Goal: Communication & Community: Answer question/provide support

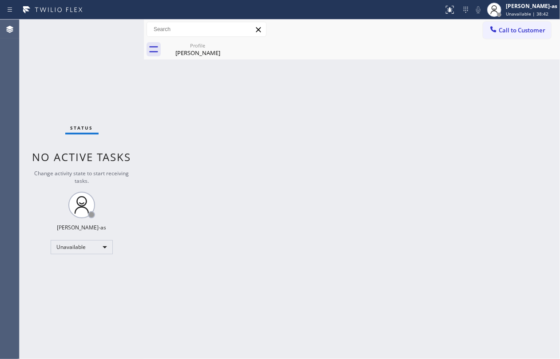
click at [44, 60] on div "Status No active tasks Change activity state to start receiving tasks. [PERSON_…" at bounding box center [82, 190] width 124 height 340
click at [89, 243] on div "Unavailable" at bounding box center [82, 247] width 62 height 14
click at [77, 274] on li "Available" at bounding box center [81, 271] width 60 height 11
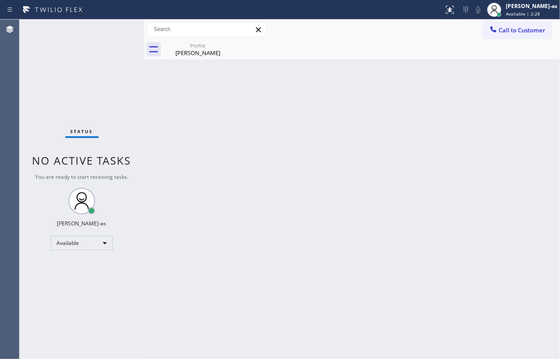
click at [117, 80] on div "Status No active tasks You are ready to start receiving tasks. Jesica Jumao-as …" at bounding box center [82, 190] width 124 height 340
drag, startPoint x: 140, startPoint y: 52, endPoint x: 147, endPoint y: 42, distance: 12.8
click at [144, 48] on div "Status No active tasks You are ready to start receiving tasks. Jesica Jumao-as …" at bounding box center [290, 190] width 541 height 340
click at [194, 44] on div "Profile" at bounding box center [197, 45] width 67 height 7
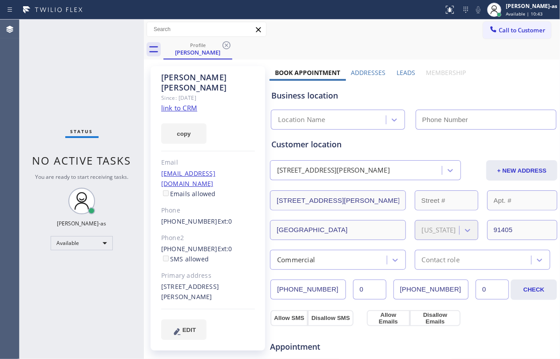
click at [84, 86] on div "Status No active tasks You are ready to start receiving tasks. Jesica Jumao-as …" at bounding box center [82, 190] width 124 height 340
click at [66, 84] on div "Status No active tasks You are ready to start receiving tasks. Jesica Jumao-as …" at bounding box center [82, 190] width 124 height 340
drag, startPoint x: 396, startPoint y: 113, endPoint x: 482, endPoint y: 101, distance: 86.9
click at [398, 113] on div "Location Name" at bounding box center [338, 120] width 134 height 20
click at [516, 31] on span "Call to Customer" at bounding box center [522, 30] width 47 height 8
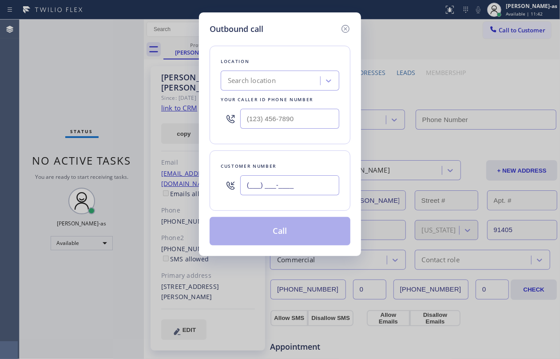
click at [276, 183] on input "(___) ___-____" at bounding box center [289, 185] width 99 height 20
paste input "310) 702-2646"
type input "(310) 702-2646"
click at [260, 84] on div "Search location" at bounding box center [252, 81] width 48 height 10
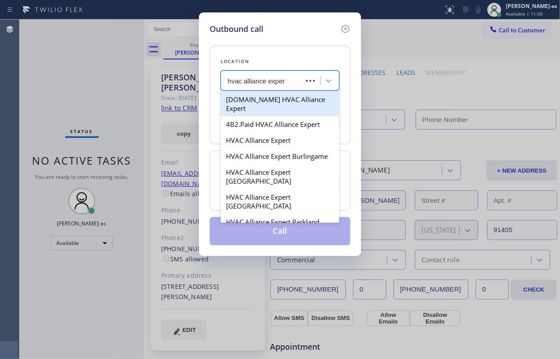
type input "hvac alliance expert"
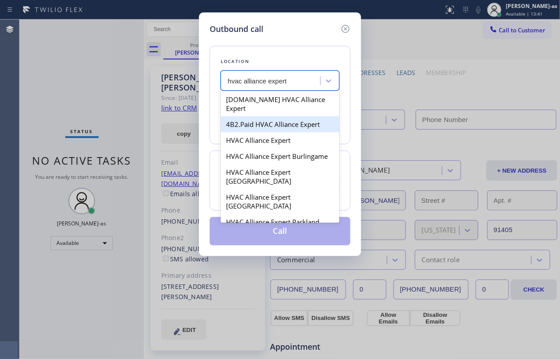
click at [276, 121] on div "4B2.Paid HVAC Alliance Expert" at bounding box center [280, 124] width 119 height 16
type input "[PHONE_NUMBER]"
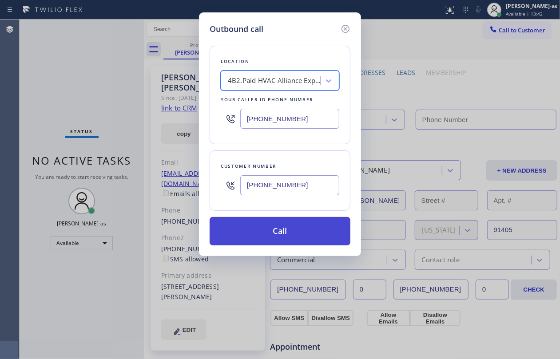
click at [288, 230] on button "Call" at bounding box center [280, 231] width 141 height 28
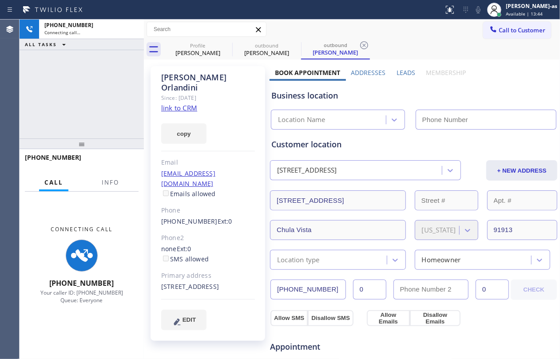
drag, startPoint x: 96, startPoint y: 107, endPoint x: 111, endPoint y: 91, distance: 21.4
click at [101, 100] on div "+13107022646 Connecting call… ALL TASKS ALL TASKS ACTIVE TASKS TASKS IN WRAP UP" at bounding box center [82, 79] width 124 height 119
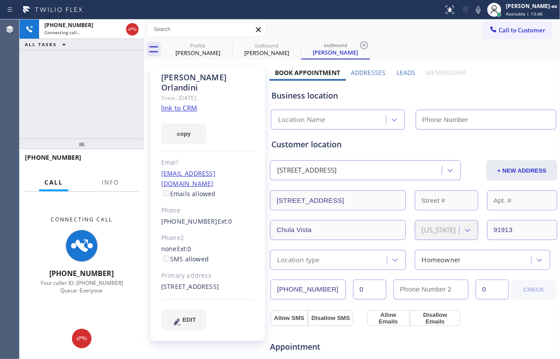
click at [182, 103] on link "link to CRM" at bounding box center [179, 107] width 36 height 9
type input "[PHONE_NUMBER]"
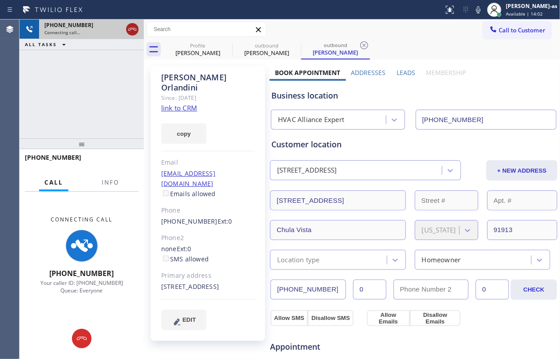
click at [128, 24] on icon at bounding box center [132, 29] width 11 height 11
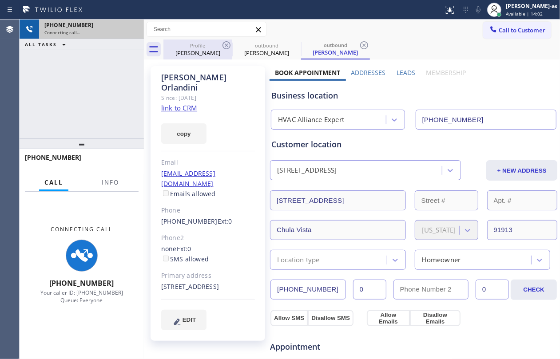
click at [205, 48] on div "Profile" at bounding box center [197, 45] width 67 height 7
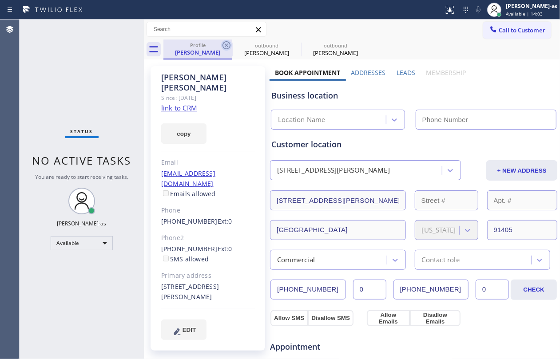
click at [225, 45] on icon at bounding box center [226, 45] width 11 height 11
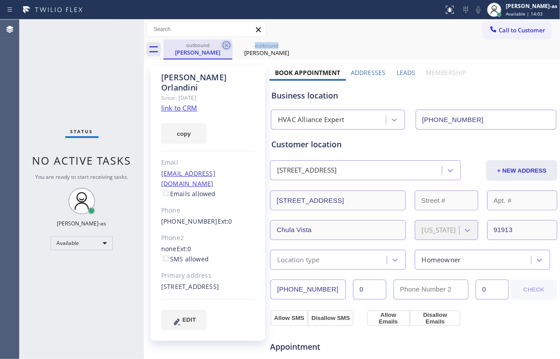
click at [225, 45] on icon at bounding box center [226, 45] width 11 height 11
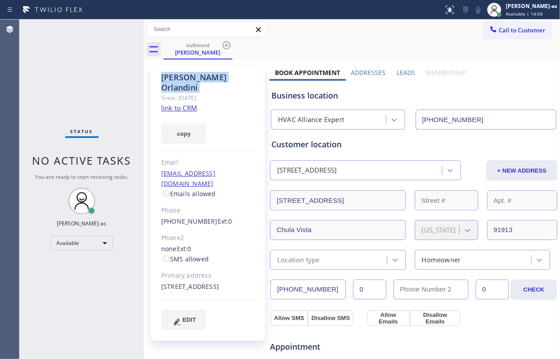
click at [225, 45] on icon at bounding box center [226, 45] width 11 height 11
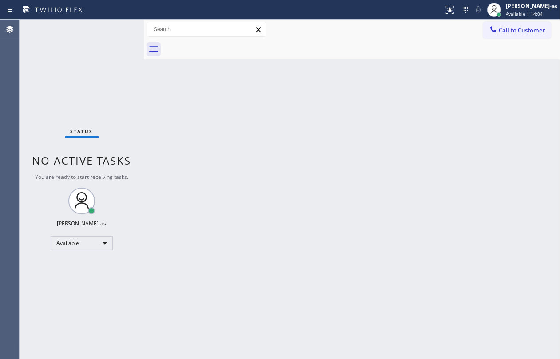
click at [225, 45] on div at bounding box center [361, 50] width 397 height 20
click at [123, 69] on div "Status No active tasks You are ready to start receiving tasks. Jesica Jumao-as …" at bounding box center [82, 190] width 124 height 340
click at [526, 30] on span "Call to Customer" at bounding box center [522, 30] width 47 height 8
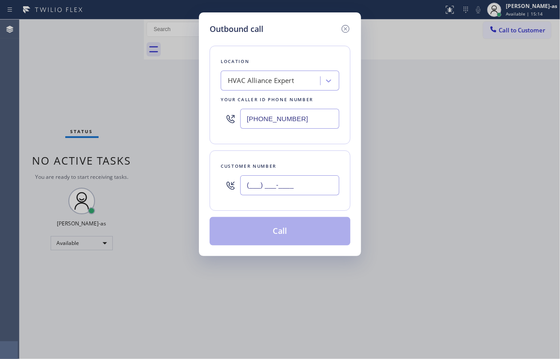
click at [306, 179] on input "(___) ___-____" at bounding box center [289, 185] width 99 height 20
paste input "949) 429-9968"
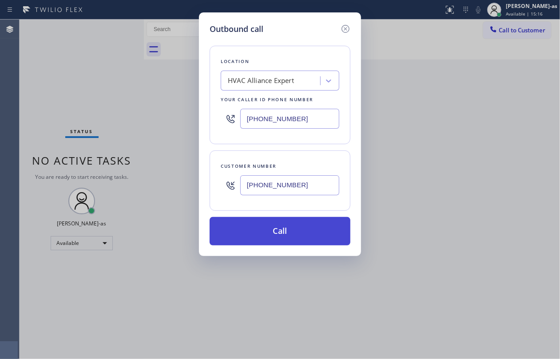
type input "[PHONE_NUMBER]"
click at [301, 233] on button "Call" at bounding box center [280, 231] width 141 height 28
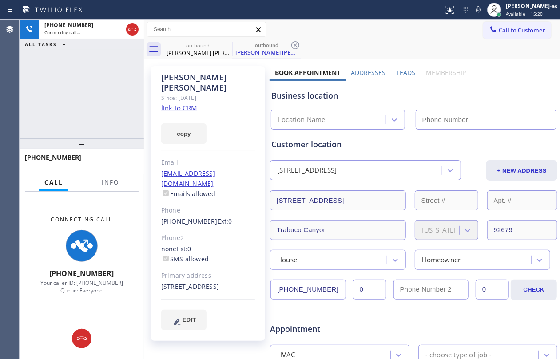
type input "[PHONE_NUMBER]"
drag, startPoint x: 123, startPoint y: 116, endPoint x: 143, endPoint y: 115, distance: 19.1
click at [126, 116] on div "+19494299968 Connecting call… ALL TASKS ALL TASKS ACTIVE TASKS TASKS IN WRAP UP" at bounding box center [82, 79] width 124 height 119
click at [176, 103] on link "link to CRM" at bounding box center [179, 107] width 36 height 9
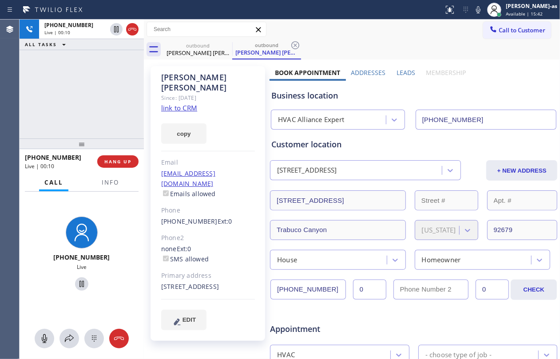
click at [88, 52] on div "+19494299968 Live | 00:10 ALL TASKS ALL TASKS ACTIVE TASKS TASKS IN WRAP UP" at bounding box center [82, 79] width 124 height 119
click at [139, 21] on div at bounding box center [124, 30] width 32 height 20
drag, startPoint x: 127, startPoint y: 31, endPoint x: 138, endPoint y: 28, distance: 11.7
click at [132, 29] on icon at bounding box center [132, 29] width 11 height 11
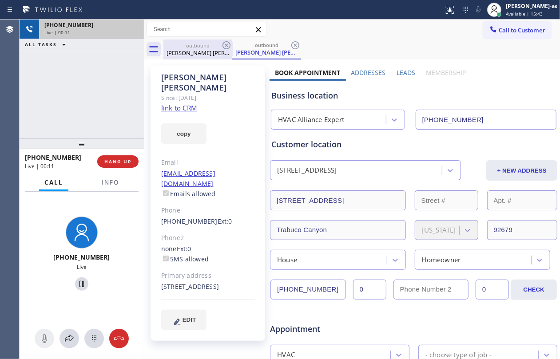
click at [189, 46] on div "outbound" at bounding box center [197, 45] width 67 height 7
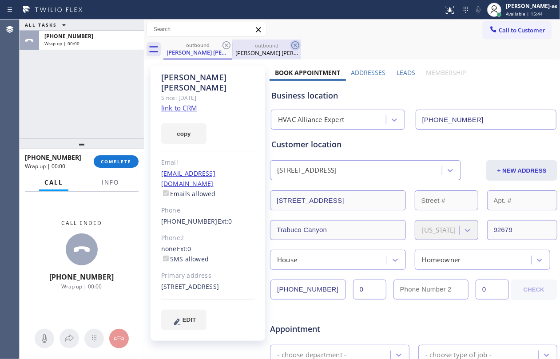
drag, startPoint x: 221, startPoint y: 45, endPoint x: 227, endPoint y: 44, distance: 5.8
click at [221, 44] on icon at bounding box center [226, 45] width 11 height 11
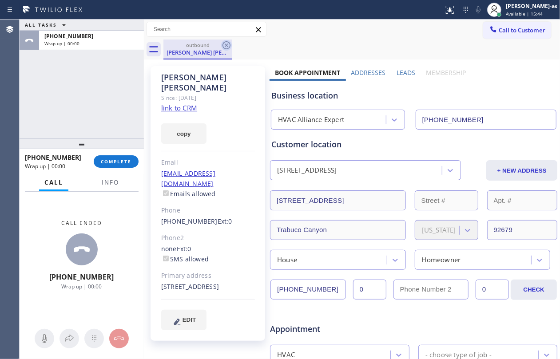
click at [227, 44] on icon at bounding box center [226, 45] width 11 height 11
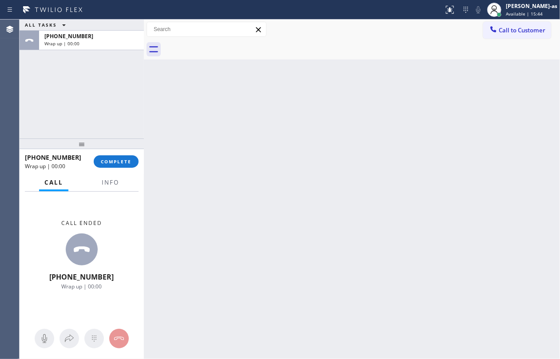
click at [227, 44] on div at bounding box center [361, 50] width 397 height 20
drag, startPoint x: 120, startPoint y: 160, endPoint x: 111, endPoint y: 131, distance: 31.2
click at [120, 159] on span "COMPLETE" at bounding box center [116, 162] width 31 height 6
click at [111, 131] on div "ALL TASKS ALL TASKS ACTIVE TASKS TASKS IN WRAP UP +19494299968 Wrap up | 00:01" at bounding box center [82, 79] width 124 height 119
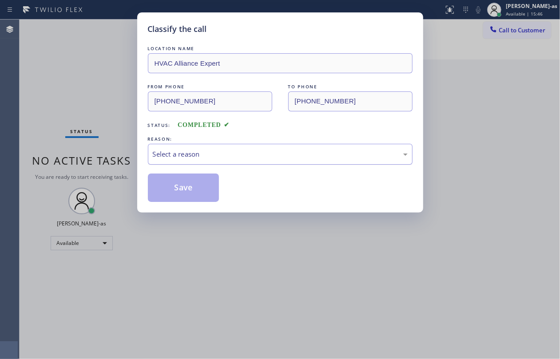
drag, startPoint x: 212, startPoint y: 148, endPoint x: 227, endPoint y: 161, distance: 19.2
click at [210, 157] on div "Select a reason" at bounding box center [280, 154] width 265 height 21
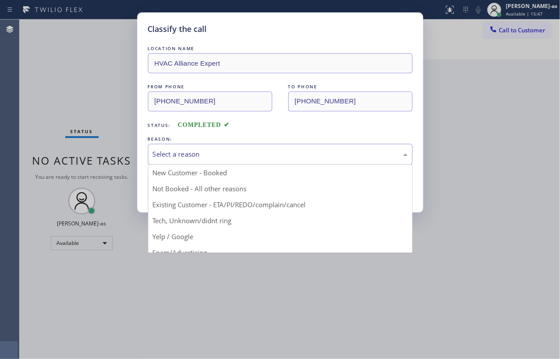
drag, startPoint x: 270, startPoint y: 205, endPoint x: 258, endPoint y: 198, distance: 14.7
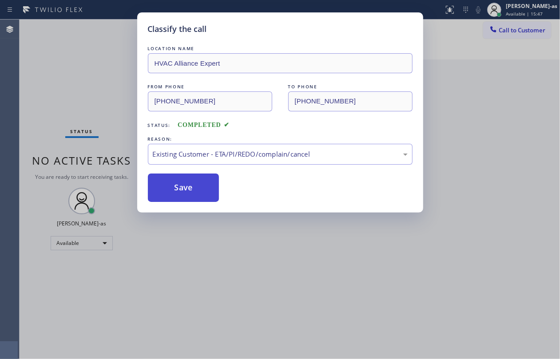
click at [192, 196] on button "Save" at bounding box center [184, 188] width 72 height 28
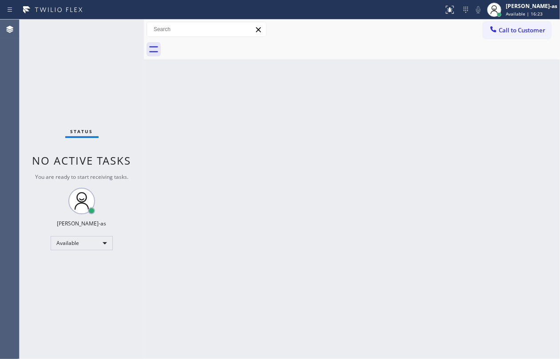
click at [99, 74] on div "Status No active tasks You are ready to start receiving tasks. Jesica Jumao-as …" at bounding box center [82, 190] width 124 height 340
click at [502, 29] on span "Call to Customer" at bounding box center [522, 30] width 47 height 8
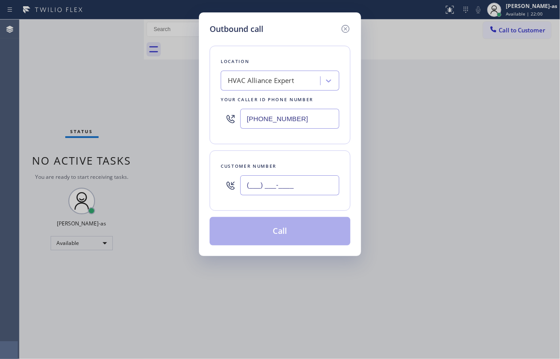
click at [297, 181] on input "(___) ___-____" at bounding box center [289, 185] width 99 height 20
paste input "510) 323-6366"
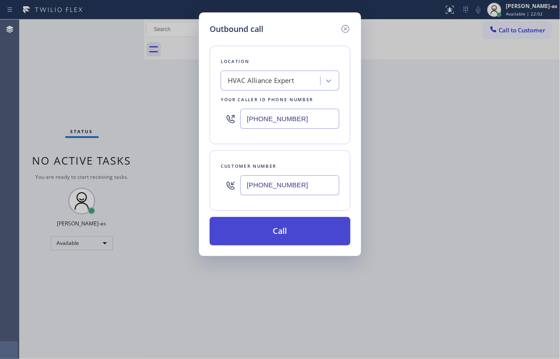
type input "(510) 323-6366"
click at [287, 228] on button "Call" at bounding box center [280, 231] width 141 height 28
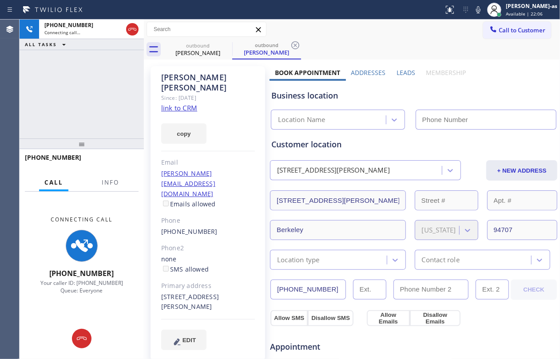
click at [184, 103] on link "link to CRM" at bounding box center [179, 107] width 36 height 9
type input "[PHONE_NUMBER]"
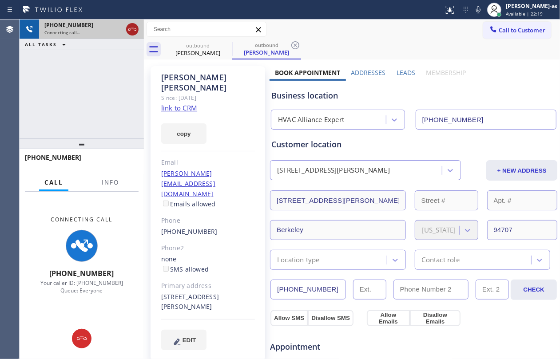
drag, startPoint x: 128, startPoint y: 34, endPoint x: 190, endPoint y: 52, distance: 64.8
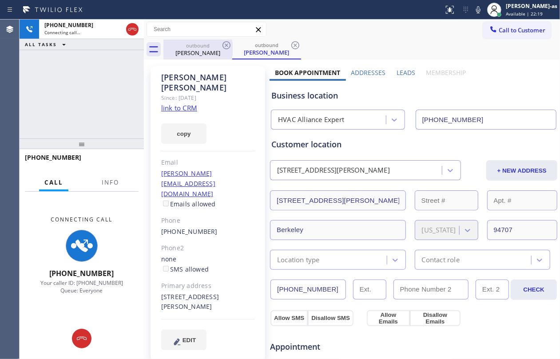
click at [130, 33] on icon at bounding box center [132, 29] width 11 height 11
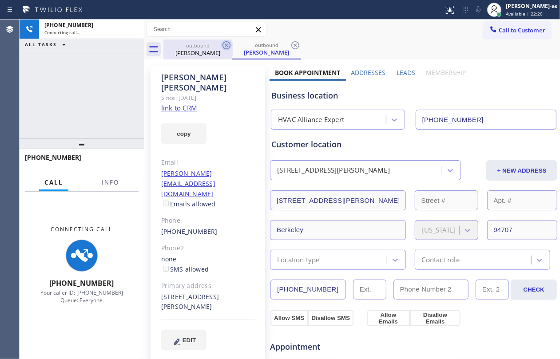
drag, startPoint x: 190, startPoint y: 52, endPoint x: 228, endPoint y: 50, distance: 37.8
click at [198, 52] on div "Annette Swarzanski" at bounding box center [197, 53] width 67 height 8
click at [227, 44] on icon at bounding box center [226, 45] width 11 height 11
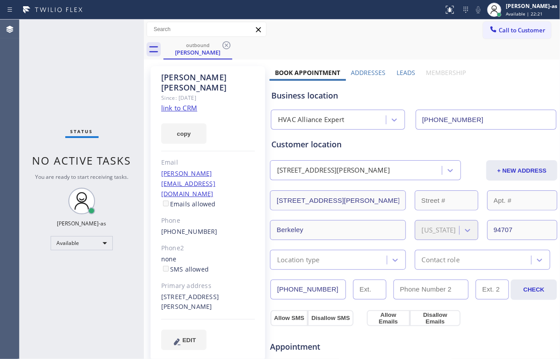
click at [227, 44] on icon at bounding box center [226, 45] width 11 height 11
drag, startPoint x: 227, startPoint y: 44, endPoint x: 235, endPoint y: 89, distance: 46.4
click at [226, 44] on div "outbound Annette Swarzanski" at bounding box center [361, 50] width 397 height 20
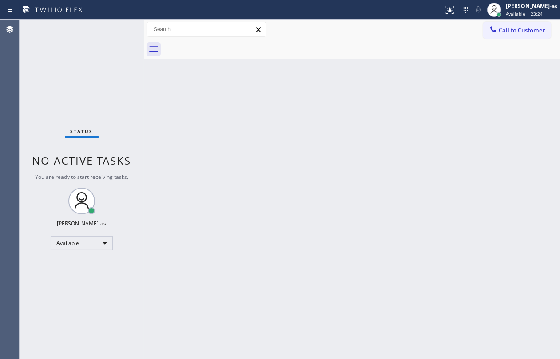
drag, startPoint x: 186, startPoint y: 186, endPoint x: 180, endPoint y: 198, distance: 13.3
click at [186, 184] on div "Back to Dashboard Change Sender ID Customers Technicians Select a contact Outbo…" at bounding box center [352, 190] width 416 height 340
click at [286, 162] on div "Back to Dashboard Change Sender ID Customers Technicians Select a contact Outbo…" at bounding box center [352, 190] width 416 height 340
click at [489, 33] on div at bounding box center [493, 30] width 11 height 11
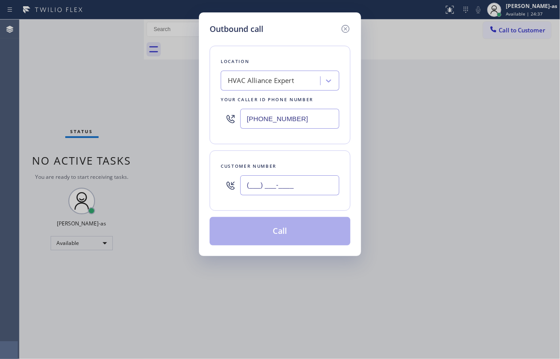
click at [311, 191] on input "(___) ___-____" at bounding box center [289, 185] width 99 height 20
paste input "310) 994-1780"
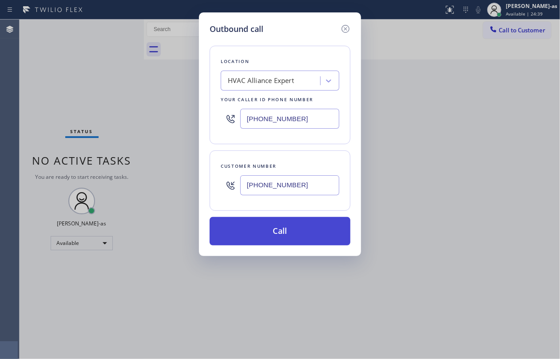
type input "(310) 994-1780"
click at [292, 233] on button "Call" at bounding box center [280, 231] width 141 height 28
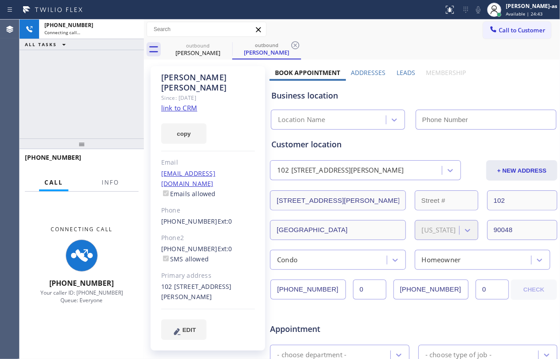
click at [84, 92] on div "+13109941780 Connecting call… ALL TASKS ALL TASKS ACTIVE TASKS TASKS IN WRAP UP" at bounding box center [82, 79] width 124 height 119
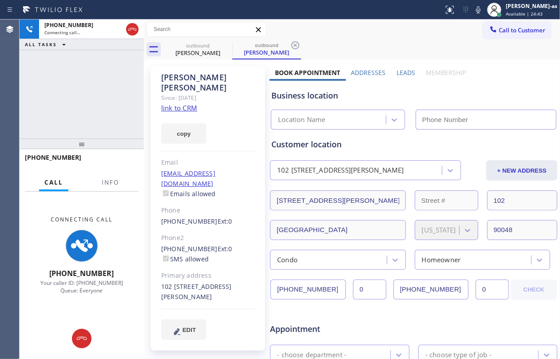
click at [178, 103] on link "link to CRM" at bounding box center [179, 107] width 36 height 9
type input "[PHONE_NUMBER]"
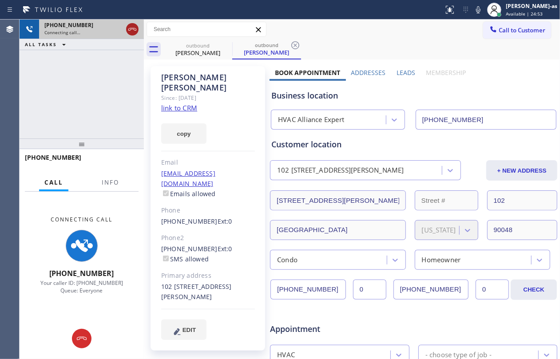
click at [127, 29] on icon at bounding box center [132, 29] width 11 height 11
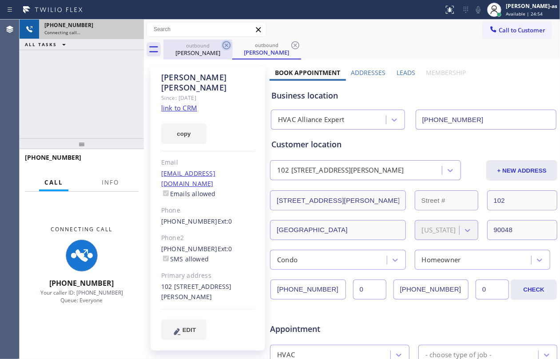
click at [200, 50] on div "Marion Mcrae" at bounding box center [197, 53] width 67 height 8
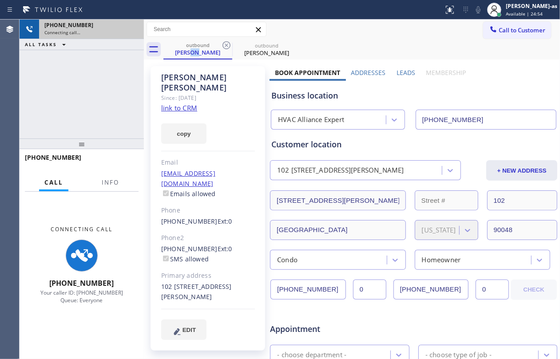
click at [227, 43] on icon at bounding box center [226, 45] width 11 height 11
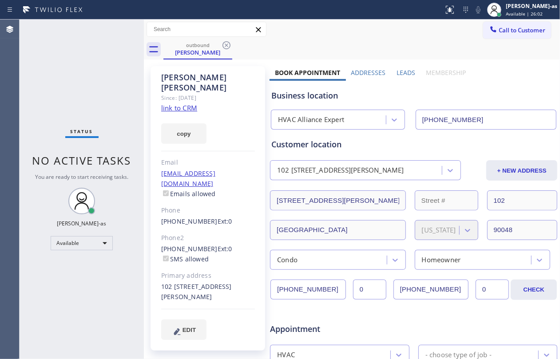
click at [505, 24] on button "Call to Customer" at bounding box center [517, 30] width 68 height 17
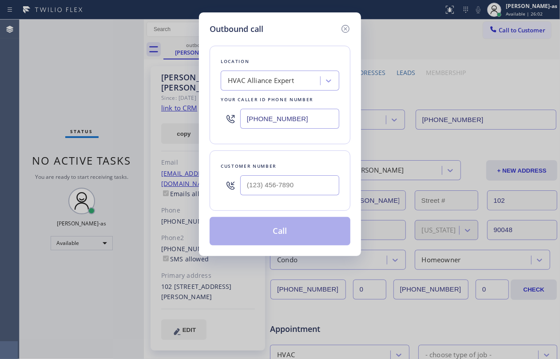
drag, startPoint x: 315, startPoint y: 163, endPoint x: 308, endPoint y: 187, distance: 25.4
click at [309, 185] on div "Customer number" at bounding box center [280, 181] width 141 height 60
click at [308, 187] on input "(___) ___-____" at bounding box center [289, 185] width 99 height 20
paste input "415) 244-4028"
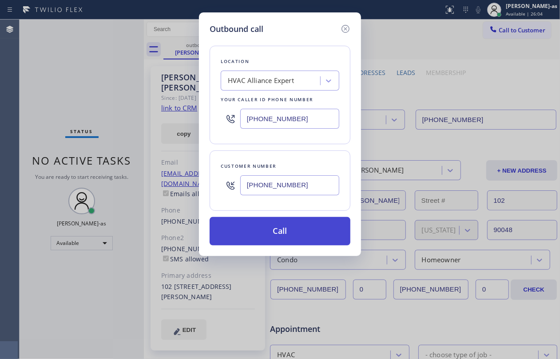
type input "[PHONE_NUMBER]"
click at [273, 233] on button "Call" at bounding box center [280, 231] width 141 height 28
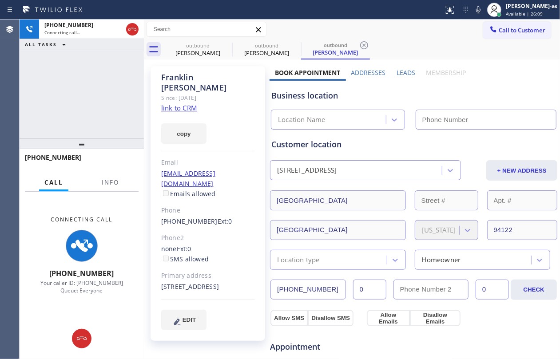
type input "[PHONE_NUMBER]"
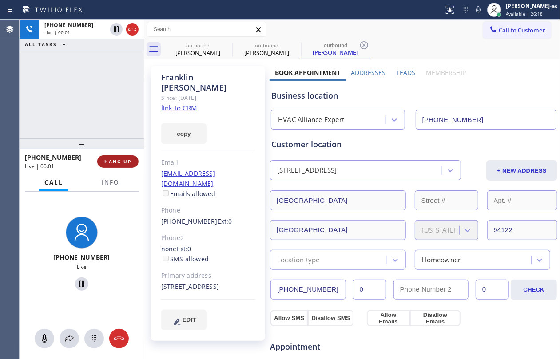
click at [121, 156] on button "HANG UP" at bounding box center [117, 161] width 41 height 12
click at [100, 124] on div "+14152444028 Live | 00:01 ALL TASKS ALL TASKS ACTIVE TASKS TASKS IN WRAP UP" at bounding box center [82, 79] width 124 height 119
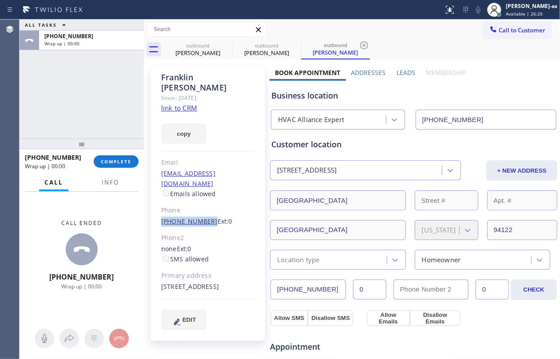
drag, startPoint x: 157, startPoint y: 203, endPoint x: 204, endPoint y: 203, distance: 47.5
click at [204, 203] on div "Franklin Sanchez Since: 20 may 2020 link to CRM copy Email sfransan50@gmail.com…" at bounding box center [208, 203] width 115 height 275
copy link "[PHONE_NUMBER]"
click at [115, 161] on span "COMPLETE" at bounding box center [116, 162] width 31 height 6
click at [98, 132] on div "ALL TASKS ALL TASKS ACTIVE TASKS TASKS IN WRAP UP +14152444028 Wrap up | 00:01" at bounding box center [82, 79] width 124 height 119
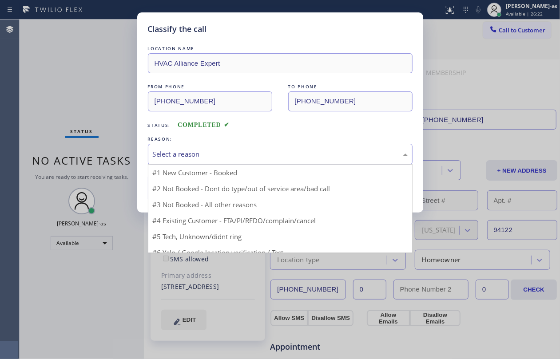
click at [194, 150] on div "Select a reason" at bounding box center [280, 154] width 255 height 10
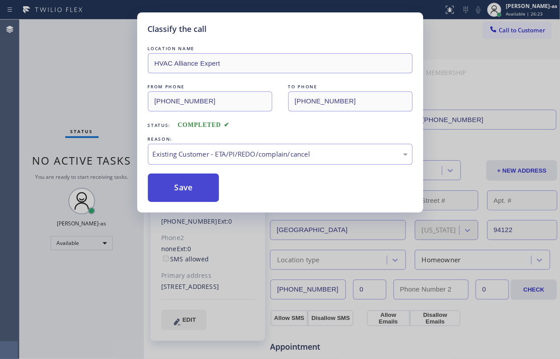
click at [205, 191] on button "Save" at bounding box center [184, 188] width 72 height 28
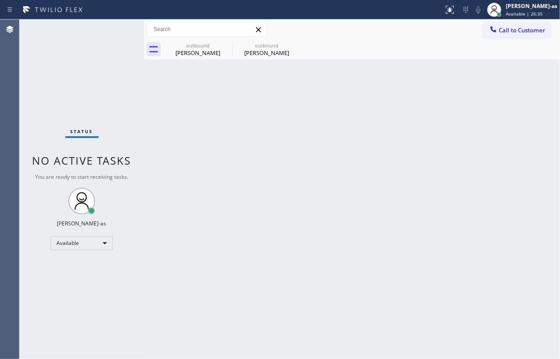
click at [129, 85] on div "Status No active tasks You are ready to start receiving tasks. Jesica Jumao-as …" at bounding box center [82, 190] width 124 height 340
click at [195, 52] on div "Marion Mcrae" at bounding box center [197, 53] width 67 height 8
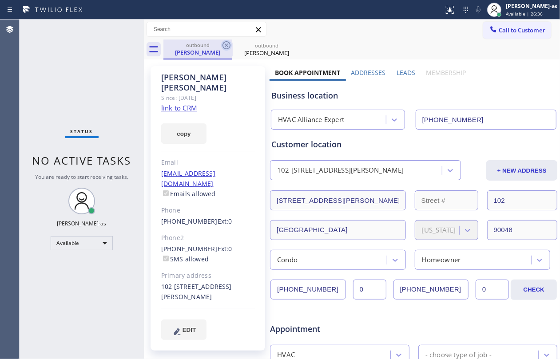
click at [224, 49] on icon at bounding box center [226, 45] width 11 height 11
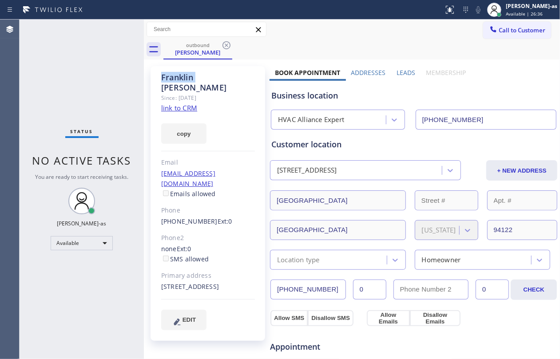
click at [224, 49] on icon at bounding box center [226, 45] width 11 height 11
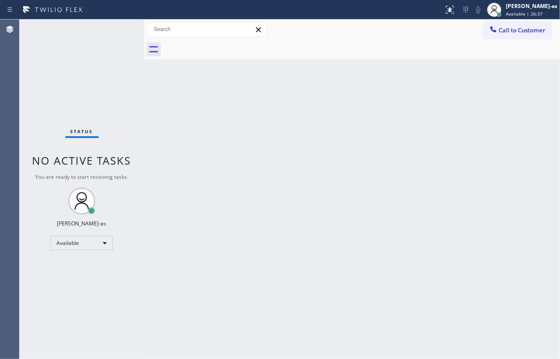
drag, startPoint x: 513, startPoint y: 36, endPoint x: 411, endPoint y: 105, distance: 124.1
click at [512, 34] on button "Call to Customer" at bounding box center [517, 30] width 68 height 17
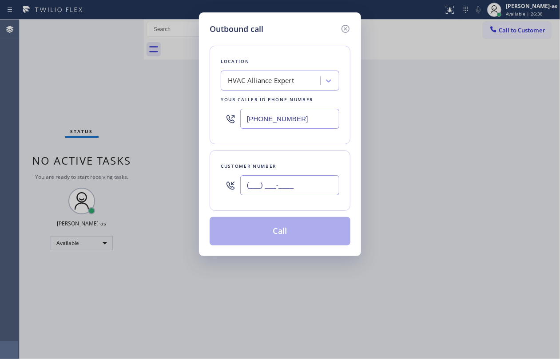
click at [298, 187] on input "(___) ___-____" at bounding box center [289, 185] width 99 height 20
paste input "415) 244-4028"
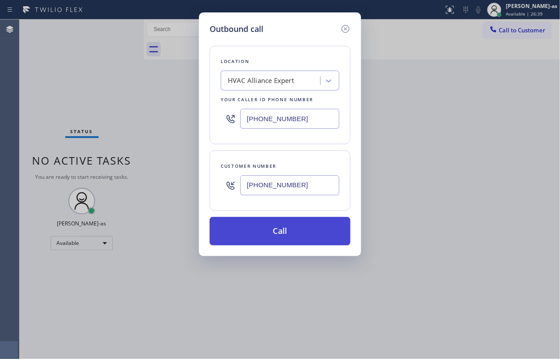
type input "[PHONE_NUMBER]"
click at [290, 228] on button "Call" at bounding box center [280, 231] width 141 height 28
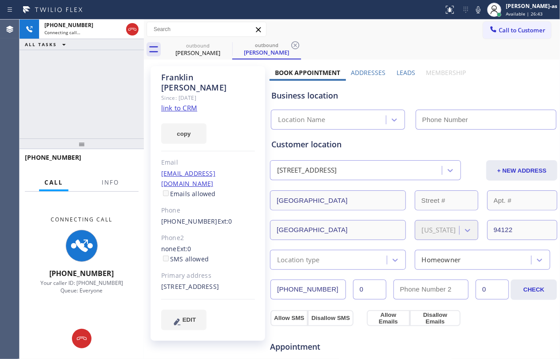
type input "[PHONE_NUMBER]"
click at [103, 121] on div "+14152444028 Connecting call… ALL TASKS ALL TASKS ACTIVE TASKS TASKS IN WRAP UP" at bounding box center [82, 79] width 124 height 119
click at [181, 55] on div "Franklin Sanchez" at bounding box center [197, 53] width 67 height 8
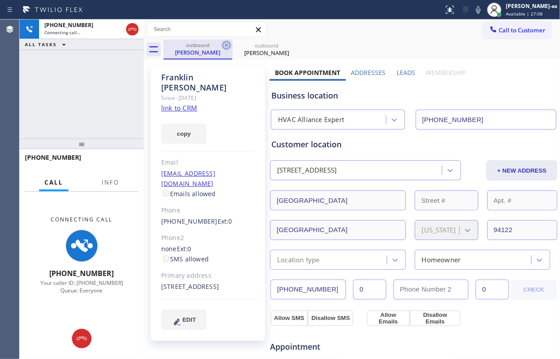
click at [227, 46] on icon at bounding box center [226, 45] width 11 height 11
drag, startPoint x: 122, startPoint y: 105, endPoint x: 139, endPoint y: 49, distance: 58.9
click at [121, 103] on div "+14152444028 Connecting call… ALL TASKS ALL TASKS ACTIVE TASKS TASKS IN WRAP UP" at bounding box center [82, 79] width 124 height 119
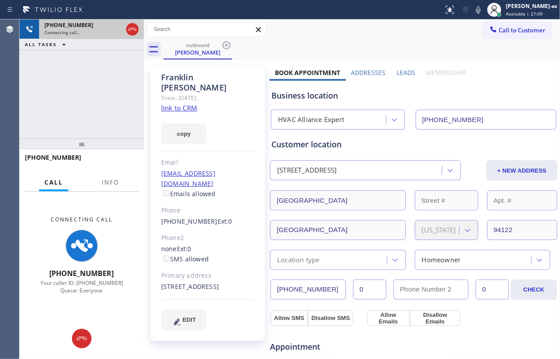
click at [128, 23] on div at bounding box center [132, 30] width 16 height 20
drag, startPoint x: 63, startPoint y: 92, endPoint x: 91, endPoint y: 89, distance: 28.6
click at [67, 91] on div "+14152444028 Connecting call… ALL TASKS ALL TASKS ACTIVE TASKS TASKS IN WRAP UP" at bounding box center [82, 79] width 124 height 119
drag, startPoint x: 132, startPoint y: 26, endPoint x: 84, endPoint y: 96, distance: 85.0
click at [132, 26] on icon at bounding box center [132, 29] width 11 height 11
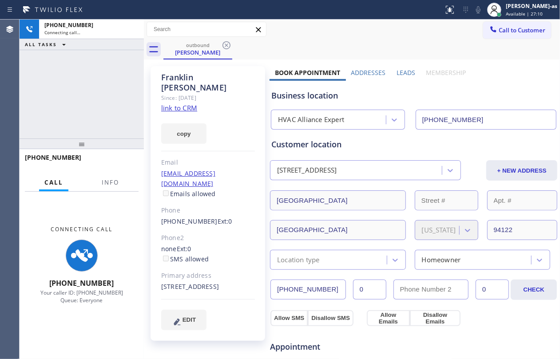
drag, startPoint x: 99, startPoint y: 99, endPoint x: 165, endPoint y: 103, distance: 65.9
click at [110, 99] on div "+14152444028 Connecting call… ALL TASKS ALL TASKS ACTIVE TASKS TASKS IN WRAP UP" at bounding box center [82, 79] width 124 height 119
click at [187, 103] on link "link to CRM" at bounding box center [179, 107] width 36 height 9
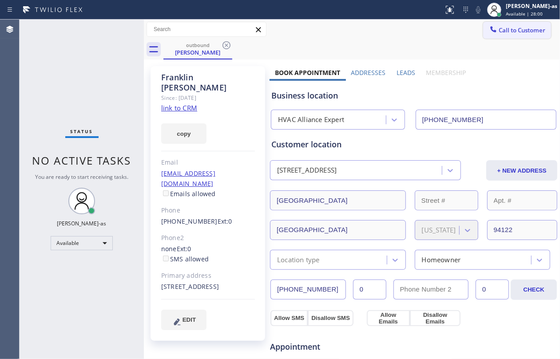
click at [489, 27] on icon at bounding box center [493, 29] width 9 height 9
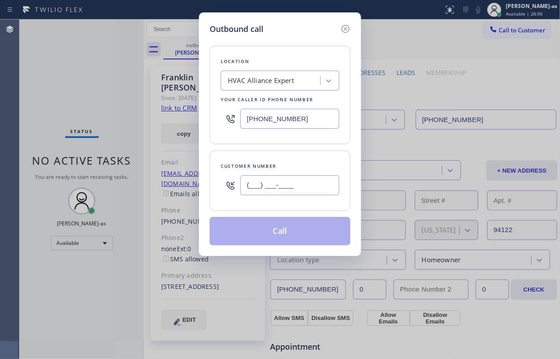
click at [315, 185] on input "(___) ___-____" at bounding box center [289, 185] width 99 height 20
paste input "415) 596-5527"
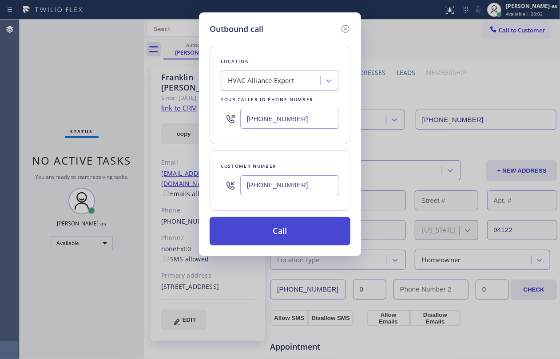
type input "[PHONE_NUMBER]"
click at [288, 235] on button "Call" at bounding box center [280, 231] width 141 height 28
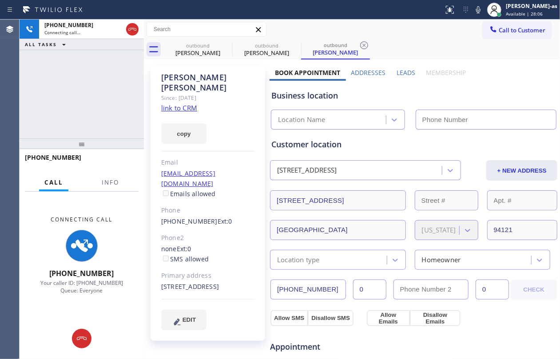
type input "[PHONE_NUMBER]"
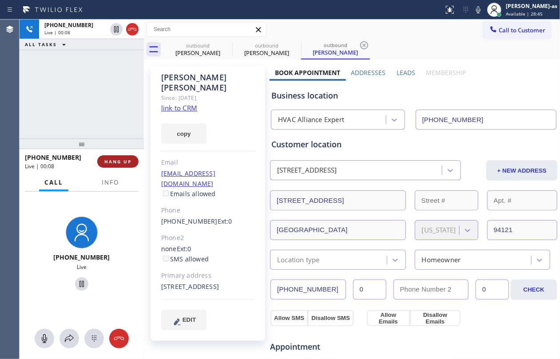
click at [108, 162] on span "HANG UP" at bounding box center [117, 162] width 27 height 6
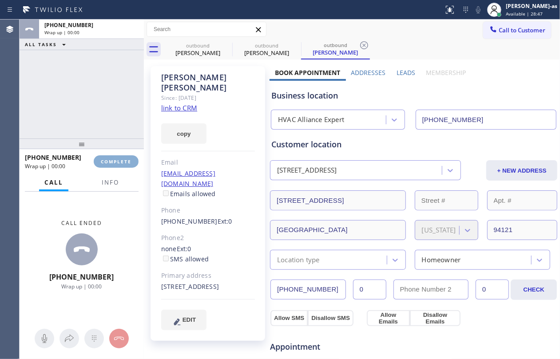
click at [108, 162] on span "COMPLETE" at bounding box center [116, 162] width 31 height 6
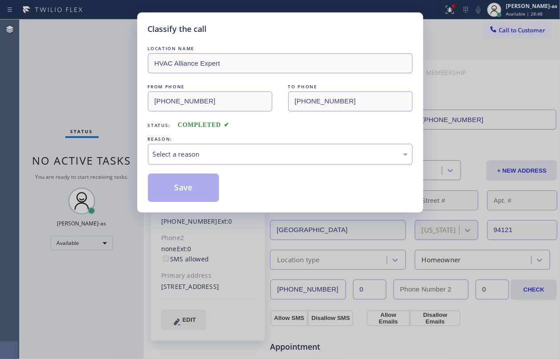
click at [109, 89] on div "Classify the call LOCATION NAME HVAC Alliance Expert FROM PHONE (855) 999-4417 …" at bounding box center [280, 179] width 560 height 359
drag, startPoint x: 220, startPoint y: 157, endPoint x: 225, endPoint y: 160, distance: 5.7
click at [220, 156] on div "Select a reason" at bounding box center [280, 154] width 255 height 10
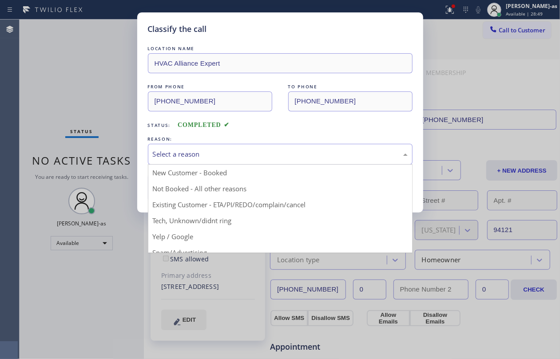
drag, startPoint x: 246, startPoint y: 204, endPoint x: 207, endPoint y: 195, distance: 40.5
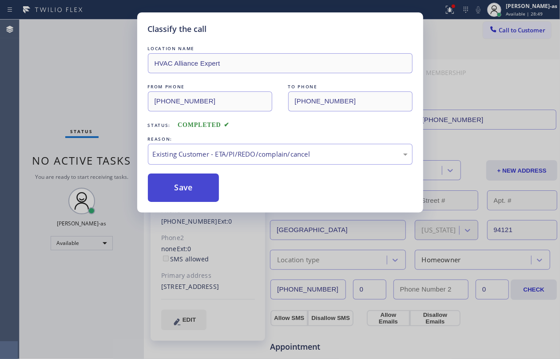
click at [203, 194] on button "Save" at bounding box center [184, 188] width 72 height 28
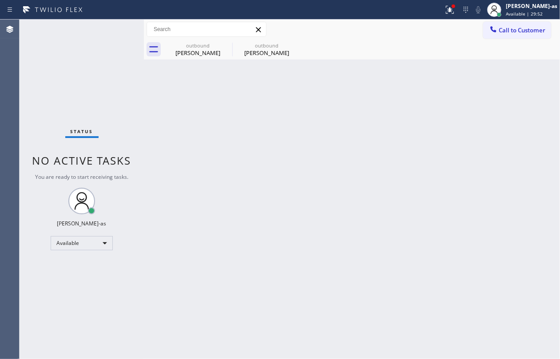
click at [260, 91] on div "Back to Dashboard Change Sender ID Customers Technicians Select a contact Outbo…" at bounding box center [352, 190] width 416 height 340
click at [199, 49] on div "Franklin Sanchez" at bounding box center [197, 53] width 67 height 8
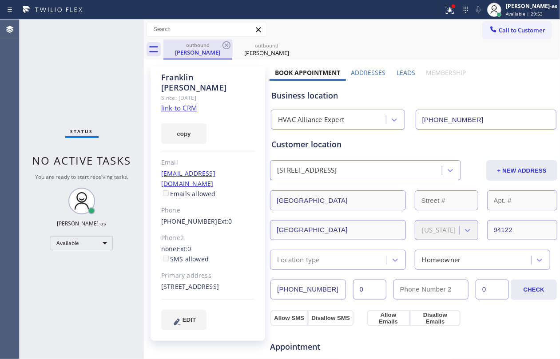
click at [220, 48] on div "outbound" at bounding box center [197, 45] width 67 height 7
click at [226, 47] on icon at bounding box center [226, 45] width 11 height 11
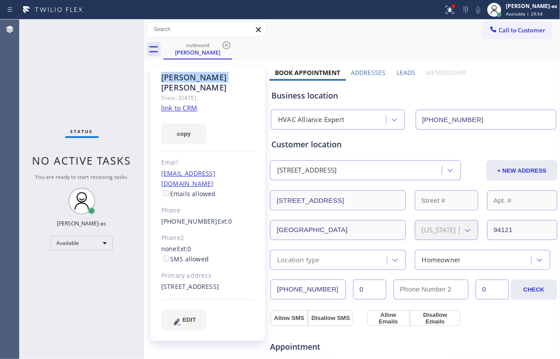
click at [226, 47] on icon at bounding box center [226, 45] width 11 height 11
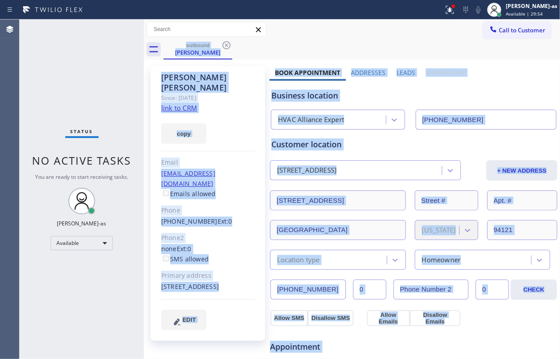
click at [226, 47] on div "outbound Pasha Gleyzer" at bounding box center [361, 50] width 397 height 20
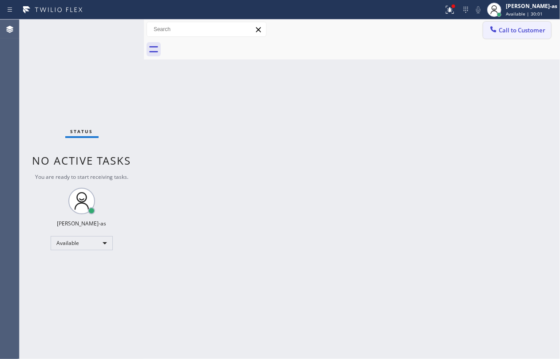
click at [496, 32] on icon at bounding box center [494, 29] width 6 height 6
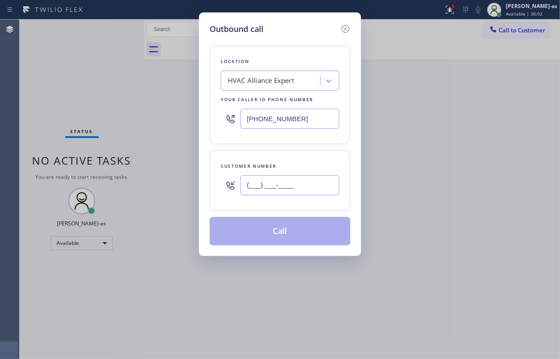
click at [294, 191] on input "(___) ___-____" at bounding box center [289, 185] width 99 height 20
paste input "508) 314-0987"
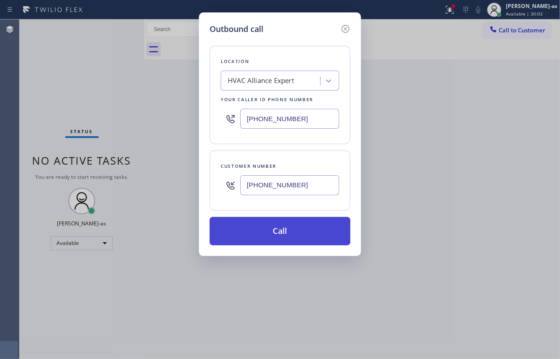
type input "[PHONE_NUMBER]"
click at [296, 233] on button "Call" at bounding box center [280, 231] width 141 height 28
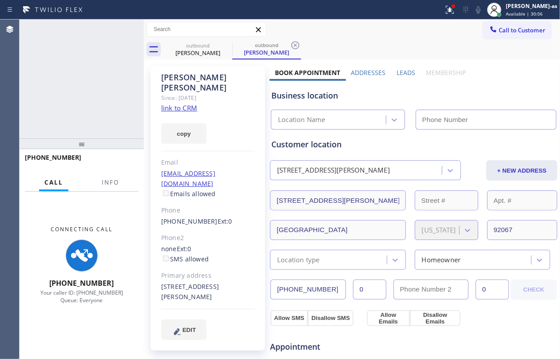
click at [56, 54] on div "+15083140987 Connecting call… ALL TASKS ALL TASKS ACTIVE TASKS TASKS IN WRAP UP" at bounding box center [82, 79] width 124 height 119
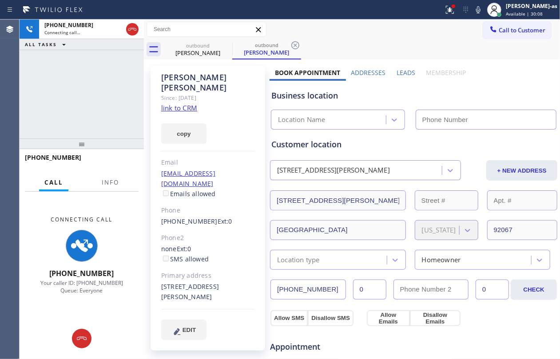
type input "[PHONE_NUMBER]"
click at [185, 103] on link "link to CRM" at bounding box center [179, 107] width 36 height 9
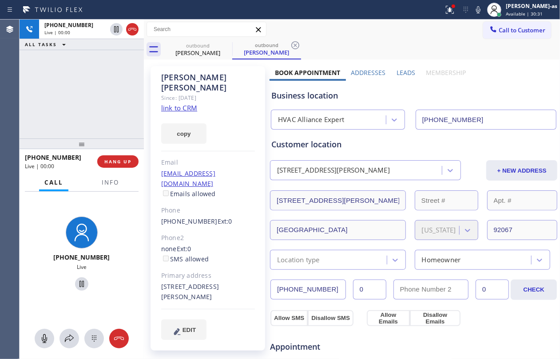
click at [130, 139] on div at bounding box center [82, 144] width 124 height 11
drag, startPoint x: 122, startPoint y: 92, endPoint x: 123, endPoint y: 153, distance: 60.4
click at [123, 99] on div "+15083140987 Live | 00:02 ALL TASKS ALL TASKS ACTIVE TASKS TASKS IN WRAP UP" at bounding box center [82, 79] width 124 height 119
click at [118, 164] on span "HANG UP" at bounding box center [117, 161] width 27 height 6
click at [118, 163] on span "HANG UP" at bounding box center [117, 161] width 27 height 6
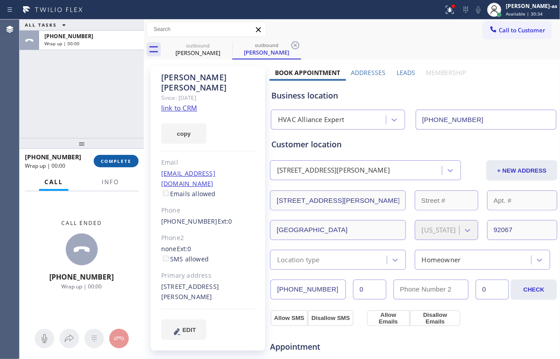
click at [118, 163] on span "COMPLETE" at bounding box center [116, 161] width 31 height 6
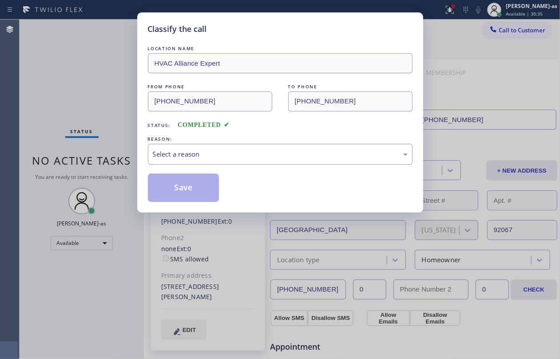
click at [118, 163] on div "Classify the call LOCATION NAME HVAC Alliance Expert FROM PHONE (855) 999-4417 …" at bounding box center [280, 179] width 560 height 359
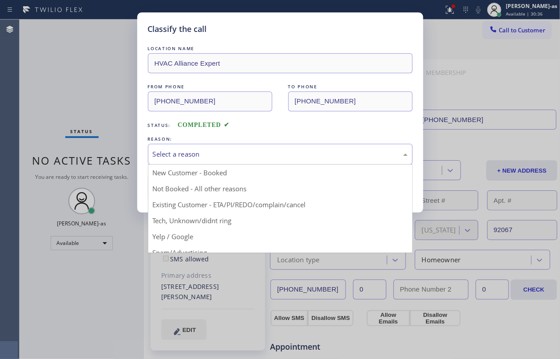
drag, startPoint x: 231, startPoint y: 155, endPoint x: 258, endPoint y: 198, distance: 50.5
click at [232, 156] on div "Select a reason" at bounding box center [280, 154] width 255 height 10
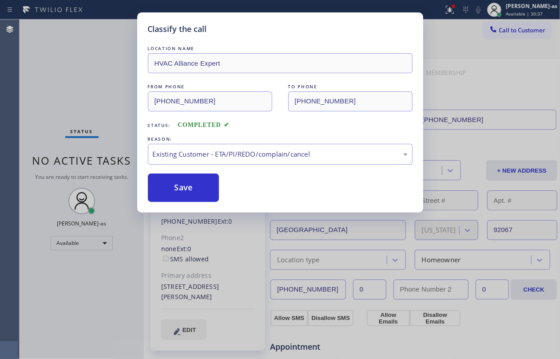
click at [185, 194] on button "Save" at bounding box center [184, 188] width 72 height 28
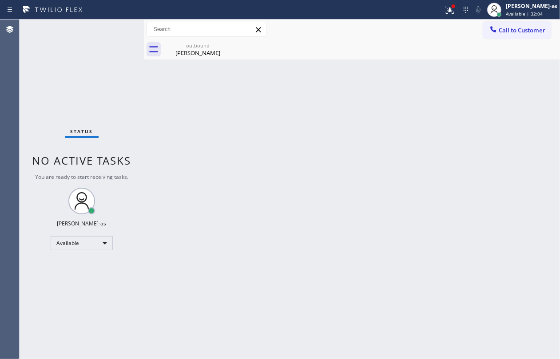
click at [256, 120] on div "Back to Dashboard Change Sender ID Customers Technicians Select a contact Outbo…" at bounding box center [352, 190] width 416 height 340
drag, startPoint x: 197, startPoint y: 48, endPoint x: 202, endPoint y: 46, distance: 5.0
click at [197, 48] on div "outbound Jason Boyce" at bounding box center [197, 50] width 67 height 20
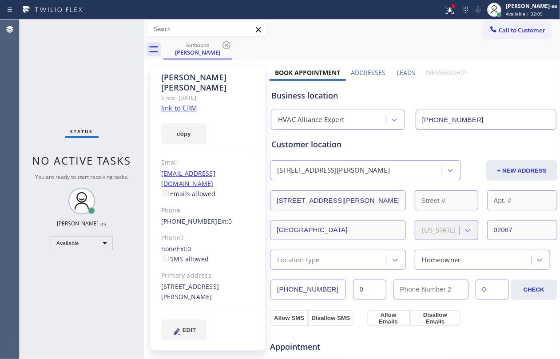
click at [229, 45] on icon at bounding box center [226, 45] width 11 height 11
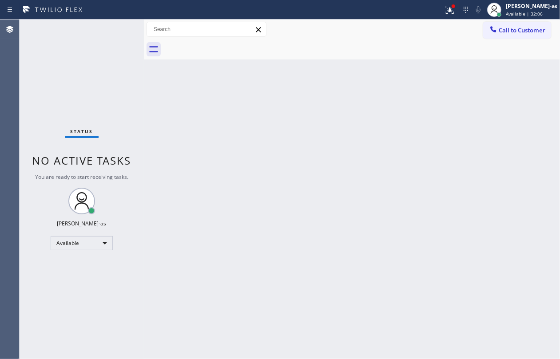
click at [192, 179] on div "Back to Dashboard Change Sender ID Customers Technicians Select a contact Outbo…" at bounding box center [352, 190] width 416 height 340
click at [522, 32] on span "Call to Customer" at bounding box center [522, 30] width 47 height 8
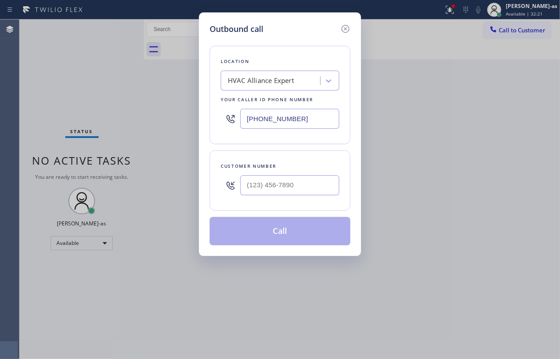
click at [304, 171] on div at bounding box center [289, 185] width 99 height 29
click at [320, 189] on input "(___) ___-____" at bounding box center [289, 185] width 99 height 20
paste input "909) 917-3641"
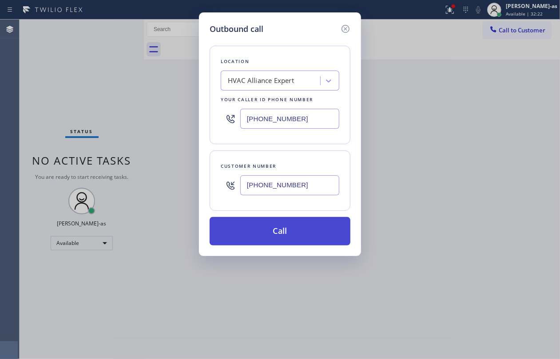
type input "(909) 917-3641"
click at [279, 228] on button "Call" at bounding box center [280, 231] width 141 height 28
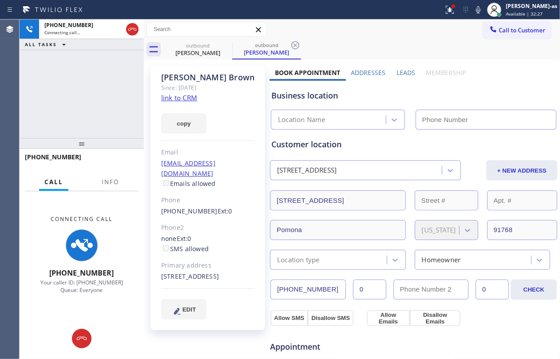
type input "[PHONE_NUMBER]"
drag, startPoint x: 94, startPoint y: 74, endPoint x: 107, endPoint y: 68, distance: 14.1
click at [98, 72] on div "+19099173641 Connecting call… ALL TASKS ALL TASKS ACTIVE TASKS TASKS IN WRAP UP" at bounding box center [82, 79] width 124 height 119
click at [210, 46] on div "outbound" at bounding box center [197, 45] width 67 height 7
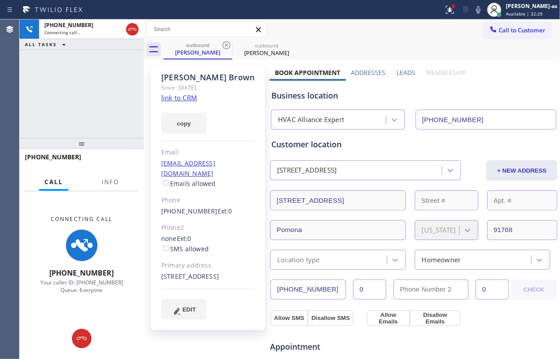
click at [229, 43] on icon at bounding box center [227, 45] width 8 height 8
drag, startPoint x: 109, startPoint y: 79, endPoint x: 107, endPoint y: 84, distance: 4.8
click at [109, 80] on div "+19099173641 Connecting call… ALL TASKS ALL TASKS ACTIVE TASKS TASKS IN WRAP UP" at bounding box center [82, 79] width 124 height 119
click at [189, 101] on link "link to CRM" at bounding box center [179, 97] width 36 height 9
drag, startPoint x: 61, startPoint y: 96, endPoint x: 142, endPoint y: 68, distance: 85.8
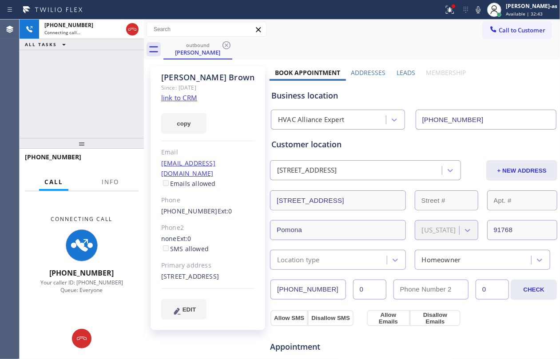
click at [67, 96] on div "+19099173641 Connecting call… ALL TASKS ALL TASKS ACTIVE TASKS TASKS IN WRAP UP" at bounding box center [82, 79] width 124 height 119
drag, startPoint x: 133, startPoint y: 27, endPoint x: 150, endPoint y: 35, distance: 18.5
click at [132, 29] on icon at bounding box center [132, 29] width 11 height 11
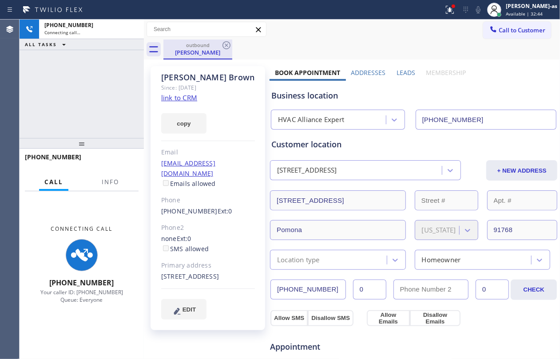
drag, startPoint x: 193, startPoint y: 40, endPoint x: 215, endPoint y: 47, distance: 23.5
click at [193, 40] on div "outbound Cynthia Brown" at bounding box center [197, 49] width 67 height 19
click at [223, 44] on icon at bounding box center [226, 45] width 11 height 11
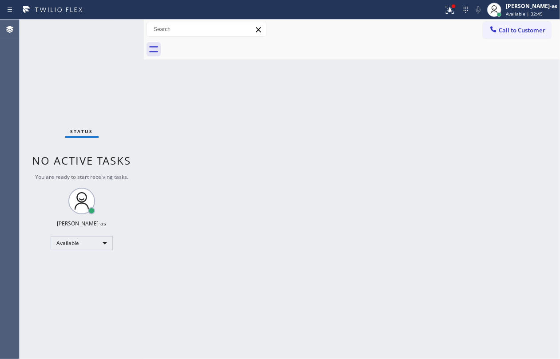
click at [223, 44] on div at bounding box center [361, 50] width 397 height 20
click at [118, 71] on div "Status No active tasks You are ready to start receiving tasks. Jesica Jumao-as …" at bounding box center [82, 190] width 124 height 340
click at [493, 34] on div at bounding box center [493, 30] width 11 height 11
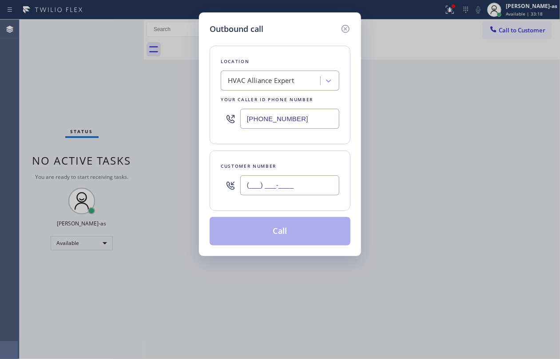
click at [287, 194] on input "(___) ___-____" at bounding box center [289, 185] width 99 height 20
paste input "323) 397-3342"
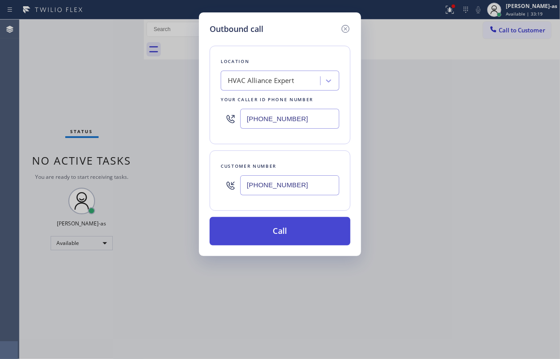
type input "[PHONE_NUMBER]"
click at [275, 235] on button "Call" at bounding box center [280, 231] width 141 height 28
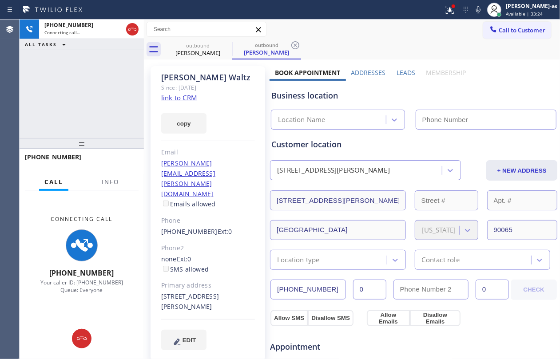
type input "[PHONE_NUMBER]"
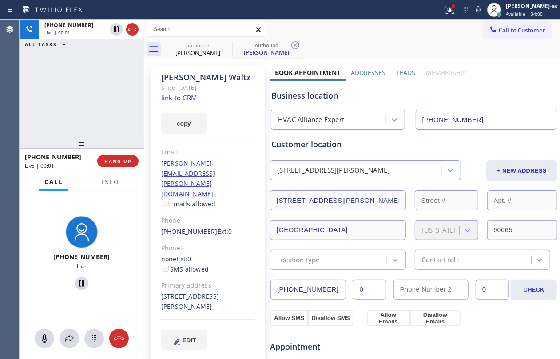
click at [62, 131] on div "+13233973342 Live | 00:01 ALL TASKS ALL TASKS ACTIVE TASKS TASKS IN WRAP UP" at bounding box center [82, 79] width 124 height 119
click at [111, 153] on div "+13233973342 Live | 00:02 HANG UP" at bounding box center [82, 161] width 114 height 23
click at [116, 157] on button "HANG UP" at bounding box center [117, 161] width 41 height 12
click at [100, 112] on div "+13233973342 Live | 00:03 ALL TASKS ALL TASKS ACTIVE TASKS TASKS IN WRAP UP" at bounding box center [82, 79] width 124 height 119
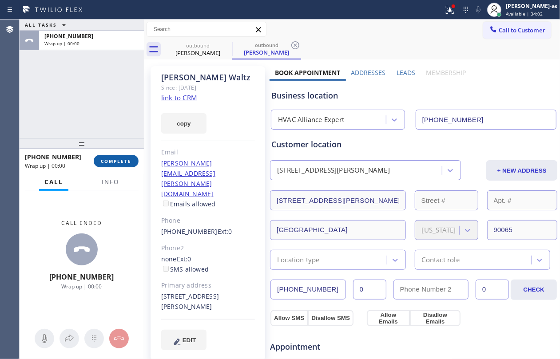
click at [118, 157] on button "COMPLETE" at bounding box center [116, 161] width 45 height 12
click at [105, 115] on div "ALL TASKS ALL TASKS ACTIVE TASKS TASKS IN WRAP UP +13233973342 Wrap up | 00:00" at bounding box center [82, 79] width 124 height 119
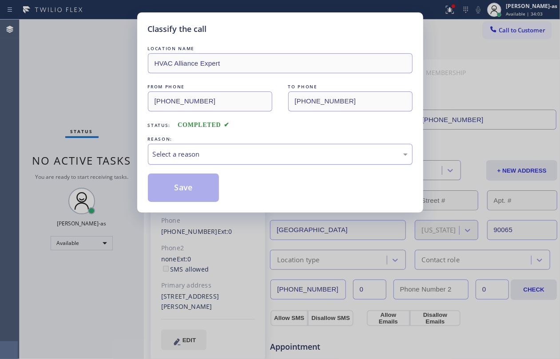
click at [187, 162] on div "Select a reason" at bounding box center [280, 154] width 265 height 21
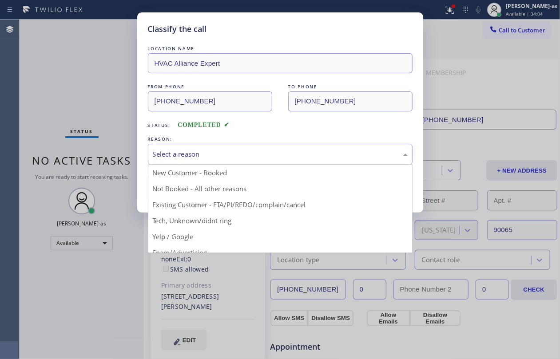
drag, startPoint x: 243, startPoint y: 205, endPoint x: 219, endPoint y: 195, distance: 26.1
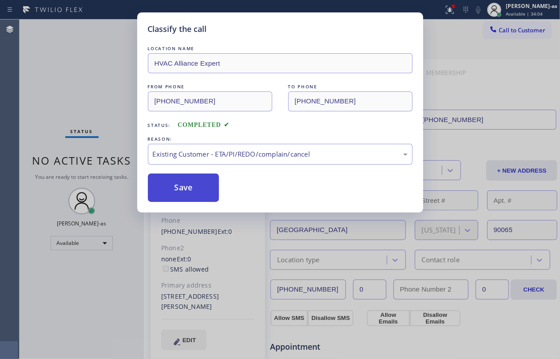
click at [204, 195] on button "Save" at bounding box center [184, 188] width 72 height 28
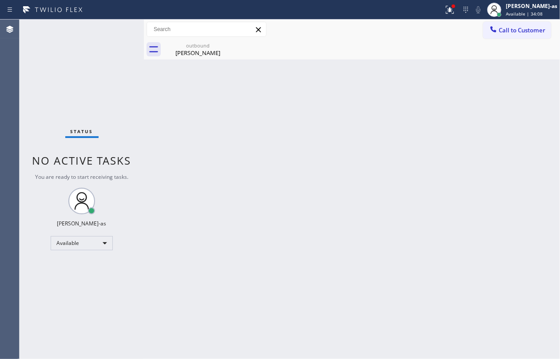
click at [185, 103] on div "Back to Dashboard Change Sender ID Customers Technicians Select a contact Outbo…" at bounding box center [352, 190] width 416 height 340
click at [199, 37] on div "Call to Customer Outbound call Location HVAC Alliance Expert Your caller id pho…" at bounding box center [352, 30] width 416 height 20
click at [195, 47] on div "outbound" at bounding box center [197, 45] width 67 height 7
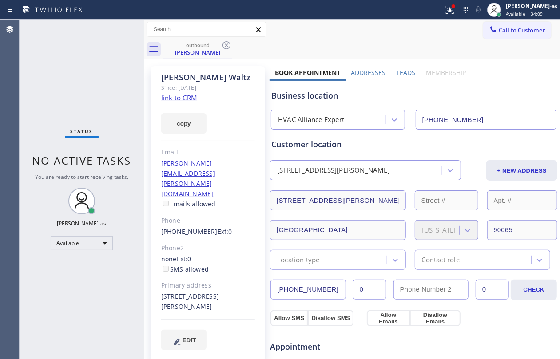
click at [180, 96] on link "link to CRM" at bounding box center [179, 97] width 36 height 9
click at [513, 24] on button "Call to Customer" at bounding box center [517, 30] width 68 height 17
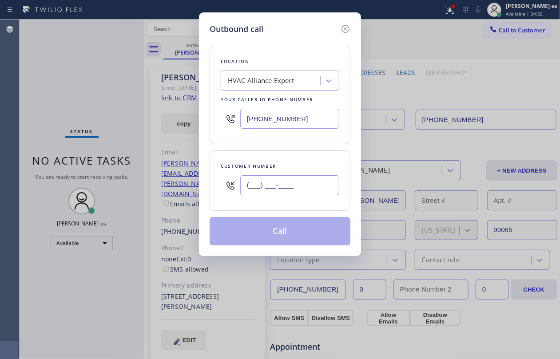
click at [274, 189] on input "(___) ___-____" at bounding box center [289, 185] width 99 height 20
paste input "323) 397-3342"
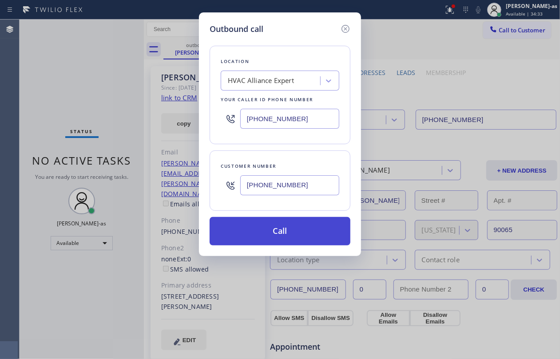
type input "[PHONE_NUMBER]"
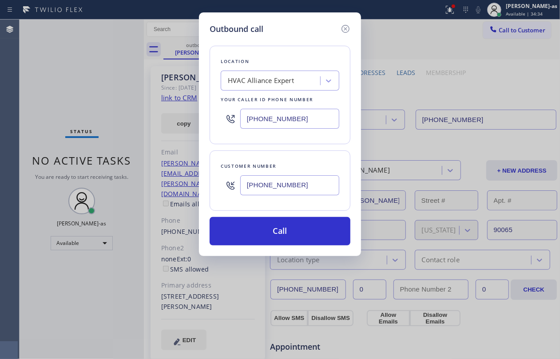
drag, startPoint x: 289, startPoint y: 232, endPoint x: 535, endPoint y: 229, distance: 246.1
click at [292, 232] on button "Call" at bounding box center [280, 231] width 141 height 28
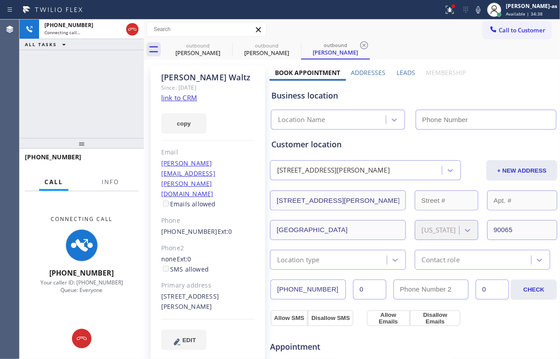
type input "[PHONE_NUMBER]"
click at [112, 76] on div "+13233973342 Connecting call… ALL TASKS ALL TASKS ACTIVE TASKS TASKS IN WRAP UP" at bounding box center [82, 79] width 124 height 119
click at [217, 44] on div "outbound" at bounding box center [197, 45] width 67 height 7
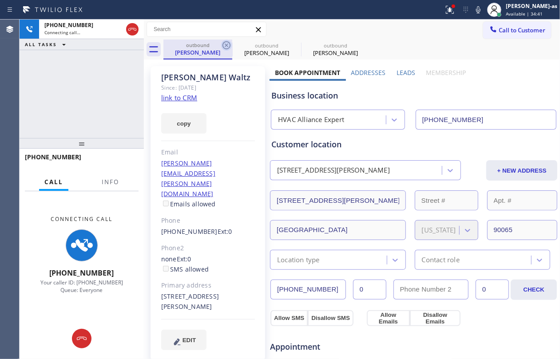
click at [228, 48] on icon at bounding box center [227, 45] width 8 height 8
click at [0, 0] on icon at bounding box center [0, 0] width 0 height 0
click at [98, 104] on div "+13233973342 Connecting call… ALL TASKS ALL TASKS ACTIVE TASKS TASKS IN WRAP UP" at bounding box center [82, 79] width 124 height 119
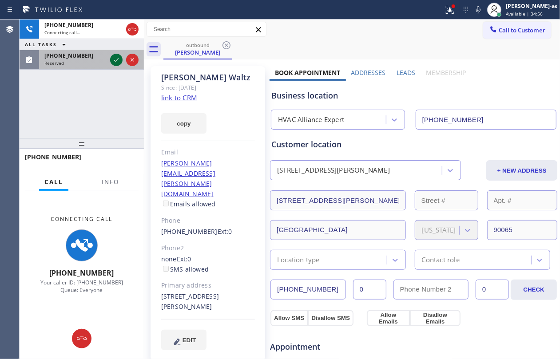
click at [113, 66] on div at bounding box center [124, 60] width 32 height 20
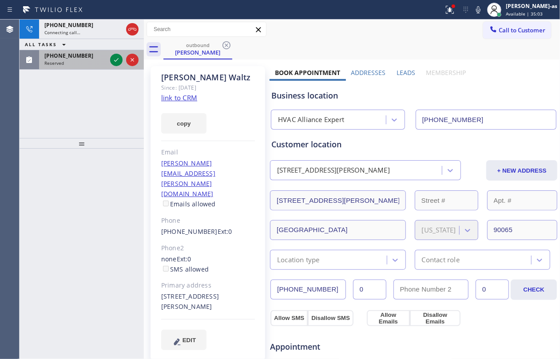
click at [109, 59] on div at bounding box center [124, 60] width 32 height 20
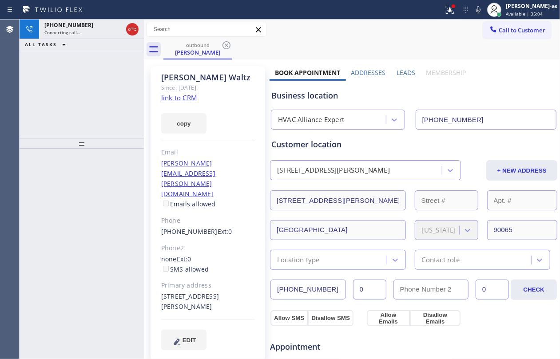
click at [64, 77] on div "+13233973342 Connecting call… ALL TASKS ALL TASKS ACTIVE TASKS TASKS IN WRAP UP" at bounding box center [82, 79] width 124 height 119
click at [87, 28] on div "+13233973342" at bounding box center [83, 25] width 78 height 8
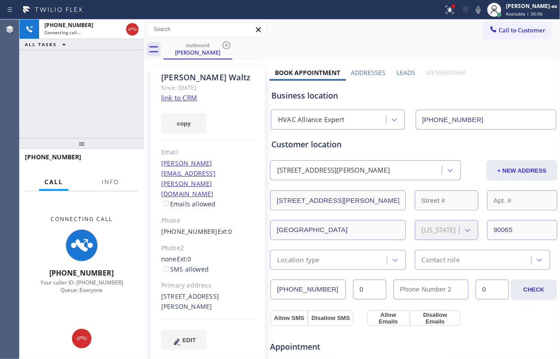
click at [70, 76] on div "+13233973342 Connecting call… ALL TASKS ALL TASKS ACTIVE TASKS TASKS IN WRAP UP" at bounding box center [82, 79] width 124 height 119
click at [92, 86] on div "+13233973342 Connecting call… ALL TASKS ALL TASKS ACTIVE TASKS TASKS IN WRAP UP" at bounding box center [82, 79] width 124 height 119
click at [133, 24] on icon at bounding box center [132, 29] width 11 height 11
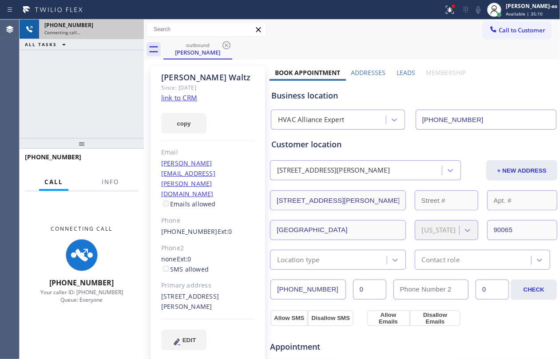
click at [105, 41] on div "ALL TASKS ALL TASKS ACTIVE TASKS TASKS IN WRAP UP" at bounding box center [82, 44] width 124 height 11
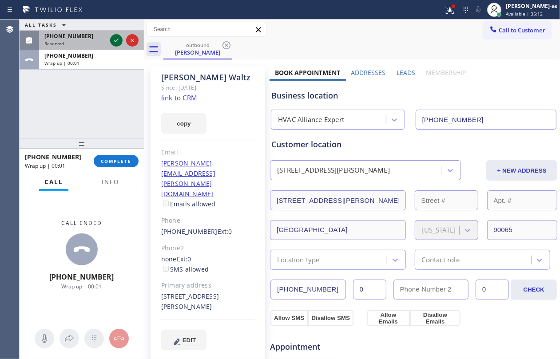
click at [116, 38] on icon at bounding box center [116, 40] width 11 height 11
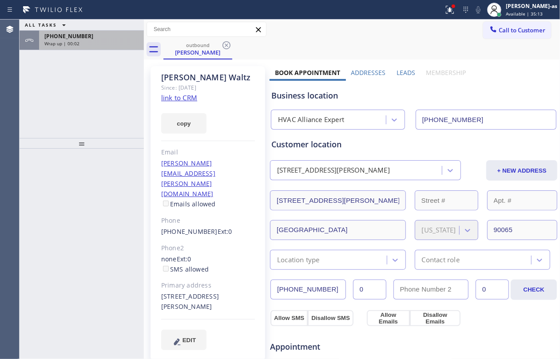
click at [76, 33] on span "+13233973342" at bounding box center [68, 36] width 49 height 8
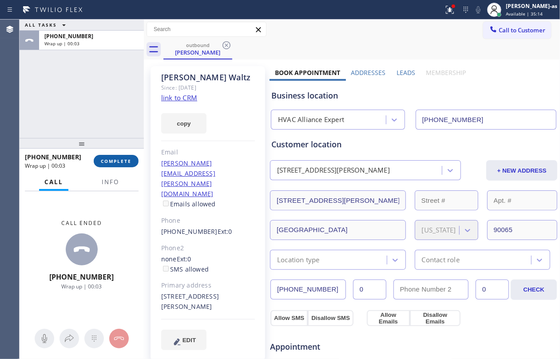
click at [118, 162] on span "COMPLETE" at bounding box center [116, 161] width 31 height 6
click at [107, 149] on div at bounding box center [82, 143] width 124 height 11
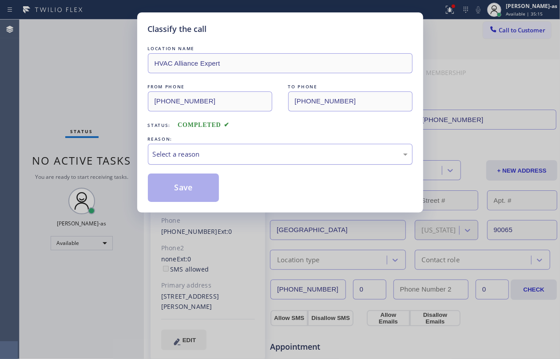
click at [228, 147] on div "Select a reason" at bounding box center [280, 154] width 265 height 21
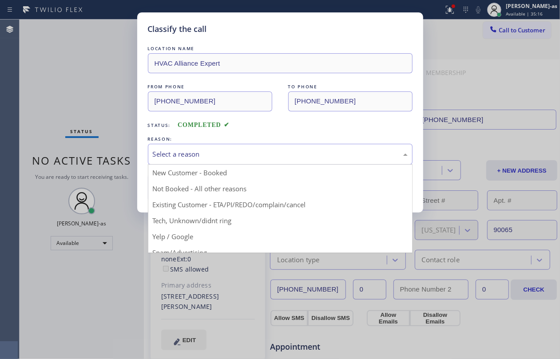
drag, startPoint x: 261, startPoint y: 206, endPoint x: 192, endPoint y: 195, distance: 69.8
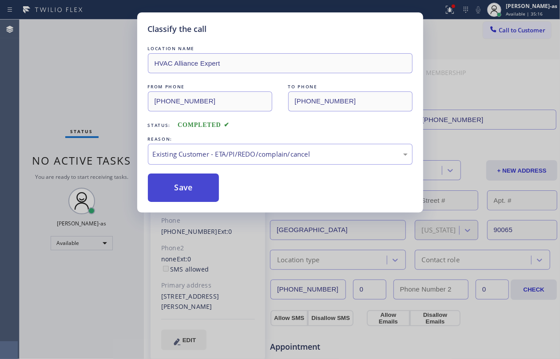
drag, startPoint x: 189, startPoint y: 194, endPoint x: 443, endPoint y: 212, distance: 254.3
click at [190, 194] on button "Save" at bounding box center [184, 188] width 72 height 28
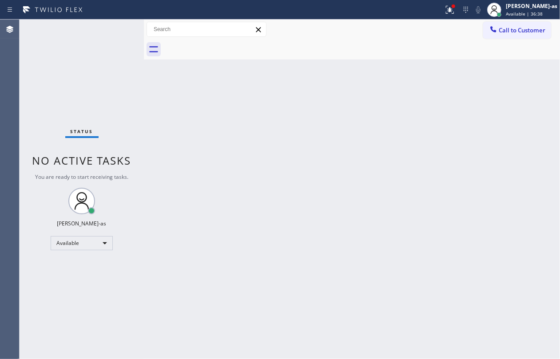
click at [235, 135] on div "Back to Dashboard Change Sender ID Customers Technicians Select a contact Outbo…" at bounding box center [352, 190] width 416 height 340
click at [178, 147] on div "Back to Dashboard Change Sender ID Customers Technicians Select a contact Outbo…" at bounding box center [352, 190] width 416 height 340
click at [512, 32] on span "Call to Customer" at bounding box center [522, 30] width 47 height 8
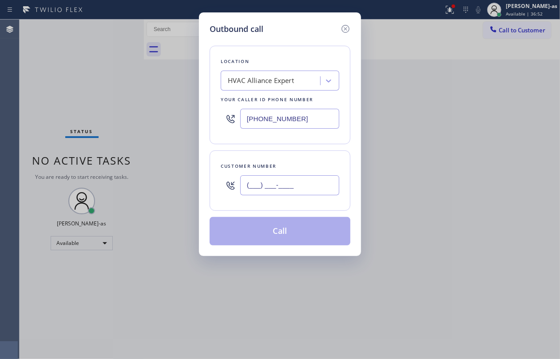
click at [286, 182] on input "(___) ___-____" at bounding box center [289, 185] width 99 height 20
paste input "310) 429-3871"
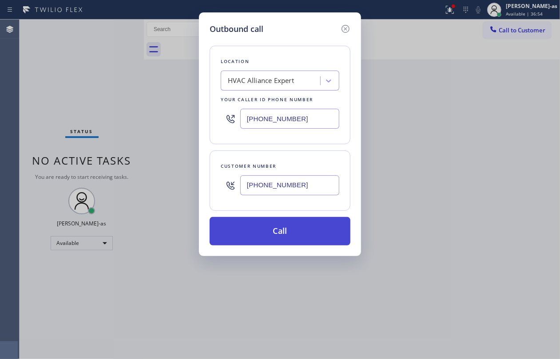
type input "(310) 429-3871"
click at [274, 235] on button "Call" at bounding box center [280, 231] width 141 height 28
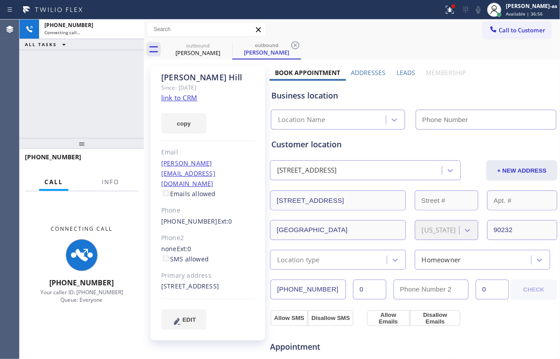
click at [93, 87] on div "+13104293871 Connecting call… ALL TASKS ALL TASKS ACTIVE TASKS TASKS IN WRAP UP" at bounding box center [82, 79] width 124 height 119
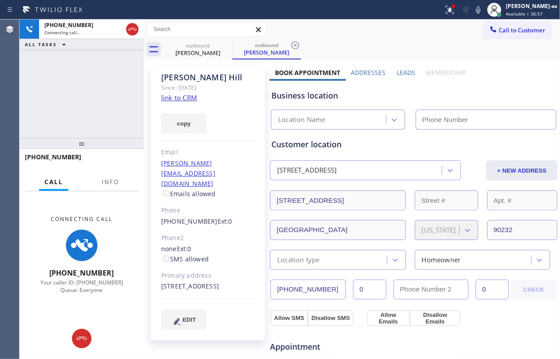
click at [196, 97] on link "link to CRM" at bounding box center [179, 97] width 36 height 9
type input "[PHONE_NUMBER]"
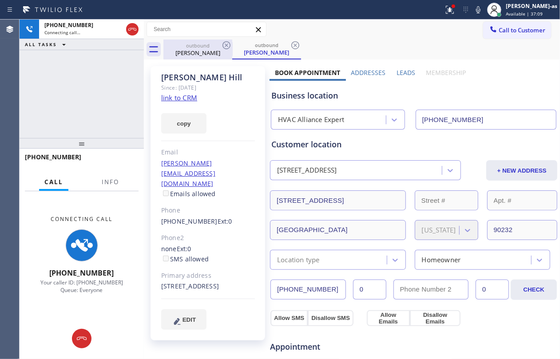
click at [131, 23] on button at bounding box center [132, 29] width 12 height 12
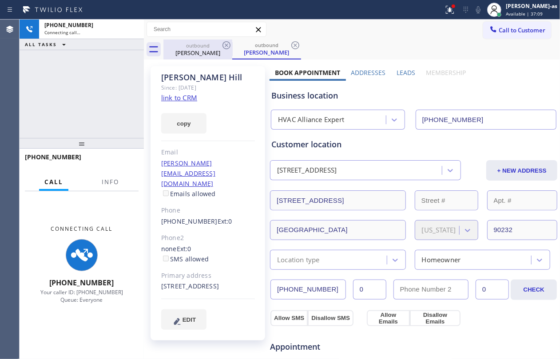
drag, startPoint x: 235, startPoint y: 44, endPoint x: 216, endPoint y: 44, distance: 19.1
click at [231, 44] on div "outbound Derek Hill outbound Derek Hill" at bounding box center [361, 50] width 397 height 20
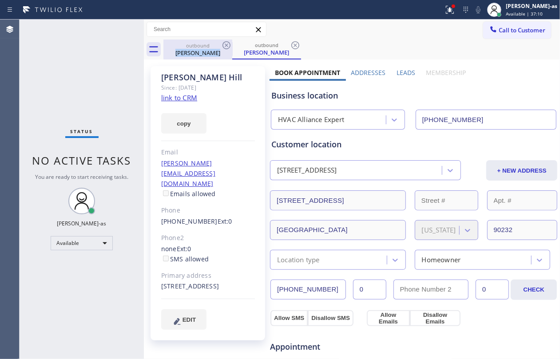
click at [216, 44] on div "outbound" at bounding box center [197, 45] width 67 height 7
click at [223, 45] on icon at bounding box center [227, 45] width 8 height 8
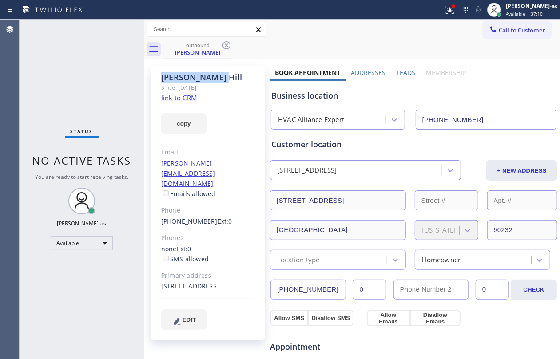
click at [223, 45] on icon at bounding box center [227, 45] width 8 height 8
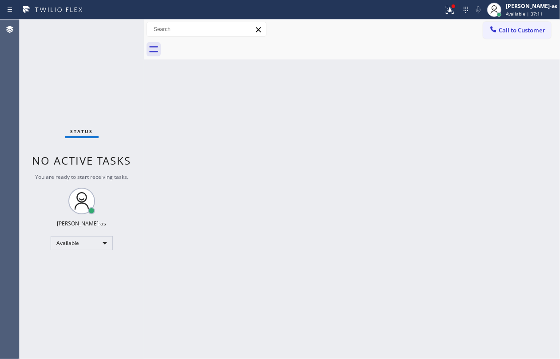
click at [223, 45] on div at bounding box center [361, 50] width 397 height 20
click at [184, 162] on div "Back to Dashboard Change Sender ID Customers Technicians Select a contact Outbo…" at bounding box center [352, 190] width 416 height 340
click at [196, 105] on div "Back to Dashboard Change Sender ID Customers Technicians Select a contact Outbo…" at bounding box center [352, 190] width 416 height 340
click at [503, 24] on button "Call to Customer" at bounding box center [517, 30] width 68 height 17
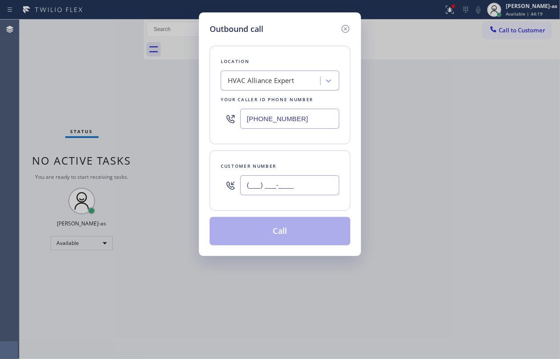
click at [278, 186] on input "(___) ___-____" at bounding box center [289, 185] width 99 height 20
paste input "310) 721-2304"
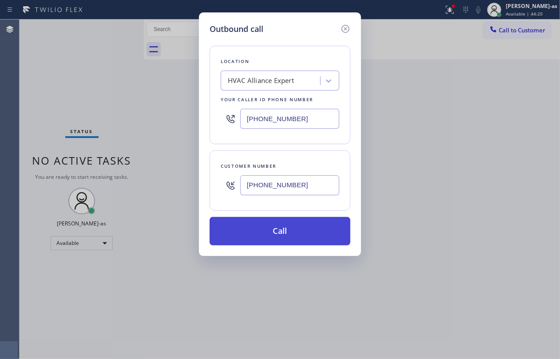
type input "[PHONE_NUMBER]"
click at [272, 232] on button "Call" at bounding box center [280, 231] width 141 height 28
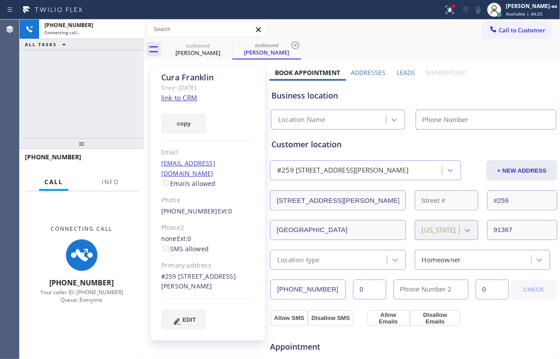
type input "[PHONE_NUMBER]"
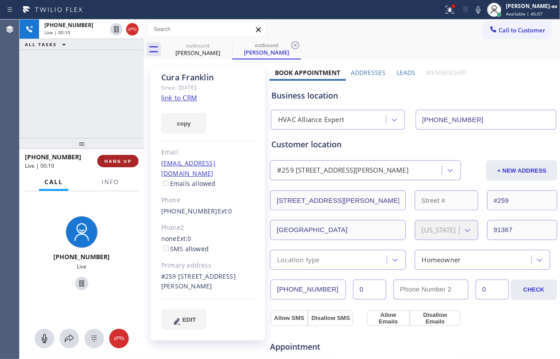
click at [120, 155] on button "HANG UP" at bounding box center [117, 161] width 41 height 12
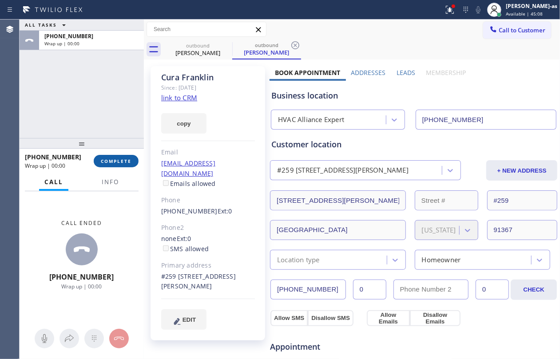
click at [120, 155] on button "COMPLETE" at bounding box center [116, 161] width 45 height 12
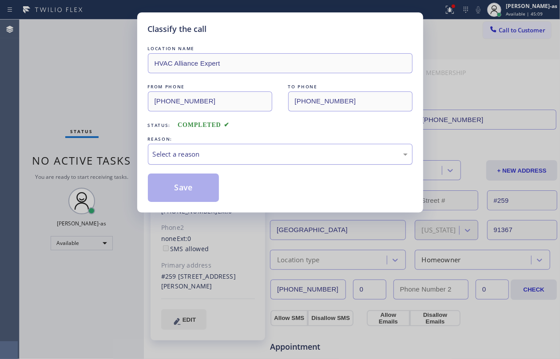
click at [259, 157] on div "Select a reason" at bounding box center [280, 154] width 255 height 10
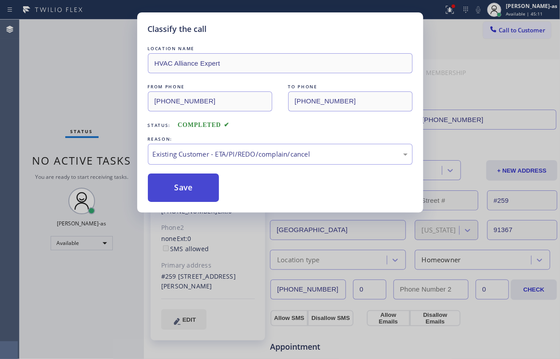
click at [194, 187] on button "Save" at bounding box center [184, 188] width 72 height 28
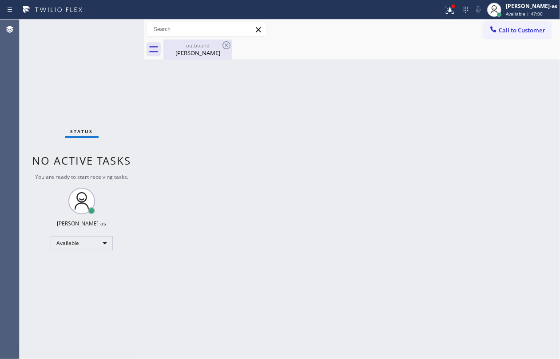
click at [198, 47] on div "outbound" at bounding box center [197, 45] width 67 height 7
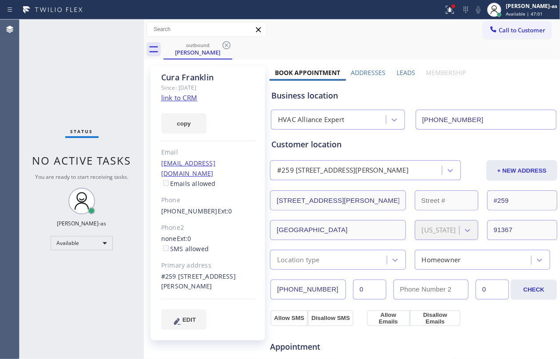
click at [186, 96] on link "link to CRM" at bounding box center [179, 97] width 36 height 9
click at [483, 32] on button "Call to Customer" at bounding box center [517, 30] width 68 height 17
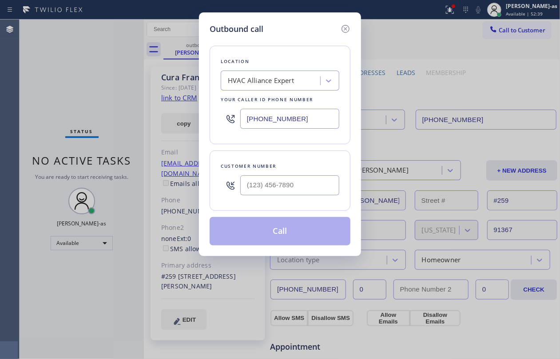
click at [297, 171] on div "Customer number" at bounding box center [280, 166] width 119 height 9
click at [299, 180] on input "(___) ___-____" at bounding box center [289, 185] width 99 height 20
paste input "626) 476-4818"
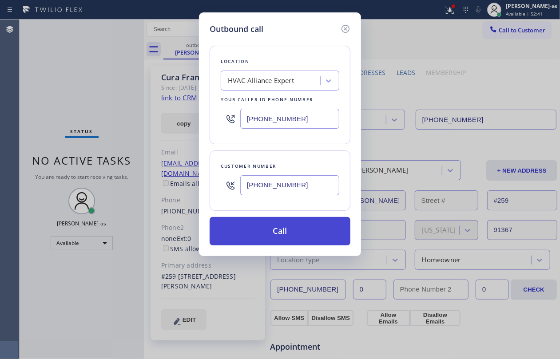
type input "[PHONE_NUMBER]"
click at [286, 241] on button "Call" at bounding box center [280, 231] width 141 height 28
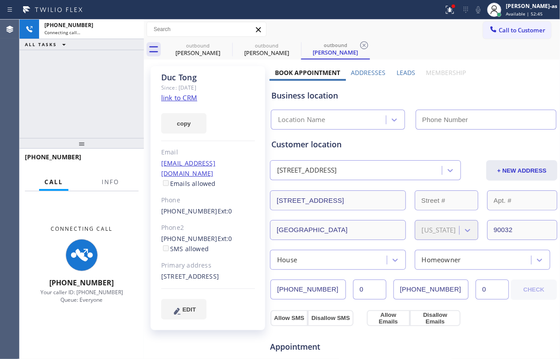
click at [75, 112] on div "+16264764818 Connecting call… ALL TASKS ALL TASKS ACTIVE TASKS TASKS IN WRAP UP" at bounding box center [82, 79] width 124 height 119
click at [198, 97] on div "Duc Tong Since: 20 may 2020 link to CRM copy Email ducvt88@gmail.com Emails all…" at bounding box center [208, 198] width 115 height 264
click at [178, 99] on link "link to CRM" at bounding box center [179, 97] width 36 height 9
type input "[PHONE_NUMBER]"
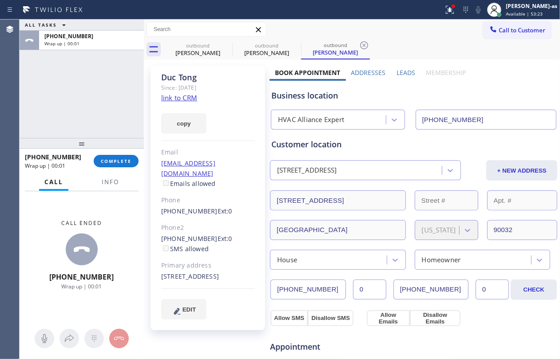
click at [93, 104] on div "ALL TASKS ALL TASKS ACTIVE TASKS TASKS IN WRAP UP +16264764818 Wrap up | 00:01" at bounding box center [82, 79] width 124 height 119
click at [119, 157] on button "COMPLETE" at bounding box center [116, 161] width 45 height 12
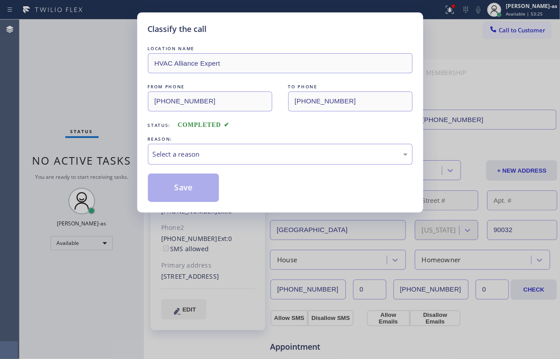
click at [119, 157] on div "Classify the call LOCATION NAME HVAC Alliance Expert FROM PHONE (855) 999-4417 …" at bounding box center [280, 179] width 560 height 359
click at [271, 157] on div "Select a reason" at bounding box center [280, 154] width 255 height 10
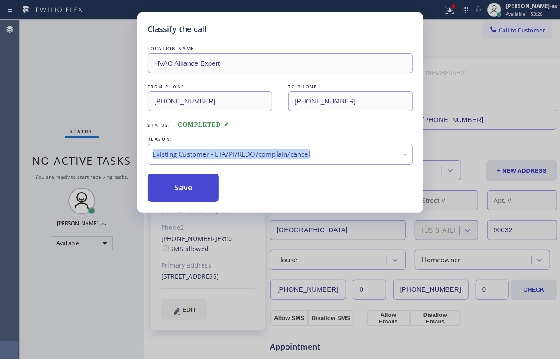
drag, startPoint x: 206, startPoint y: 195, endPoint x: 198, endPoint y: 190, distance: 9.5
click at [205, 195] on button "Save" at bounding box center [184, 188] width 72 height 28
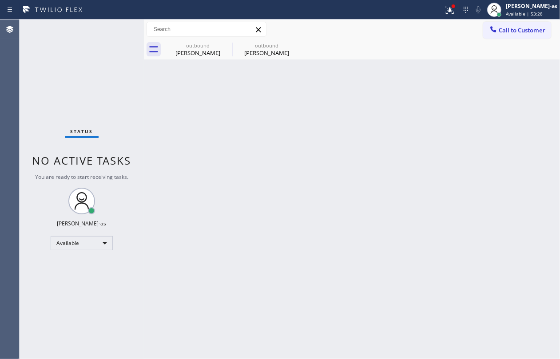
click at [269, 149] on div "Back to Dashboard Change Sender ID Customers Technicians Select a contact Outbo…" at bounding box center [352, 190] width 416 height 340
drag, startPoint x: 197, startPoint y: 57, endPoint x: 238, endPoint y: 45, distance: 42.5
click at [201, 56] on div "outbound Cura Franklin" at bounding box center [197, 50] width 67 height 20
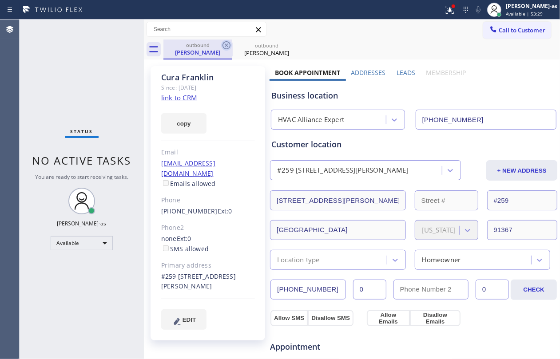
click at [230, 40] on icon at bounding box center [226, 45] width 11 height 11
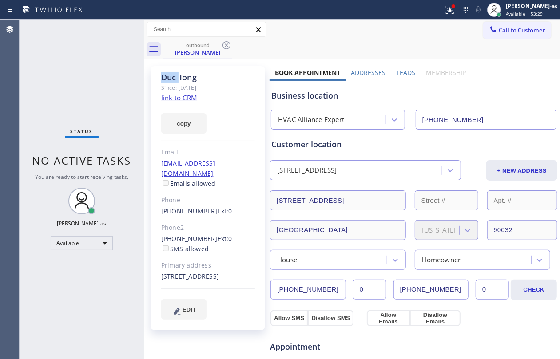
click at [230, 40] on icon at bounding box center [226, 45] width 11 height 11
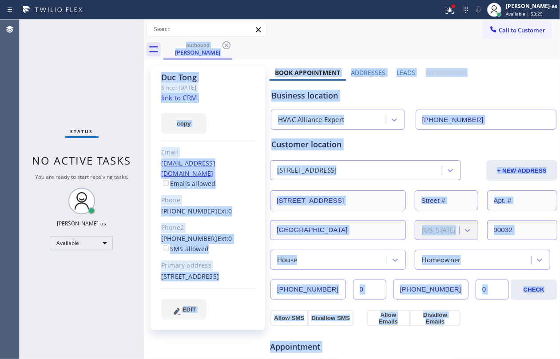
click at [230, 40] on div "outbound Duc Tong" at bounding box center [361, 50] width 397 height 20
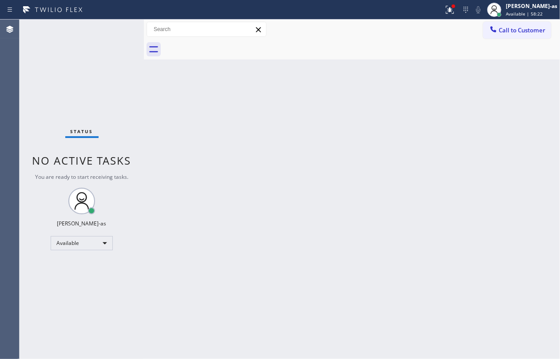
drag, startPoint x: 87, startPoint y: 112, endPoint x: 195, endPoint y: 91, distance: 109.4
click at [88, 111] on div "Status No active tasks You are ready to start receiving tasks. Jesica Jumao-as …" at bounding box center [82, 190] width 124 height 340
click at [218, 91] on div "Back to Dashboard Change Sender ID Customers Technicians Select a contact Outbo…" at bounding box center [352, 190] width 416 height 340
click at [535, 22] on button "Call to Customer" at bounding box center [517, 30] width 68 height 17
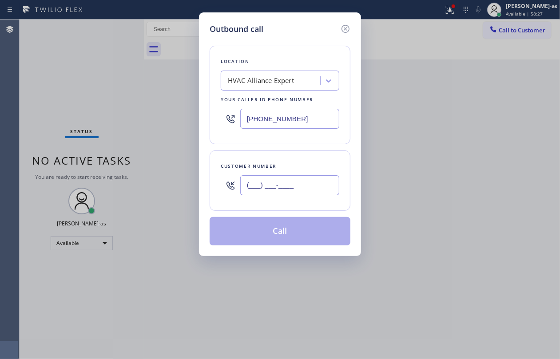
click at [283, 192] on input "(___) ___-____" at bounding box center [289, 185] width 99 height 20
paste input "925) 337-7325"
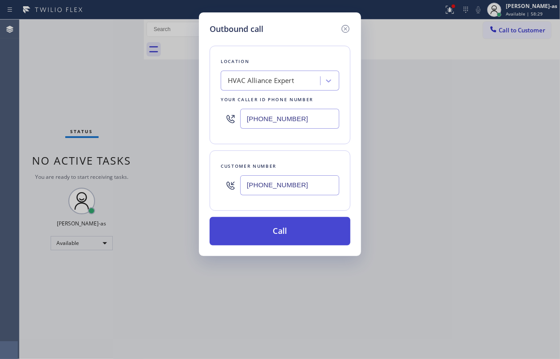
type input "[PHONE_NUMBER]"
click at [285, 234] on button "Call" at bounding box center [280, 231] width 141 height 28
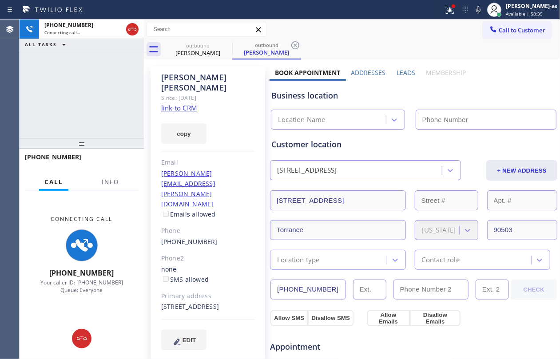
type input "[PHONE_NUMBER]"
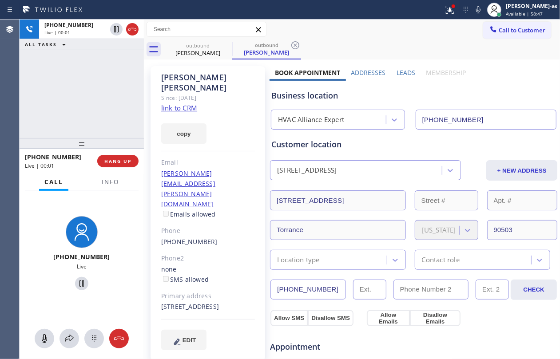
click at [120, 89] on div "+19253377325 Live | 00:01 ALL TASKS ALL TASKS ACTIVE TASKS TASKS IN WRAP UP" at bounding box center [82, 79] width 124 height 119
click at [184, 103] on link "link to CRM" at bounding box center [179, 107] width 36 height 9
click at [74, 121] on div "+19253377325 Live | 00:03 ALL TASKS ALL TASKS ACTIVE TASKS TASKS IN WRAP UP" at bounding box center [82, 79] width 124 height 119
click at [131, 27] on icon at bounding box center [132, 29] width 11 height 11
click at [84, 116] on div "+19253377325 Live | 00:04 ALL TASKS ALL TASKS ACTIVE TASKS TASKS IN WRAP UP" at bounding box center [82, 79] width 124 height 119
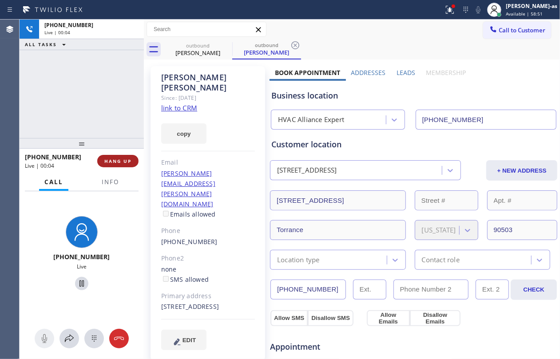
click at [114, 162] on span "HANG UP" at bounding box center [117, 161] width 27 height 6
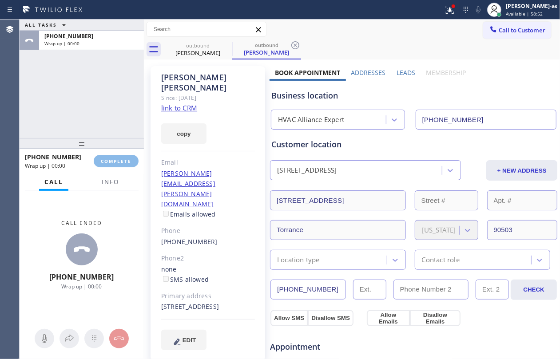
drag, startPoint x: 99, startPoint y: 117, endPoint x: 106, endPoint y: 121, distance: 7.2
click at [99, 115] on div "ALL TASKS ALL TASKS ACTIVE TASKS TASKS IN WRAP UP +19253377325 Wrap up | 00:00" at bounding box center [82, 79] width 124 height 119
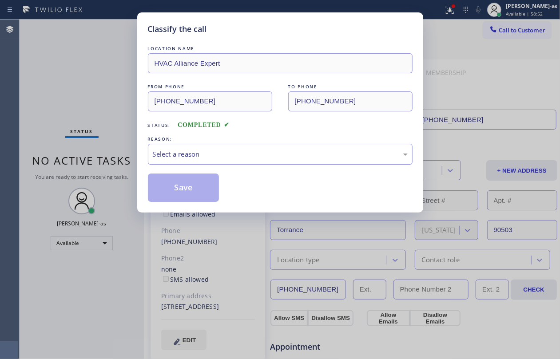
click at [202, 162] on div "Select a reason" at bounding box center [280, 154] width 265 height 21
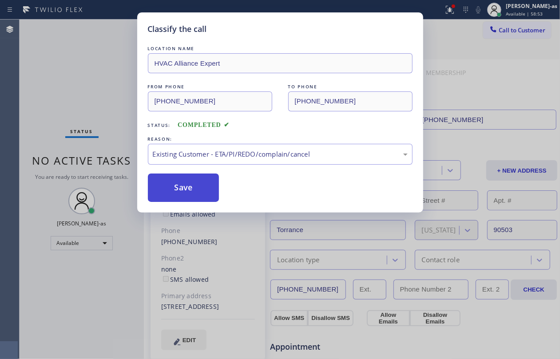
click at [199, 187] on button "Save" at bounding box center [184, 188] width 72 height 28
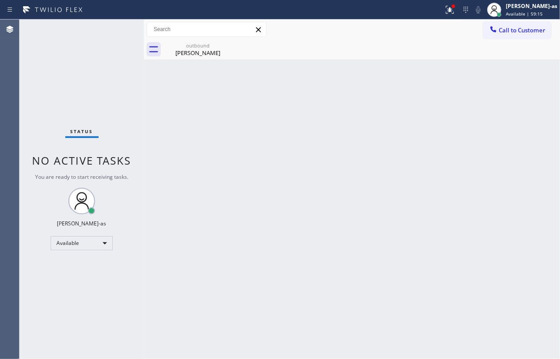
click at [278, 130] on div "Back to Dashboard Change Sender ID Customers Technicians Select a contact Outbo…" at bounding box center [352, 190] width 416 height 340
click at [192, 57] on div "outbound Kyle Satow" at bounding box center [197, 50] width 67 height 20
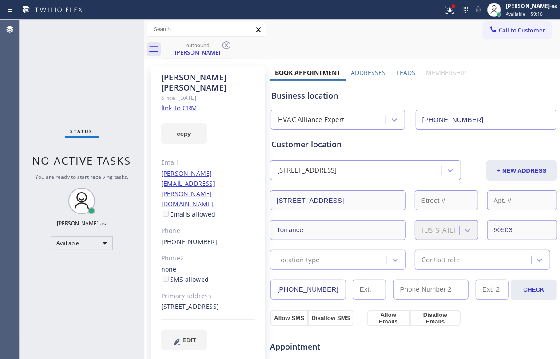
click at [185, 103] on link "link to CRM" at bounding box center [179, 107] width 36 height 9
click at [220, 237] on div "[PHONE_NUMBER]" at bounding box center [208, 242] width 94 height 10
copy div "[PHONE_NUMBER]"
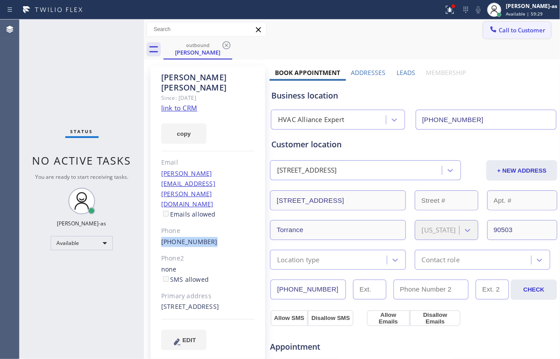
click at [523, 26] on span "Call to Customer" at bounding box center [522, 30] width 47 height 8
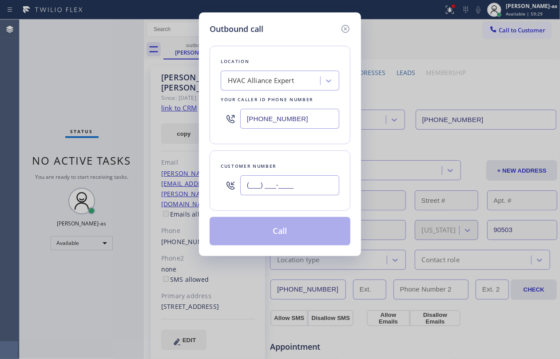
click at [290, 195] on input "(___) ___-____" at bounding box center [289, 185] width 99 height 20
paste input "925) 337-7325"
type input "[PHONE_NUMBER]"
click at [295, 234] on button "Call" at bounding box center [280, 231] width 141 height 28
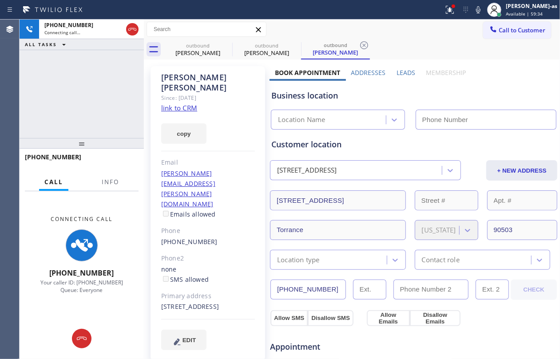
type input "[PHONE_NUMBER]"
click at [107, 94] on div "+19253377325 Connecting call… ALL TASKS ALL TASKS ACTIVE TASKS TASKS IN WRAP UP" at bounding box center [82, 79] width 124 height 119
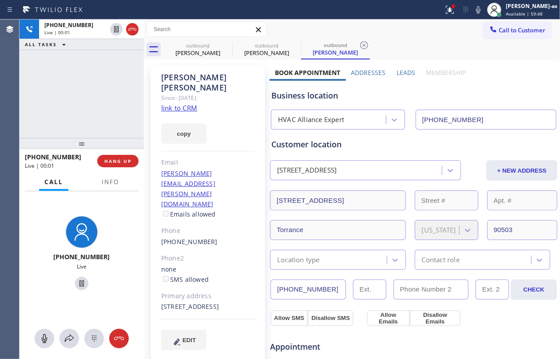
drag, startPoint x: 76, startPoint y: 85, endPoint x: 150, endPoint y: 57, distance: 78.9
click at [78, 85] on div "+19253377325 Live | 00:01 ALL TASKS ALL TASKS ACTIVE TASKS TASKS IN WRAP UP" at bounding box center [82, 79] width 124 height 119
click at [131, 31] on icon at bounding box center [132, 29] width 11 height 11
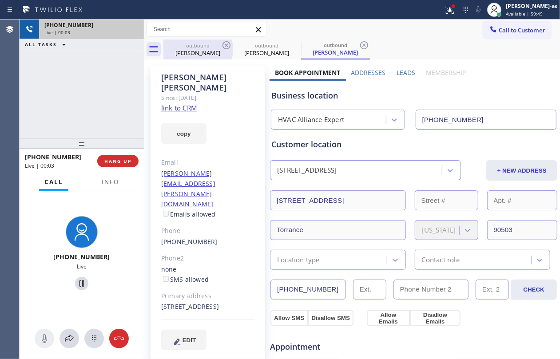
click at [200, 52] on div "Kyle Satow" at bounding box center [197, 53] width 67 height 8
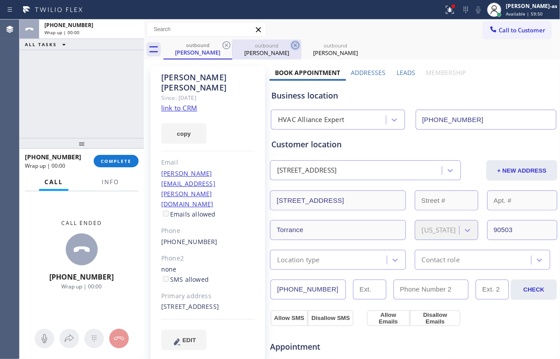
drag, startPoint x: 221, startPoint y: 44, endPoint x: 227, endPoint y: 42, distance: 6.5
click at [226, 43] on icon at bounding box center [226, 45] width 11 height 11
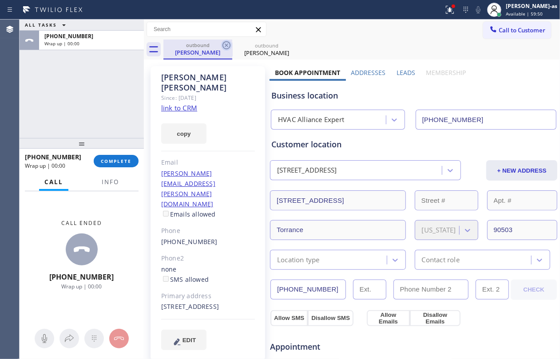
click at [227, 42] on icon at bounding box center [227, 45] width 8 height 8
click at [0, 0] on icon at bounding box center [0, 0] width 0 height 0
click at [227, 42] on div "outbound Kyle Satow outbound Kyle Satow" at bounding box center [361, 50] width 397 height 20
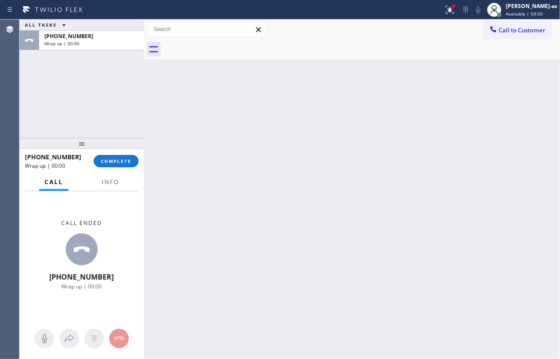
click at [227, 42] on div at bounding box center [361, 50] width 397 height 20
drag, startPoint x: 99, startPoint y: 109, endPoint x: 103, endPoint y: 115, distance: 7.2
click at [103, 115] on div "ALL TASKS ALL TASKS ACTIVE TASKS TASKS IN WRAP UP +19253377325 Wrap up | 00:00" at bounding box center [82, 79] width 124 height 119
click at [122, 157] on button "COMPLETE" at bounding box center [116, 161] width 45 height 12
click at [115, 140] on div at bounding box center [82, 143] width 124 height 11
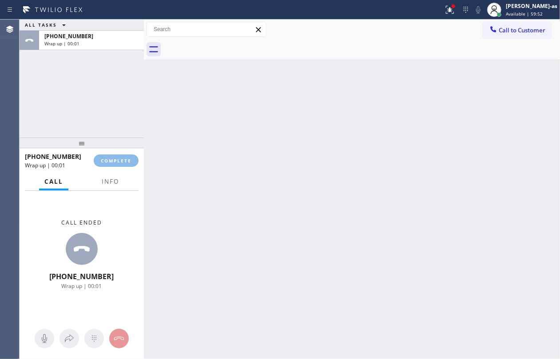
click at [322, 150] on div "Back to Dashboard Change Sender ID Customers Technicians Select a contact Outbo…" at bounding box center [352, 190] width 416 height 340
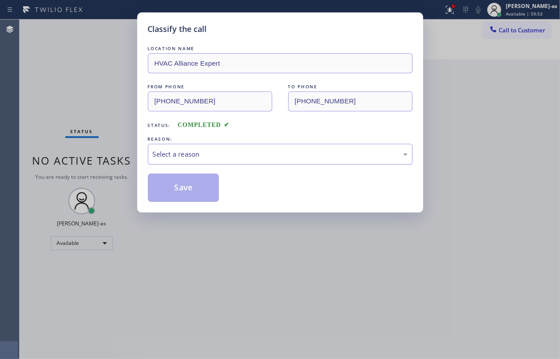
click at [270, 157] on div "Select a reason" at bounding box center [280, 154] width 255 height 10
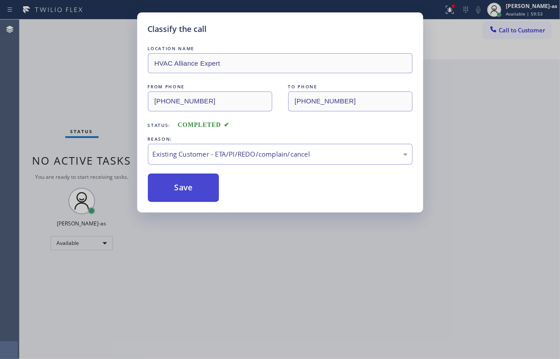
click at [198, 199] on button "Save" at bounding box center [184, 188] width 72 height 28
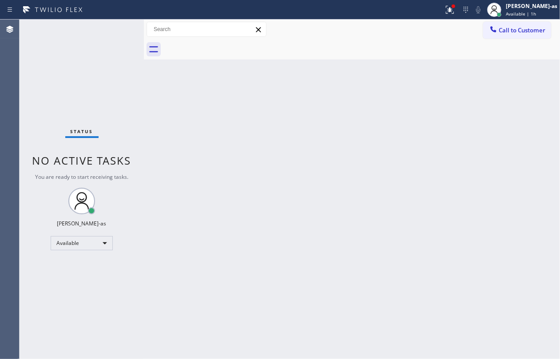
click at [131, 40] on div "Status No active tasks You are ready to start receiving tasks. Jesica Jumao-as …" at bounding box center [82, 190] width 124 height 340
drag, startPoint x: 104, startPoint y: 43, endPoint x: 177, endPoint y: 114, distance: 102.1
click at [99, 48] on div "Status No active tasks You are ready to start receiving tasks. Jesica Jumao-as …" at bounding box center [82, 190] width 124 height 340
click at [288, 132] on div "Back to Dashboard Change Sender ID Customers Technicians Select a contact Outbo…" at bounding box center [352, 190] width 416 height 340
click at [233, 258] on div "Back to Dashboard Change Sender ID Customers Technicians Select a contact Outbo…" at bounding box center [352, 190] width 416 height 340
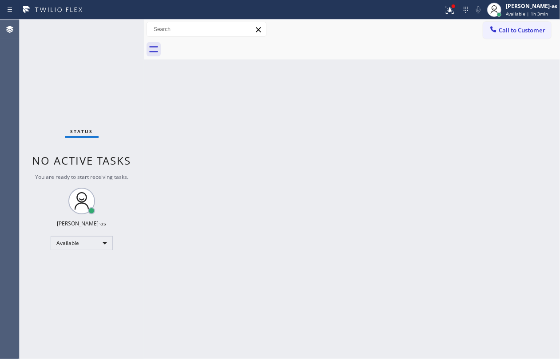
click at [235, 186] on div "Back to Dashboard Change Sender ID Customers Technicians Select a contact Outbo…" at bounding box center [352, 190] width 416 height 340
click at [513, 20] on div "Call to Customer Outbound call Location HVAC Alliance Expert Your caller id pho…" at bounding box center [352, 30] width 416 height 20
click at [516, 27] on span "Call to Customer" at bounding box center [522, 30] width 47 height 8
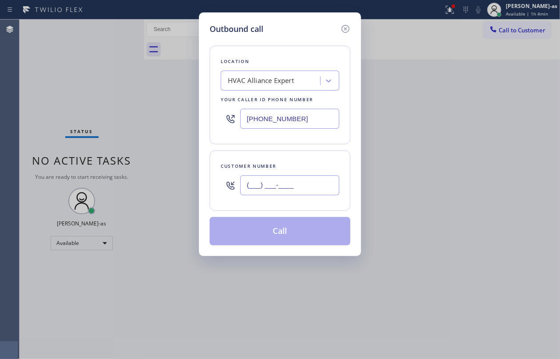
click at [301, 187] on input "(___) ___-____" at bounding box center [289, 185] width 99 height 20
paste input "212) 666-9183"
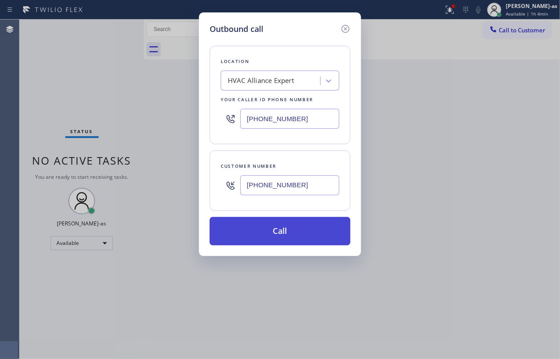
type input "[PHONE_NUMBER]"
click at [267, 233] on button "Call" at bounding box center [280, 231] width 141 height 28
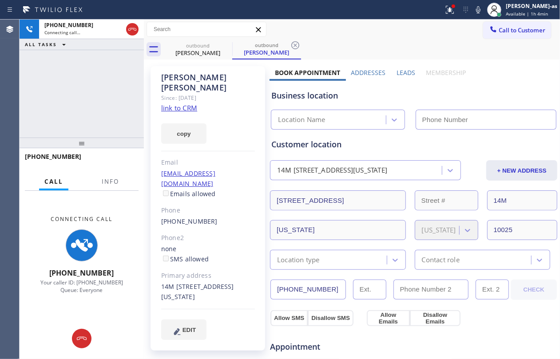
drag, startPoint x: 84, startPoint y: 111, endPoint x: 214, endPoint y: 61, distance: 138.9
click at [96, 106] on div "+12126669183 Connecting call… ALL TASKS ALL TASKS ACTIVE TASKS TASKS IN WRAP UP" at bounding box center [82, 79] width 124 height 118
type input "[PHONE_NUMBER]"
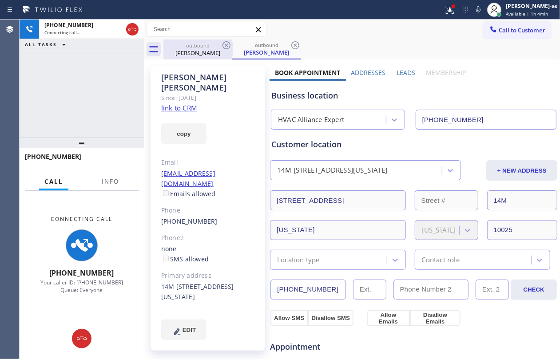
drag, startPoint x: 207, startPoint y: 44, endPoint x: 218, endPoint y: 44, distance: 11.1
click at [206, 44] on div "outbound" at bounding box center [197, 45] width 67 height 7
click at [221, 43] on icon at bounding box center [226, 45] width 11 height 11
drag, startPoint x: 107, startPoint y: 90, endPoint x: 118, endPoint y: 115, distance: 27.4
click at [103, 91] on div "+12126669183 Connecting call… ALL TASKS ALL TASKS ACTIVE TASKS TASKS IN WRAP UP" at bounding box center [82, 79] width 124 height 118
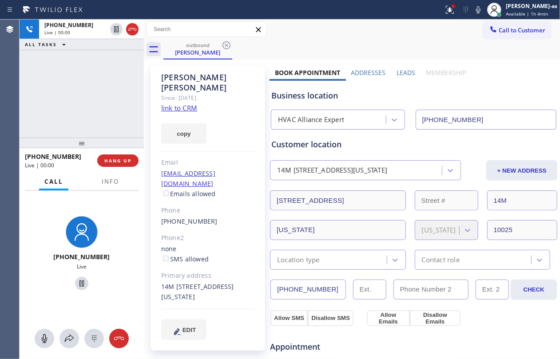
click at [103, 93] on div "+12126669183 Live | 00:00 ALL TASKS ALL TASKS ACTIVE TASKS TASKS IN WRAP UP" at bounding box center [82, 79] width 124 height 118
click at [100, 93] on div "+12126669183 Live | 00:02 ALL TASKS ALL TASKS ACTIVE TASKS TASKS IN WRAP UP" at bounding box center [82, 79] width 124 height 118
click at [179, 103] on link "link to CRM" at bounding box center [179, 107] width 36 height 9
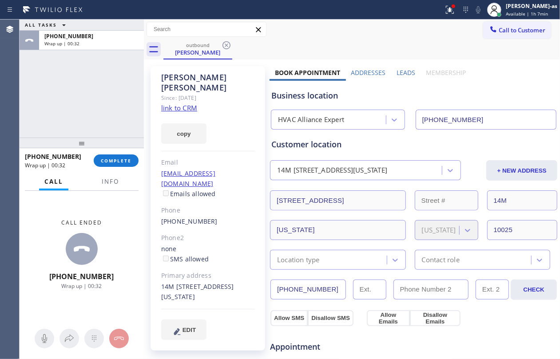
drag, startPoint x: 73, startPoint y: 103, endPoint x: 121, endPoint y: 130, distance: 55.3
click at [87, 118] on div "ALL TASKS ALL TASKS ACTIVE TASKS TASKS IN WRAP UP +12126669183 Wrap up | 00:32" at bounding box center [82, 79] width 124 height 118
click at [115, 159] on span "COMPLETE" at bounding box center [116, 161] width 31 height 6
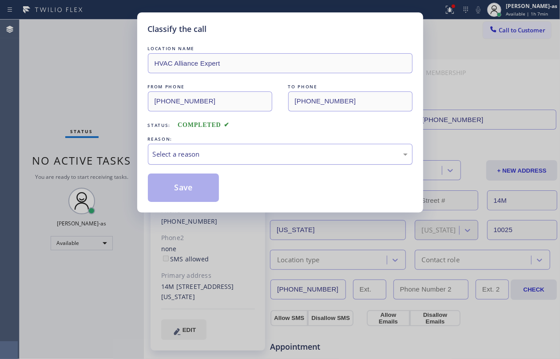
click at [219, 151] on div "Select a reason" at bounding box center [280, 154] width 255 height 10
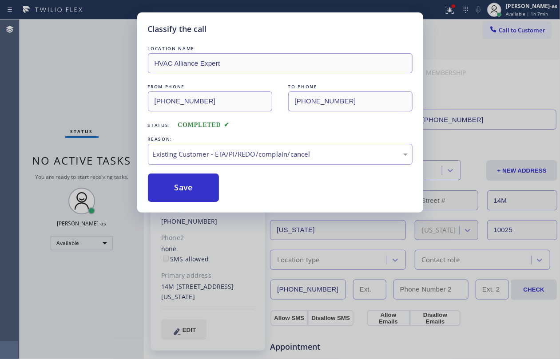
drag, startPoint x: 206, startPoint y: 182, endPoint x: 238, endPoint y: 86, distance: 101.1
click at [206, 182] on button "Save" at bounding box center [184, 188] width 72 height 28
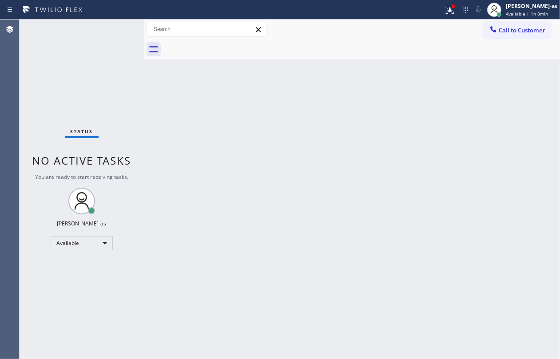
click at [219, 144] on div "Back to Dashboard Change Sender ID Customers Technicians Select a contact Outbo…" at bounding box center [352, 190] width 416 height 340
click at [231, 187] on div "Back to Dashboard Change Sender ID Customers Technicians Select a contact Outbo…" at bounding box center [352, 190] width 416 height 340
click at [201, 54] on div at bounding box center [361, 50] width 397 height 20
click at [201, 160] on div "Back to Dashboard Change Sender ID Customers Technicians Select a contact Outbo…" at bounding box center [352, 190] width 416 height 340
click at [513, 24] on button "Call to Customer" at bounding box center [517, 30] width 68 height 17
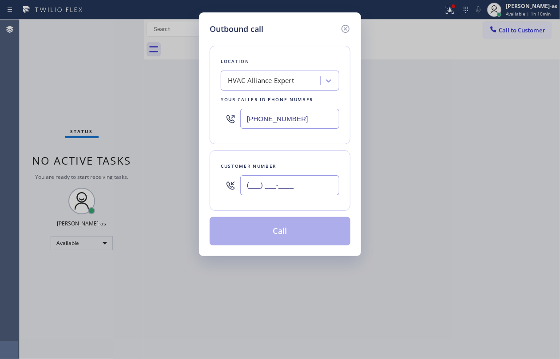
click at [290, 181] on input "(___) ___-____" at bounding box center [289, 185] width 99 height 20
paste input "415) 658-7152"
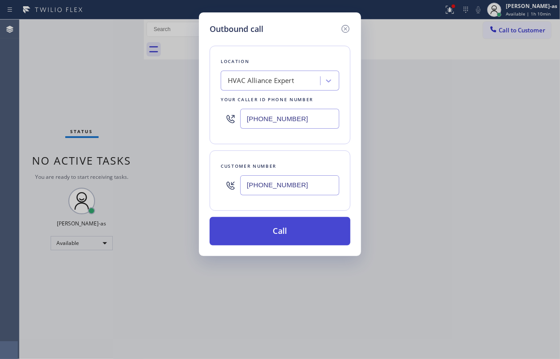
type input "[PHONE_NUMBER]"
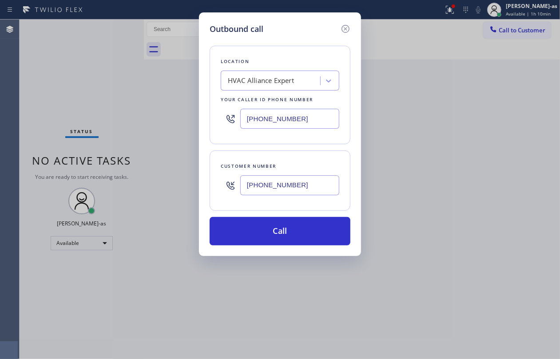
drag, startPoint x: 283, startPoint y: 231, endPoint x: 534, endPoint y: 265, distance: 253.2
click at [294, 234] on button "Call" at bounding box center [280, 231] width 141 height 28
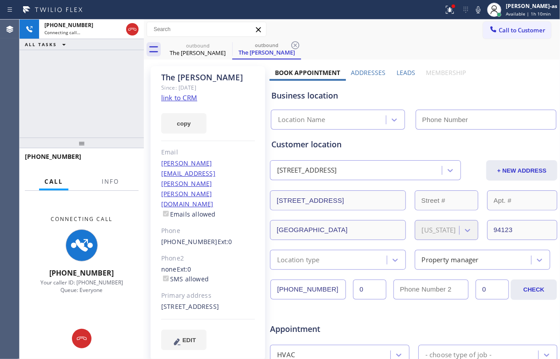
type input "[PHONE_NUMBER]"
click at [185, 95] on link "link to CRM" at bounding box center [179, 97] width 36 height 9
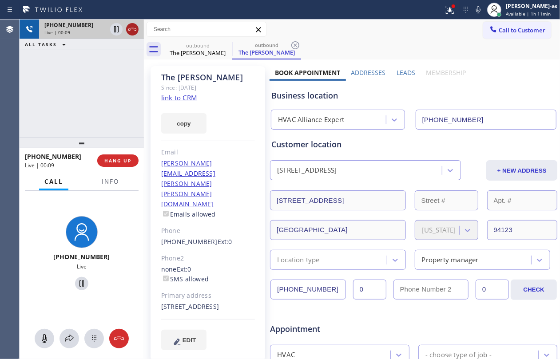
click at [132, 31] on icon at bounding box center [132, 29] width 11 height 11
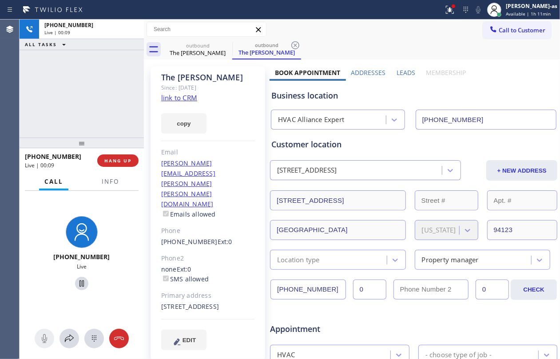
drag, startPoint x: 103, startPoint y: 90, endPoint x: 123, endPoint y: 151, distance: 64.2
click at [109, 123] on div "+14156587152 Live | 00:09 ALL TASKS ALL TASKS ACTIVE TASKS TASKS IN WRAP UP" at bounding box center [82, 79] width 124 height 118
click at [123, 151] on div "+14156587152 Live | 00:09 HANG UP" at bounding box center [82, 160] width 114 height 23
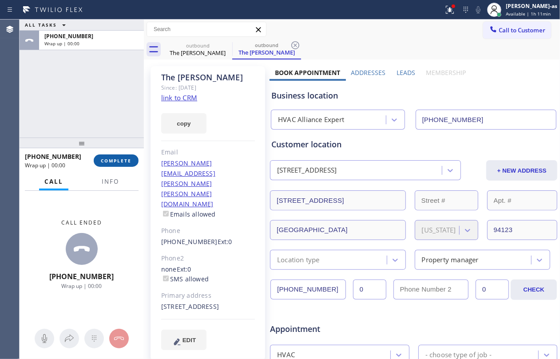
click at [125, 156] on button "COMPLETE" at bounding box center [116, 161] width 45 height 12
drag, startPoint x: 97, startPoint y: 126, endPoint x: 109, endPoint y: 129, distance: 12.7
click at [101, 128] on div "ALL TASKS ALL TASKS ACTIVE TASKS TASKS IN WRAP UP +14156587152 Wrap up | 00:00" at bounding box center [82, 79] width 124 height 118
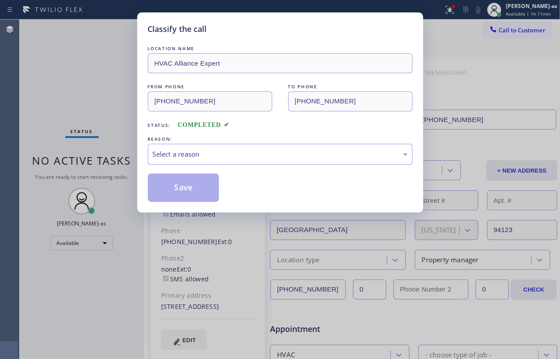
click at [252, 153] on div "Select a reason" at bounding box center [280, 154] width 255 height 10
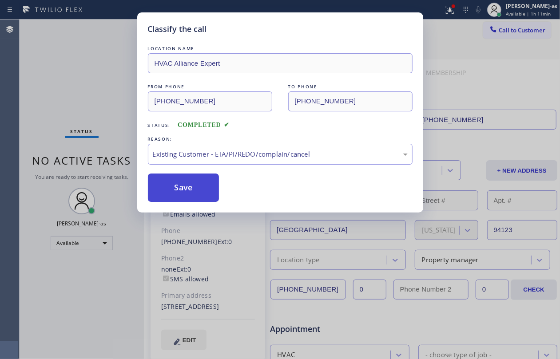
click at [193, 191] on button "Save" at bounding box center [184, 188] width 72 height 28
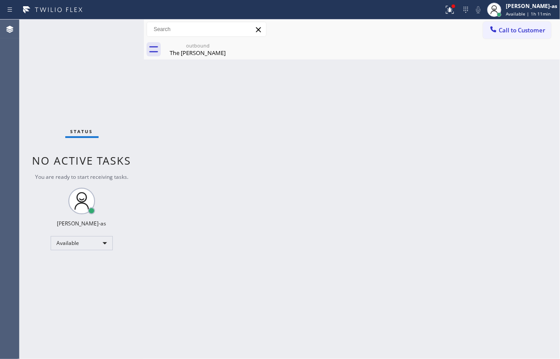
drag, startPoint x: 495, startPoint y: 33, endPoint x: 351, endPoint y: 169, distance: 197.9
click at [495, 34] on div at bounding box center [493, 30] width 11 height 11
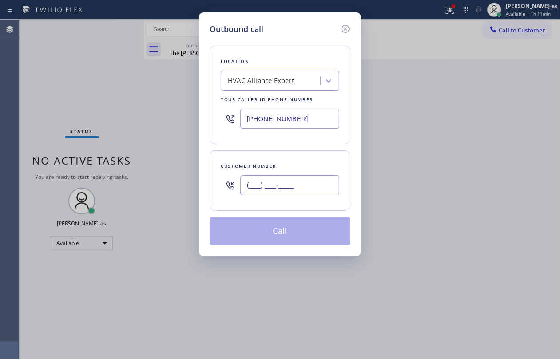
click at [313, 188] on input "(___) ___-____" at bounding box center [289, 185] width 99 height 20
paste input "626) 533-3333"
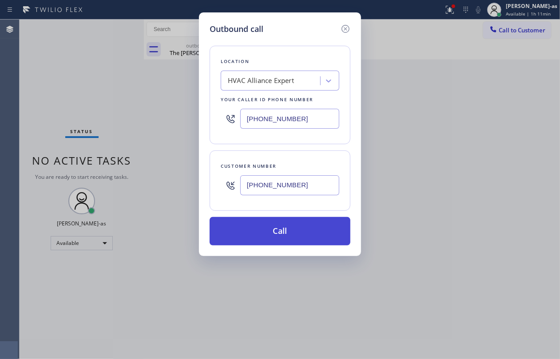
type input "[PHONE_NUMBER]"
click at [291, 239] on button "Call" at bounding box center [280, 231] width 141 height 28
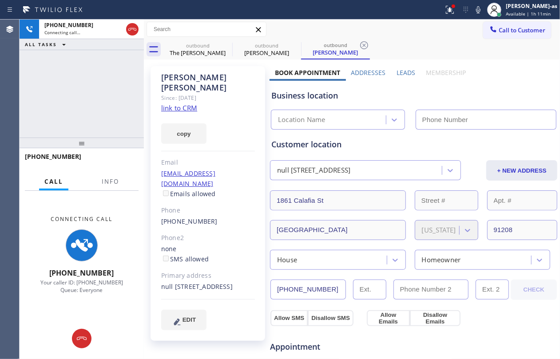
type input "[PHONE_NUMBER]"
click at [130, 110] on div "+16265333333 Connecting call… ALL TASKS ALL TASKS ACTIVE TASKS TASKS IN WRAP UP" at bounding box center [82, 79] width 124 height 118
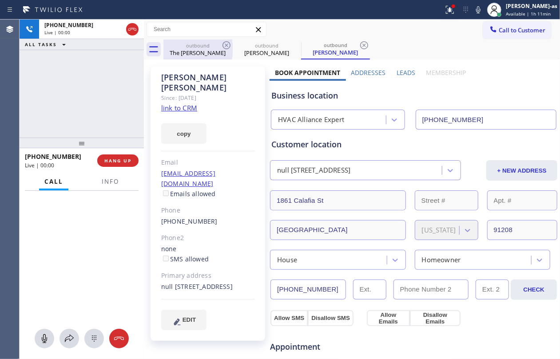
click at [205, 57] on div "outbound The Roark" at bounding box center [197, 50] width 67 height 20
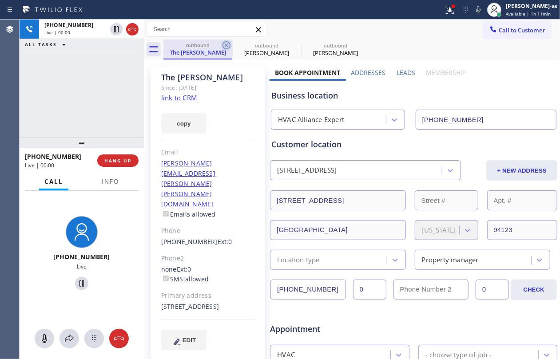
click at [228, 43] on icon at bounding box center [227, 45] width 8 height 8
click at [0, 0] on icon at bounding box center [0, 0] width 0 height 0
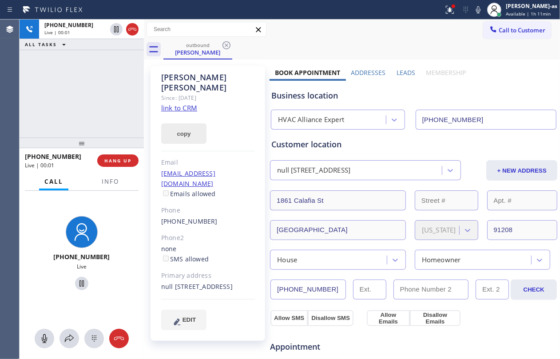
drag, startPoint x: 89, startPoint y: 84, endPoint x: 163, endPoint y: 118, distance: 81.9
click at [92, 87] on div "+16265333333 Live | 00:01 ALL TASKS ALL TASKS ACTIVE TASKS TASKS IN WRAP UP" at bounding box center [82, 79] width 124 height 118
click at [182, 103] on link "link to CRM" at bounding box center [179, 107] width 36 height 9
click at [100, 78] on div "+16265333333 Live | 00:04 ALL TASKS ALL TASKS ACTIVE TASKS TASKS IN WRAP UP" at bounding box center [82, 79] width 124 height 118
drag, startPoint x: 57, startPoint y: 32, endPoint x: 115, endPoint y: 28, distance: 57.9
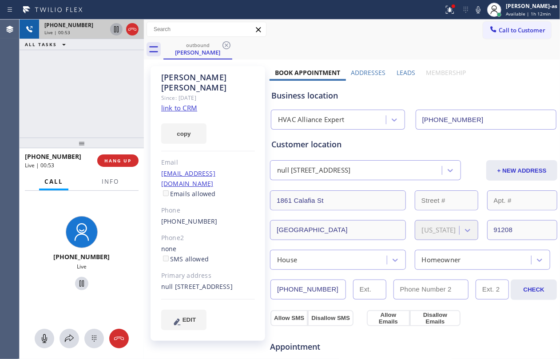
click at [62, 32] on span "Live | 00:53" at bounding box center [57, 32] width 26 height 6
click at [132, 27] on icon at bounding box center [132, 29] width 11 height 11
drag, startPoint x: 82, startPoint y: 112, endPoint x: 95, endPoint y: 170, distance: 59.3
click at [82, 115] on div "+16265333333 Live | 00:55 ALL TASKS ALL TASKS ACTIVE TASKS TASKS IN WRAP UP" at bounding box center [82, 79] width 124 height 118
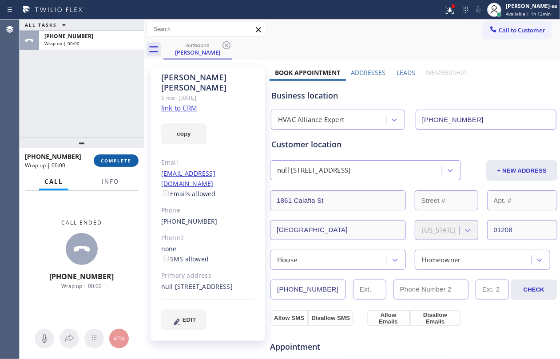
click at [119, 165] on button "COMPLETE" at bounding box center [116, 161] width 45 height 12
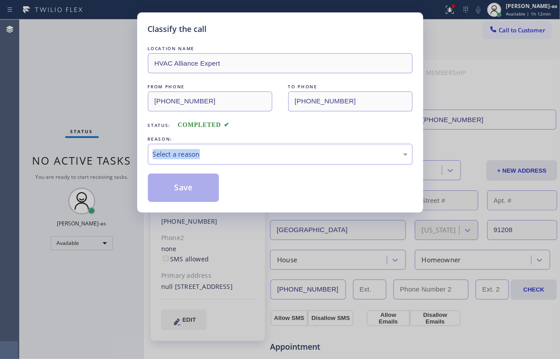
click at [119, 162] on div "Classify the call LOCATION NAME HVAC Alliance Expert FROM PHONE (855) 999-4417 …" at bounding box center [280, 179] width 560 height 359
click at [294, 125] on div "Status: COMPLETED" at bounding box center [280, 123] width 265 height 14
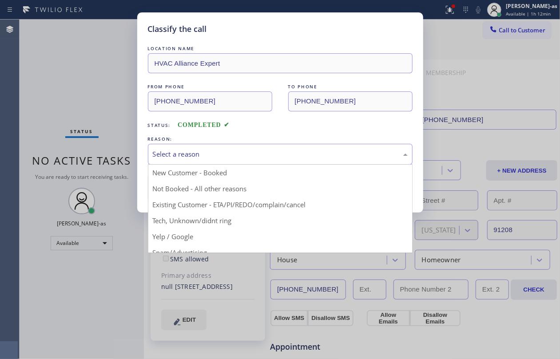
click at [301, 157] on div "Select a reason" at bounding box center [280, 154] width 255 height 10
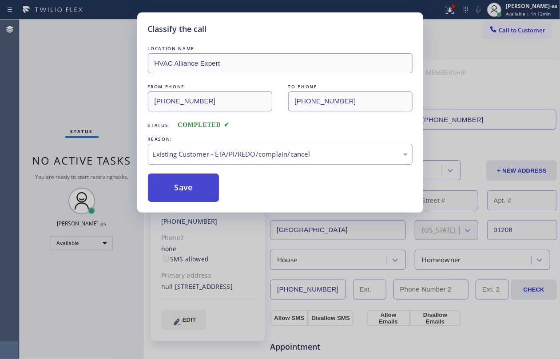
click at [159, 178] on button "Save" at bounding box center [184, 188] width 72 height 28
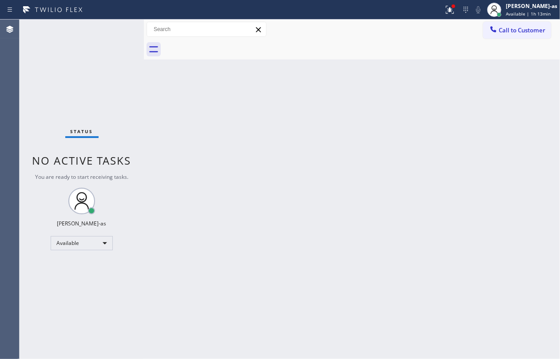
click at [194, 166] on div "Back to Dashboard Change Sender ID Customers Technicians Select a contact Outbo…" at bounding box center [352, 190] width 416 height 340
click at [208, 179] on div "Back to Dashboard Change Sender ID Customers Technicians Select a contact Outbo…" at bounding box center [352, 190] width 416 height 340
click at [503, 23] on button "Call to Customer" at bounding box center [517, 30] width 68 height 17
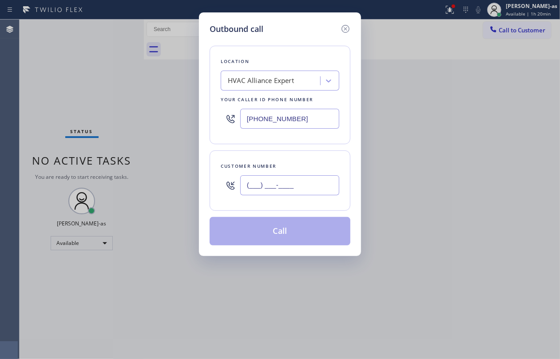
click at [283, 185] on input "(___) ___-____" at bounding box center [289, 185] width 99 height 20
paste input "415) 317-1001"
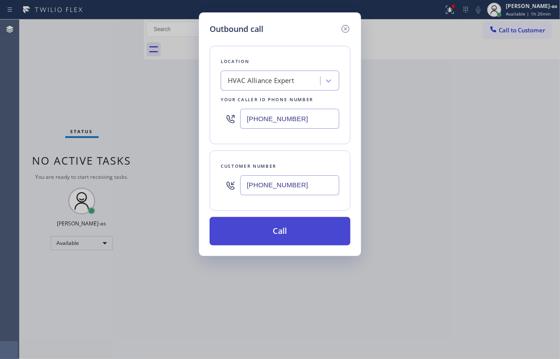
type input "[PHONE_NUMBER]"
drag, startPoint x: 282, startPoint y: 232, endPoint x: 526, endPoint y: 270, distance: 247.8
click at [282, 231] on button "Call" at bounding box center [280, 231] width 141 height 28
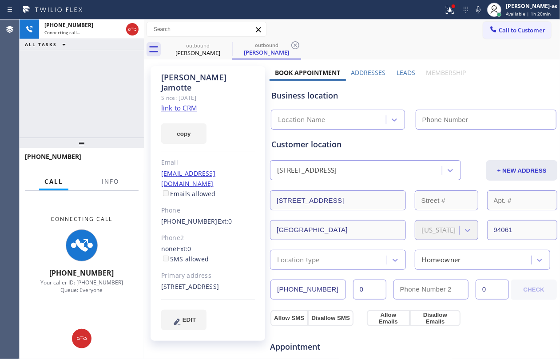
type input "[PHONE_NUMBER]"
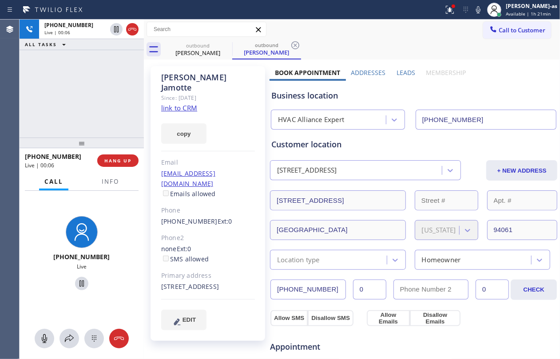
click at [114, 147] on div at bounding box center [82, 143] width 124 height 11
click at [115, 151] on div "+14153171001 Live | 00:07 HANG UP" at bounding box center [82, 160] width 114 height 23
click at [120, 155] on button "HANG UP" at bounding box center [117, 161] width 41 height 12
click at [121, 155] on button "HANG UP" at bounding box center [117, 161] width 41 height 12
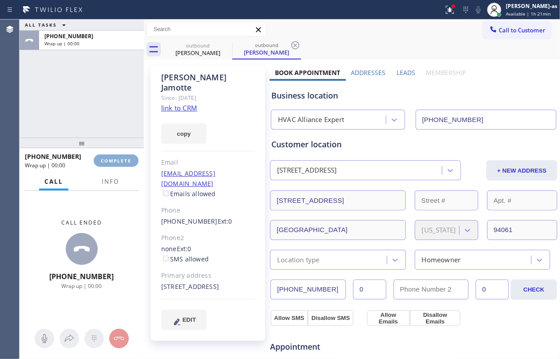
click at [121, 155] on button "COMPLETE" at bounding box center [116, 161] width 45 height 12
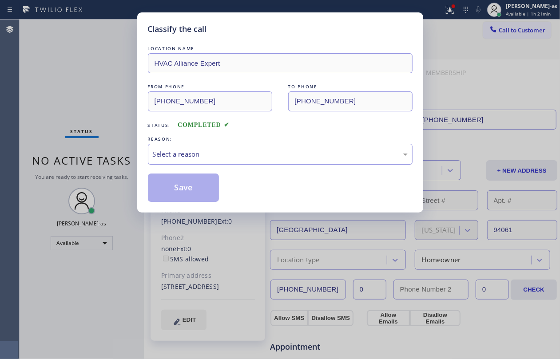
click at [226, 149] on div "Select a reason" at bounding box center [280, 154] width 255 height 10
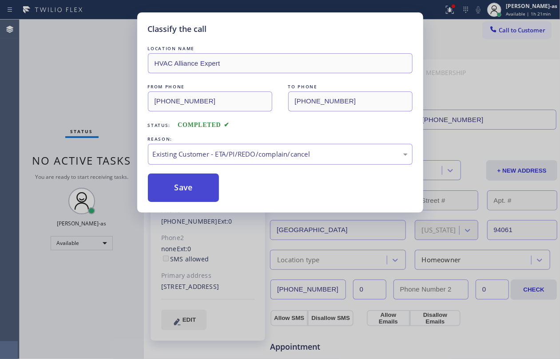
click at [196, 185] on button "Save" at bounding box center [184, 188] width 72 height 28
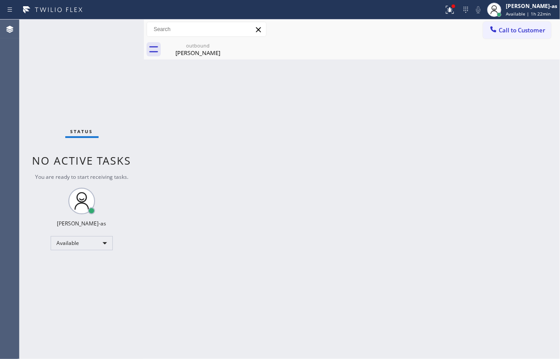
drag, startPoint x: 259, startPoint y: 175, endPoint x: 262, endPoint y: 158, distance: 16.8
click at [259, 171] on div "Back to Dashboard Change Sender ID Customers Technicians Select a contact Outbo…" at bounding box center [352, 190] width 416 height 340
click at [216, 52] on div "Philippe Jamotte" at bounding box center [197, 53] width 67 height 8
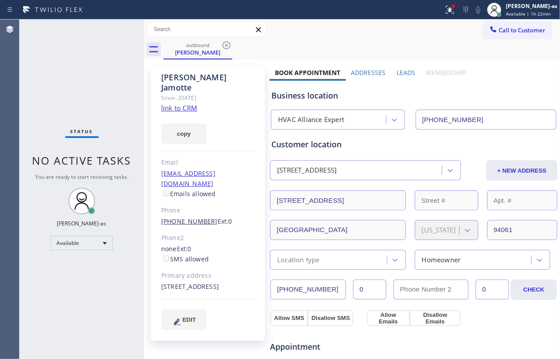
click at [162, 217] on link "[PHONE_NUMBER]" at bounding box center [189, 221] width 56 height 8
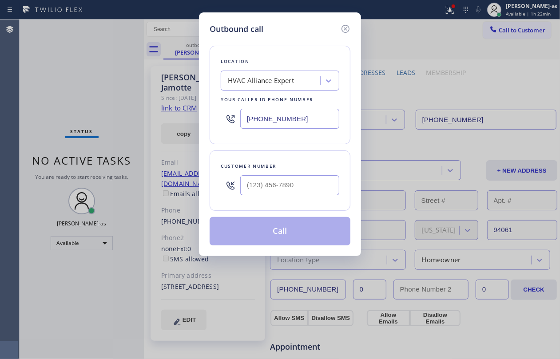
type input "[PHONE_NUMBER]"
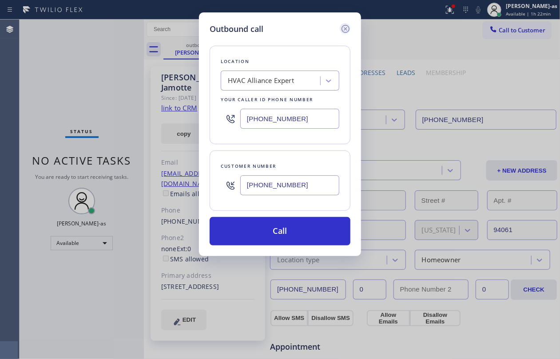
click at [343, 29] on icon at bounding box center [345, 29] width 11 height 11
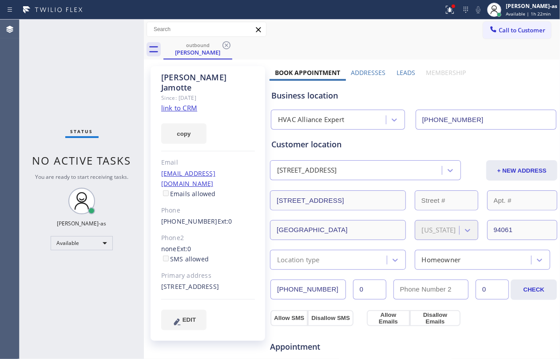
click at [231, 115] on div "copy" at bounding box center [208, 128] width 94 height 31
drag, startPoint x: 153, startPoint y: 205, endPoint x: 203, endPoint y: 203, distance: 50.2
click at [203, 203] on div "Philippe Jamotte Since: 20 may 2020 link to CRM copy Email jamottep@hotmail.com…" at bounding box center [208, 203] width 115 height 275
copy link "[PHONE_NUMBER]"
click at [491, 31] on icon at bounding box center [494, 29] width 6 height 6
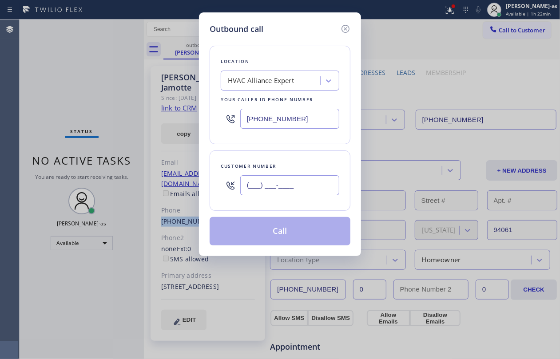
click at [264, 185] on input "(___) ___-____" at bounding box center [289, 185] width 99 height 20
paste input "415) 317-1001"
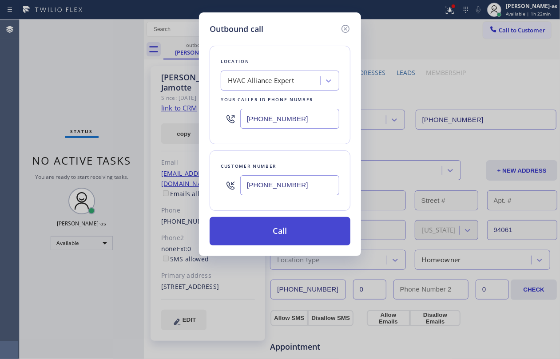
type input "[PHONE_NUMBER]"
click at [278, 237] on button "Call" at bounding box center [280, 231] width 141 height 28
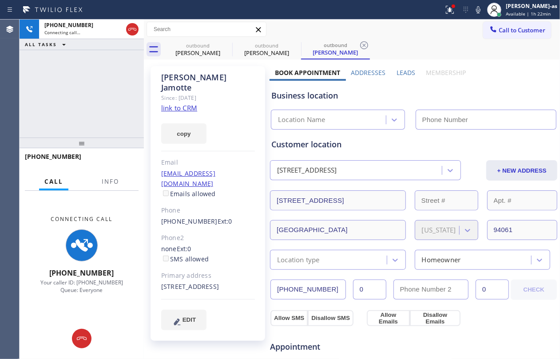
type input "[PHONE_NUMBER]"
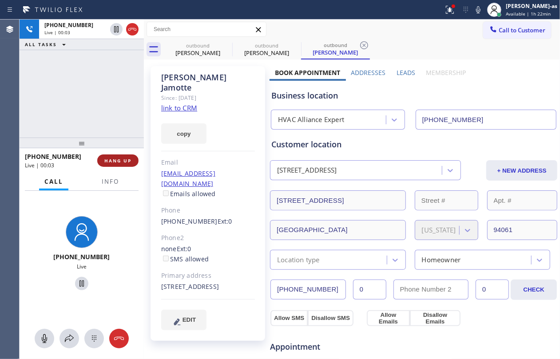
click at [125, 155] on button "HANG UP" at bounding box center [117, 161] width 41 height 12
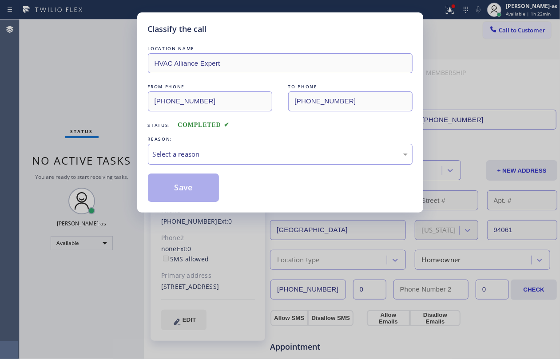
click at [227, 146] on div "Select a reason" at bounding box center [280, 154] width 265 height 21
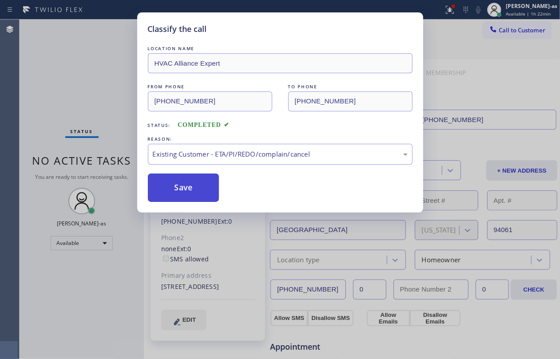
click at [191, 184] on button "Save" at bounding box center [184, 188] width 72 height 28
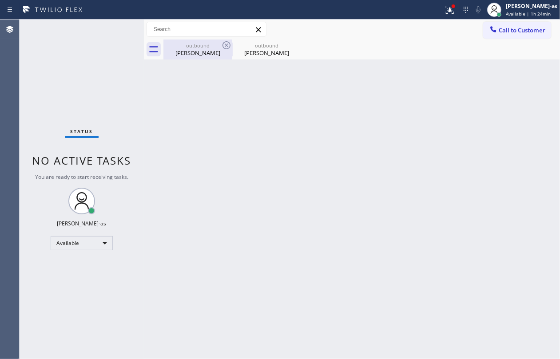
click at [207, 54] on div "Philippe Jamotte" at bounding box center [197, 53] width 67 height 8
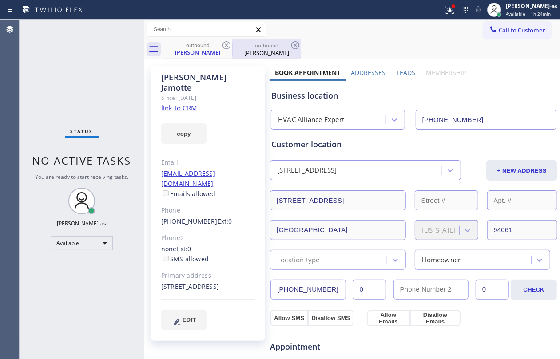
click at [232, 43] on div at bounding box center [232, 50] width 0 height 14
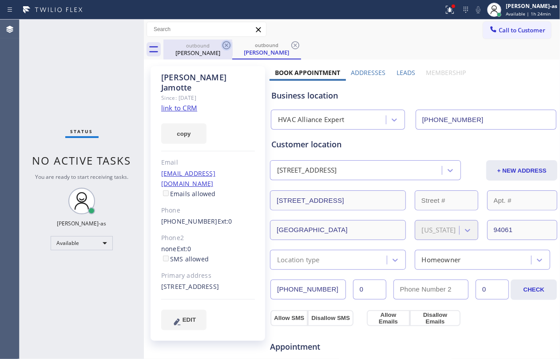
click at [226, 44] on icon at bounding box center [226, 45] width 11 height 11
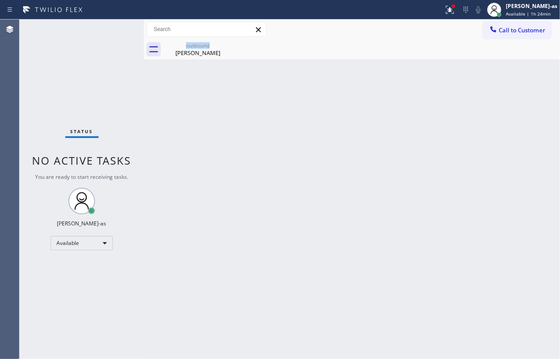
click at [226, 44] on div "outbound Philippe Jamotte" at bounding box center [197, 50] width 69 height 20
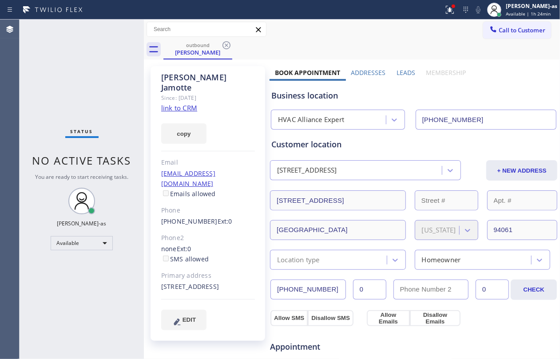
click at [226, 47] on icon at bounding box center [226, 45] width 11 height 11
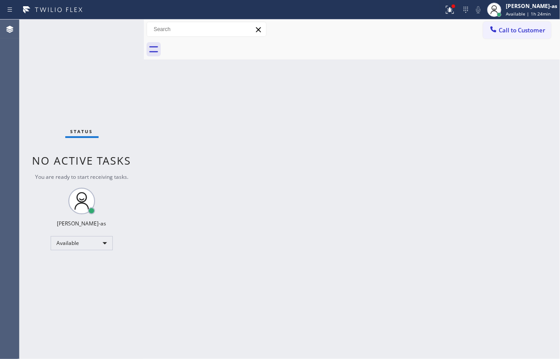
click at [156, 151] on div "Back to Dashboard Change Sender ID Customers Technicians Select a contact Outbo…" at bounding box center [352, 190] width 416 height 340
click at [505, 33] on span "Call to Customer" at bounding box center [522, 30] width 47 height 8
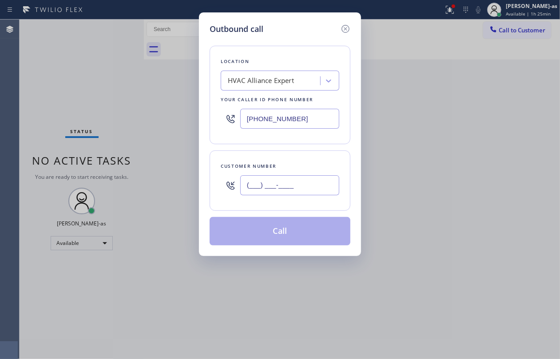
click at [287, 180] on input "(___) ___-____" at bounding box center [289, 185] width 99 height 20
paste input "818) 344-3306"
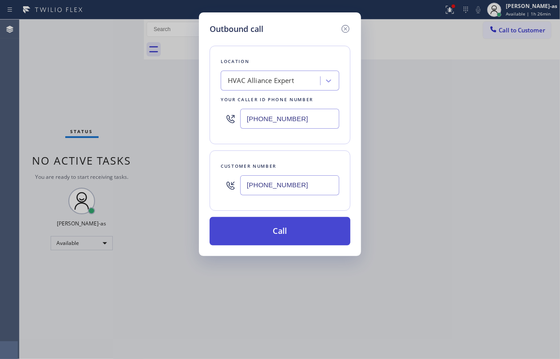
type input "[PHONE_NUMBER]"
click at [288, 222] on button "Call" at bounding box center [280, 231] width 141 height 28
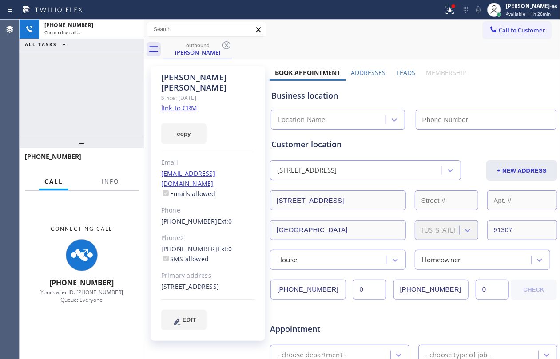
click at [88, 92] on div "+18183443306 Connecting call… ALL TASKS ALL TASKS ACTIVE TASKS TASKS IN WRAP UP" at bounding box center [82, 79] width 124 height 118
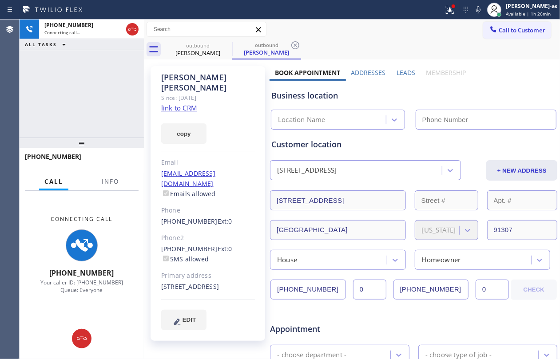
click at [232, 113] on div "copy" at bounding box center [208, 128] width 94 height 31
click at [183, 103] on link "link to CRM" at bounding box center [179, 107] width 36 height 9
type input "[PHONE_NUMBER]"
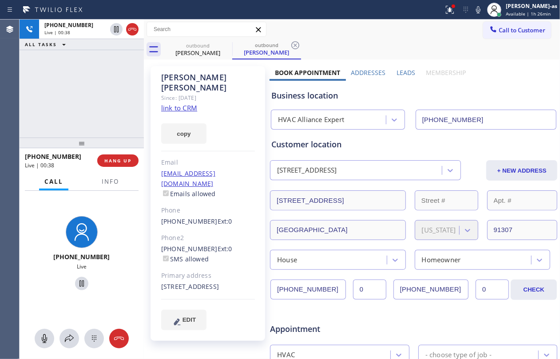
click at [57, 138] on div at bounding box center [82, 143] width 124 height 11
click at [115, 161] on span "HANG UP" at bounding box center [117, 161] width 27 height 6
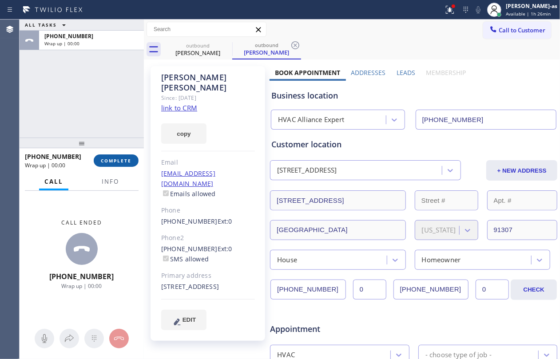
click at [115, 161] on span "COMPLETE" at bounding box center [116, 161] width 31 height 6
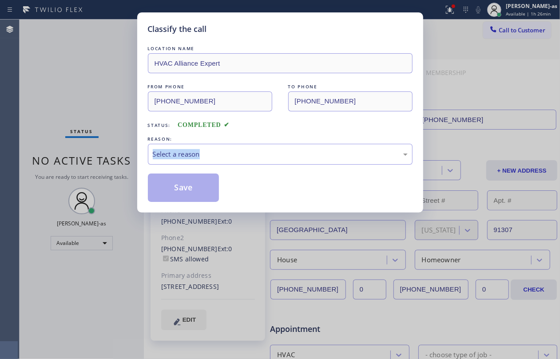
click at [115, 161] on div "Classify the call LOCATION NAME HVAC Alliance Expert FROM PHONE (855) 999-4417 …" at bounding box center [280, 179] width 560 height 359
click at [284, 153] on div "Select a reason" at bounding box center [280, 154] width 255 height 10
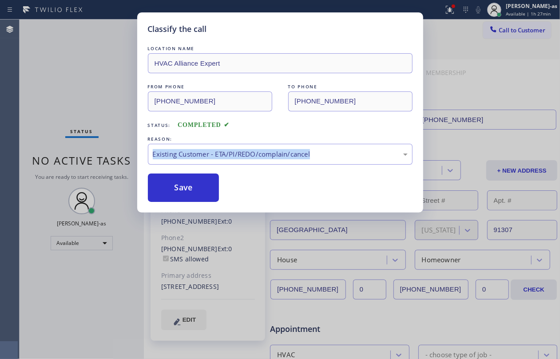
drag, startPoint x: 187, startPoint y: 199, endPoint x: 116, endPoint y: 167, distance: 77.7
click at [174, 187] on button "Save" at bounding box center [184, 188] width 72 height 28
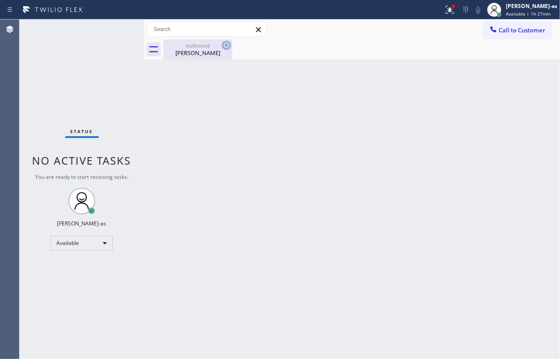
drag, startPoint x: 211, startPoint y: 53, endPoint x: 225, endPoint y: 47, distance: 15.5
click at [211, 52] on div "Howard Richman" at bounding box center [197, 53] width 67 height 8
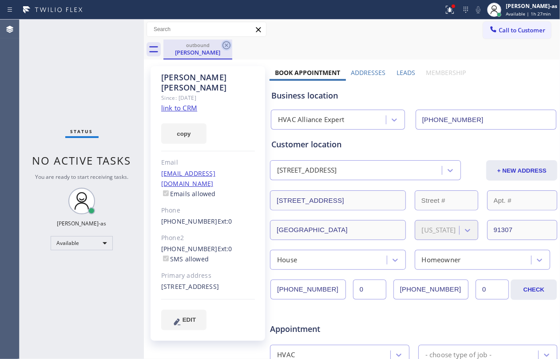
click at [226, 46] on icon at bounding box center [227, 45] width 8 height 8
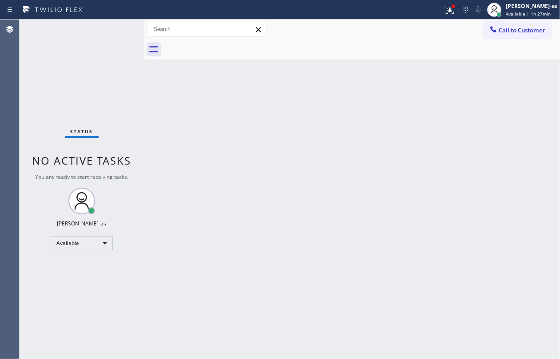
click at [229, 163] on div "Back to Dashboard Change Sender ID Customers Technicians Select a contact Outbo…" at bounding box center [352, 190] width 416 height 340
drag, startPoint x: 256, startPoint y: 178, endPoint x: 228, endPoint y: 8, distance: 172.0
click at [256, 176] on div "Back to Dashboard Change Sender ID Customers Technicians Select a contact Outbo…" at bounding box center [352, 190] width 416 height 340
click at [513, 31] on span "Call to Customer" at bounding box center [522, 30] width 47 height 8
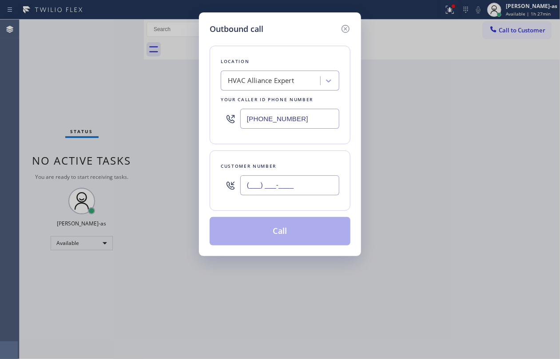
click at [304, 180] on input "(___) ___-____" at bounding box center [289, 185] width 99 height 20
paste input "832) 361-1328"
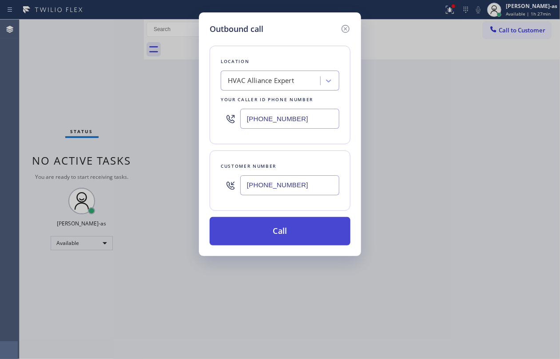
type input "(832) 361-1328"
click at [289, 224] on button "Call" at bounding box center [280, 231] width 141 height 28
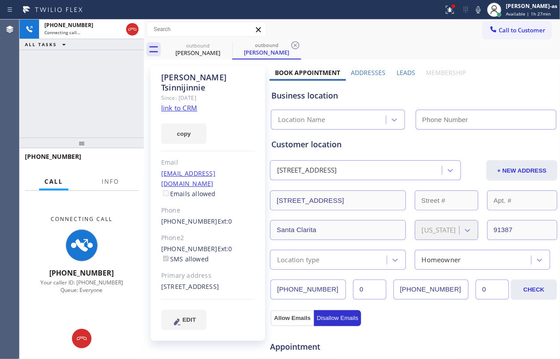
type input "[PHONE_NUMBER]"
click at [187, 103] on link "link to CRM" at bounding box center [179, 107] width 36 height 9
drag, startPoint x: 130, startPoint y: 25, endPoint x: 186, endPoint y: 46, distance: 59.7
click at [137, 28] on icon at bounding box center [132, 29] width 11 height 11
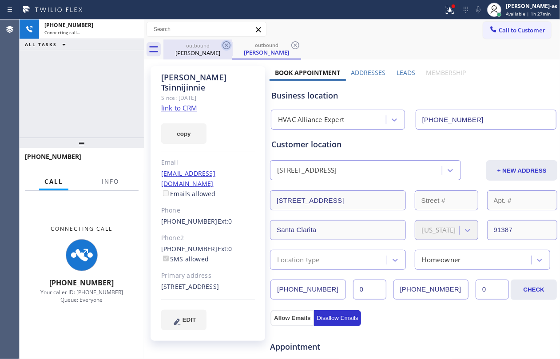
click at [215, 45] on div "outbound" at bounding box center [197, 45] width 67 height 7
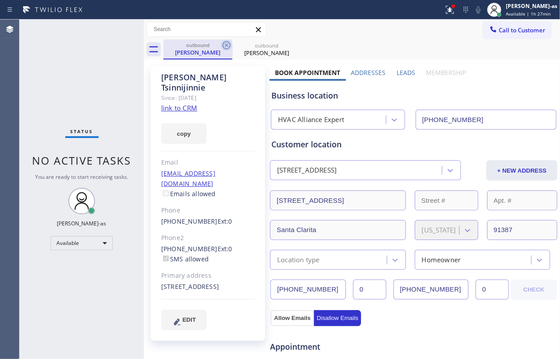
click at [228, 43] on icon at bounding box center [226, 45] width 11 height 11
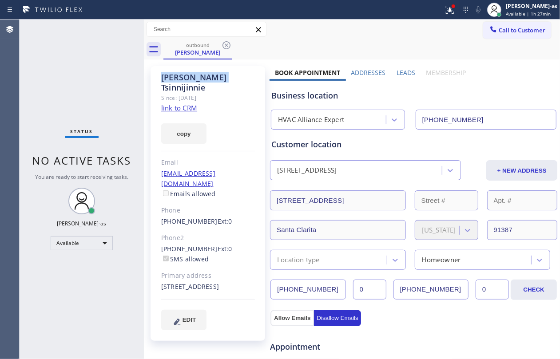
click at [228, 43] on icon at bounding box center [226, 45] width 11 height 11
click at [228, 43] on div "outbound Consuela Tsinnijinnie" at bounding box center [361, 50] width 397 height 20
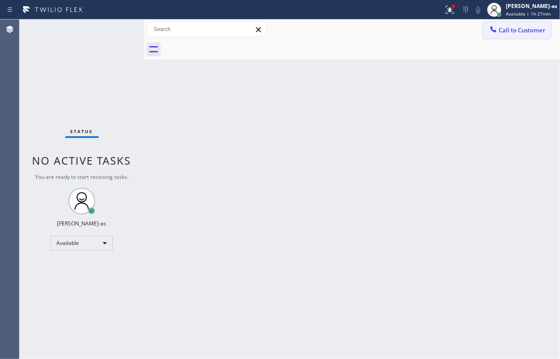
click at [529, 31] on span "Call to Customer" at bounding box center [522, 30] width 47 height 8
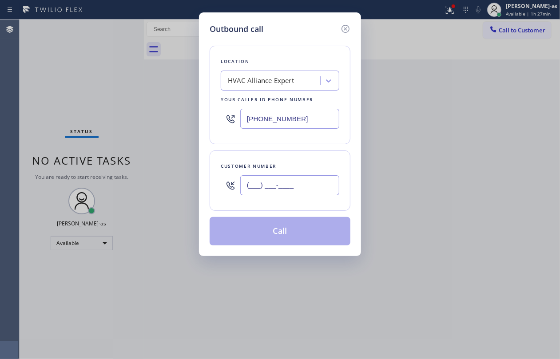
click at [259, 180] on input "(___) ___-____" at bounding box center [289, 185] width 99 height 20
paste input "310) 498-2078"
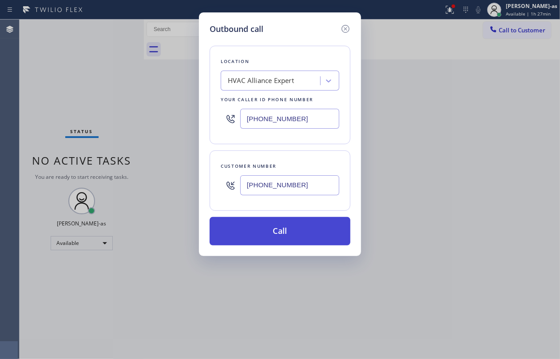
type input "[PHONE_NUMBER]"
drag, startPoint x: 295, startPoint y: 235, endPoint x: 314, endPoint y: 235, distance: 18.7
click at [299, 235] on button "Call" at bounding box center [280, 231] width 141 height 28
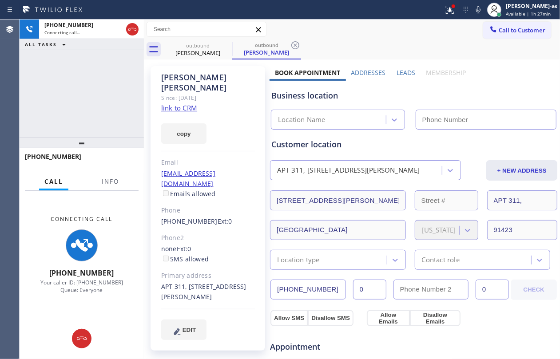
click at [184, 113] on div "copy" at bounding box center [208, 128] width 94 height 31
click at [185, 103] on link "link to CRM" at bounding box center [179, 107] width 36 height 9
type input "[PHONE_NUMBER]"
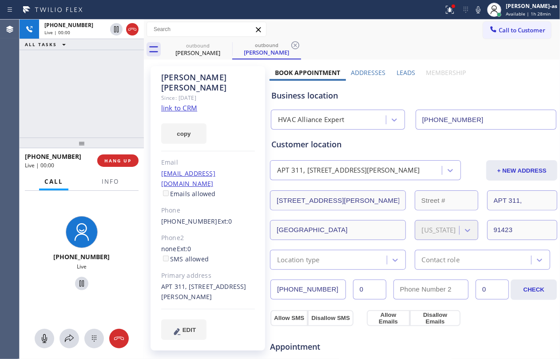
click at [68, 91] on div "+13104982078 Live | 00:00 ALL TASKS ALL TASKS ACTIVE TASKS TASKS IN WRAP UP" at bounding box center [82, 79] width 124 height 118
click at [484, 9] on icon at bounding box center [478, 9] width 11 height 11
click at [481, 10] on icon at bounding box center [478, 9] width 4 height 7
click at [80, 95] on div "+13104982078 Live | 02:19 ALL TASKS ALL TASKS ACTIVE TASKS TASKS IN WRAP UP" at bounding box center [82, 79] width 124 height 118
click at [99, 85] on div "+13104982078 Live | 02:20 ALL TASKS ALL TASKS ACTIVE TASKS TASKS IN WRAP UP" at bounding box center [82, 79] width 124 height 118
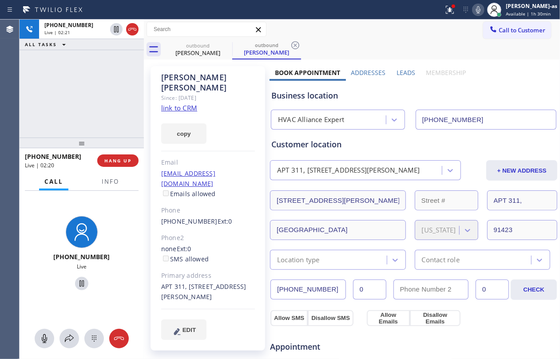
drag, startPoint x: 99, startPoint y: 84, endPoint x: 99, endPoint y: 92, distance: 8.0
click at [99, 92] on div "+13104982078 Live | 02:21 ALL TASKS ALL TASKS ACTIVE TASKS TASKS IN WRAP UP" at bounding box center [82, 79] width 124 height 118
drag, startPoint x: 99, startPoint y: 92, endPoint x: 157, endPoint y: 256, distance: 173.7
click at [98, 91] on div "+13104982078 Live | 02:22 ALL TASKS ALL TASKS ACTIVE TASKS TASKS IN WRAP UP" at bounding box center [82, 79] width 124 height 118
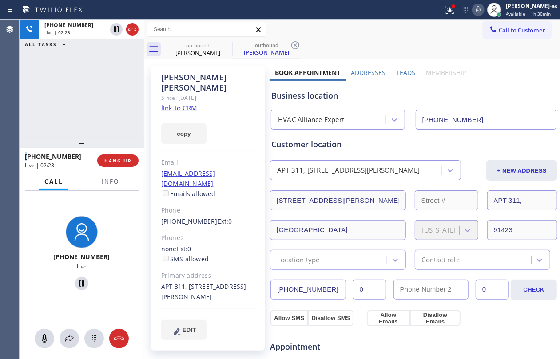
drag, startPoint x: 103, startPoint y: 105, endPoint x: 121, endPoint y: 105, distance: 18.2
click at [103, 105] on div "+13104982078 Live | 02:23 ALL TASKS ALL TASKS ACTIVE TASKS TASKS IN WRAP UP" at bounding box center [82, 79] width 124 height 118
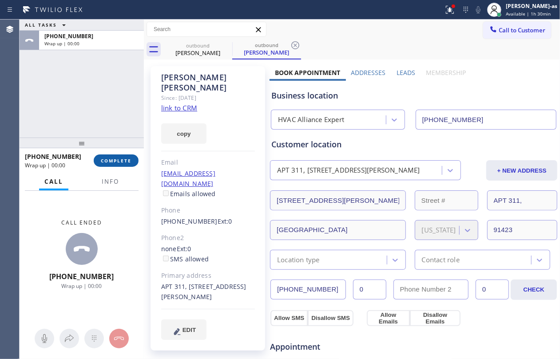
click at [109, 161] on span "COMPLETE" at bounding box center [116, 161] width 31 height 6
click at [74, 117] on div "ALL TASKS ALL TASKS ACTIVE TASKS TASKS IN WRAP UP +13104982078 Wrap up | 00:01" at bounding box center [82, 79] width 124 height 118
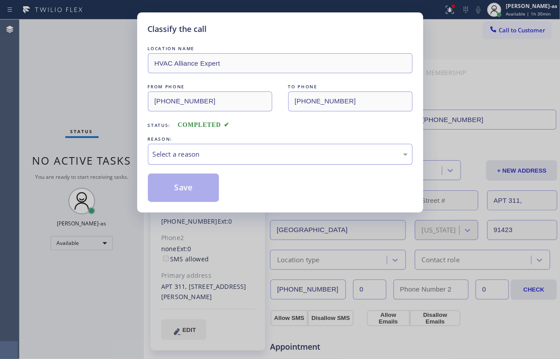
click at [194, 155] on div "Select a reason" at bounding box center [280, 154] width 255 height 10
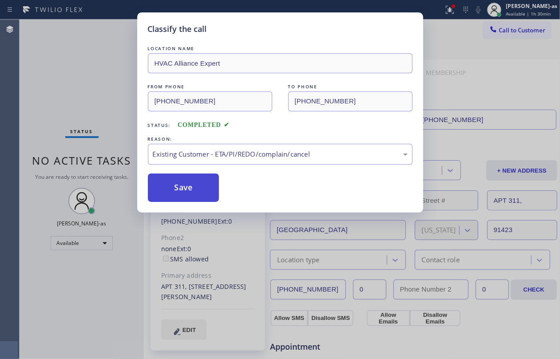
click at [192, 192] on button "Save" at bounding box center [184, 188] width 72 height 28
drag, startPoint x: 105, startPoint y: 74, endPoint x: 100, endPoint y: 0, distance: 73.5
click at [105, 70] on div "Classify the call LOCATION NAME HVAC Alliance Expert FROM PHONE (855) 999-4417 …" at bounding box center [280, 179] width 560 height 359
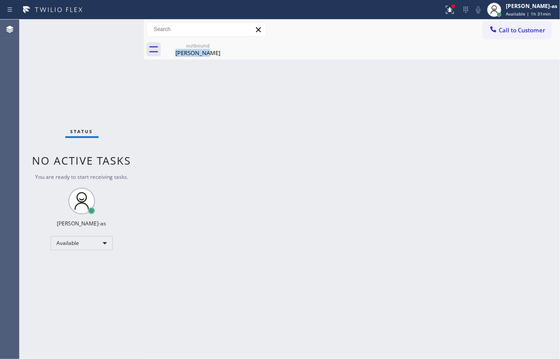
drag, startPoint x: 165, startPoint y: 126, endPoint x: 403, endPoint y: 68, distance: 245.2
click at [269, 114] on div "Back to Dashboard Change Sender ID Customers Technicians Select a contact Outbo…" at bounding box center [352, 190] width 416 height 340
click at [506, 29] on span "Call to Customer" at bounding box center [522, 30] width 47 height 8
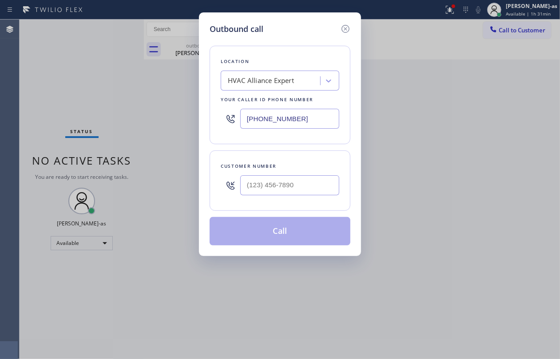
click at [269, 163] on div "Customer number" at bounding box center [280, 166] width 119 height 9
click at [307, 191] on input "(___) ___-____" at bounding box center [289, 185] width 99 height 20
paste input "702) 569-3910"
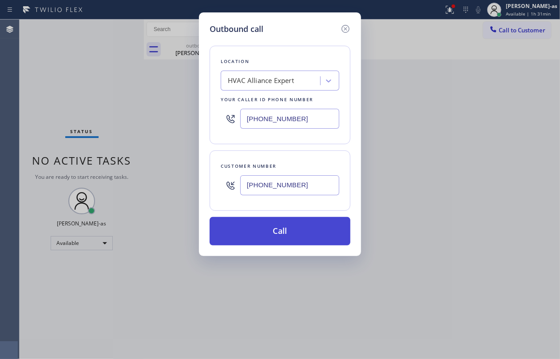
type input "[PHONE_NUMBER]"
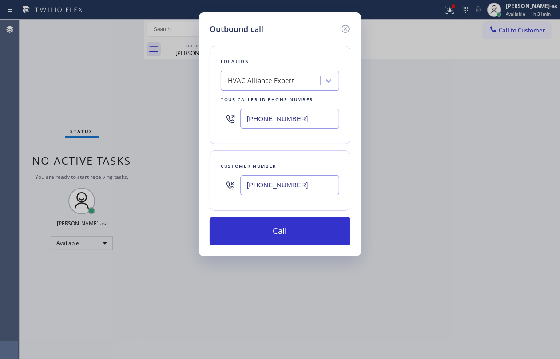
drag, startPoint x: 259, startPoint y: 232, endPoint x: 555, endPoint y: 235, distance: 296.3
click at [267, 232] on button "Call" at bounding box center [280, 231] width 141 height 28
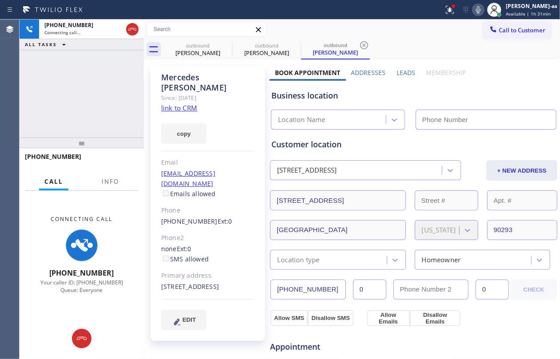
click at [185, 103] on link "link to CRM" at bounding box center [179, 107] width 36 height 9
type input "[PHONE_NUMBER]"
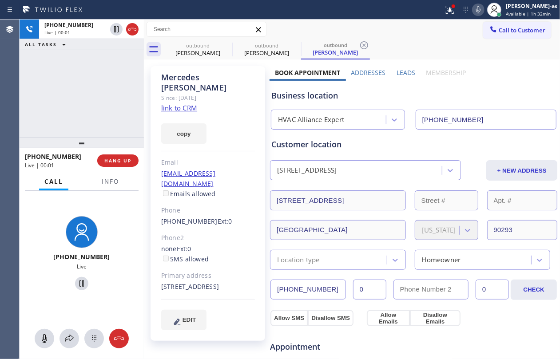
drag, startPoint x: 82, startPoint y: 116, endPoint x: 105, endPoint y: 115, distance: 23.1
click at [91, 119] on div "+17025693910 Live | 00:01 ALL TASKS ALL TASKS ACTIVE TASKS TASKS IN WRAP UP" at bounding box center [82, 79] width 124 height 118
drag, startPoint x: 130, startPoint y: 28, endPoint x: 98, endPoint y: 146, distance: 121.7
click at [132, 34] on icon at bounding box center [132, 29] width 11 height 11
click at [93, 154] on div "+17025693910 Live | 00:03" at bounding box center [61, 160] width 72 height 23
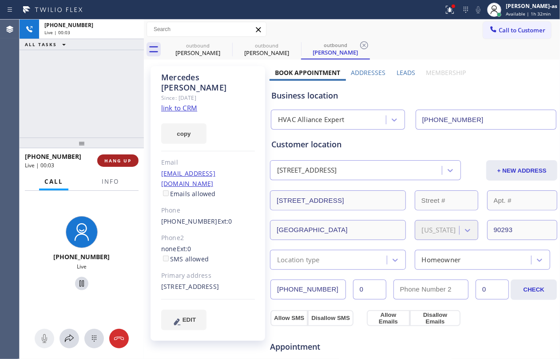
click at [117, 157] on button "HANG UP" at bounding box center [117, 161] width 41 height 12
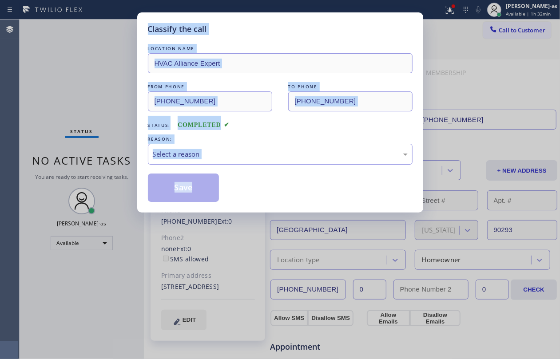
click at [117, 157] on div "Classify the call LOCATION NAME HVAC Alliance Expert FROM PHONE (855) 999-4417 …" at bounding box center [280, 179] width 560 height 359
click at [249, 153] on div "Select a reason" at bounding box center [280, 154] width 255 height 10
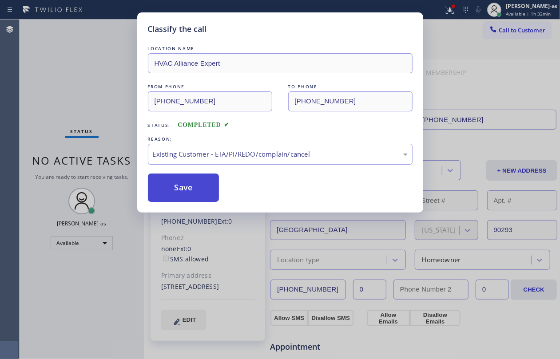
click at [195, 187] on button "Save" at bounding box center [184, 188] width 72 height 28
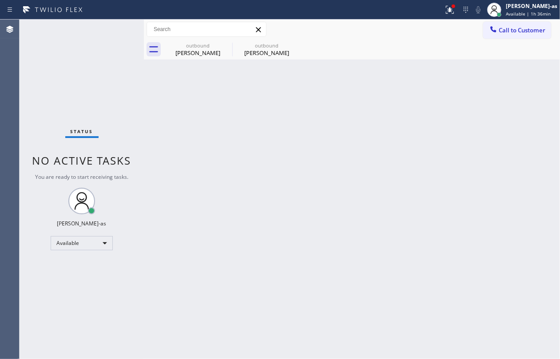
click at [256, 171] on div "Back to Dashboard Change Sender ID Customers Technicians Select a contact Outbo…" at bounding box center [352, 190] width 416 height 340
click at [203, 107] on div "Back to Dashboard Change Sender ID Customers Technicians Select a contact Outbo…" at bounding box center [352, 190] width 416 height 340
click at [529, 31] on span "Call to Customer" at bounding box center [522, 30] width 47 height 8
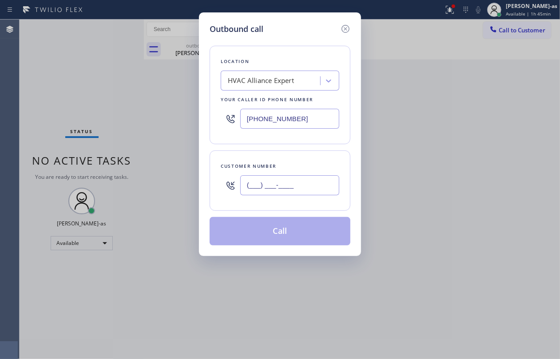
click at [286, 185] on input "(___) ___-____" at bounding box center [289, 185] width 99 height 20
paste input "702) 569-3910"
type input "[PHONE_NUMBER]"
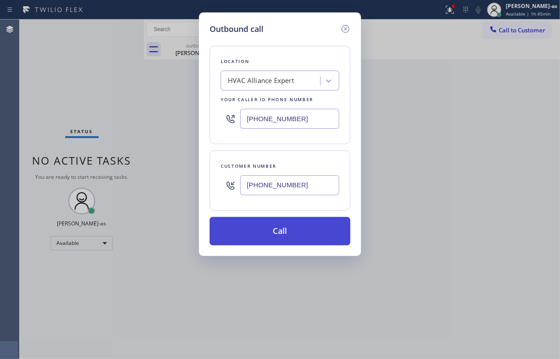
click at [265, 227] on button "Call" at bounding box center [280, 231] width 141 height 28
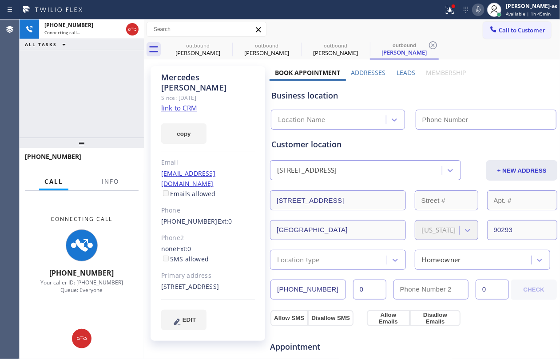
type input "[PHONE_NUMBER]"
click at [173, 103] on link "link to CRM" at bounding box center [179, 107] width 36 height 9
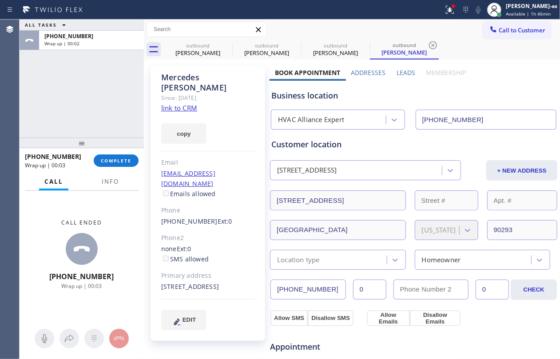
drag, startPoint x: 103, startPoint y: 114, endPoint x: 150, endPoint y: 95, distance: 50.6
click at [105, 114] on div "ALL TASKS ALL TASKS ACTIVE TASKS TASKS IN WRAP UP +17025693910 Wrap up | 00:02" at bounding box center [82, 79] width 124 height 118
click at [114, 160] on span "COMPLETE" at bounding box center [116, 161] width 31 height 6
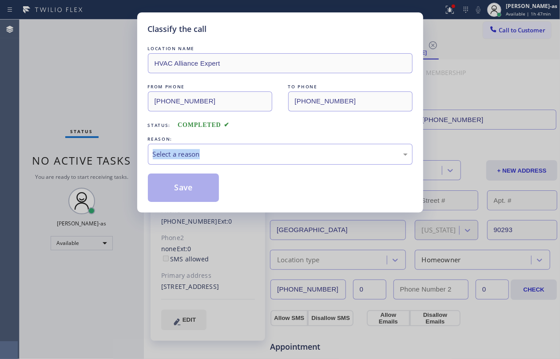
click at [114, 160] on div "Classify the call LOCATION NAME HVAC Alliance Expert FROM PHONE (855) 999-4417 …" at bounding box center [280, 179] width 560 height 359
drag, startPoint x: 95, startPoint y: 123, endPoint x: 237, endPoint y: 173, distance: 150.4
click at [99, 125] on div "Classify the call LOCATION NAME HVAC Alliance Expert FROM PHONE (855) 999-4417 …" at bounding box center [280, 179] width 560 height 359
click at [281, 131] on div "LOCATION NAME HVAC Alliance Expert FROM PHONE (855) 999-4417 TO PHONE (702) 569…" at bounding box center [280, 123] width 265 height 158
click at [276, 166] on div "LOCATION NAME HVAC Alliance Expert FROM PHONE (855) 999-4417 TO PHONE (702) 569…" at bounding box center [280, 123] width 265 height 158
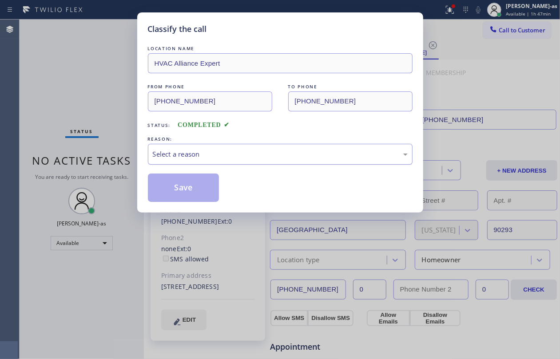
click at [272, 157] on div "Select a reason" at bounding box center [280, 154] width 255 height 10
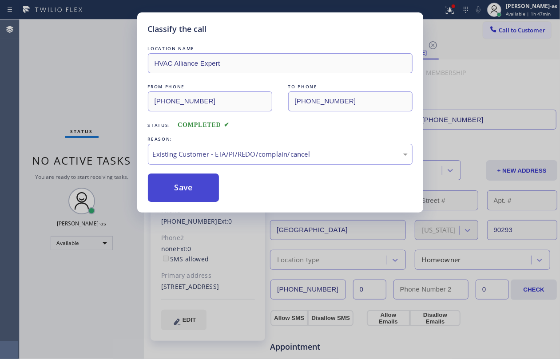
click at [198, 182] on button "Save" at bounding box center [184, 188] width 72 height 28
drag, startPoint x: 103, startPoint y: 82, endPoint x: 72, endPoint y: 81, distance: 31.6
click at [101, 82] on div "Classify the call LOCATION NAME HVAC Alliance Expert FROM PHONE (855) 999-4417 …" at bounding box center [280, 179] width 560 height 359
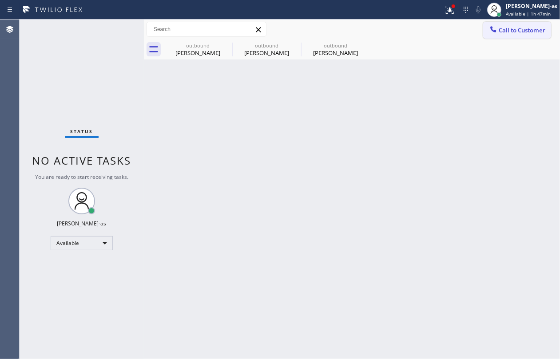
click at [515, 25] on button "Call to Customer" at bounding box center [517, 30] width 68 height 17
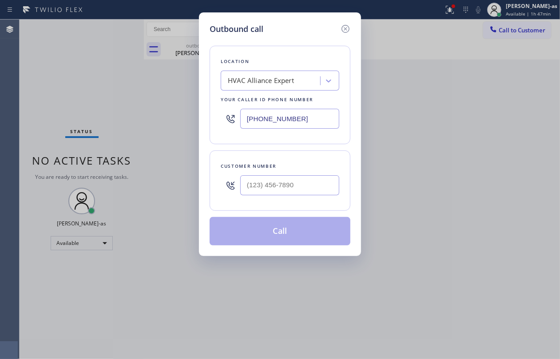
click at [272, 169] on div "Customer number" at bounding box center [280, 166] width 119 height 9
click at [320, 184] on input "(___) ___-____" at bounding box center [289, 185] width 99 height 20
paste input "650) 421-1967"
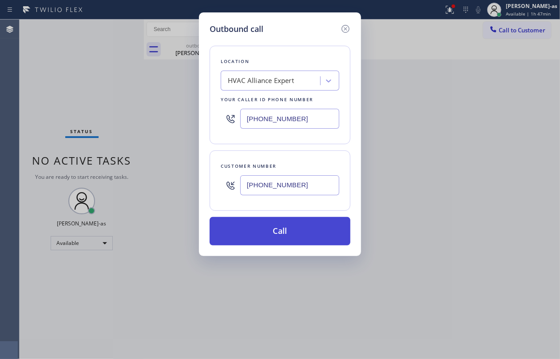
type input "[PHONE_NUMBER]"
click at [296, 235] on button "Call" at bounding box center [280, 231] width 141 height 28
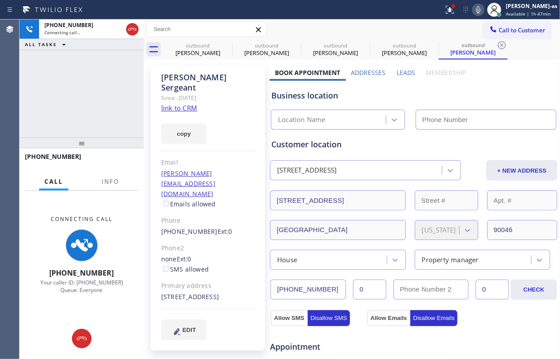
type input "[PHONE_NUMBER]"
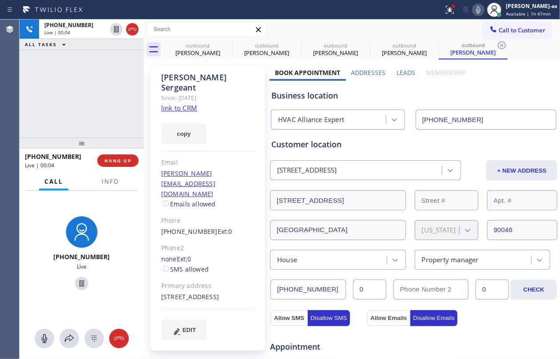
click at [130, 96] on div "+16504211967 Live | 00:04 ALL TASKS ALL TASKS ACTIVE TASKS TASKS IN WRAP UP" at bounding box center [82, 79] width 124 height 118
click at [185, 103] on link "link to CRM" at bounding box center [179, 107] width 36 height 9
click at [84, 116] on div "+16504211967 Live | 00:06 ALL TASKS ALL TASKS ACTIVE TASKS TASKS IN WRAP UP" at bounding box center [82, 79] width 124 height 118
click at [113, 158] on span "HANG UP" at bounding box center [117, 161] width 27 height 6
click at [105, 146] on div at bounding box center [82, 143] width 124 height 11
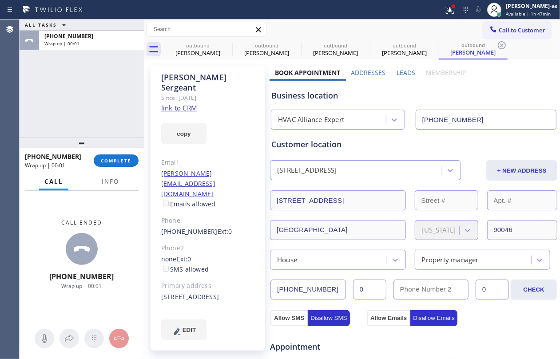
drag, startPoint x: 95, startPoint y: 166, endPoint x: 332, endPoint y: 95, distance: 247.9
click at [100, 166] on div "+16504211967 Wrap up | 00:01 COMPLETE" at bounding box center [82, 160] width 114 height 23
drag, startPoint x: 8, startPoint y: 122, endPoint x: 70, endPoint y: 137, distance: 64.4
click at [16, 124] on div "Agent Desktop" at bounding box center [9, 190] width 19 height 340
drag, startPoint x: 98, startPoint y: 157, endPoint x: 105, endPoint y: 139, distance: 19.5
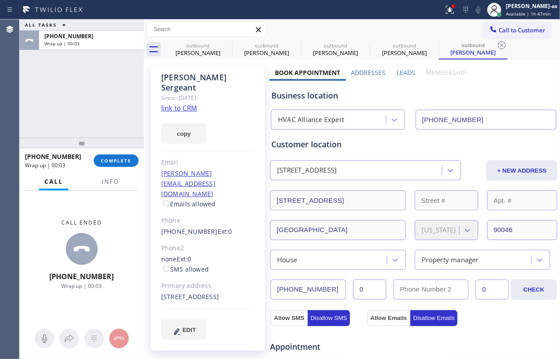
click at [99, 157] on button "COMPLETE" at bounding box center [116, 161] width 45 height 12
click at [102, 129] on div "ALL TASKS ALL TASKS ACTIVE TASKS TASKS IN WRAP UP +16504211967 Wrap up | 00:04" at bounding box center [82, 79] width 124 height 118
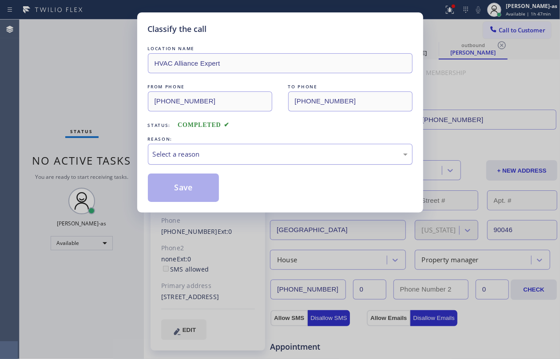
drag, startPoint x: 207, startPoint y: 144, endPoint x: 221, endPoint y: 162, distance: 22.1
click at [208, 148] on div "Select a reason" at bounding box center [280, 154] width 265 height 21
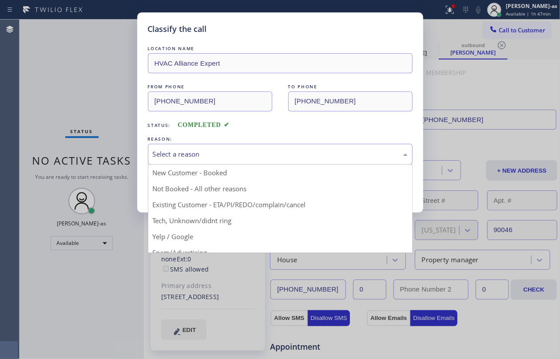
drag, startPoint x: 265, startPoint y: 207, endPoint x: 198, endPoint y: 196, distance: 68.4
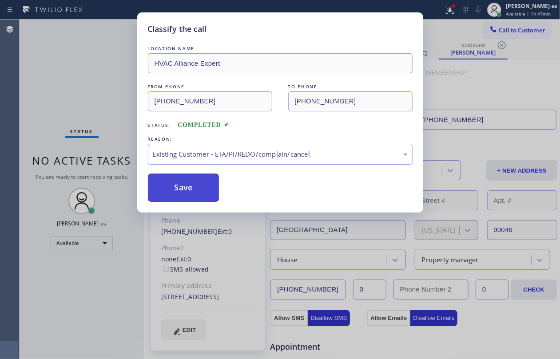
click at [197, 195] on button "Save" at bounding box center [184, 188] width 72 height 28
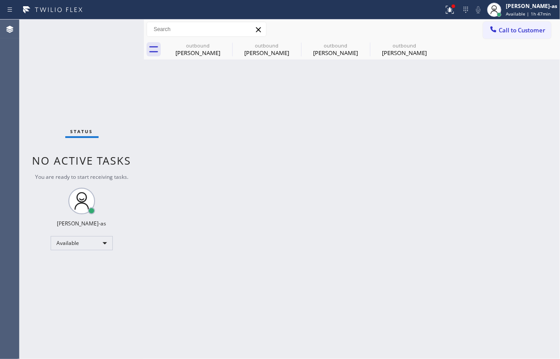
drag, startPoint x: 76, startPoint y: 117, endPoint x: 88, endPoint y: 117, distance: 11.5
click at [88, 117] on div "Status No active tasks You are ready to start receiving tasks. Jesica Jumao-as …" at bounding box center [82, 190] width 124 height 340
click at [199, 50] on div "Monica Dennis" at bounding box center [197, 53] width 67 height 8
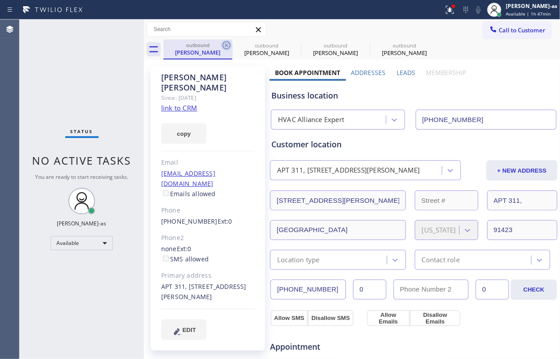
click at [227, 44] on icon at bounding box center [227, 45] width 8 height 8
click at [0, 0] on icon at bounding box center [0, 0] width 0 height 0
click at [227, 44] on div "outbound Monica Dennis outbound Mercedes Sanchez outbound Mercedes Sanchez outb…" at bounding box center [361, 50] width 397 height 20
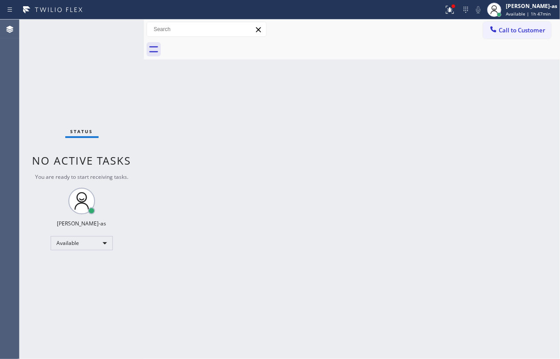
click at [227, 44] on div at bounding box center [361, 50] width 397 height 20
click at [237, 212] on div "Back to Dashboard Change Sender ID Customers Technicians Select a contact Outbo…" at bounding box center [352, 190] width 416 height 340
click at [503, 32] on span "Call to Customer" at bounding box center [522, 30] width 47 height 8
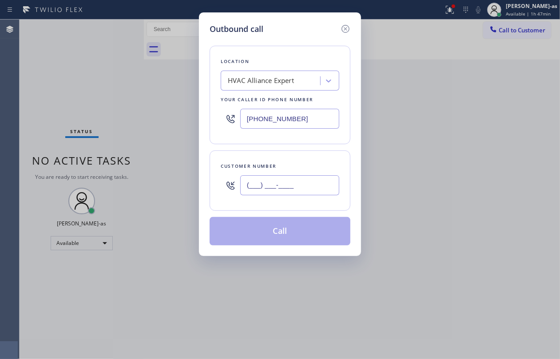
click at [278, 183] on input "(___) ___-____" at bounding box center [289, 185] width 99 height 20
paste input "310) 658-8461"
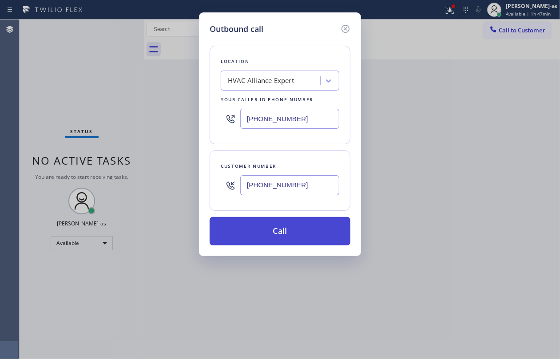
type input "[PHONE_NUMBER]"
click at [281, 228] on button "Call" at bounding box center [280, 231] width 141 height 28
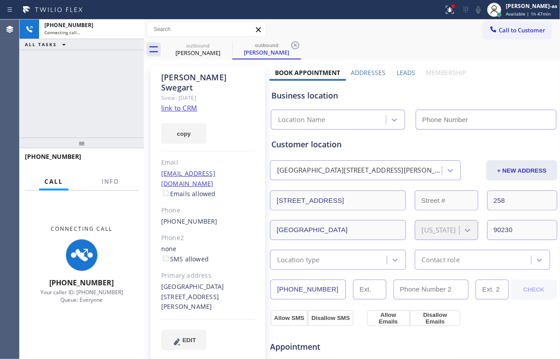
type input "[PHONE_NUMBER]"
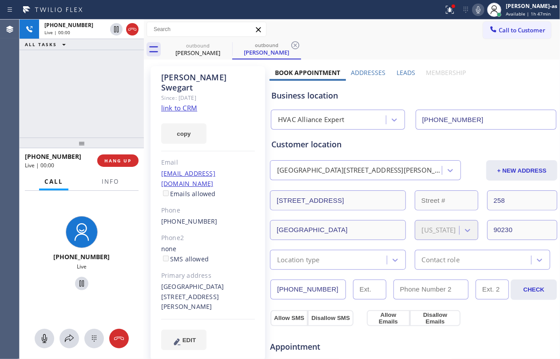
drag, startPoint x: 59, startPoint y: 96, endPoint x: 94, endPoint y: 103, distance: 35.9
click at [63, 96] on div "+13106588461 Live | 00:00 ALL TASKS ALL TASKS ACTIVE TASKS TASKS IN WRAP UP" at bounding box center [82, 79] width 124 height 118
click at [106, 178] on span "Info" at bounding box center [110, 182] width 17 height 8
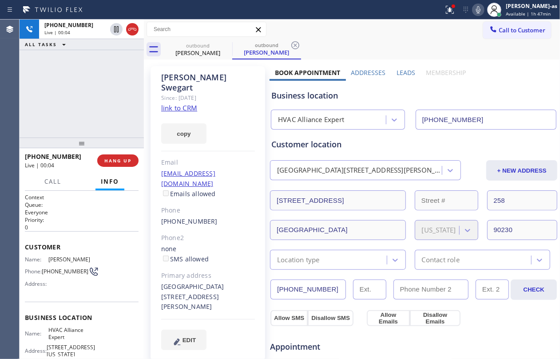
click at [181, 103] on link "link to CRM" at bounding box center [179, 107] width 36 height 9
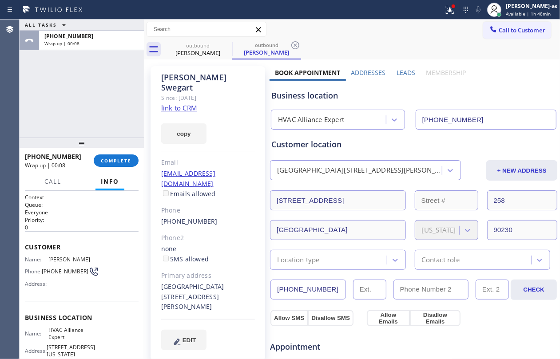
drag, startPoint x: 68, startPoint y: 89, endPoint x: 109, endPoint y: 56, distance: 53.7
click at [82, 86] on div "ALL TASKS ALL TASKS ACTIVE TASKS TASKS IN WRAP UP +13106588461 Wrap up | 00:08" at bounding box center [82, 79] width 124 height 118
drag, startPoint x: 109, startPoint y: 167, endPoint x: 114, endPoint y: 163, distance: 6.3
click at [111, 166] on div "+13106588461 Wrap up | 00:09 COMPLETE" at bounding box center [82, 160] width 114 height 23
click at [114, 163] on span "COMPLETE" at bounding box center [116, 161] width 31 height 6
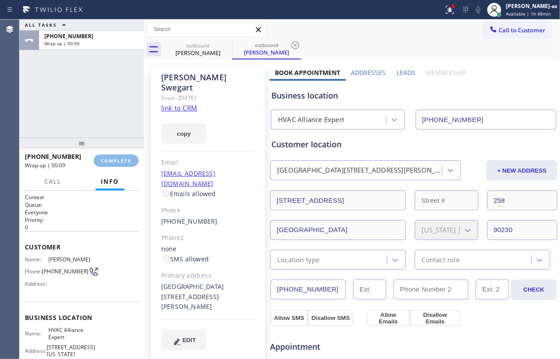
click at [104, 130] on div "ALL TASKS ALL TASKS ACTIVE TASKS TASKS IN WRAP UP +13106588461 Wrap up | 00:09" at bounding box center [82, 79] width 124 height 118
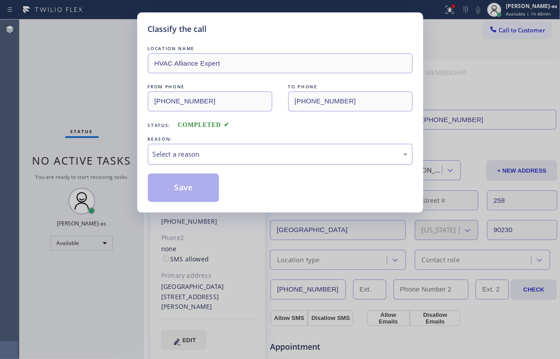
click at [259, 151] on div "Select a reason" at bounding box center [280, 154] width 265 height 21
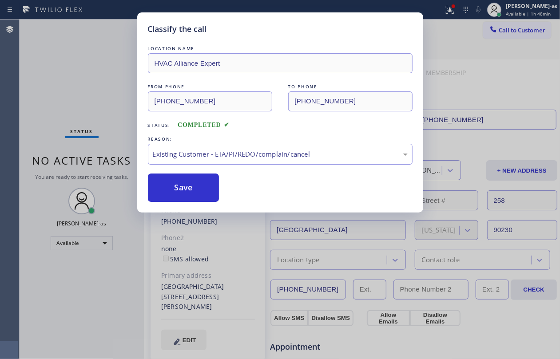
drag, startPoint x: 276, startPoint y: 203, endPoint x: 164, endPoint y: 189, distance: 112.8
click at [164, 189] on button "Save" at bounding box center [184, 188] width 72 height 28
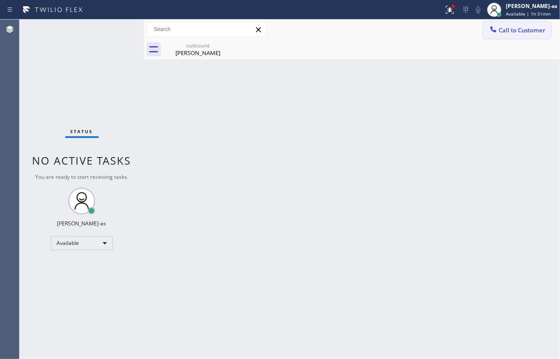
click at [500, 28] on span "Call to Customer" at bounding box center [522, 30] width 47 height 8
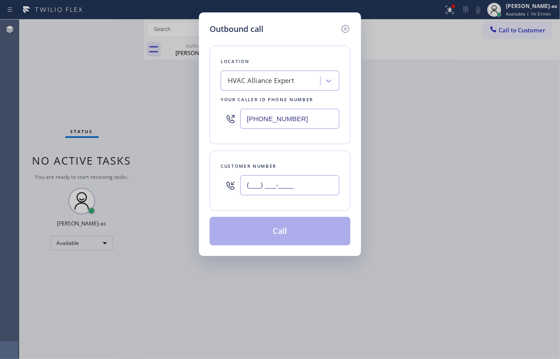
click at [296, 178] on input "(___) ___-____" at bounding box center [289, 185] width 99 height 20
paste input "626) 340-9220"
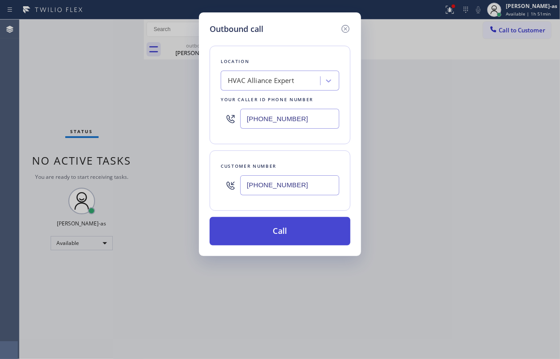
type input "[PHONE_NUMBER]"
click at [295, 228] on button "Call" at bounding box center [280, 231] width 141 height 28
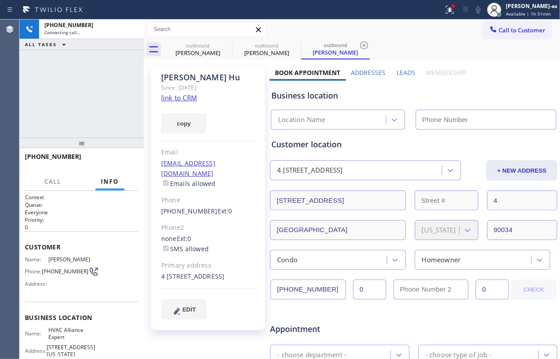
click at [179, 103] on div "copy" at bounding box center [208, 118] width 94 height 31
click at [180, 102] on link "link to CRM" at bounding box center [179, 97] width 36 height 9
type input "[PHONE_NUMBER]"
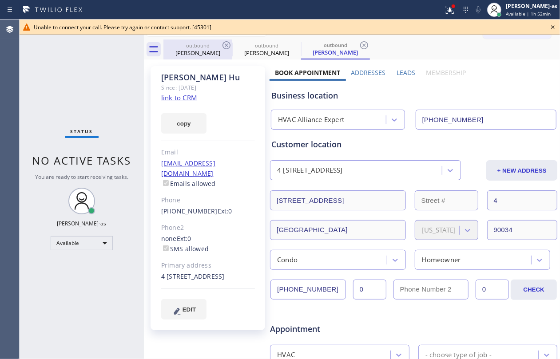
click at [196, 45] on div "outbound" at bounding box center [197, 45] width 67 height 7
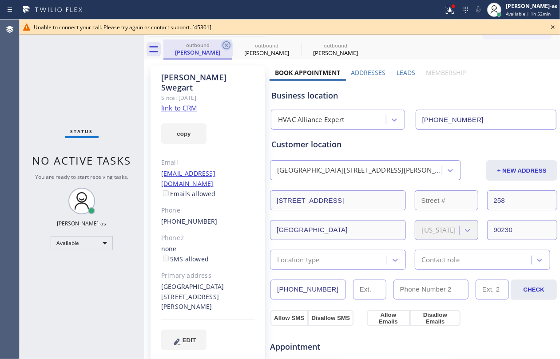
click at [223, 47] on icon at bounding box center [227, 45] width 8 height 8
click at [0, 0] on icon at bounding box center [0, 0] width 0 height 0
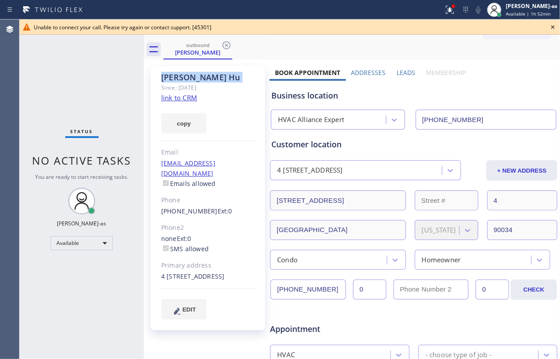
click at [223, 47] on icon at bounding box center [227, 45] width 8 height 8
click at [223, 47] on div "outbound Eugenia Hu" at bounding box center [361, 50] width 397 height 20
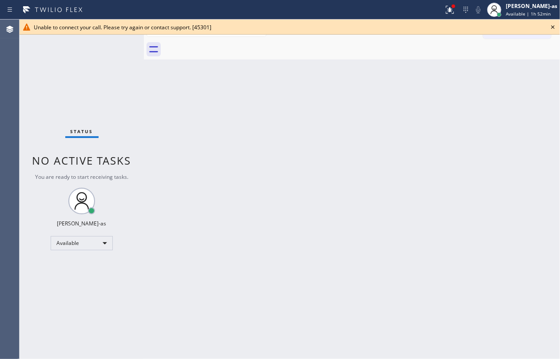
click at [223, 47] on div at bounding box center [361, 50] width 397 height 20
click at [554, 26] on icon at bounding box center [553, 27] width 4 height 4
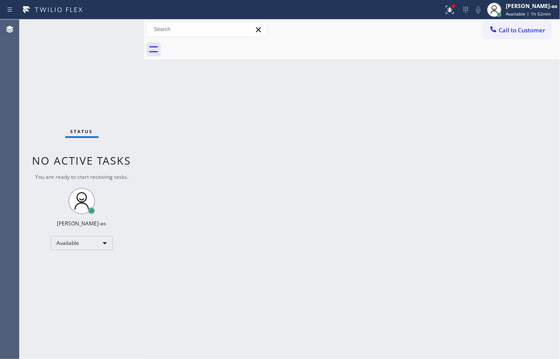
click at [462, 80] on div "Back to Dashboard Change Sender ID Customers Technicians Select a contact Outbo…" at bounding box center [352, 190] width 416 height 340
click at [505, 28] on span "Call to Customer" at bounding box center [522, 30] width 47 height 8
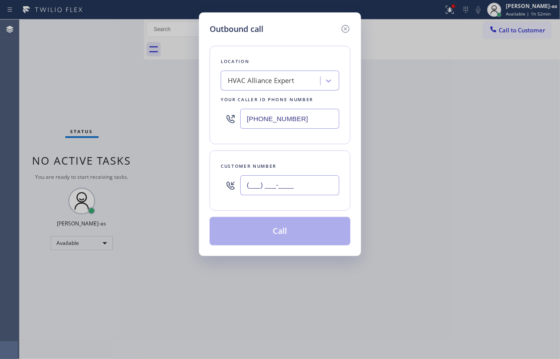
click at [293, 187] on input "(___) ___-____" at bounding box center [289, 185] width 99 height 20
paste input "626) 340-9220"
type input "[PHONE_NUMBER]"
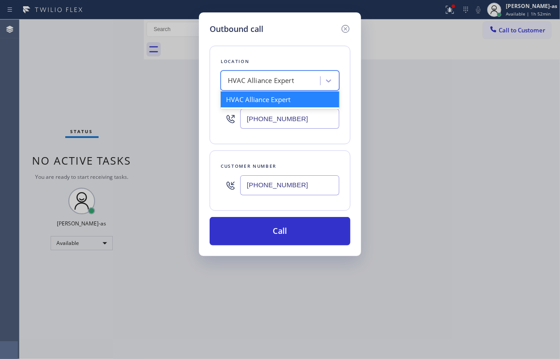
click at [273, 85] on div "HVAC Alliance Expert" at bounding box center [261, 81] width 66 height 10
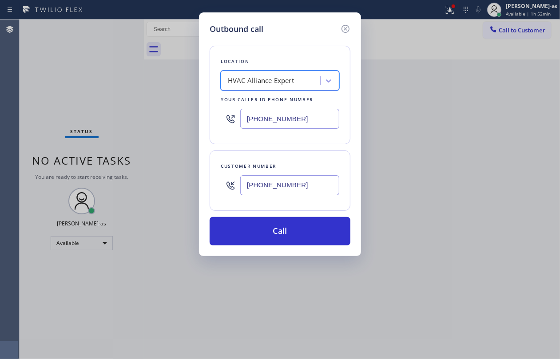
click at [299, 114] on input "[PHONE_NUMBER]" at bounding box center [289, 119] width 99 height 20
paste input "310) 910-9445"
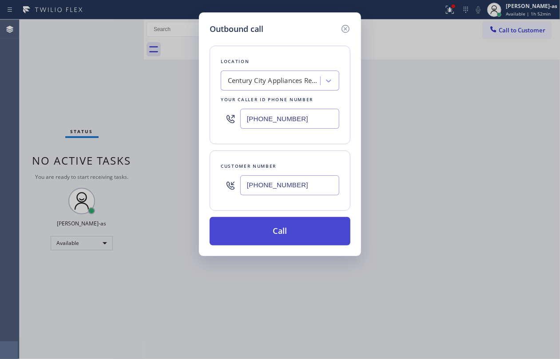
type input "[PHONE_NUMBER]"
click at [299, 231] on button "Call" at bounding box center [280, 231] width 141 height 28
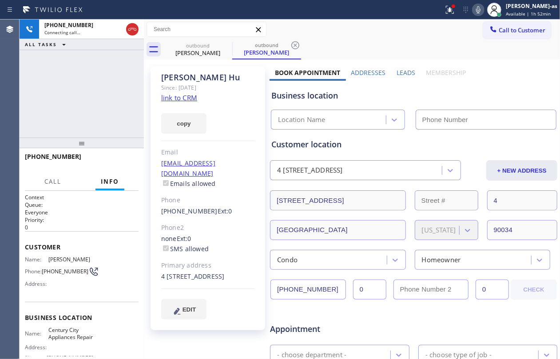
type input "[PHONE_NUMBER]"
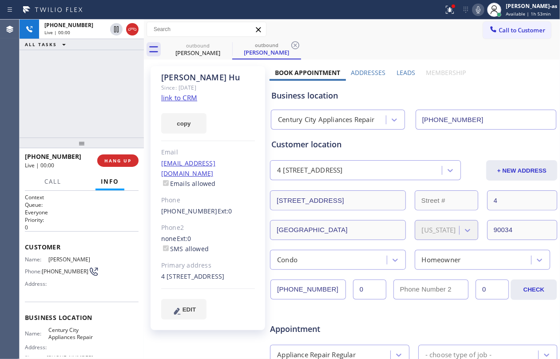
click at [109, 103] on div "+16263409220 Live | 00:00 ALL TASKS ALL TASKS ACTIVE TASKS TASKS IN WRAP UP" at bounding box center [82, 79] width 124 height 118
drag, startPoint x: 131, startPoint y: 27, endPoint x: 164, endPoint y: 34, distance: 33.6
click at [135, 27] on icon at bounding box center [132, 29] width 11 height 11
drag, startPoint x: 186, startPoint y: 49, endPoint x: 219, endPoint y: 47, distance: 33.8
click at [192, 52] on div "Eugenia Hu" at bounding box center [197, 53] width 67 height 8
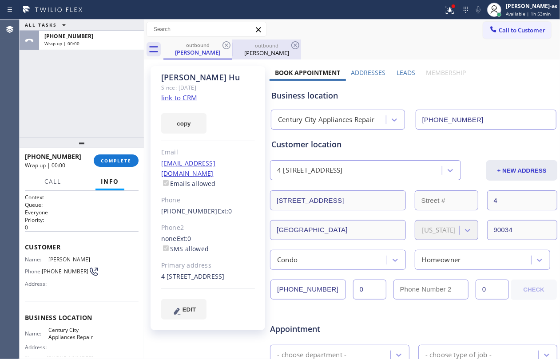
click at [232, 45] on div at bounding box center [232, 50] width 0 height 14
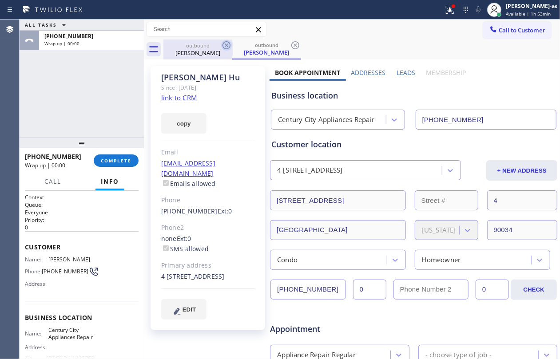
click at [226, 45] on icon at bounding box center [227, 45] width 8 height 8
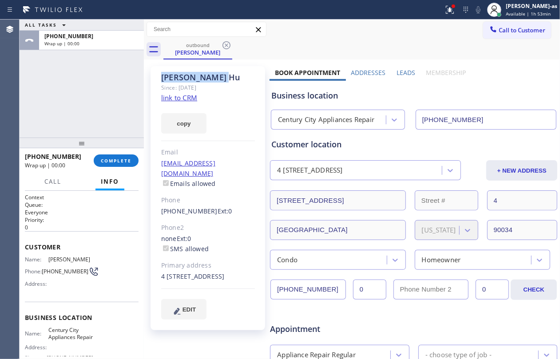
click at [226, 45] on icon at bounding box center [227, 45] width 8 height 8
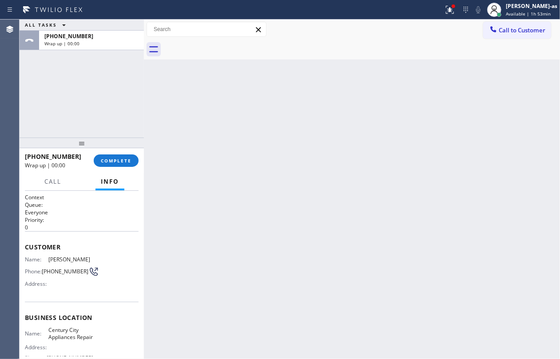
click at [226, 45] on div at bounding box center [361, 50] width 397 height 20
click at [119, 155] on button "COMPLETE" at bounding box center [116, 161] width 45 height 12
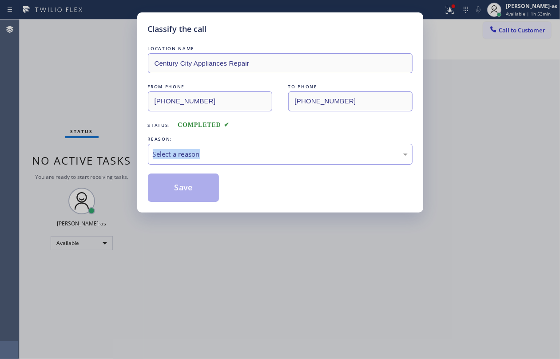
click at [119, 155] on div "Classify the call LOCATION NAME Century City Appliances Repair FROM PHONE (310)…" at bounding box center [280, 179] width 560 height 359
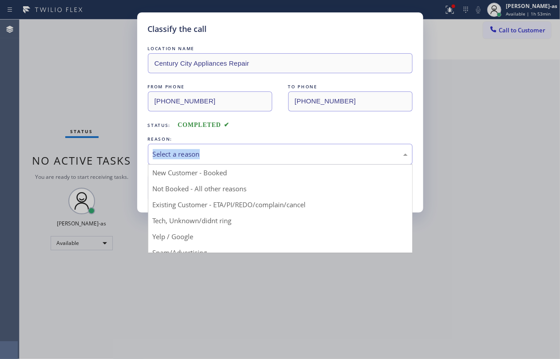
click at [253, 151] on div "Select a reason" at bounding box center [280, 154] width 255 height 10
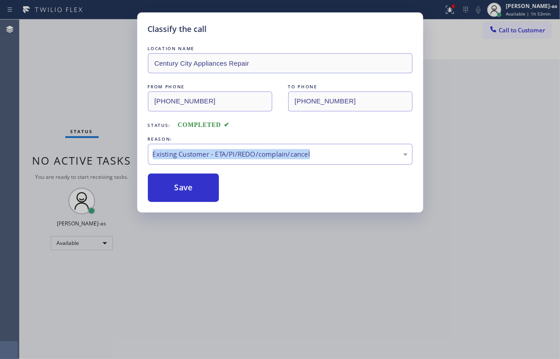
drag, startPoint x: 194, startPoint y: 196, endPoint x: 276, endPoint y: 336, distance: 162.4
click at [193, 196] on button "Save" at bounding box center [184, 188] width 72 height 28
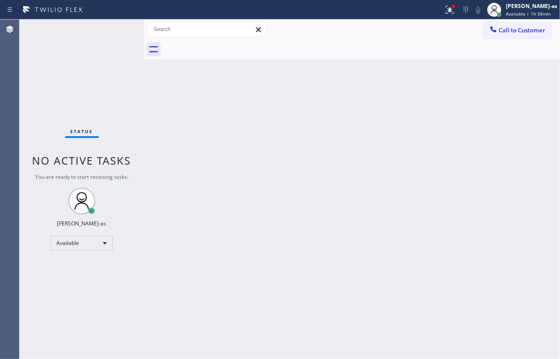
click at [298, 150] on div "Back to Dashboard Change Sender ID Customers Technicians Select a contact Outbo…" at bounding box center [352, 190] width 416 height 340
drag, startPoint x: 296, startPoint y: 170, endPoint x: 276, endPoint y: 13, distance: 157.6
click at [296, 169] on div "Back to Dashboard Change Sender ID Customers Technicians Select a contact Outbo…" at bounding box center [352, 190] width 416 height 340
click at [513, 29] on span "Call to Customer" at bounding box center [522, 30] width 47 height 8
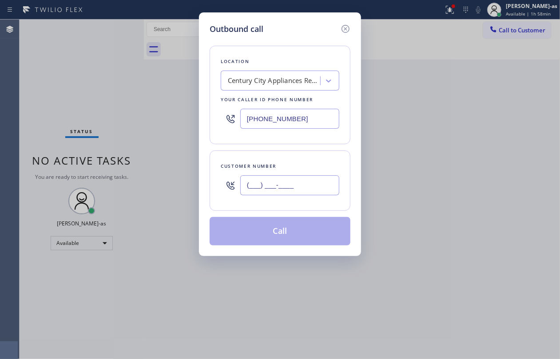
click at [274, 184] on input "(___) ___-____" at bounding box center [289, 185] width 99 height 20
paste input "267) 973-1402"
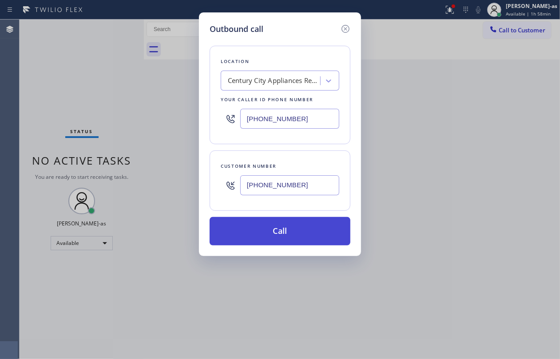
type input "[PHONE_NUMBER]"
click at [289, 235] on button "Call" at bounding box center [280, 231] width 141 height 28
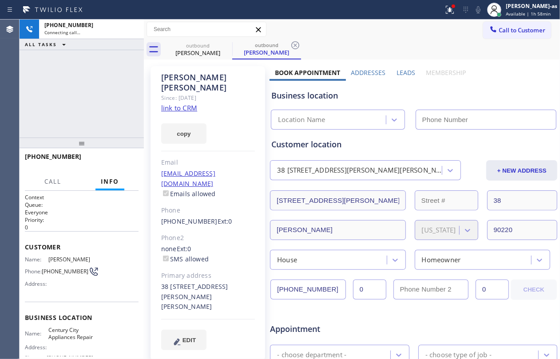
click at [169, 103] on link "link to CRM" at bounding box center [179, 107] width 36 height 9
type input "[PHONE_NUMBER]"
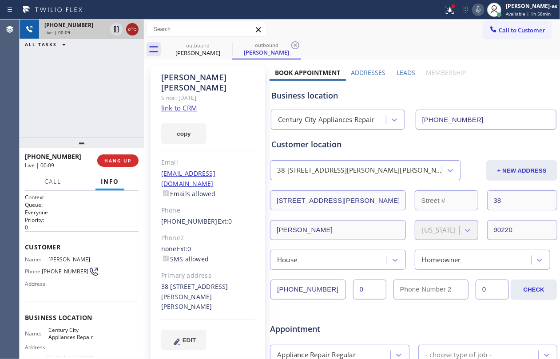
click at [131, 31] on icon at bounding box center [132, 29] width 11 height 11
drag, startPoint x: 93, startPoint y: 157, endPoint x: 122, endPoint y: 182, distance: 38.4
click at [93, 157] on div "+12679731402 Live | 00:10" at bounding box center [61, 160] width 72 height 23
click at [107, 158] on span "HANG UP" at bounding box center [117, 161] width 27 height 6
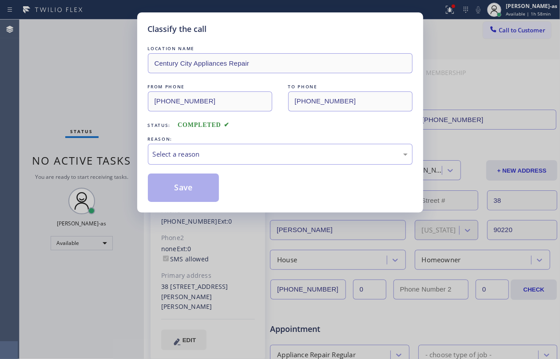
click at [88, 108] on div "Classify the call LOCATION NAME Century City Appliances Repair FROM PHONE (310)…" at bounding box center [280, 179] width 560 height 359
click at [212, 158] on div "Select a reason" at bounding box center [280, 154] width 255 height 10
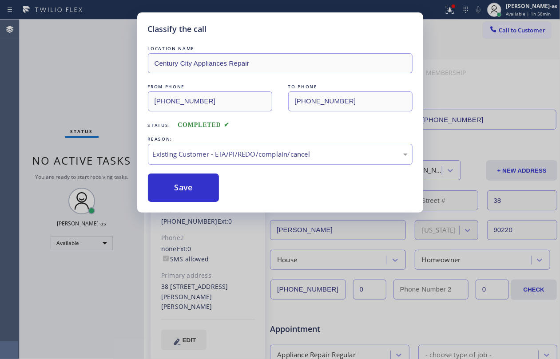
drag, startPoint x: 180, startPoint y: 191, endPoint x: 557, endPoint y: 230, distance: 378.7
click at [212, 193] on button "Save" at bounding box center [184, 188] width 72 height 28
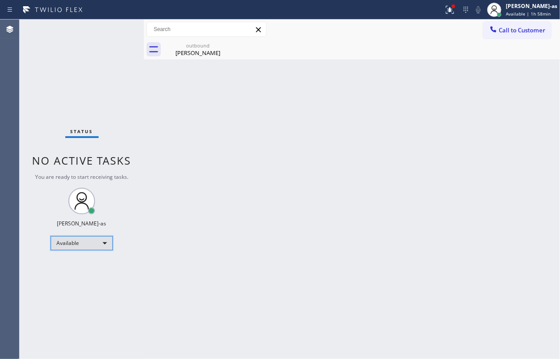
click at [86, 249] on div "Available" at bounding box center [82, 243] width 62 height 14
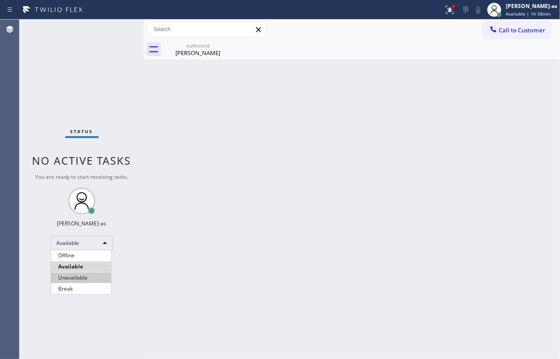
click at [84, 281] on li "Unavailable" at bounding box center [81, 278] width 60 height 11
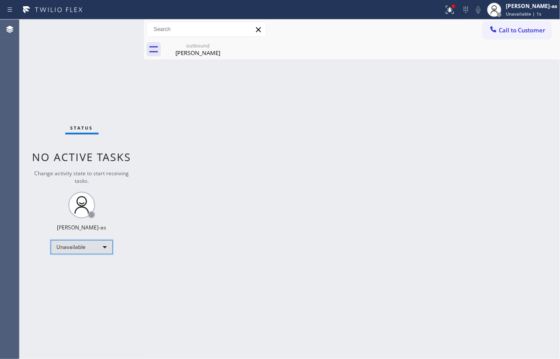
click at [60, 242] on div "Unavailable" at bounding box center [82, 247] width 62 height 14
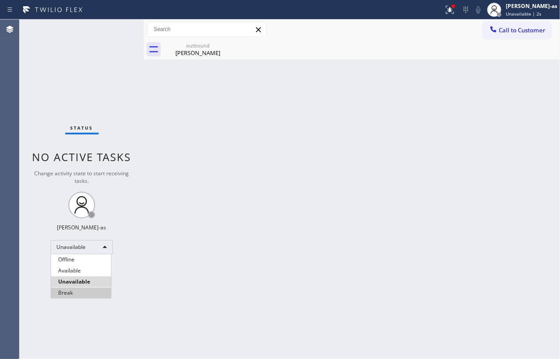
click at [87, 293] on li "Break" at bounding box center [81, 293] width 60 height 11
click at [88, 292] on div "Status No active tasks Change activity state to start receiving tasks. Jesica J…" at bounding box center [82, 190] width 124 height 340
click at [137, 287] on div "Status No active tasks Change activity state to start receiving tasks. Jesica J…" at bounding box center [82, 190] width 124 height 340
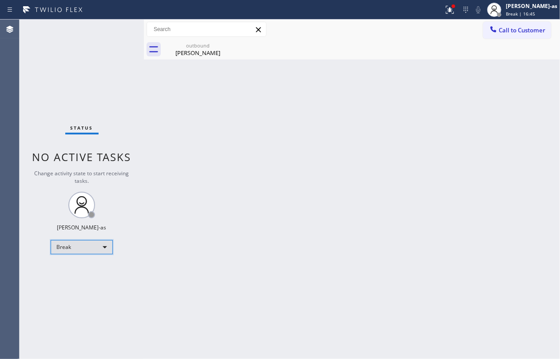
click at [75, 249] on div "Break" at bounding box center [82, 247] width 62 height 14
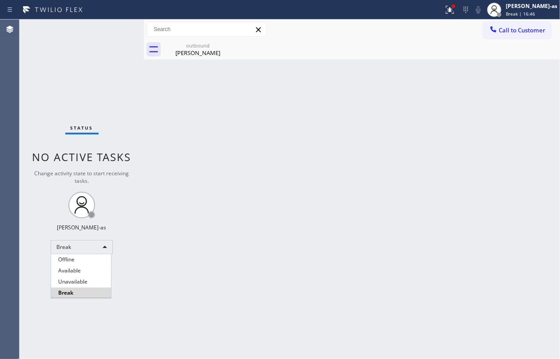
click at [90, 281] on li "Unavailable" at bounding box center [81, 282] width 60 height 11
click at [183, 266] on div "Back to Dashboard Change Sender ID Customers Technicians Select a contact Outbo…" at bounding box center [352, 190] width 416 height 340
click at [249, 144] on div "Back to Dashboard Change Sender ID Customers Technicians Select a contact Outbo…" at bounding box center [352, 190] width 416 height 340
click at [276, 133] on div "Back to Dashboard Change Sender ID Customers Technicians Select a contact Outbo…" at bounding box center [352, 190] width 416 height 340
click at [167, 187] on div "Back to Dashboard Change Sender ID Customers Technicians Select a contact Outbo…" at bounding box center [352, 190] width 416 height 340
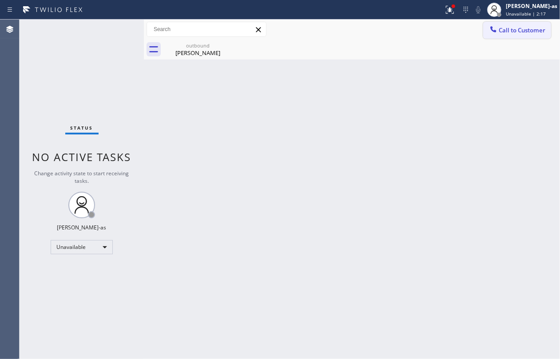
click at [519, 31] on span "Call to Customer" at bounding box center [522, 30] width 47 height 8
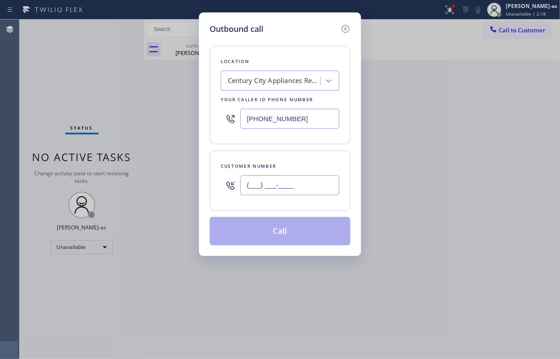
click at [279, 187] on input "(___) ___-____" at bounding box center [289, 185] width 99 height 20
paste input "212) 366-1114"
type input "[PHONE_NUMBER]"
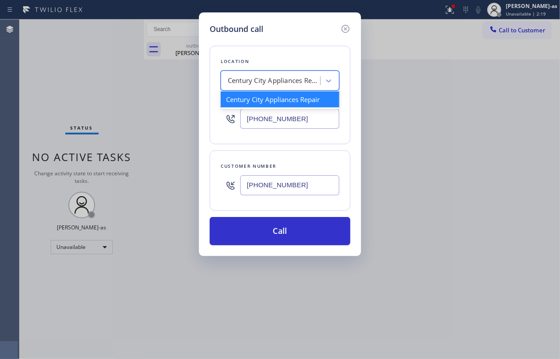
click at [269, 84] on div "Century City Appliances Repair" at bounding box center [274, 81] width 93 height 10
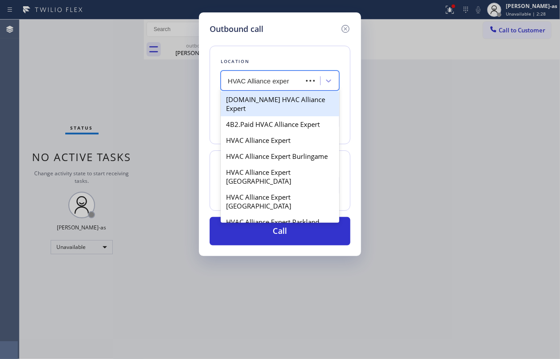
type input "HVAC Alliance expert"
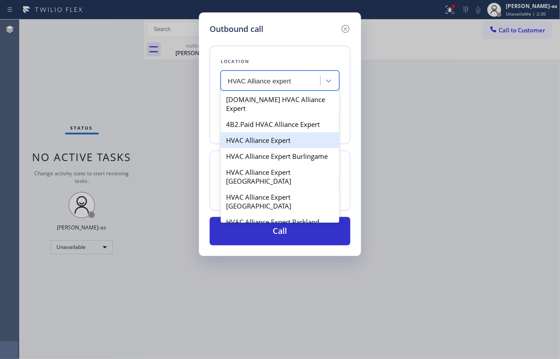
click at [258, 135] on div "HVAC Alliance Expert" at bounding box center [280, 140] width 119 height 16
type input "[PHONE_NUMBER]"
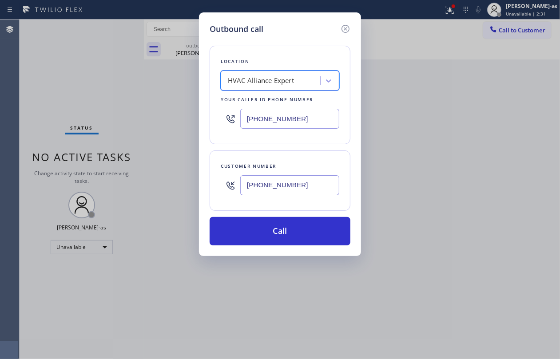
drag, startPoint x: 297, startPoint y: 230, endPoint x: 541, endPoint y: 320, distance: 259.7
click at [299, 230] on button "Call" at bounding box center [280, 231] width 141 height 28
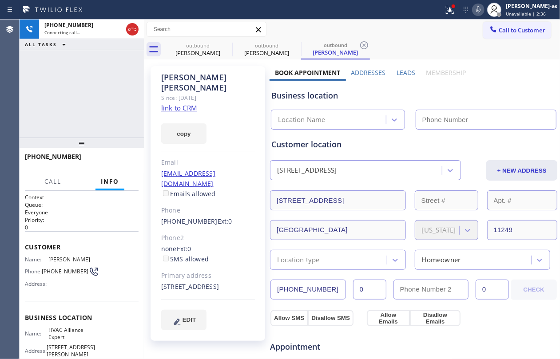
type input "[PHONE_NUMBER]"
drag, startPoint x: 63, startPoint y: 91, endPoint x: 171, endPoint y: 77, distance: 108.9
click at [63, 91] on div "+12123661114 Connecting call… ALL TASKS ALL TASKS ACTIVE TASKS TASKS IN WRAP UP" at bounding box center [82, 79] width 124 height 118
click at [185, 103] on link "link to CRM" at bounding box center [179, 107] width 36 height 9
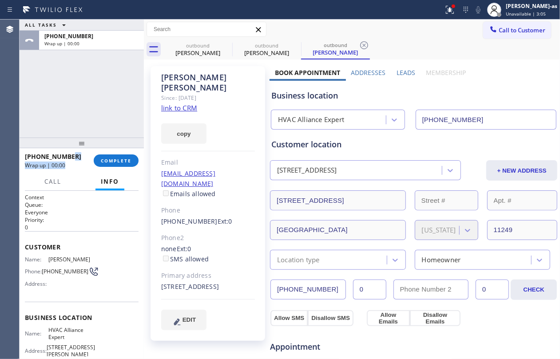
drag, startPoint x: 72, startPoint y: 158, endPoint x: 88, endPoint y: 151, distance: 17.5
click at [76, 156] on div "+12123661114 Wrap up | 00:00" at bounding box center [59, 160] width 69 height 23
click at [128, 155] on button "COMPLETE" at bounding box center [116, 161] width 45 height 12
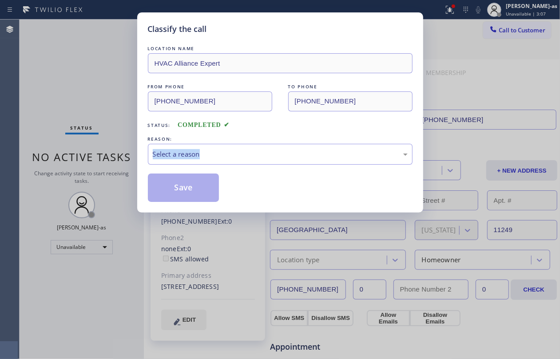
click at [128, 155] on div "Classify the call LOCATION NAME HVAC Alliance Expert FROM PHONE (323) 991-9198 …" at bounding box center [280, 179] width 560 height 359
click at [262, 154] on div "Select a reason" at bounding box center [280, 154] width 255 height 10
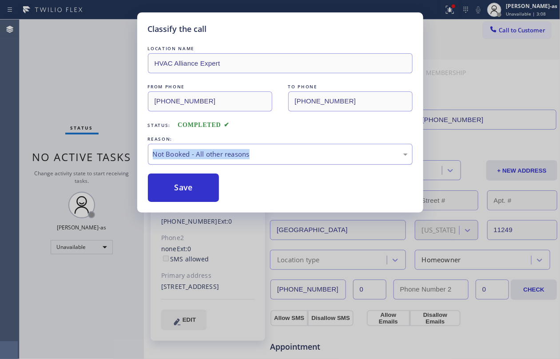
drag, startPoint x: 272, startPoint y: 150, endPoint x: 275, endPoint y: 161, distance: 11.7
click at [272, 150] on div "Not Booked - All other reasons" at bounding box center [280, 154] width 255 height 10
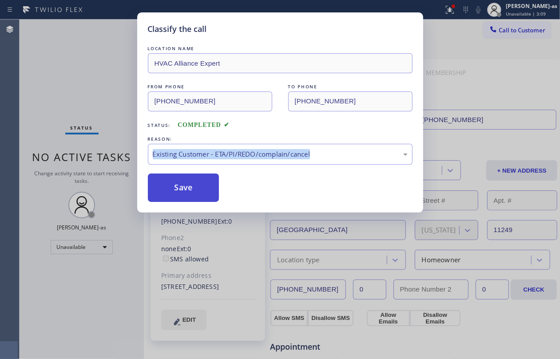
click at [188, 199] on button "Save" at bounding box center [184, 188] width 72 height 28
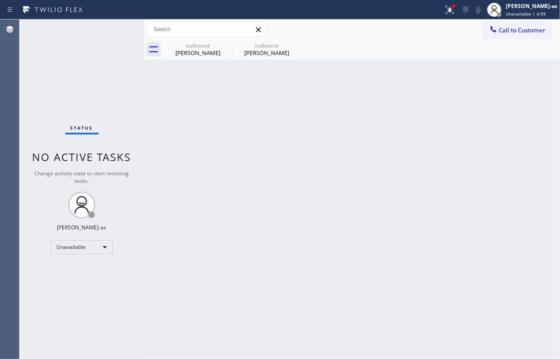
drag, startPoint x: 293, startPoint y: 129, endPoint x: 285, endPoint y: 90, distance: 40.0
click at [294, 128] on div "Back to Dashboard Change Sender ID Customers Technicians Select a contact Outbo…" at bounding box center [352, 190] width 416 height 340
click at [201, 45] on div "outbound" at bounding box center [197, 45] width 67 height 7
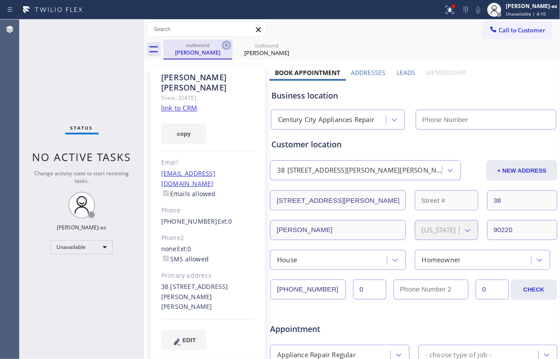
type input "[PHONE_NUMBER]"
click at [224, 44] on icon at bounding box center [226, 45] width 11 height 11
click at [0, 0] on icon at bounding box center [0, 0] width 0 height 0
click at [224, 44] on div "outbound Darryl Simmons outbound Ali Fitzgerald" at bounding box center [361, 50] width 397 height 20
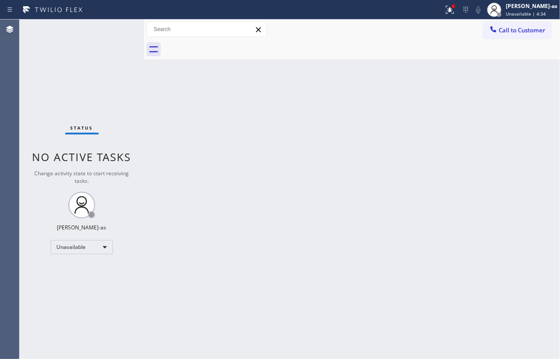
click at [498, 20] on div "Call to Customer Outbound call Location HVAC Alliance Expert Your caller id pho…" at bounding box center [352, 30] width 416 height 20
click at [510, 25] on button "Call to Customer" at bounding box center [517, 30] width 68 height 17
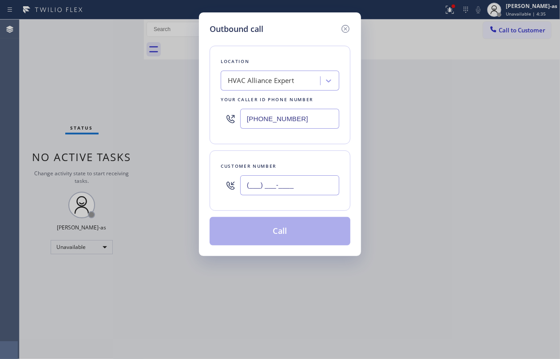
click at [313, 179] on input "(___) ___-____" at bounding box center [289, 185] width 99 height 20
paste input "323) 773-8032"
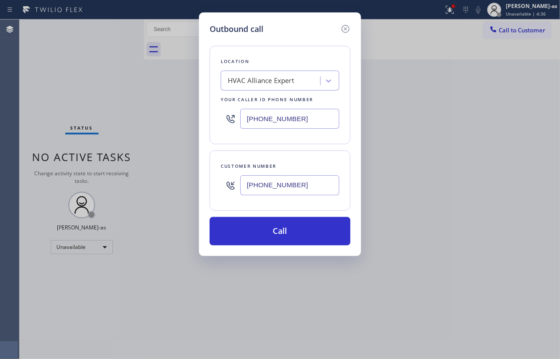
click at [306, 187] on input "[PHONE_NUMBER]" at bounding box center [289, 185] width 99 height 20
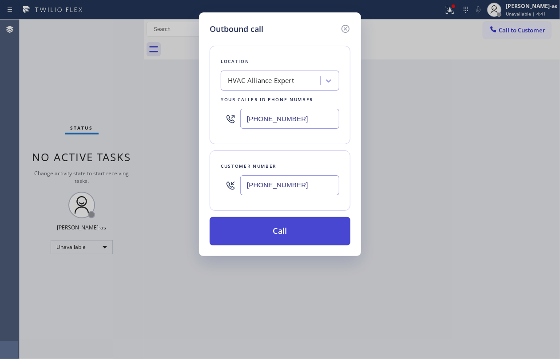
type input "[PHONE_NUMBER]"
click at [299, 229] on button "Call" at bounding box center [280, 231] width 141 height 28
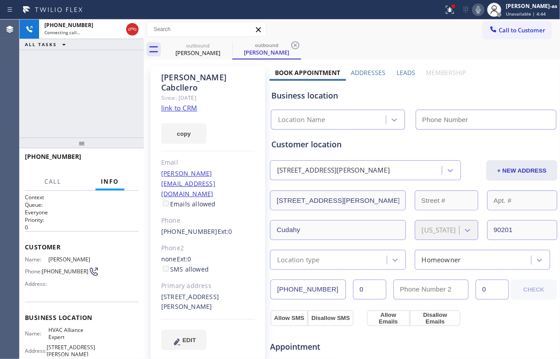
click at [185, 103] on link "link to CRM" at bounding box center [179, 107] width 36 height 9
type input "[PHONE_NUMBER]"
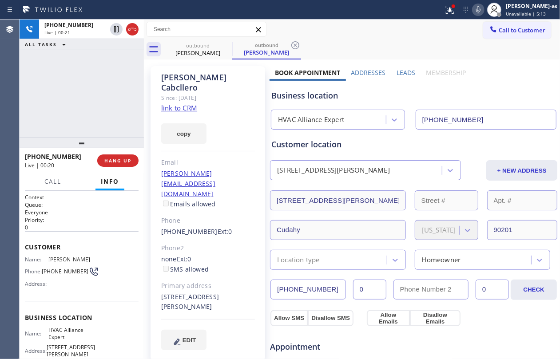
click at [71, 140] on div at bounding box center [82, 143] width 124 height 11
click at [52, 182] on span "Call" at bounding box center [52, 182] width 17 height 8
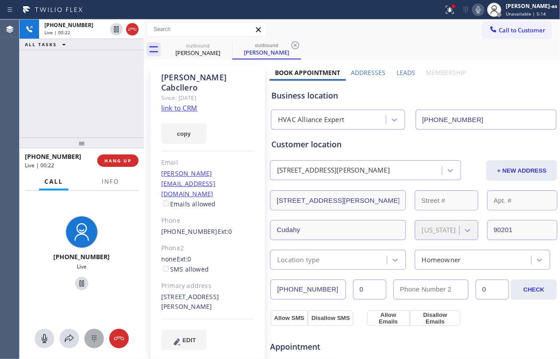
click at [91, 346] on button at bounding box center [94, 339] width 20 height 20
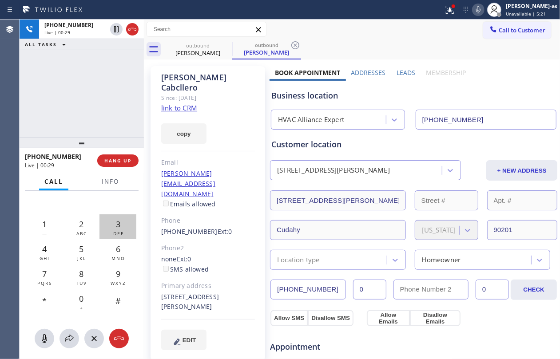
click at [112, 227] on div "3 DEF" at bounding box center [117, 227] width 37 height 25
drag, startPoint x: 110, startPoint y: 181, endPoint x: 123, endPoint y: 162, distance: 23.7
click at [110, 180] on span "Info" at bounding box center [110, 182] width 17 height 8
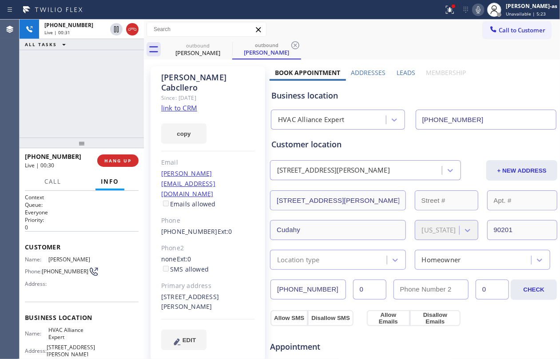
click at [106, 87] on div "+13237738032 Live | 00:31 ALL TASKS ALL TASKS ACTIVE TASKS TASKS IN WRAP UP" at bounding box center [82, 79] width 124 height 118
drag, startPoint x: 91, startPoint y: 103, endPoint x: 176, endPoint y: 73, distance: 89.8
click at [95, 100] on div "+13237738032 Live | 01:34 ALL TASKS ALL TASKS ACTIVE TASKS TASKS IN WRAP UP" at bounding box center [82, 79] width 124 height 118
click at [192, 51] on div "Yolanda Cabcllero" at bounding box center [197, 53] width 67 height 8
drag, startPoint x: 84, startPoint y: 83, endPoint x: 80, endPoint y: 86, distance: 5.0
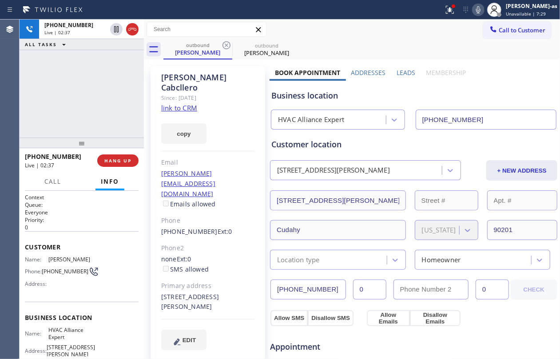
click at [84, 83] on div "+13237738032 Live | 02:37 ALL TASKS ALL TASKS ACTIVE TASKS TASKS IN WRAP UP" at bounding box center [82, 79] width 124 height 118
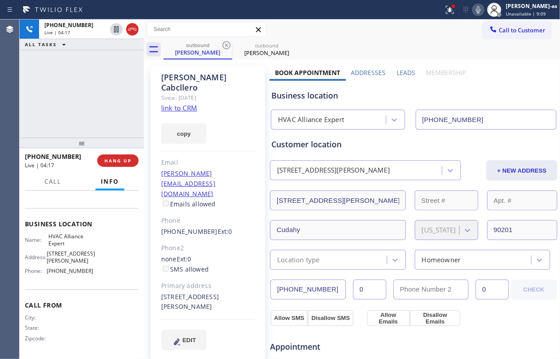
scroll to position [98, 0]
click at [76, 118] on div "+13237738032 Live | 04:23 ALL TASKS ALL TASKS ACTIVE TASKS TASKS IN WRAP UP" at bounding box center [82, 79] width 124 height 118
click at [75, 116] on div "+13237738032 Live | 04:26 ALL TASKS ALL TASKS ACTIVE TASKS TASKS IN WRAP UP" at bounding box center [82, 79] width 124 height 118
drag, startPoint x: 48, startPoint y: 98, endPoint x: 419, endPoint y: 59, distance: 373.3
click at [61, 93] on div "+13237738032 Live | 04:33 ALL TASKS ALL TASKS ACTIVE TASKS TASKS IN WRAP UP" at bounding box center [82, 79] width 124 height 118
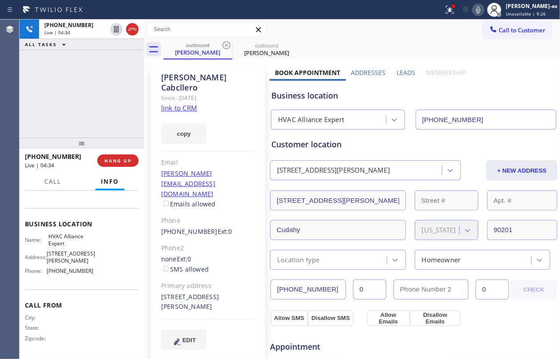
click at [484, 12] on icon at bounding box center [478, 9] width 11 height 11
click at [116, 164] on button "HANG UP" at bounding box center [117, 161] width 41 height 12
click at [119, 162] on span "HANG UP" at bounding box center [117, 161] width 27 height 6
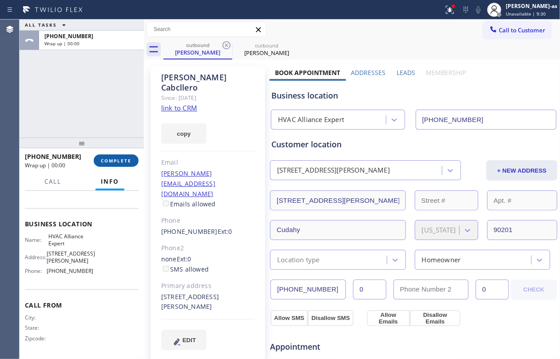
click at [123, 161] on span "COMPLETE" at bounding box center [116, 161] width 31 height 6
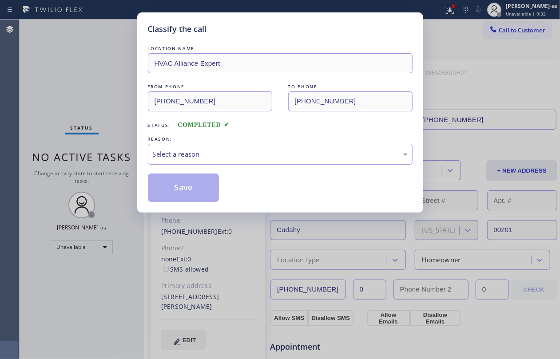
click at [237, 166] on div "LOCATION NAME HVAC Alliance Expert FROM PHONE (323) 991-9198 TO PHONE (323) 773…" at bounding box center [280, 123] width 265 height 158
click at [245, 158] on div "Select a reason" at bounding box center [280, 154] width 255 height 10
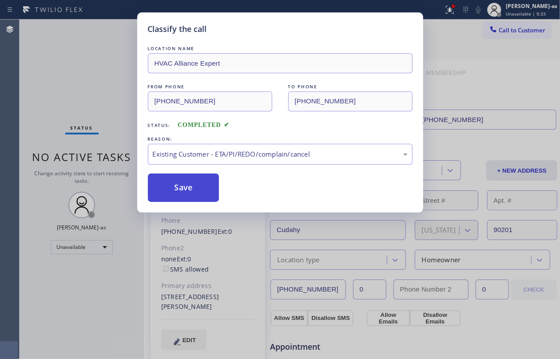
click at [199, 185] on button "Save" at bounding box center [184, 188] width 72 height 28
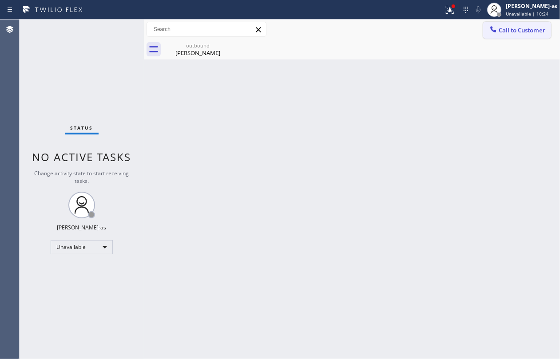
drag, startPoint x: 516, startPoint y: 31, endPoint x: 485, endPoint y: 44, distance: 32.8
click at [515, 31] on span "Call to Customer" at bounding box center [522, 30] width 47 height 8
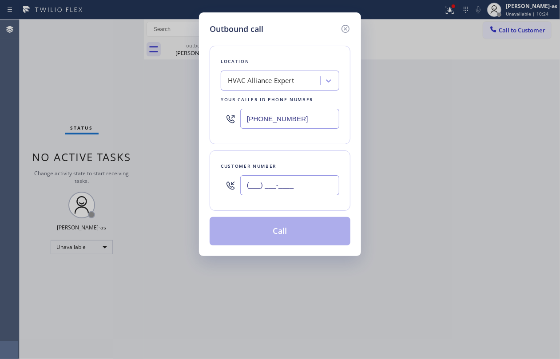
click at [301, 193] on input "(___) ___-____" at bounding box center [289, 185] width 99 height 20
paste input "323) 459-6199"
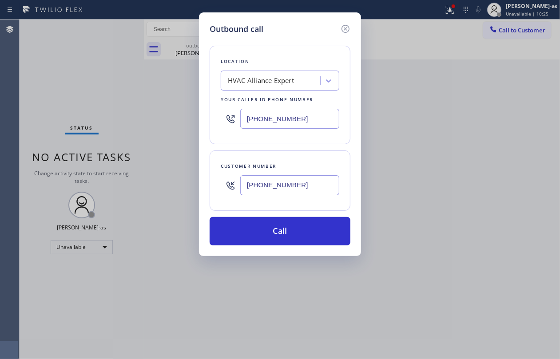
type input "[PHONE_NUMBER]"
click at [317, 112] on input "[PHONE_NUMBER]" at bounding box center [289, 119] width 99 height 20
paste input "855) 900-0015"
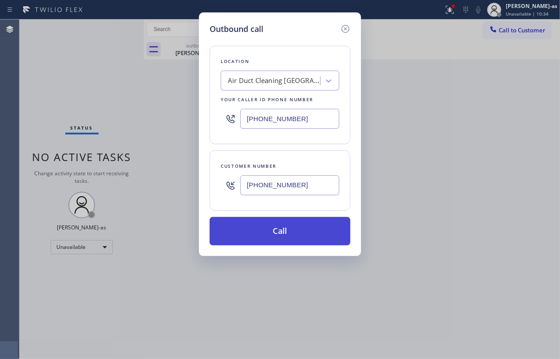
type input "[PHONE_NUMBER]"
click at [294, 232] on button "Call" at bounding box center [280, 231] width 141 height 28
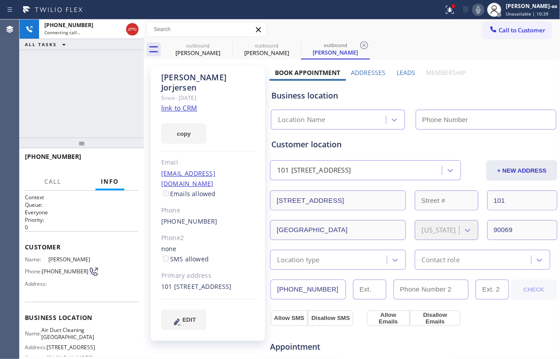
type input "[PHONE_NUMBER]"
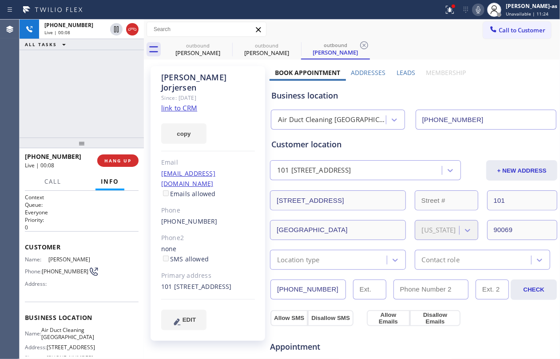
drag, startPoint x: 104, startPoint y: 107, endPoint x: 135, endPoint y: 187, distance: 86.4
click at [104, 112] on div "+13234596199 Live | 00:08 ALL TASKS ALL TASKS ACTIVE TASKS TASKS IN WRAP UP" at bounding box center [82, 79] width 124 height 118
drag, startPoint x: 13, startPoint y: 123, endPoint x: 155, endPoint y: 107, distance: 143.0
click at [55, 116] on div "Agent Desktop Classify the call LOCATION NAME HVAC Alliance Expert FROM PHONE (…" at bounding box center [280, 190] width 560 height 340
click at [176, 103] on link "link to CRM" at bounding box center [179, 107] width 36 height 9
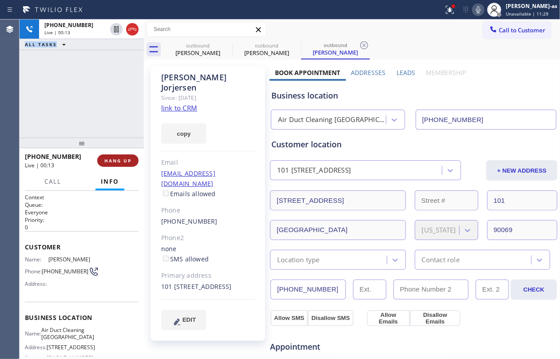
click at [116, 161] on span "HANG UP" at bounding box center [117, 161] width 27 height 6
click at [116, 160] on span "HANG UP" at bounding box center [117, 161] width 27 height 6
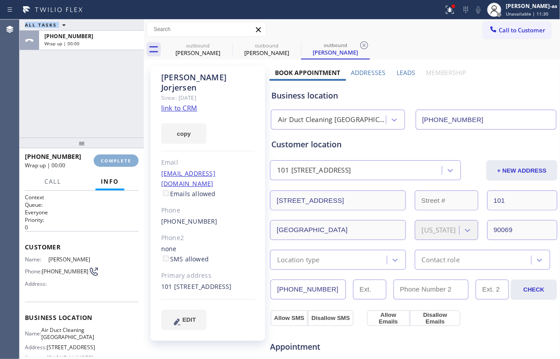
click at [116, 160] on span "COMPLETE" at bounding box center [116, 161] width 31 height 6
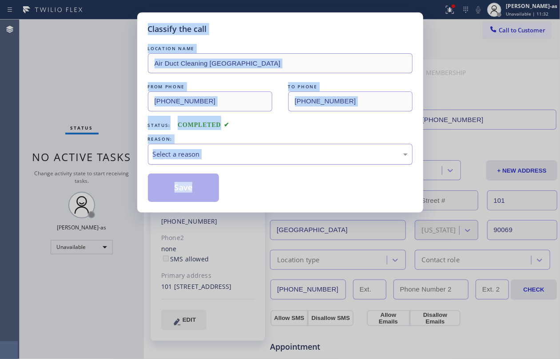
click at [234, 155] on div "Select a reason" at bounding box center [280, 154] width 255 height 10
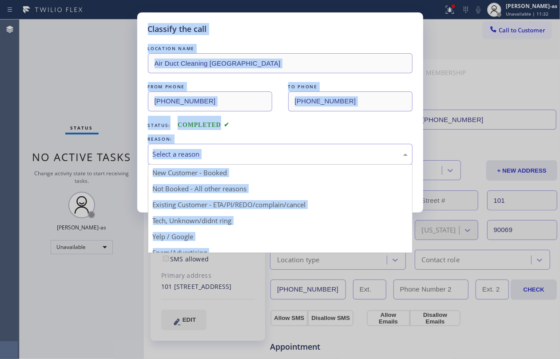
click at [298, 130] on div "Status: COMPLETED" at bounding box center [280, 123] width 265 height 14
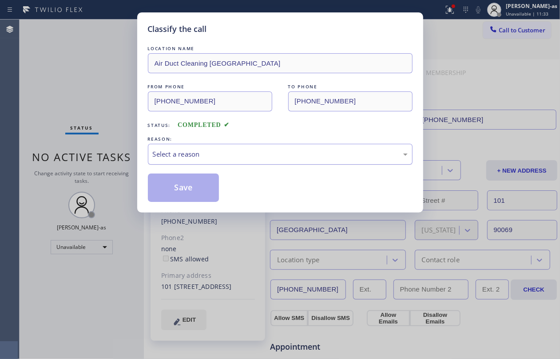
click at [289, 159] on div "Select a reason" at bounding box center [280, 154] width 255 height 10
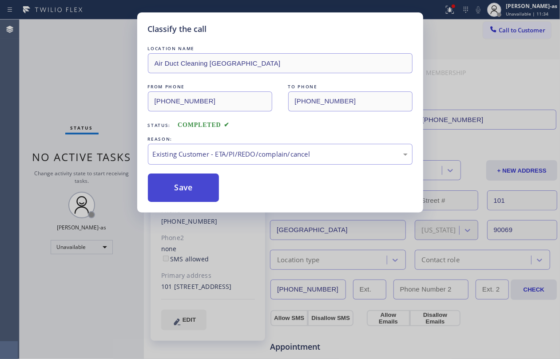
click at [199, 187] on button "Save" at bounding box center [184, 188] width 72 height 28
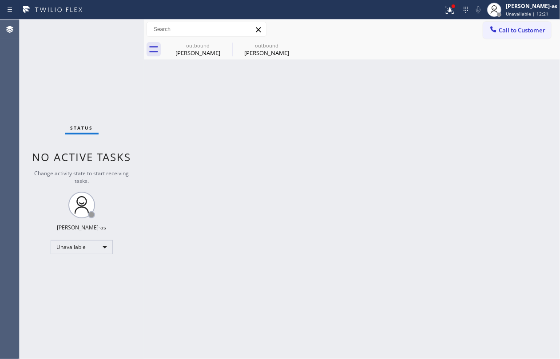
click at [519, 32] on span "Call to Customer" at bounding box center [522, 30] width 47 height 8
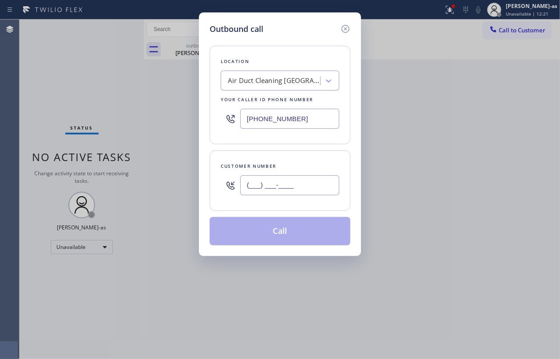
click at [280, 178] on input "(___) ___-____" at bounding box center [289, 185] width 99 height 20
paste input "917) 863-3604"
type input "[PHONE_NUMBER]"
click at [251, 80] on div "Air Duct Cleaning [GEOGRAPHIC_DATA]" at bounding box center [274, 81] width 93 height 10
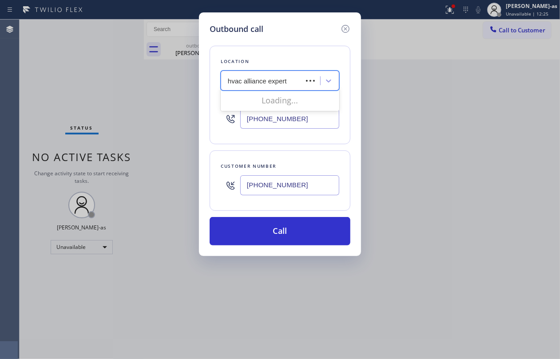
type input "hvac alliance expert"
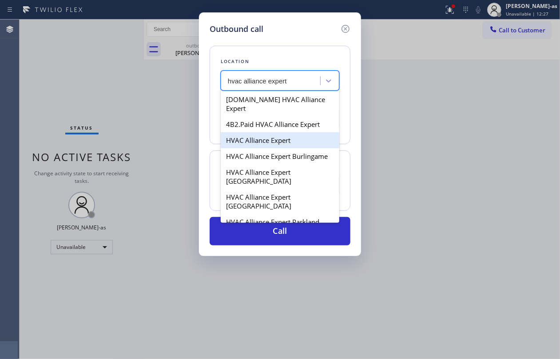
click at [254, 132] on div "HVAC Alliance Expert" at bounding box center [280, 140] width 119 height 16
type input "[PHONE_NUMBER]"
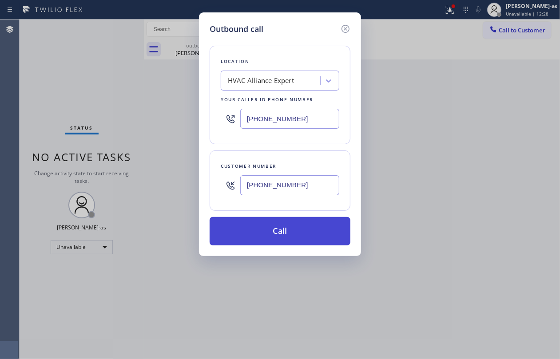
click at [292, 229] on button "Call" at bounding box center [280, 231] width 141 height 28
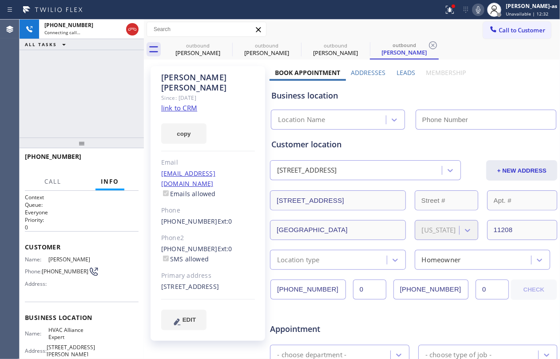
click at [180, 103] on link "link to CRM" at bounding box center [179, 107] width 36 height 9
type input "[PHONE_NUMBER]"
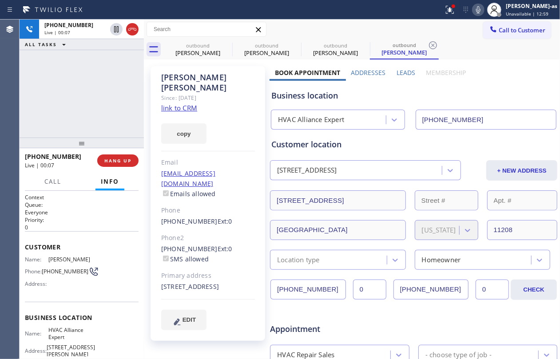
click at [117, 109] on div "+19178633604 Live | 00:07 ALL TASKS ALL TASKS ACTIVE TASKS TASKS IN WRAP UP" at bounding box center [82, 79] width 124 height 118
click at [115, 111] on div "+19178633604 Live | 00:09 ALL TASKS ALL TASKS ACTIVE TASKS TASKS IN WRAP UP" at bounding box center [82, 79] width 124 height 118
click at [109, 124] on div "+19178633604 Live | 00:11 ALL TASKS ALL TASKS ACTIVE TASKS TASKS IN WRAP UP" at bounding box center [82, 79] width 124 height 118
click at [119, 162] on span "HANG UP" at bounding box center [117, 161] width 27 height 6
click at [117, 155] on button "HANG UP" at bounding box center [117, 161] width 41 height 12
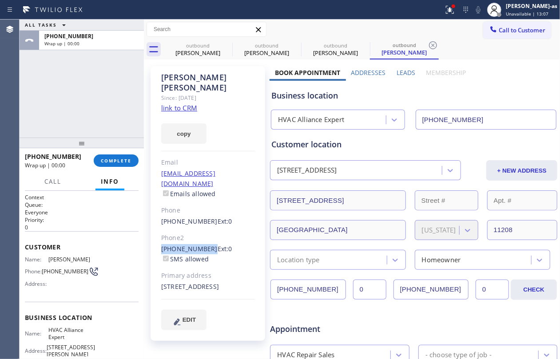
drag, startPoint x: 164, startPoint y: 229, endPoint x: 205, endPoint y: 229, distance: 40.4
click at [205, 229] on div "Brenda Rodney Since: 20 may 2020 link to CRM copy Email bmr246@gmail.com Emails…" at bounding box center [208, 203] width 115 height 275
copy link "[PHONE_NUMBER]"
click at [115, 166] on button "COMPLETE" at bounding box center [116, 161] width 45 height 12
click at [103, 128] on div "ALL TASKS ALL TASKS ACTIVE TASKS TASKS IN WRAP UP +19178633604 Wrap up | 00:01" at bounding box center [82, 79] width 124 height 118
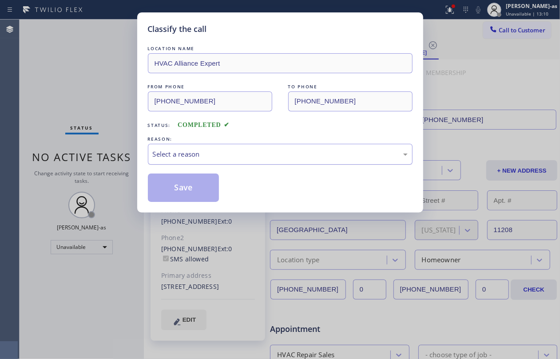
drag, startPoint x: 190, startPoint y: 158, endPoint x: 202, endPoint y: 162, distance: 12.2
click at [192, 161] on div "Select a reason" at bounding box center [280, 154] width 265 height 21
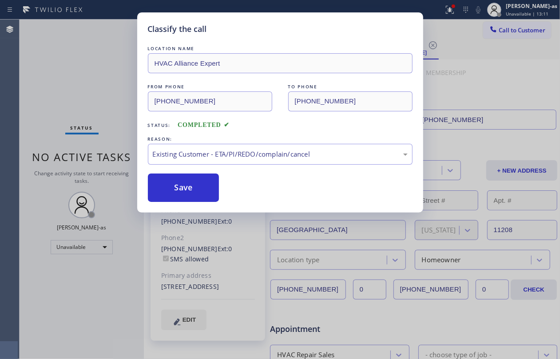
drag, startPoint x: 180, startPoint y: 180, endPoint x: 310, endPoint y: 176, distance: 129.8
click at [189, 182] on button "Save" at bounding box center [184, 188] width 72 height 28
click at [527, 24] on div "Classify the call LOCATION NAME HVAC Alliance Expert FROM PHONE (323) 991-9198 …" at bounding box center [280, 179] width 560 height 359
click at [527, 27] on div "Classify the call LOCATION NAME HVAC Alliance Expert FROM PHONE (855) 999-4417 …" at bounding box center [290, 190] width 541 height 340
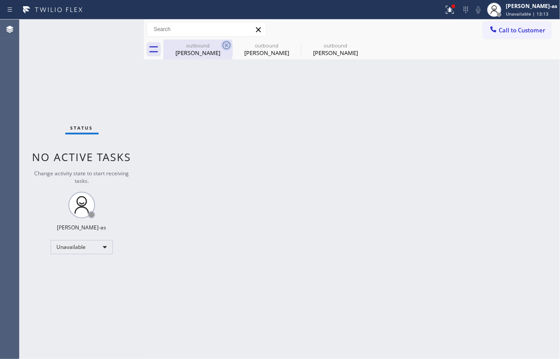
click at [207, 52] on div "Yolanda Cabcllero" at bounding box center [197, 53] width 67 height 8
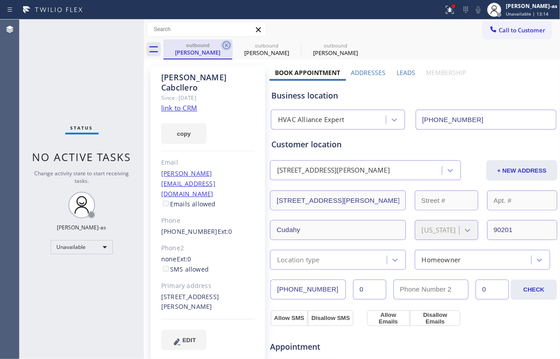
click at [224, 47] on icon at bounding box center [226, 45] width 11 height 11
type input "[PHONE_NUMBER]"
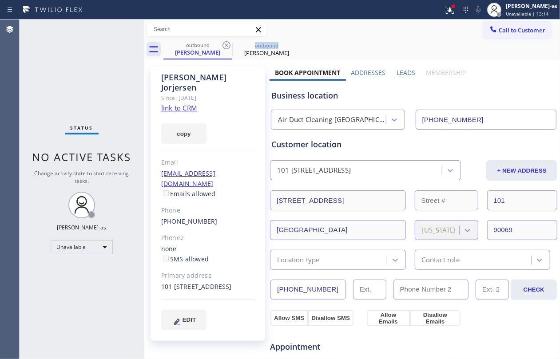
click at [224, 47] on icon at bounding box center [226, 45] width 11 height 11
type input "[PHONE_NUMBER]"
click at [0, 0] on icon at bounding box center [0, 0] width 0 height 0
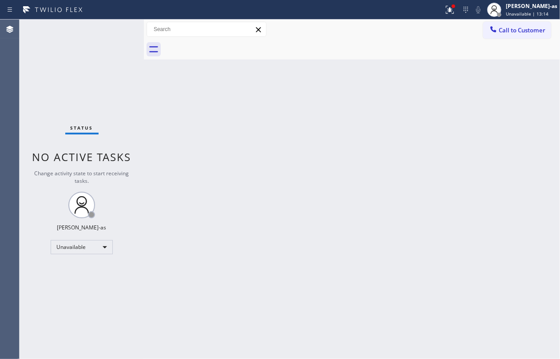
click at [224, 47] on div at bounding box center [361, 50] width 397 height 20
click at [494, 31] on icon at bounding box center [494, 29] width 6 height 6
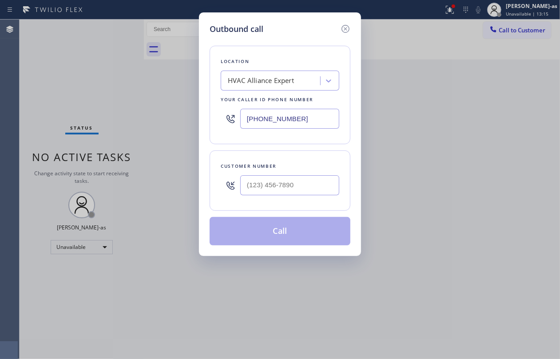
click at [325, 176] on div at bounding box center [289, 185] width 99 height 29
click at [313, 185] on input "(___) ___-____" at bounding box center [289, 185] width 99 height 20
paste input "718) 647-7001"
type input "[PHONE_NUMBER]"
click at [255, 242] on button "Call" at bounding box center [280, 231] width 141 height 28
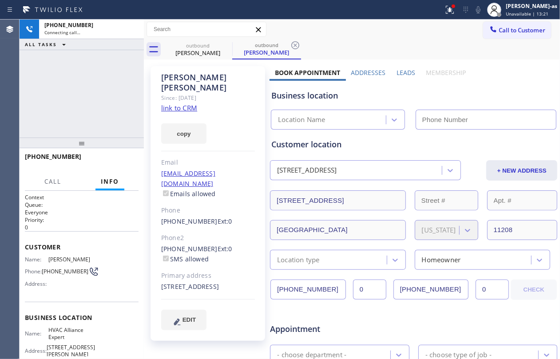
type input "[PHONE_NUMBER]"
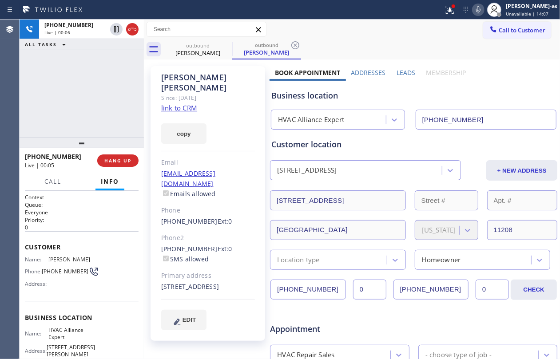
click at [102, 122] on div "+17186477001 Live | 00:06 ALL TASKS ALL TASKS ACTIVE TASKS TASKS IN WRAP UP" at bounding box center [82, 79] width 124 height 118
click at [119, 159] on span "HANG UP" at bounding box center [117, 161] width 27 height 6
click at [118, 159] on span "HANG UP" at bounding box center [117, 161] width 27 height 6
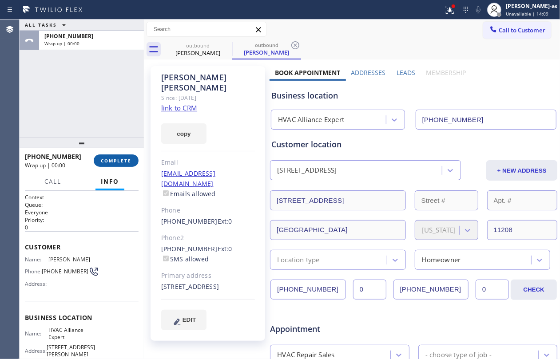
click at [116, 159] on span "COMPLETE" at bounding box center [116, 161] width 31 height 6
drag, startPoint x: 101, startPoint y: 131, endPoint x: 220, endPoint y: 200, distance: 137.7
click at [102, 131] on div "ALL TASKS ALL TASKS ACTIVE TASKS TASKS IN WRAP UP +17186477001 Wrap up | 00:00" at bounding box center [82, 79] width 124 height 118
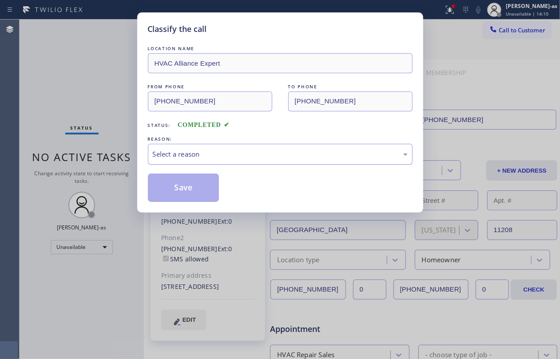
drag, startPoint x: 214, startPoint y: 158, endPoint x: 234, endPoint y: 164, distance: 20.4
click at [222, 163] on div "Select a reason" at bounding box center [280, 154] width 265 height 21
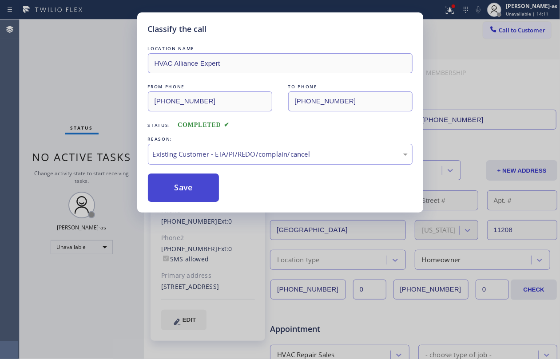
click at [191, 183] on button "Save" at bounding box center [184, 188] width 72 height 28
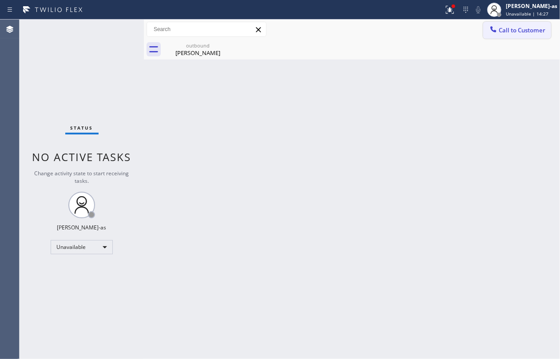
drag, startPoint x: 510, startPoint y: 35, endPoint x: 421, endPoint y: 89, distance: 104.7
click at [510, 34] on button "Call to Customer" at bounding box center [517, 30] width 68 height 17
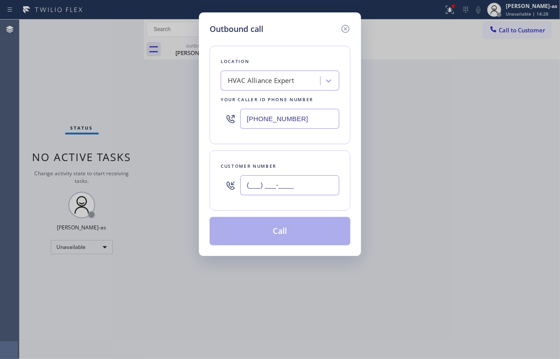
click at [291, 187] on input "(___) ___-____" at bounding box center [289, 185] width 99 height 20
paste input "310) 736-5483"
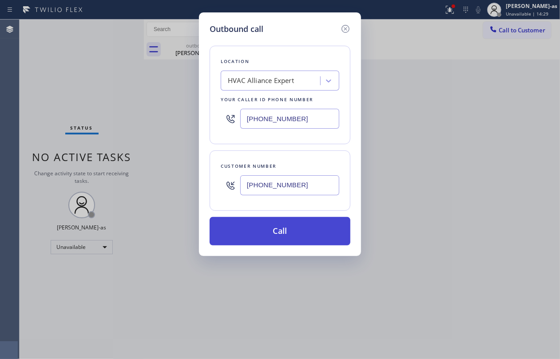
type input "[PHONE_NUMBER]"
click at [267, 233] on button "Call" at bounding box center [280, 231] width 141 height 28
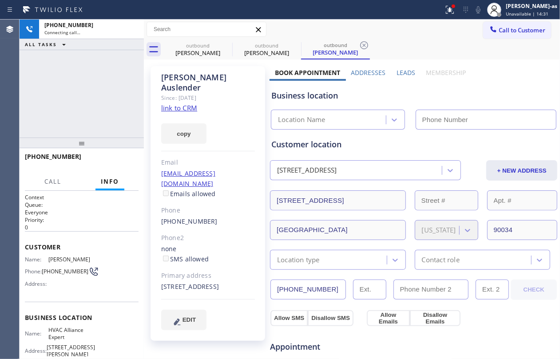
drag, startPoint x: 91, startPoint y: 91, endPoint x: 178, endPoint y: 99, distance: 87.8
click at [95, 91] on div "+13107365483 Connecting call… ALL TASKS ALL TASKS ACTIVE TASKS TASKS IN WRAP UP" at bounding box center [82, 79] width 124 height 118
click at [178, 103] on link "link to CRM" at bounding box center [179, 107] width 36 height 9
type input "[PHONE_NUMBER]"
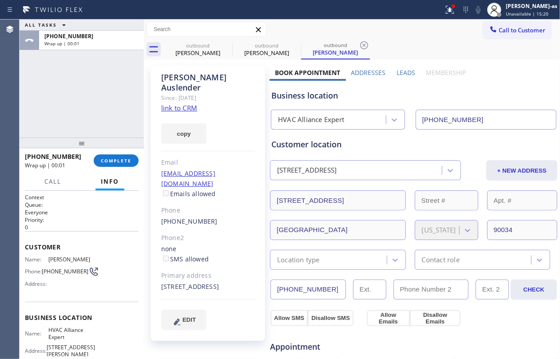
drag, startPoint x: 54, startPoint y: 110, endPoint x: 139, endPoint y: 141, distance: 89.9
click at [63, 112] on div "ALL TASKS ALL TASKS ACTIVE TASKS TASKS IN WRAP UP +13107365483 Wrap up | 00:01" at bounding box center [82, 79] width 124 height 118
click at [117, 158] on span "COMPLETE" at bounding box center [116, 161] width 31 height 6
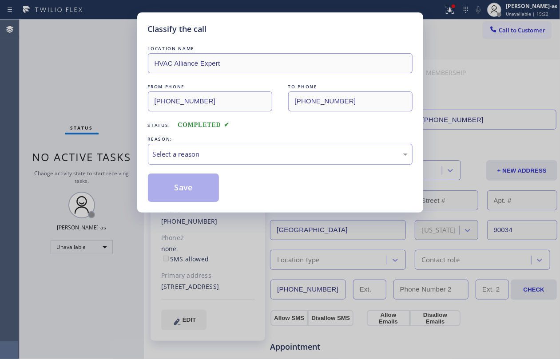
click at [105, 123] on div "Classify the call LOCATION NAME HVAC Alliance Expert FROM PHONE (323) 991-9198 …" at bounding box center [280, 179] width 560 height 359
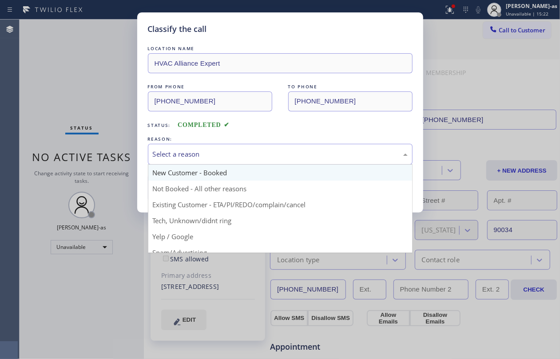
drag, startPoint x: 203, startPoint y: 154, endPoint x: 255, endPoint y: 176, distance: 57.1
click at [210, 156] on div "Select a reason" at bounding box center [280, 154] width 255 height 10
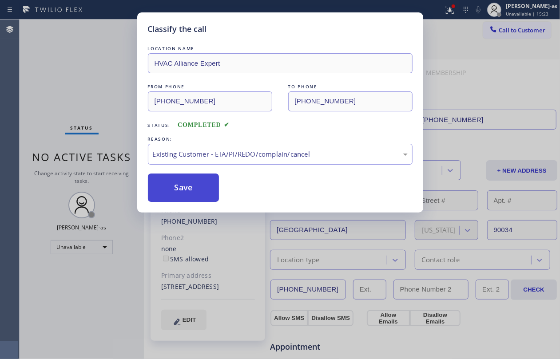
click at [182, 196] on button "Save" at bounding box center [184, 188] width 72 height 28
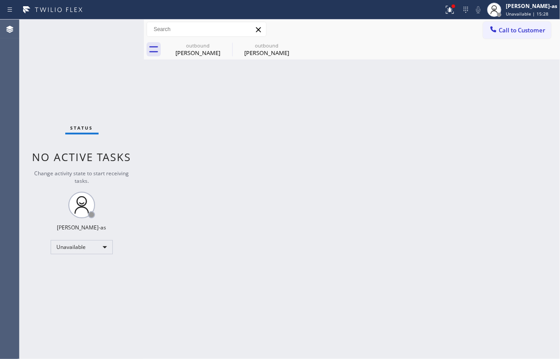
click at [505, 31] on span "Call to Customer" at bounding box center [522, 30] width 47 height 8
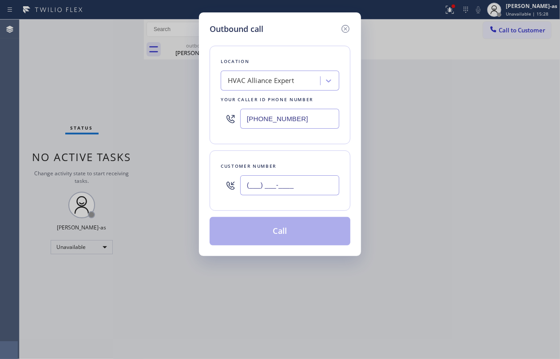
click at [297, 195] on input "(___) ___-____" at bounding box center [289, 185] width 99 height 20
paste input "917) 414-7367"
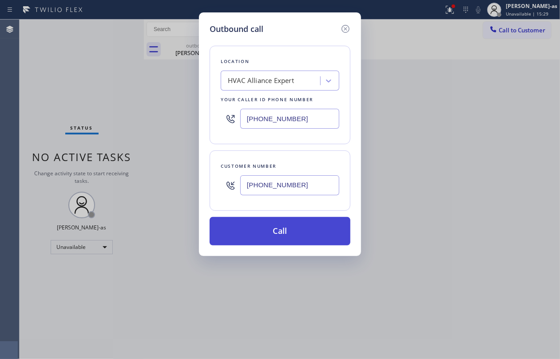
type input "[PHONE_NUMBER]"
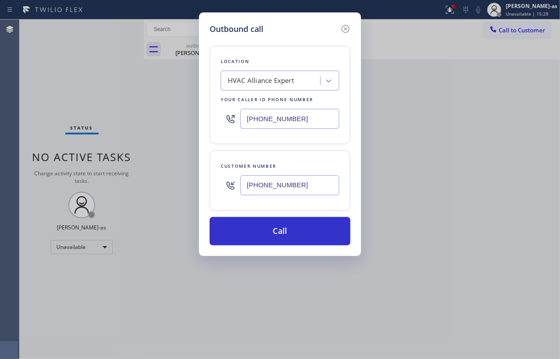
drag, startPoint x: 282, startPoint y: 235, endPoint x: 553, endPoint y: 242, distance: 271.0
click at [288, 233] on button "Call" at bounding box center [280, 231] width 141 height 28
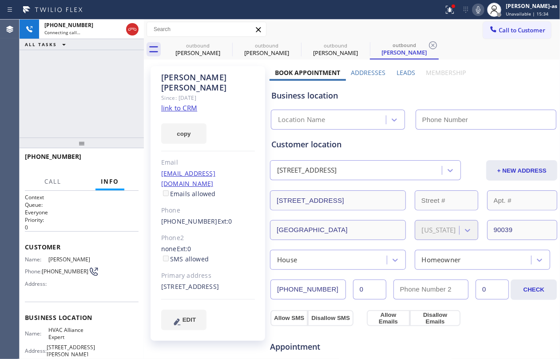
type input "[PHONE_NUMBER]"
click at [111, 104] on div "+19174147367 Connecting call… ALL TASKS ALL TASKS ACTIVE TASKS TASKS IN WRAP UP" at bounding box center [82, 79] width 124 height 118
click at [186, 103] on link "link to CRM" at bounding box center [179, 107] width 36 height 9
click at [95, 126] on div "+19174147367 Live | 00:43 ALL TASKS ALL TASKS ACTIVE TASKS TASKS IN WRAP UP" at bounding box center [82, 79] width 124 height 118
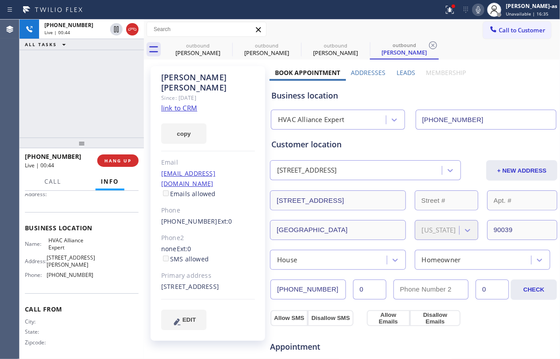
scroll to position [91, 0]
click at [93, 125] on div "+19174147367 Live | 00:47 ALL TASKS ALL TASKS ACTIVE TASKS TASKS IN WRAP UP" at bounding box center [82, 79] width 124 height 118
click at [93, 123] on div "+19174147367 Live | 00:48 ALL TASKS ALL TASKS ACTIVE TASKS TASKS IN WRAP UP" at bounding box center [82, 79] width 124 height 118
click at [83, 124] on div "+19174147367 Live | 00:49 ALL TASKS ALL TASKS ACTIVE TASKS TASKS IN WRAP UP" at bounding box center [82, 79] width 124 height 118
click at [82, 124] on div "+19174147367 Live | 00:50 ALL TASKS ALL TASKS ACTIVE TASKS TASKS IN WRAP UP" at bounding box center [82, 79] width 124 height 118
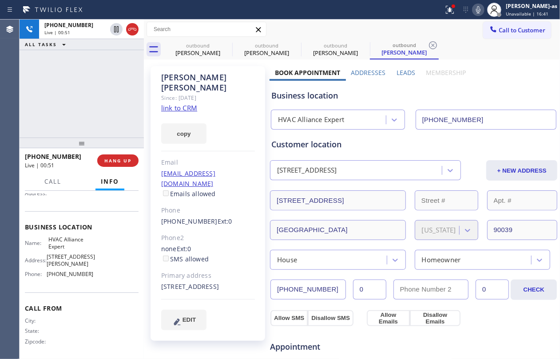
click at [82, 124] on div "+19174147367 Live | 00:51 ALL TASKS ALL TASKS ACTIVE TASKS TASKS IN WRAP UP" at bounding box center [82, 79] width 124 height 118
click at [116, 162] on span "HANG UP" at bounding box center [117, 161] width 27 height 6
drag, startPoint x: 80, startPoint y: 123, endPoint x: 104, endPoint y: 123, distance: 24.0
click at [95, 125] on div "+19174147367 Live | 00:52 ALL TASKS ALL TASKS ACTIVE TASKS TASKS IN WRAP UP" at bounding box center [82, 79] width 124 height 118
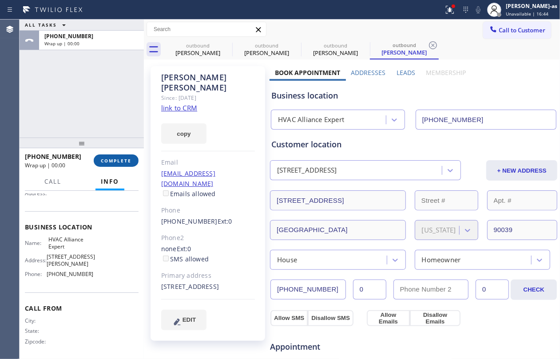
click at [123, 159] on span "COMPLETE" at bounding box center [116, 161] width 31 height 6
drag, startPoint x: 58, startPoint y: 87, endPoint x: 70, endPoint y: 88, distance: 12.0
click at [63, 88] on div "ALL TASKS ALL TASKS ACTIVE TASKS TASKS IN WRAP UP +19174147367 Wrap up | 00:01" at bounding box center [82, 79] width 124 height 118
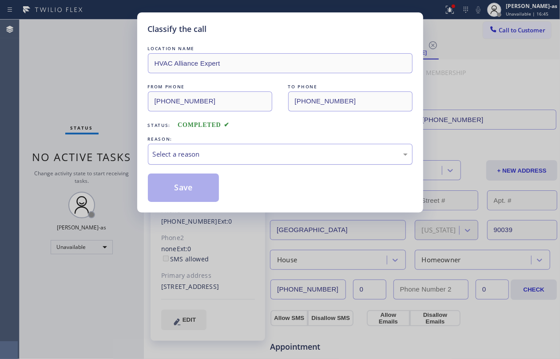
drag, startPoint x: 240, startPoint y: 145, endPoint x: 257, endPoint y: 162, distance: 23.9
click at [242, 147] on div "Select a reason" at bounding box center [280, 154] width 265 height 21
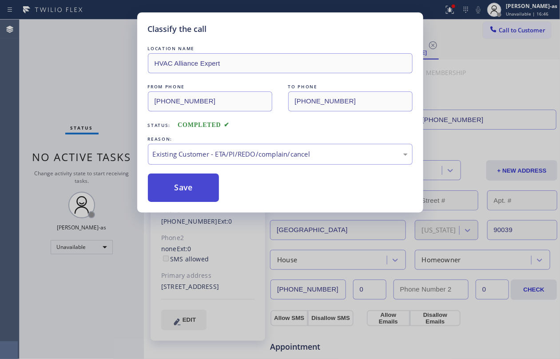
click at [191, 182] on button "Save" at bounding box center [184, 188] width 72 height 28
click at [91, 86] on div "Classify the call LOCATION NAME HVAC Alliance Expert FROM PHONE (323) 991-9198 …" at bounding box center [280, 179] width 560 height 359
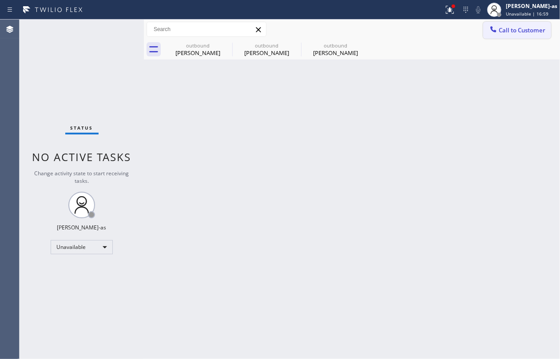
click at [526, 29] on span "Call to Customer" at bounding box center [522, 30] width 47 height 8
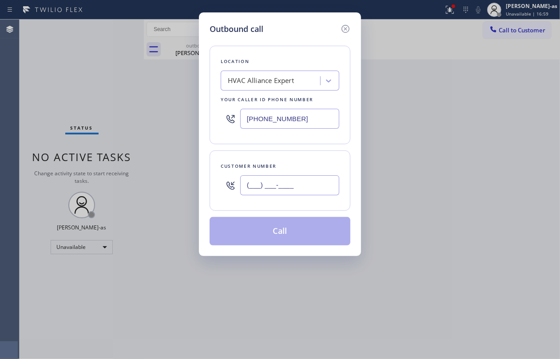
click at [306, 180] on input "(___) ___-____" at bounding box center [289, 185] width 99 height 20
paste input "310) 699-6542"
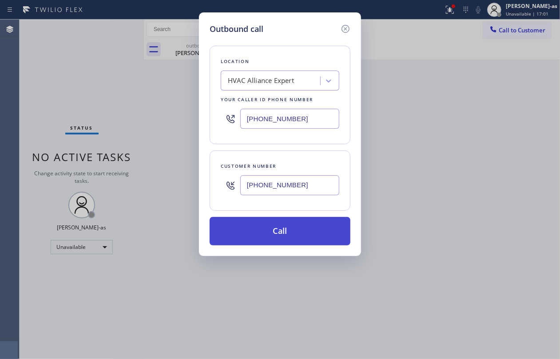
type input "[PHONE_NUMBER]"
click at [298, 234] on button "Call" at bounding box center [280, 231] width 141 height 28
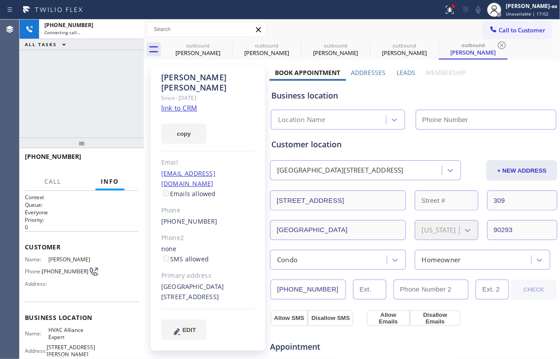
click at [179, 103] on link "link to CRM" at bounding box center [179, 107] width 36 height 9
type input "[PHONE_NUMBER]"
drag, startPoint x: 108, startPoint y: 118, endPoint x: 131, endPoint y: 106, distance: 25.2
click at [123, 111] on div "+13106996542 Connecting call… ALL TASKS ALL TASKS ACTIVE TASKS TASKS IN WRAP UP" at bounding box center [82, 79] width 124 height 118
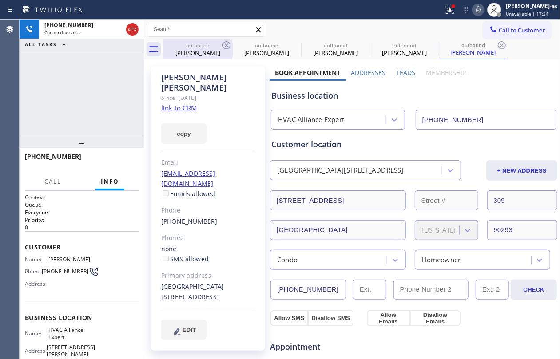
click at [198, 45] on div "outbound" at bounding box center [197, 45] width 67 height 7
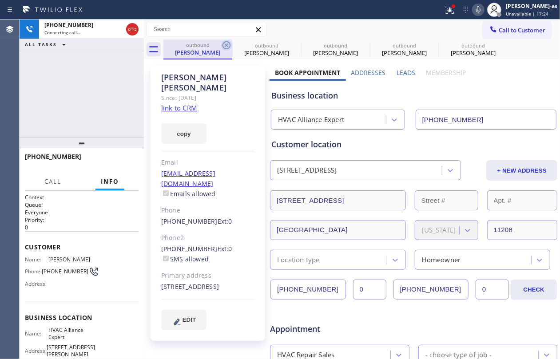
click at [228, 46] on icon at bounding box center [226, 45] width 11 height 11
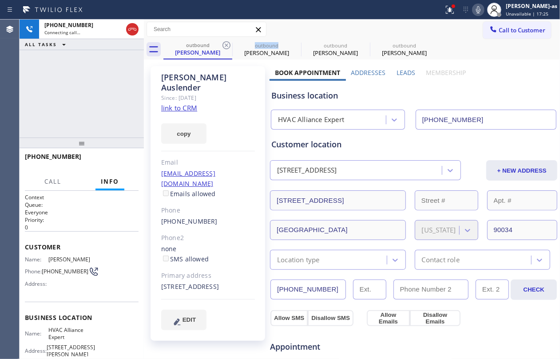
click at [228, 46] on icon at bounding box center [226, 45] width 11 height 11
click at [0, 0] on icon at bounding box center [0, 0] width 0 height 0
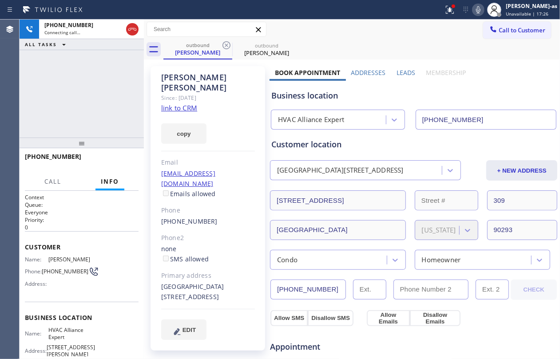
click at [110, 92] on div "+13106996542 Connecting call… ALL TASKS ALL TASKS ACTIVE TASKS TASKS IN WRAP UP" at bounding box center [82, 79] width 124 height 118
click at [117, 160] on span "HANG UP" at bounding box center [117, 161] width 27 height 6
click at [106, 134] on div "+13106996542 Live | 00:08 ALL TASKS ALL TASKS ACTIVE TASKS TASKS IN WRAP UP" at bounding box center [82, 79] width 124 height 118
click at [128, 157] on button "HANG UP" at bounding box center [117, 161] width 41 height 12
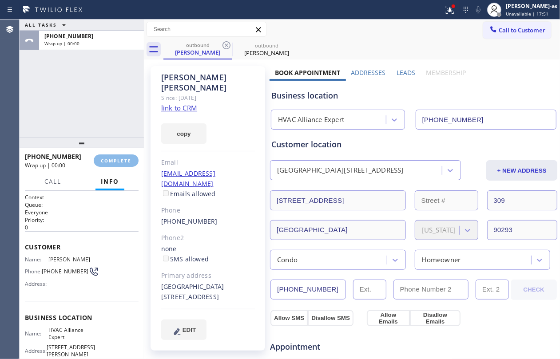
click at [105, 134] on div "ALL TASKS ALL TASKS ACTIVE TASKS TASKS IN WRAP UP +13106996542 Wrap up | 00:00" at bounding box center [82, 79] width 124 height 118
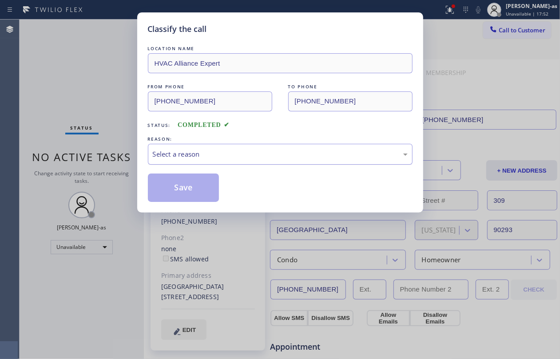
click at [212, 155] on div "Select a reason" at bounding box center [280, 154] width 255 height 10
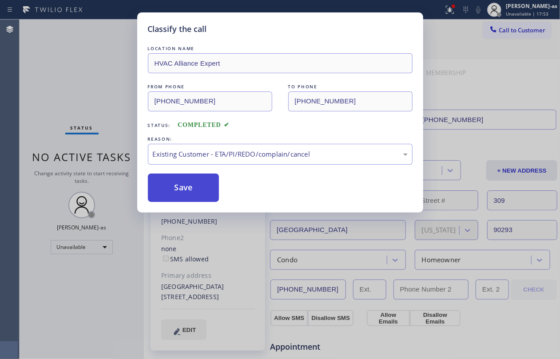
click at [187, 185] on button "Save" at bounding box center [184, 188] width 72 height 28
click at [75, 70] on div "Classify the call LOCATION NAME HVAC Alliance Expert FROM PHONE (323) 991-9198 …" at bounding box center [280, 179] width 560 height 359
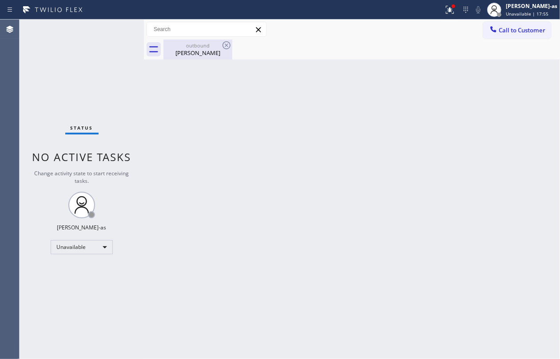
click at [204, 52] on div "Saadia Mather" at bounding box center [197, 53] width 67 height 8
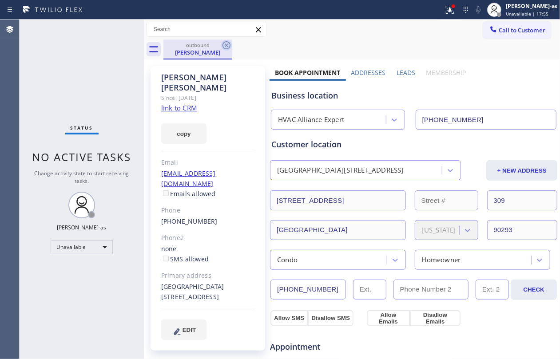
click at [227, 47] on icon at bounding box center [226, 45] width 11 height 11
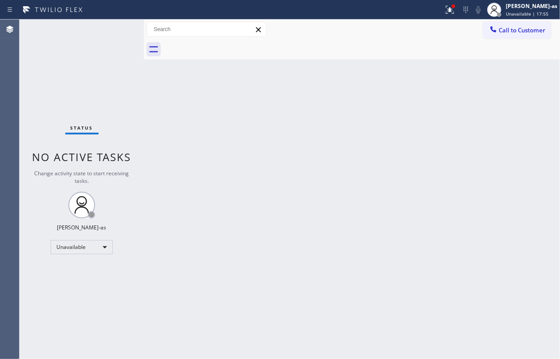
click at [99, 68] on div "Status No active tasks Change activity state to start receiving tasks. [PERSON_…" at bounding box center [82, 190] width 124 height 340
click at [500, 32] on span "Call to Customer" at bounding box center [522, 30] width 47 height 8
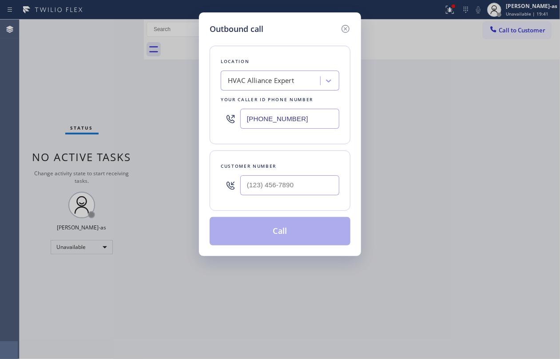
click at [169, 115] on div "Outbound call Location HVAC Alliance Expert Your caller id phone number (323) 9…" at bounding box center [280, 179] width 560 height 359
drag, startPoint x: 346, startPoint y: 26, endPoint x: 331, endPoint y: 38, distance: 19.3
click at [346, 26] on icon at bounding box center [345, 29] width 11 height 11
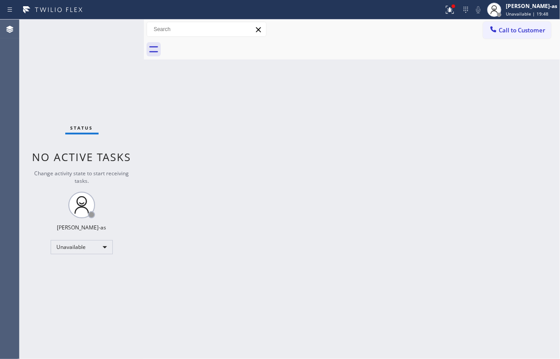
drag, startPoint x: 513, startPoint y: 26, endPoint x: 342, endPoint y: 155, distance: 215.0
click at [513, 27] on span "Call to Customer" at bounding box center [522, 30] width 47 height 8
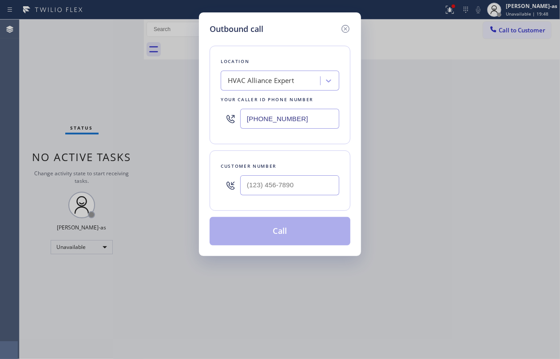
click at [295, 175] on div at bounding box center [289, 185] width 99 height 29
click at [301, 185] on input "(___) ___-____" at bounding box center [289, 185] width 99 height 20
paste input "310) 383-5361"
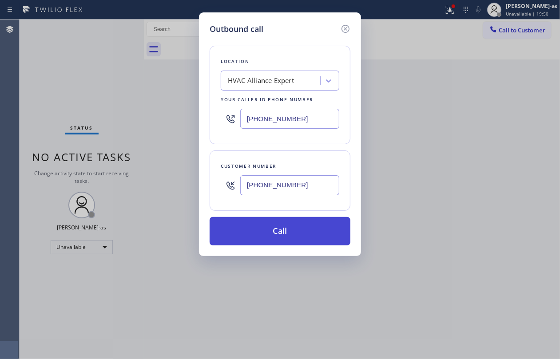
type input "[PHONE_NUMBER]"
click at [279, 234] on button "Call" at bounding box center [280, 231] width 141 height 28
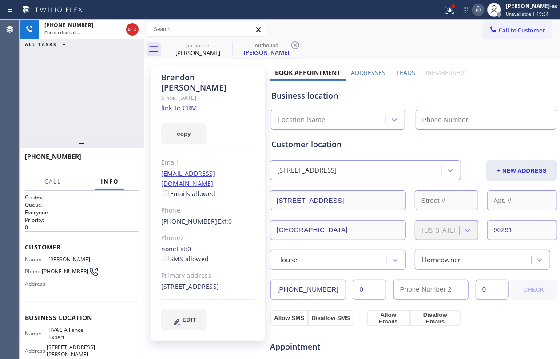
click at [129, 85] on div "+13103835361 Connecting call… ALL TASKS ALL TASKS ACTIVE TASKS TASKS IN WRAP UP" at bounding box center [82, 79] width 124 height 118
click at [180, 103] on link "link to CRM" at bounding box center [179, 107] width 36 height 9
type input "[PHONE_NUMBER]"
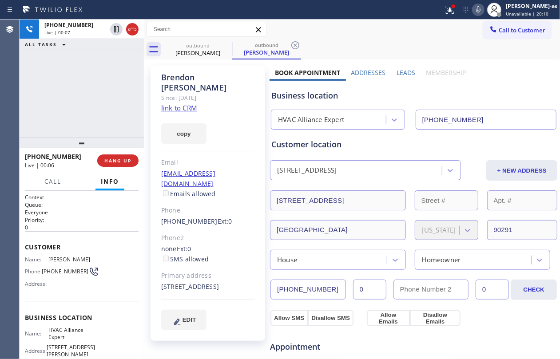
drag, startPoint x: 87, startPoint y: 82, endPoint x: 145, endPoint y: 52, distance: 64.8
click at [97, 82] on div "+13103835361 Live | 00:07 ALL TASKS ALL TASKS ACTIVE TASKS TASKS IN WRAP UP" at bounding box center [82, 79] width 124 height 118
click at [139, 32] on div at bounding box center [124, 30] width 32 height 20
drag, startPoint x: 100, startPoint y: 100, endPoint x: 124, endPoint y: 147, distance: 52.8
click at [102, 105] on div "+13103835361 Live | 00:07 ALL TASKS ALL TASKS ACTIVE TASKS TASKS IN WRAP UP" at bounding box center [82, 79] width 124 height 118
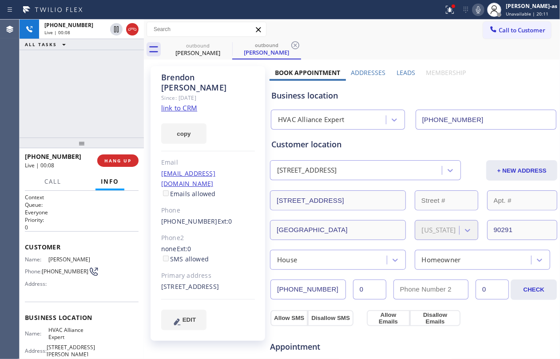
drag, startPoint x: 119, startPoint y: 162, endPoint x: 112, endPoint y: 131, distance: 32.3
click at [119, 158] on span "HANG UP" at bounding box center [117, 161] width 27 height 6
click at [107, 127] on div "+13103835361 Live | 00:09 ALL TASKS ALL TASKS ACTIVE TASKS TASKS IN WRAP UP" at bounding box center [82, 79] width 124 height 118
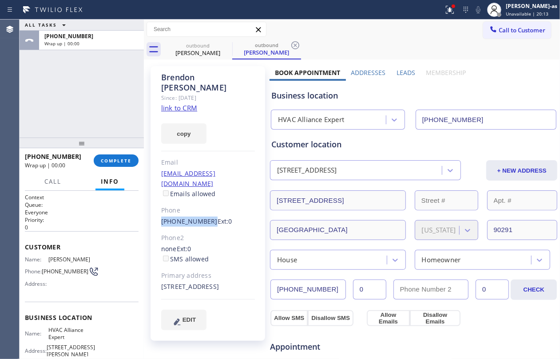
drag, startPoint x: 156, startPoint y: 196, endPoint x: 205, endPoint y: 202, distance: 49.2
click at [205, 202] on div "Brendon Garner Since: 20 may 2020 link to CRM copy Email bbgarner@me.com Emails…" at bounding box center [208, 203] width 115 height 275
copy link "[PHONE_NUMBER]"
click at [111, 159] on span "COMPLETE" at bounding box center [116, 161] width 31 height 6
click at [98, 118] on div "ALL TASKS ALL TASKS ACTIVE TASKS TASKS IN WRAP UP +13103835361 Wrap up | 00:02" at bounding box center [82, 79] width 124 height 118
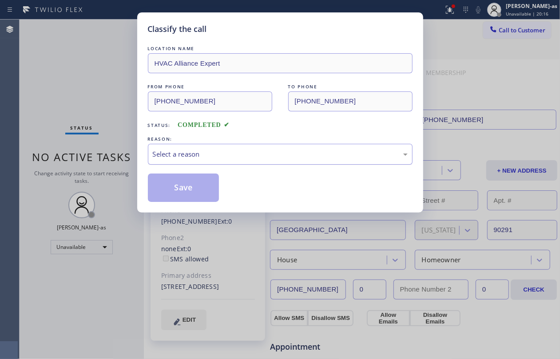
click at [259, 161] on div "Select a reason" at bounding box center [280, 154] width 265 height 21
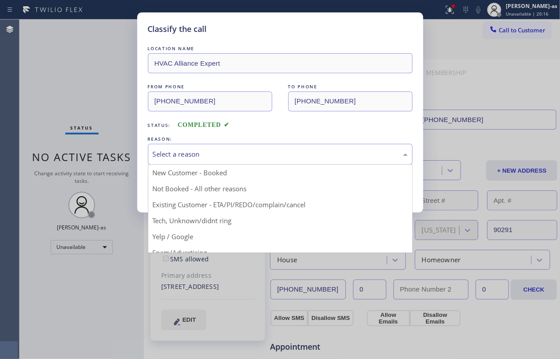
drag, startPoint x: 286, startPoint y: 206, endPoint x: 208, endPoint y: 187, distance: 80.5
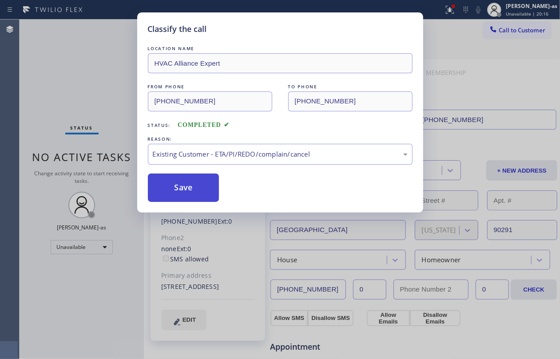
drag, startPoint x: 171, startPoint y: 177, endPoint x: 179, endPoint y: 178, distance: 8.9
click at [172, 178] on button "Save" at bounding box center [184, 188] width 72 height 28
click at [189, 180] on button "Save" at bounding box center [184, 188] width 72 height 28
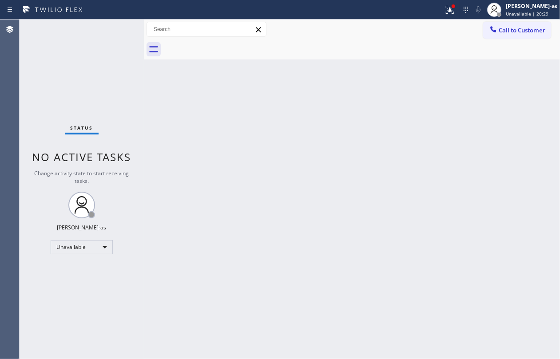
click at [214, 152] on div "Back to Dashboard Change Sender ID Customers Technicians Select a contact Outbo…" at bounding box center [352, 190] width 416 height 340
click at [505, 28] on span "Call to Customer" at bounding box center [522, 30] width 47 height 8
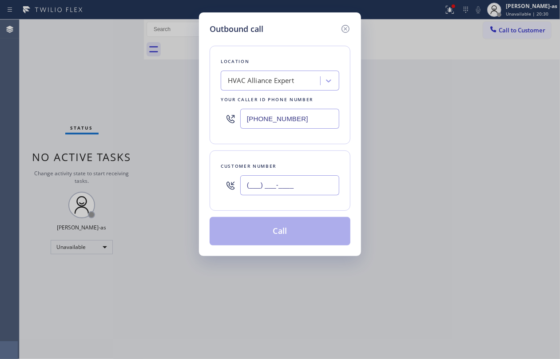
click at [338, 183] on input "(___) ___-____" at bounding box center [289, 185] width 99 height 20
paste input "310) 383-5361"
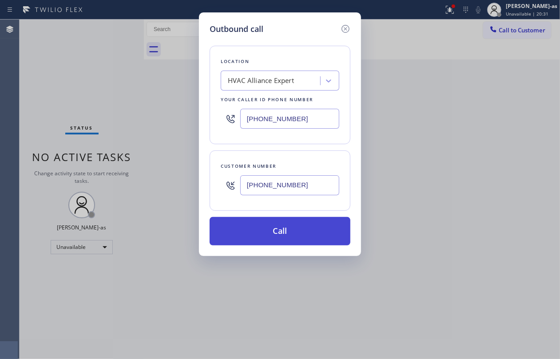
type input "[PHONE_NUMBER]"
click at [288, 235] on button "Call" at bounding box center [280, 231] width 141 height 28
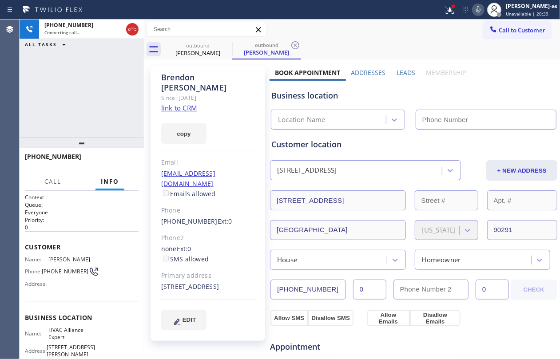
type input "[PHONE_NUMBER]"
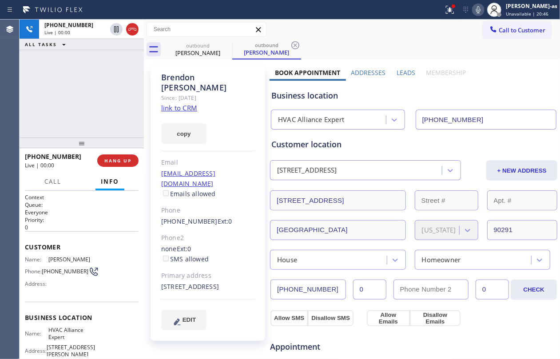
click at [107, 80] on div "+13103835361 Live | 00:00 ALL TASKS ALL TASKS ACTIVE TASKS TASKS IN WRAP UP" at bounding box center [82, 79] width 124 height 118
click at [118, 157] on button "HANG UP" at bounding box center [117, 161] width 41 height 12
click at [111, 141] on div at bounding box center [82, 143] width 124 height 11
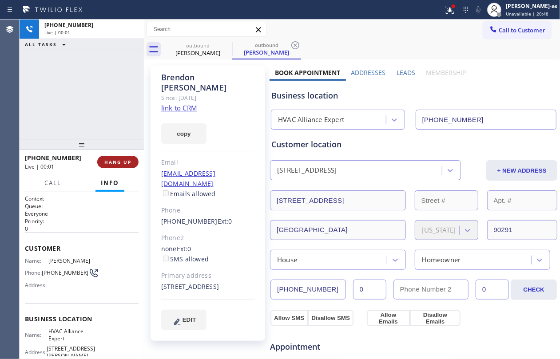
click at [118, 171] on div "+13103835361 Live | 00:01 HANG UP" at bounding box center [82, 162] width 114 height 23
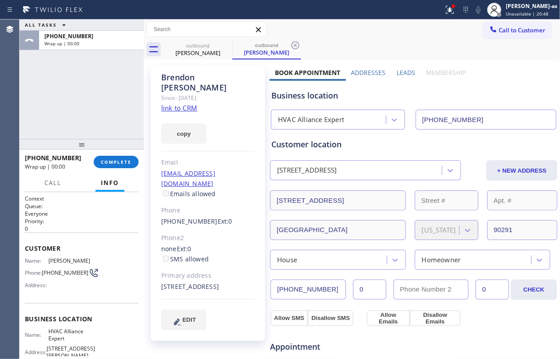
click at [98, 124] on div "ALL TASKS ALL TASKS ACTIVE TASKS TASKS IN WRAP UP +13103835361 Wrap up | 00:00" at bounding box center [82, 79] width 124 height 119
click at [118, 163] on span "COMPLETE" at bounding box center [116, 162] width 31 height 6
drag, startPoint x: 85, startPoint y: 91, endPoint x: 310, endPoint y: 77, distance: 225.1
click at [91, 95] on div "ALL TASKS ALL TASKS ACTIVE TASKS TASKS IN WRAP UP +13103835361 Wrap up | 00:00" at bounding box center [82, 79] width 124 height 119
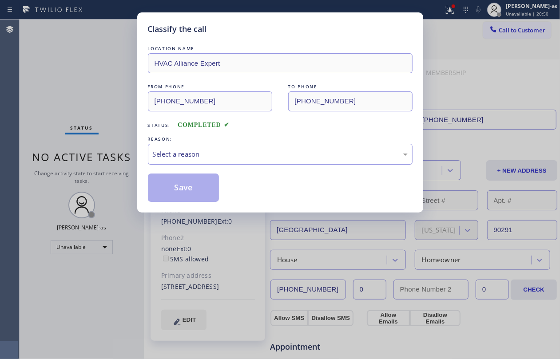
drag, startPoint x: 203, startPoint y: 154, endPoint x: 214, endPoint y: 162, distance: 13.7
click at [203, 155] on div "Select a reason" at bounding box center [280, 154] width 255 height 10
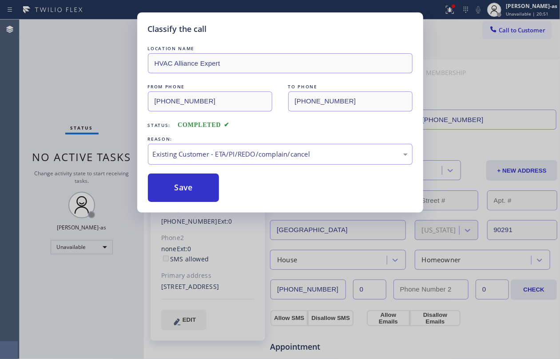
drag, startPoint x: 189, startPoint y: 189, endPoint x: 558, endPoint y: 208, distance: 369.6
click at [256, 191] on div "Save" at bounding box center [280, 188] width 265 height 28
drag, startPoint x: 88, startPoint y: 58, endPoint x: 183, endPoint y: 56, distance: 95.5
click at [91, 62] on div "Classify the call LOCATION NAME HVAC Alliance Expert FROM PHONE (323) 991-9198 …" at bounding box center [280, 179] width 560 height 359
click at [185, 187] on button "Save" at bounding box center [184, 188] width 72 height 28
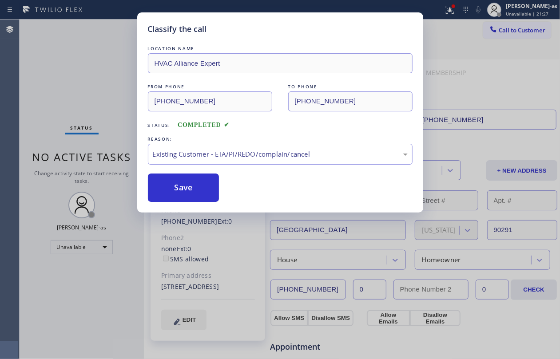
click at [79, 57] on div "Classify the call LOCATION NAME HVAC Alliance Expert FROM PHONE (323) 991-9198 …" at bounding box center [280, 179] width 560 height 359
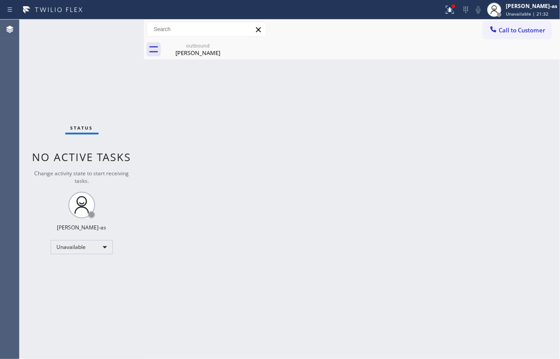
drag, startPoint x: 528, startPoint y: 29, endPoint x: 521, endPoint y: 28, distance: 6.7
click at [528, 29] on span "Call to Customer" at bounding box center [522, 30] width 47 height 8
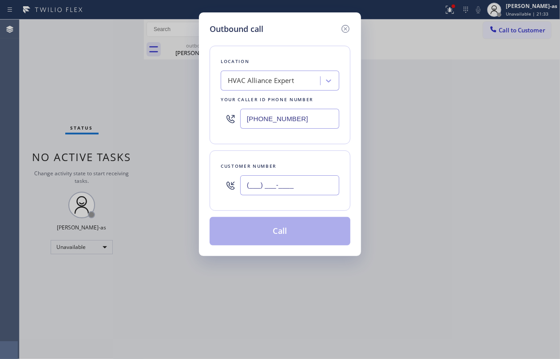
click at [287, 187] on input "(___) ___-____" at bounding box center [289, 185] width 99 height 20
paste input "310) 367-2066"
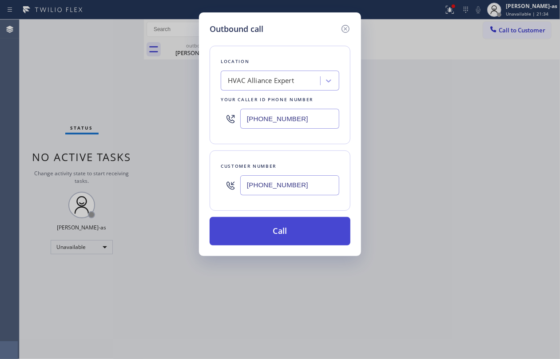
type input "[PHONE_NUMBER]"
click at [298, 231] on button "Call" at bounding box center [280, 231] width 141 height 28
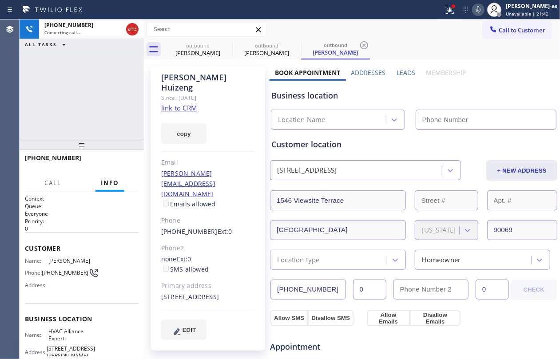
type input "[PHONE_NUMBER]"
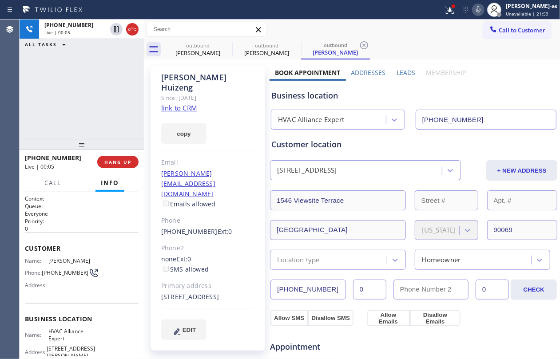
click at [182, 103] on link "link to CRM" at bounding box center [179, 107] width 36 height 9
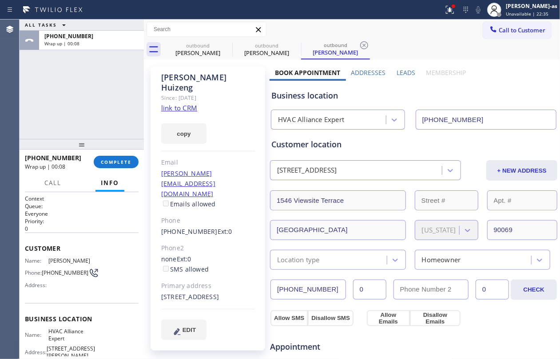
click at [114, 116] on div "ALL TASKS ALL TASKS ACTIVE TASKS TASKS IN WRAP UP +13103672066 Wrap up | 00:08" at bounding box center [82, 79] width 124 height 119
click at [106, 160] on span "COMPLETE" at bounding box center [116, 162] width 31 height 6
click at [100, 130] on div "ALL TASKS ALL TASKS ACTIVE TASKS TASKS IN WRAP UP +13103672066 Wrap up | 00:09" at bounding box center [82, 79] width 124 height 119
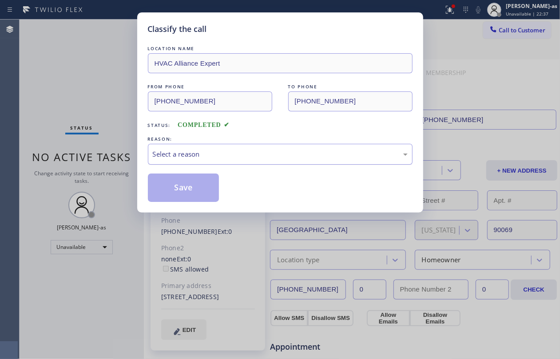
click at [224, 151] on div "Select a reason" at bounding box center [280, 154] width 255 height 10
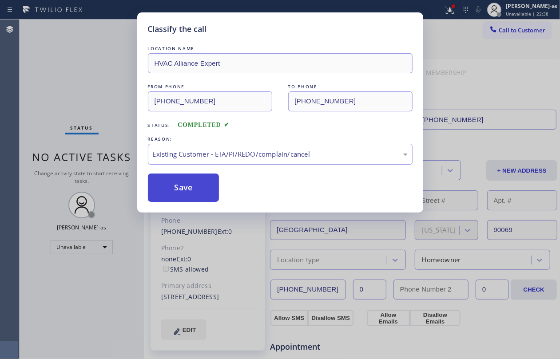
click at [197, 185] on button "Save" at bounding box center [184, 188] width 72 height 28
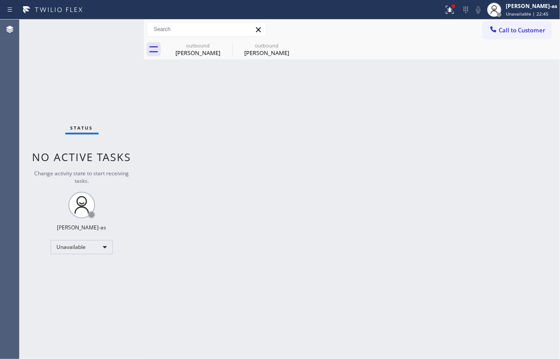
click at [517, 34] on span "Call to Customer" at bounding box center [522, 30] width 47 height 8
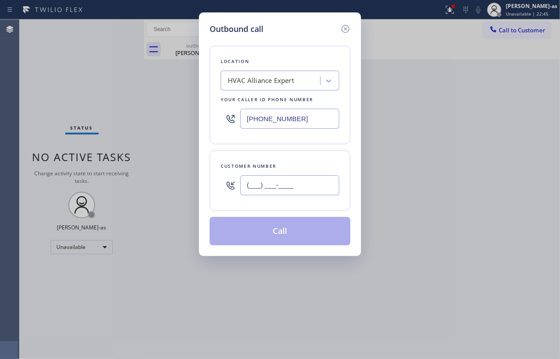
click at [284, 189] on input "(___) ___-____" at bounding box center [289, 185] width 99 height 20
paste input "919) 986-0133"
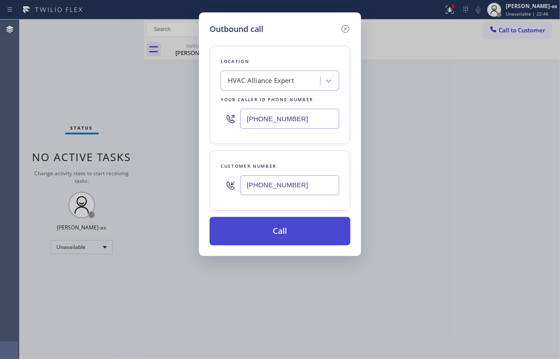
type input "[PHONE_NUMBER]"
click at [288, 231] on button "Call" at bounding box center [280, 231] width 141 height 28
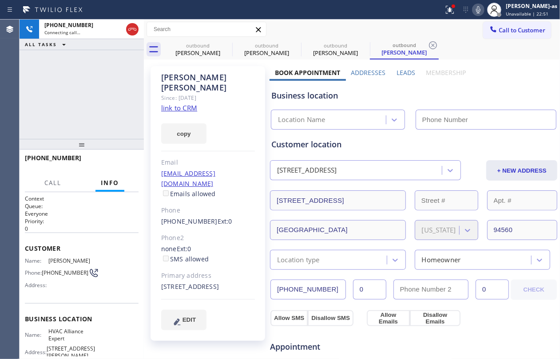
type input "[PHONE_NUMBER]"
click at [110, 86] on div "+19199860133 Connecting call… ALL TASKS ALL TASKS ACTIVE TASKS TASKS IN WRAP UP" at bounding box center [82, 79] width 124 height 119
click at [188, 103] on link "link to CRM" at bounding box center [179, 107] width 36 height 9
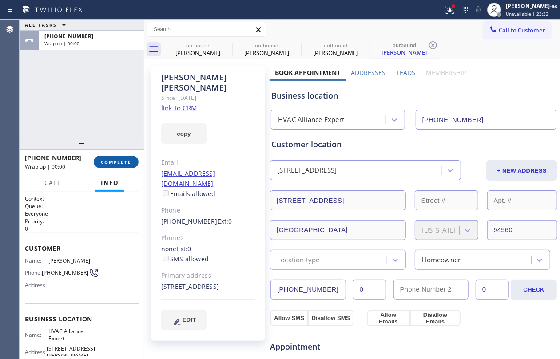
click at [113, 163] on span "COMPLETE" at bounding box center [116, 162] width 31 height 6
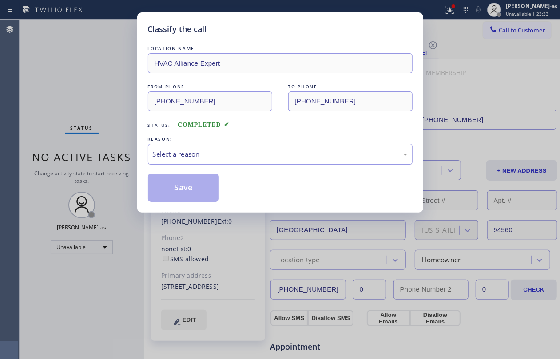
click at [263, 154] on div "Select a reason" at bounding box center [280, 154] width 255 height 10
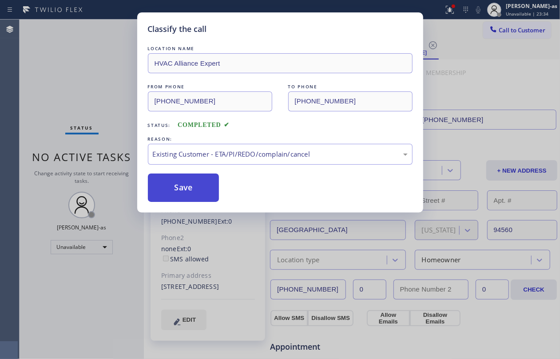
click at [192, 180] on button "Save" at bounding box center [184, 188] width 72 height 28
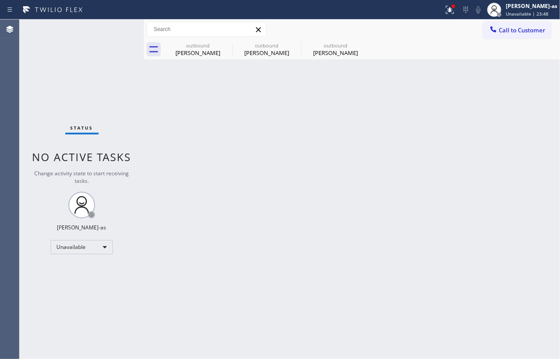
drag, startPoint x: 513, startPoint y: 32, endPoint x: 418, endPoint y: 82, distance: 107.5
click at [512, 32] on span "Call to Customer" at bounding box center [522, 30] width 47 height 8
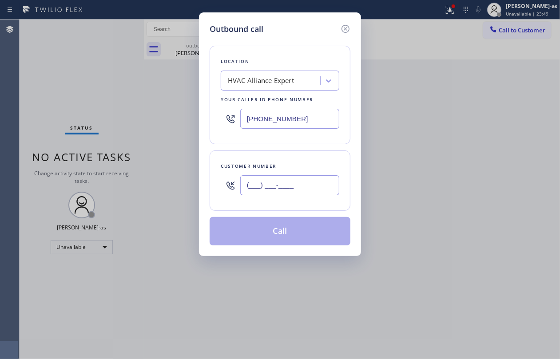
click at [296, 183] on input "(___) ___-____" at bounding box center [289, 185] width 99 height 20
paste input "310) 642-8088"
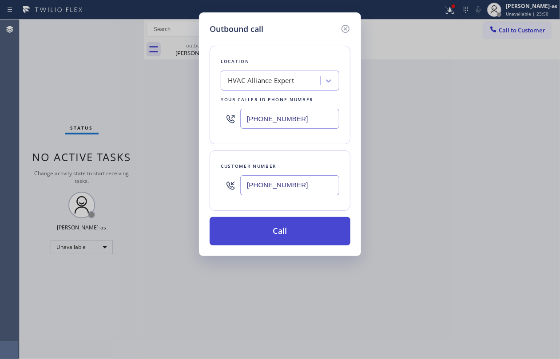
type input "(310) 642-8088"
click at [282, 230] on button "Call" at bounding box center [280, 231] width 141 height 28
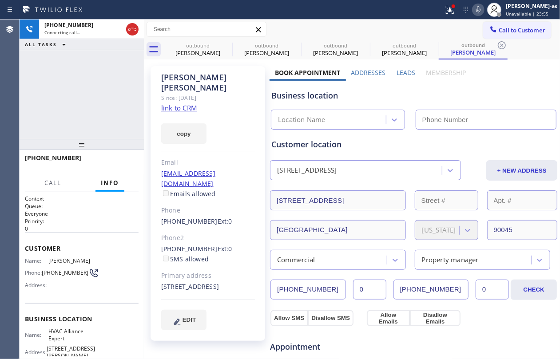
type input "[PHONE_NUMBER]"
drag, startPoint x: 99, startPoint y: 103, endPoint x: 139, endPoint y: 92, distance: 42.3
click at [106, 102] on div "+13106428088 Connecting call… ALL TASKS ALL TASKS ACTIVE TASKS TASKS IN WRAP UP" at bounding box center [82, 79] width 124 height 119
click at [207, 53] on div "Brendon Garner" at bounding box center [197, 53] width 67 height 8
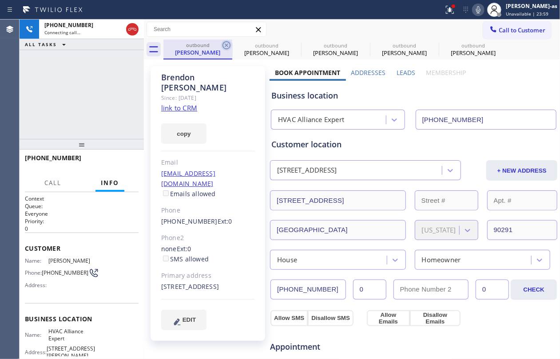
click at [226, 48] on icon at bounding box center [226, 45] width 11 height 11
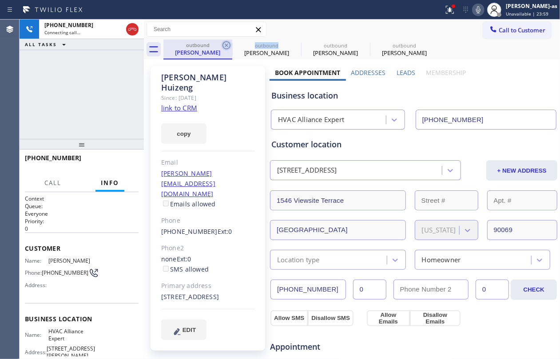
click at [227, 48] on icon at bounding box center [226, 45] width 11 height 11
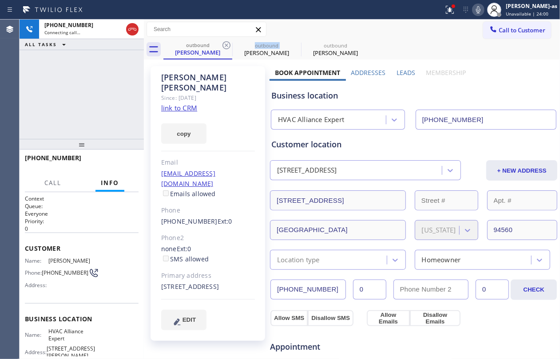
click at [227, 48] on icon at bounding box center [226, 45] width 11 height 11
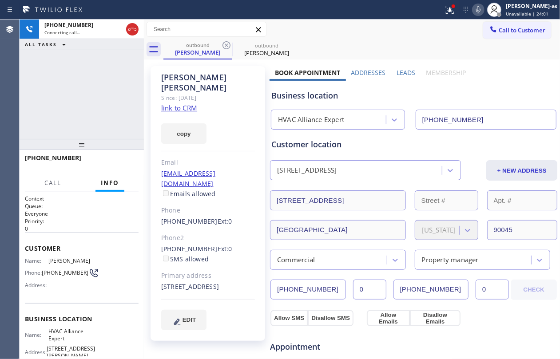
click at [130, 91] on div "+13106428088 Connecting call… ALL TASKS ALL TASKS ACTIVE TASKS TASKS IN WRAP UP" at bounding box center [82, 79] width 124 height 119
click at [179, 93] on div "Since: [DATE]" at bounding box center [208, 98] width 94 height 10
click at [189, 103] on link "link to CRM" at bounding box center [179, 107] width 36 height 9
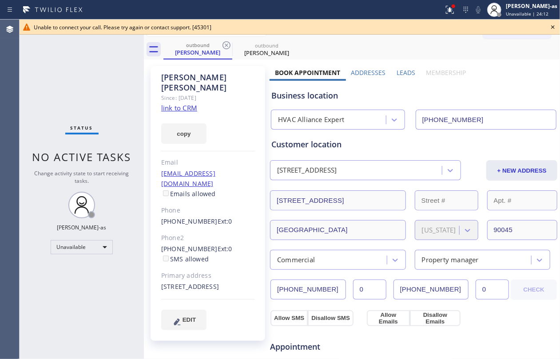
click at [98, 98] on div "Status No active tasks Change activity state to start receiving tasks. [PERSON_…" at bounding box center [82, 190] width 124 height 340
drag, startPoint x: 91, startPoint y: 89, endPoint x: 99, endPoint y: 89, distance: 7.6
click at [93, 89] on div "Status No active tasks Change activity state to start receiving tasks. [PERSON_…" at bounding box center [82, 190] width 124 height 340
click at [199, 50] on div "Amanda Gonzalez" at bounding box center [197, 52] width 67 height 8
click at [224, 46] on icon at bounding box center [226, 45] width 11 height 11
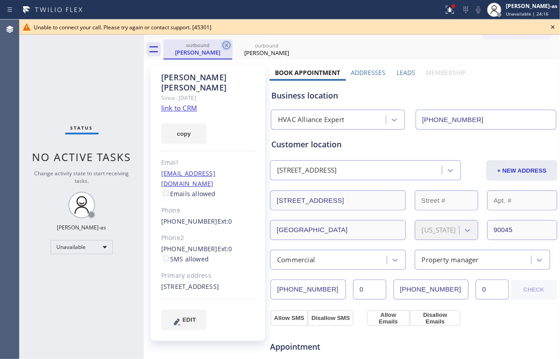
click at [0, 0] on icon at bounding box center [0, 0] width 0 height 0
click at [224, 46] on div "outbound Amanda Gonzalez outbound Amanda Gonzalez" at bounding box center [361, 50] width 397 height 20
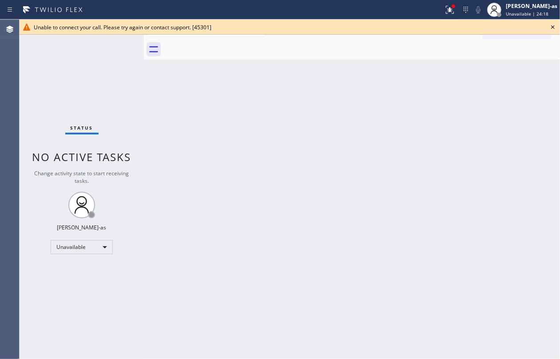
click at [155, 143] on div "Back to Dashboard Change Sender ID Customers Technicians Select a contact Outbo…" at bounding box center [352, 190] width 416 height 340
click at [551, 29] on icon at bounding box center [553, 27] width 11 height 11
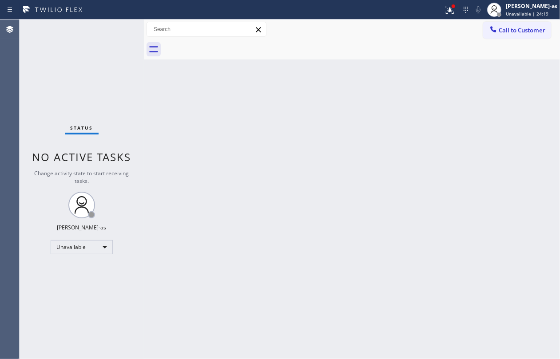
click at [272, 192] on div "Back to Dashboard Change Sender ID Customers Technicians Select a contact Outbo…" at bounding box center [352, 190] width 416 height 340
click at [518, 20] on div "Call to Customer Outbound call Location HVAC Alliance Expert Your caller id pho…" at bounding box center [352, 30] width 416 height 20
click at [521, 27] on span "Call to Customer" at bounding box center [522, 30] width 47 height 8
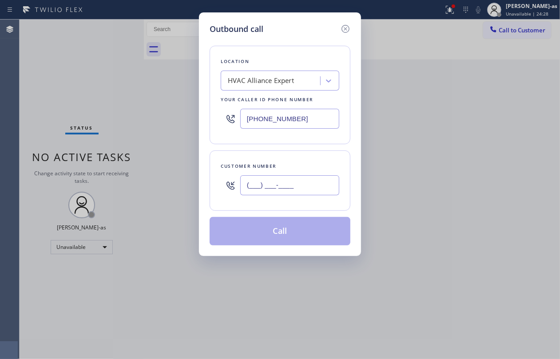
click at [310, 181] on input "(___) ___-____" at bounding box center [289, 185] width 99 height 20
paste input "714) 655-2587"
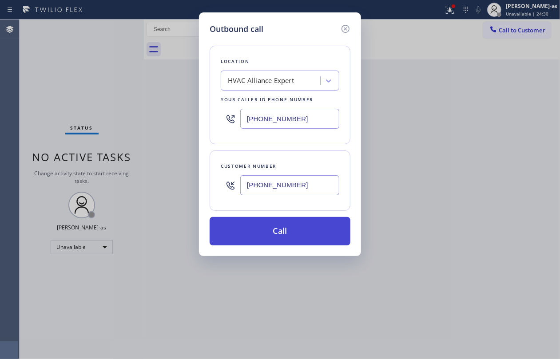
type input "[PHONE_NUMBER]"
click at [286, 230] on button "Call" at bounding box center [280, 231] width 141 height 28
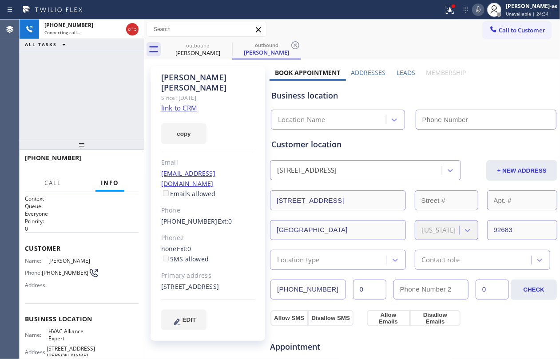
type input "[PHONE_NUMBER]"
click at [179, 103] on link "link to CRM" at bounding box center [179, 107] width 36 height 9
click at [108, 146] on div at bounding box center [82, 144] width 124 height 11
click at [109, 129] on div "+17146552587 Live | 00:51 ALL TASKS ALL TASKS ACTIVE TASKS TASKS IN WRAP UP" at bounding box center [82, 79] width 124 height 119
click at [109, 128] on div "+17146552587 Live | 00:52 ALL TASKS ALL TASKS ACTIVE TASKS TASKS IN WRAP UP" at bounding box center [82, 79] width 124 height 119
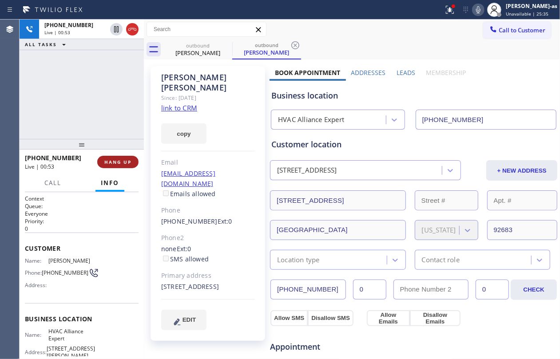
drag, startPoint x: 115, startPoint y: 162, endPoint x: 100, endPoint y: 161, distance: 15.6
click at [121, 164] on span "HANG UP" at bounding box center [117, 162] width 27 height 6
drag, startPoint x: 108, startPoint y: 164, endPoint x: 172, endPoint y: 164, distance: 64.0
click at [126, 160] on button "HANG UP" at bounding box center [117, 162] width 41 height 12
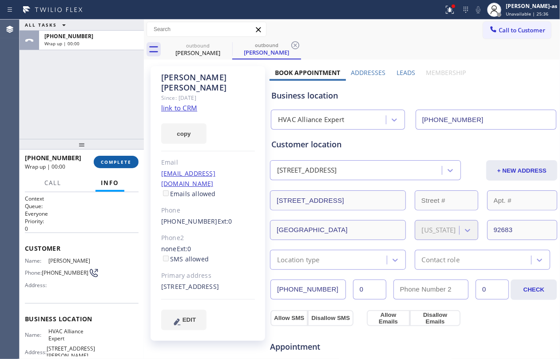
click at [122, 161] on span "COMPLETE" at bounding box center [116, 162] width 31 height 6
drag, startPoint x: 103, startPoint y: 112, endPoint x: 111, endPoint y: 125, distance: 14.7
click at [103, 125] on div "ALL TASKS ALL TASKS ACTIVE TASKS TASKS IN WRAP UP +17146552587 Wrap up | 00:00" at bounding box center [82, 79] width 124 height 119
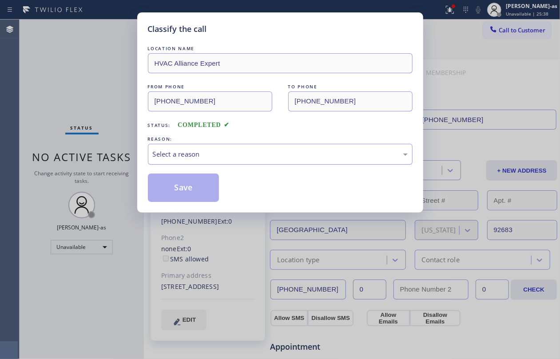
click at [275, 149] on div "Select a reason" at bounding box center [280, 154] width 255 height 10
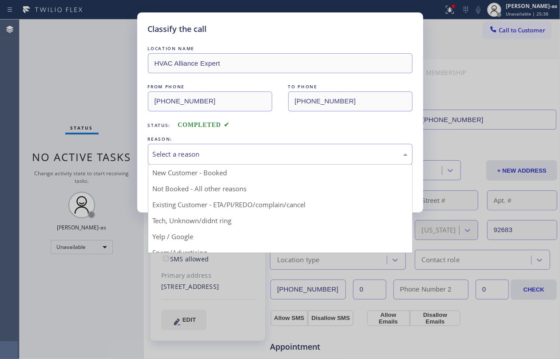
drag, startPoint x: 294, startPoint y: 203, endPoint x: 233, endPoint y: 197, distance: 61.2
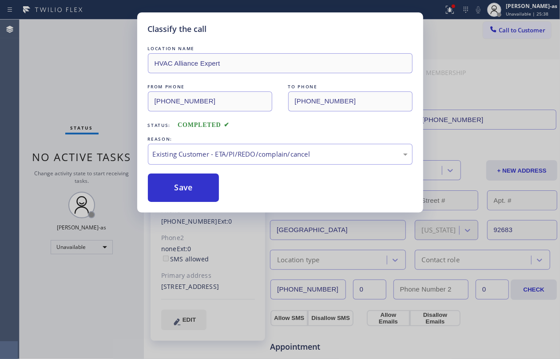
click at [186, 190] on button "Save" at bounding box center [184, 188] width 72 height 28
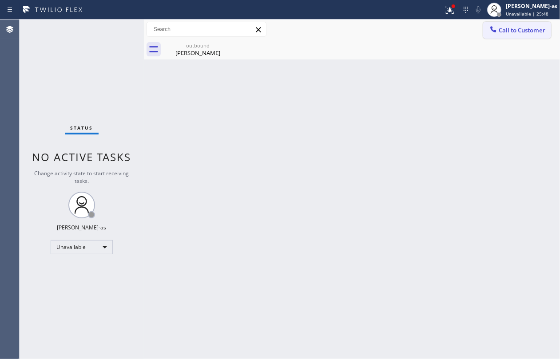
click at [484, 34] on button "Call to Customer" at bounding box center [517, 30] width 68 height 17
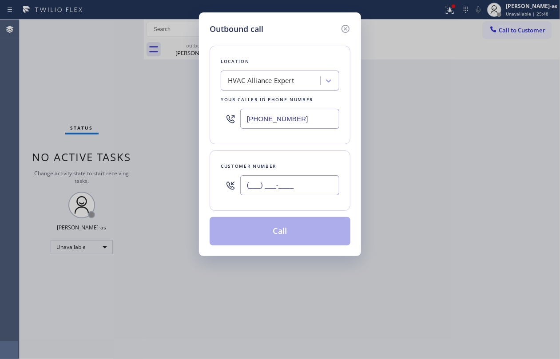
click at [289, 185] on input "(___) ___-____" at bounding box center [289, 185] width 99 height 20
paste input "714) 251-8917"
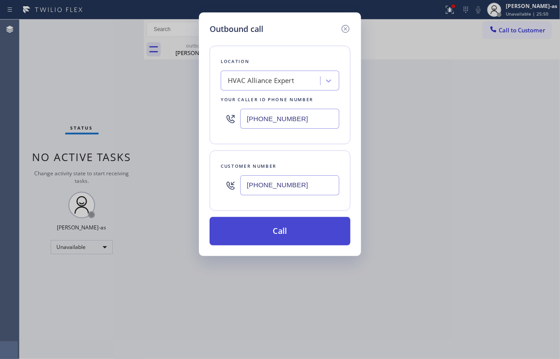
type input "(714) 251-8917"
click at [276, 234] on button "Call" at bounding box center [280, 231] width 141 height 28
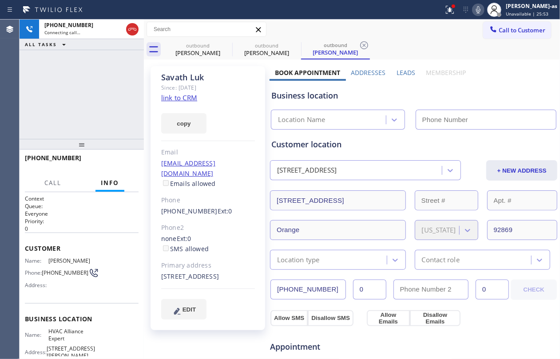
click at [172, 99] on link "link to CRM" at bounding box center [179, 97] width 36 height 9
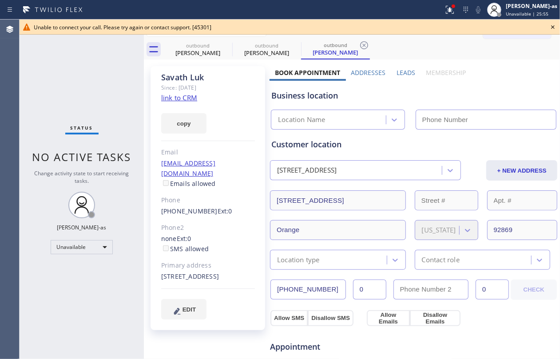
click at [112, 153] on span "No active tasks" at bounding box center [81, 157] width 99 height 15
type input "[PHONE_NUMBER]"
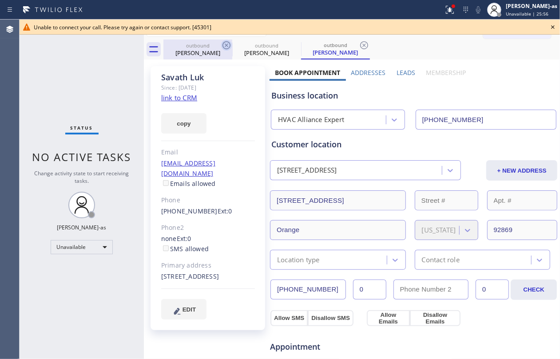
drag, startPoint x: 199, startPoint y: 40, endPoint x: 225, endPoint y: 48, distance: 27.1
click at [199, 40] on div "outbound Wayne Elliott" at bounding box center [197, 50] width 67 height 20
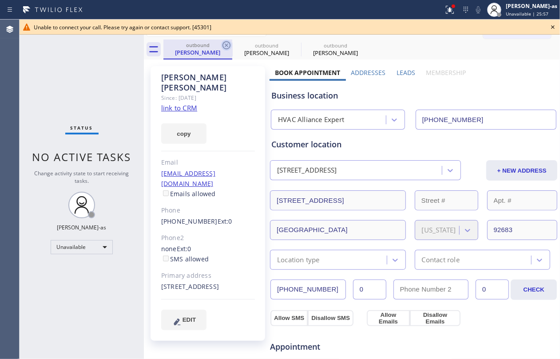
click at [225, 47] on icon at bounding box center [226, 45] width 11 height 11
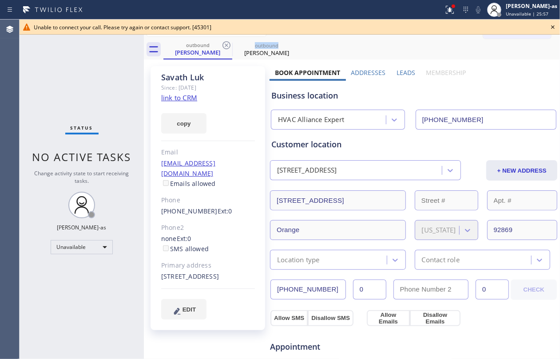
click at [225, 47] on icon at bounding box center [226, 45] width 11 height 11
click at [61, 120] on div "Status No active tasks Change activity state to start receiving tasks. [PERSON_…" at bounding box center [82, 190] width 124 height 340
click at [172, 101] on link "link to CRM" at bounding box center [179, 97] width 36 height 9
click at [551, 26] on icon at bounding box center [553, 27] width 11 height 11
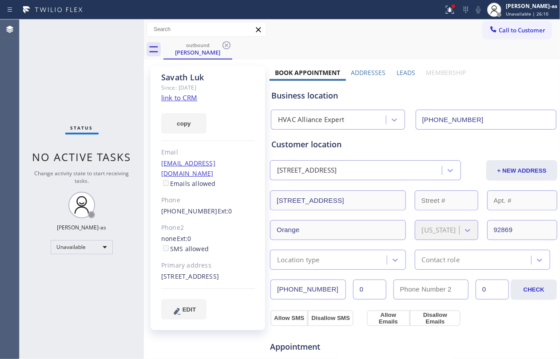
drag, startPoint x: 504, startPoint y: 25, endPoint x: 498, endPoint y: 25, distance: 5.8
click at [503, 25] on button "Call to Customer" at bounding box center [517, 30] width 68 height 17
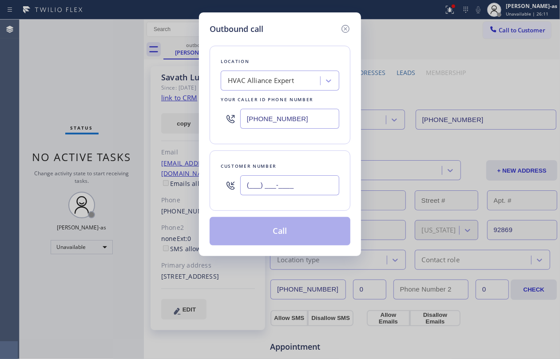
click at [279, 181] on input "(___) ___-____" at bounding box center [289, 185] width 99 height 20
paste input "619) 520-1098"
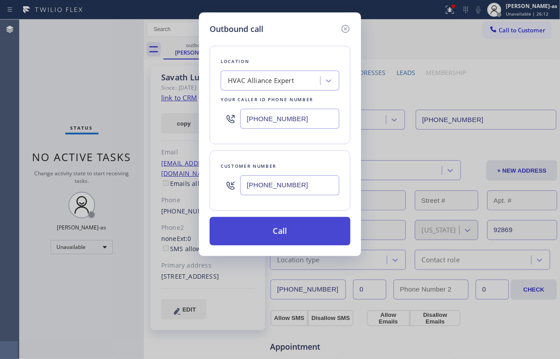
type input "[PHONE_NUMBER]"
click at [288, 227] on button "Call" at bounding box center [280, 231] width 141 height 28
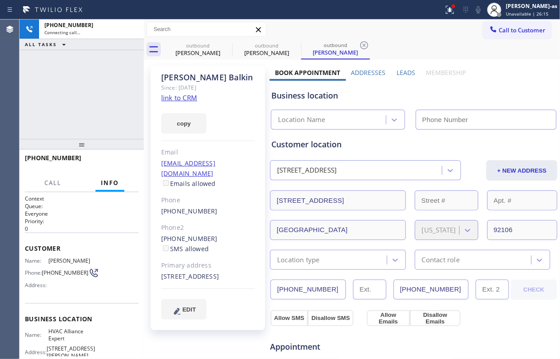
click at [179, 97] on link "link to CRM" at bounding box center [179, 97] width 36 height 9
type input "[PHONE_NUMBER]"
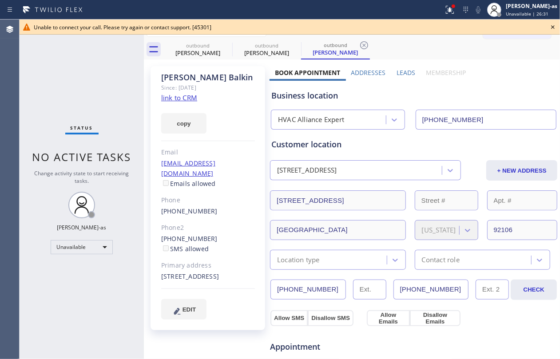
click at [187, 77] on div "Alex Balkin" at bounding box center [208, 77] width 94 height 10
click at [196, 54] on div "Savath Luk" at bounding box center [197, 53] width 67 height 8
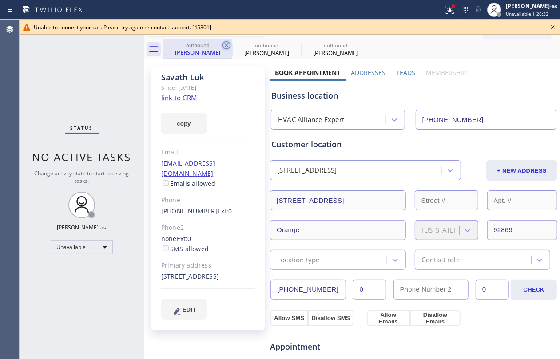
click at [223, 46] on icon at bounding box center [227, 45] width 8 height 8
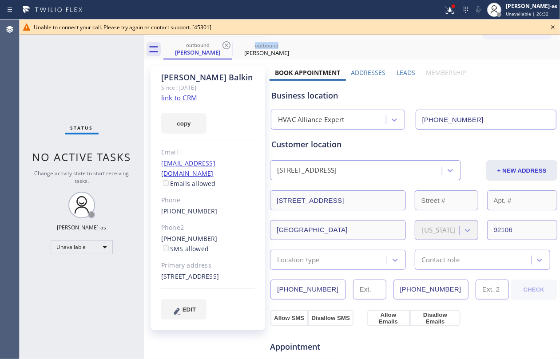
click at [223, 46] on icon at bounding box center [227, 45] width 8 height 8
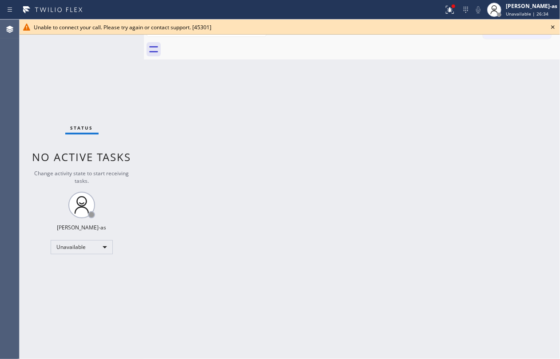
click at [551, 29] on icon at bounding box center [553, 27] width 11 height 11
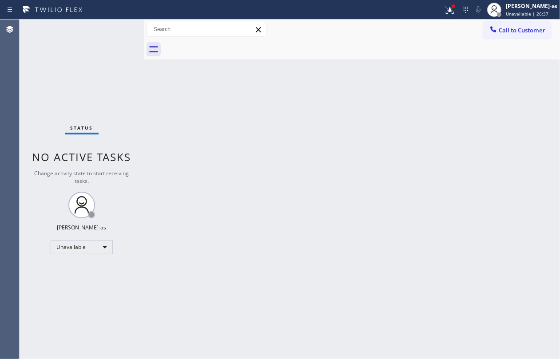
click at [551, 29] on button "Call to Customer" at bounding box center [517, 30] width 68 height 17
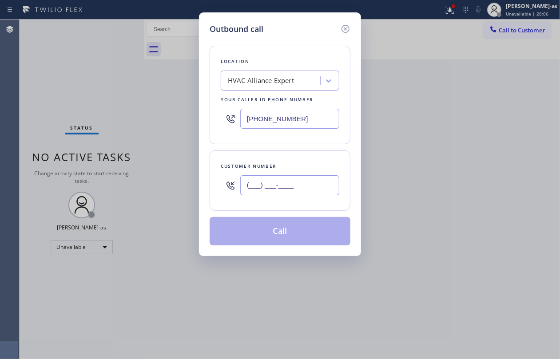
click at [313, 185] on input "(___) ___-____" at bounding box center [289, 185] width 99 height 20
paste input "312) 753-9429"
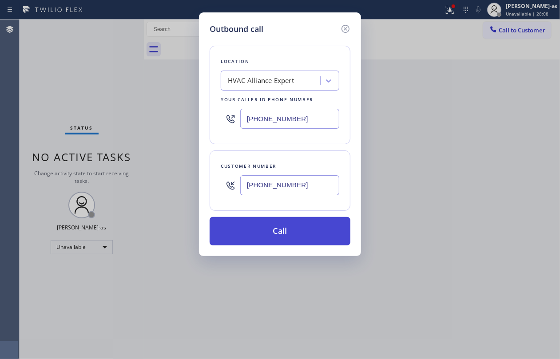
type input "[PHONE_NUMBER]"
click at [299, 243] on button "Call" at bounding box center [280, 231] width 141 height 28
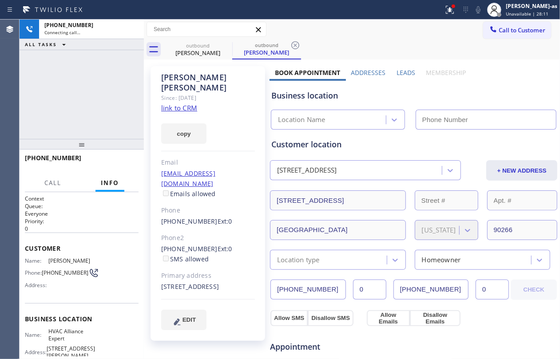
click at [180, 103] on link "link to CRM" at bounding box center [179, 107] width 36 height 9
type input "[PHONE_NUMBER]"
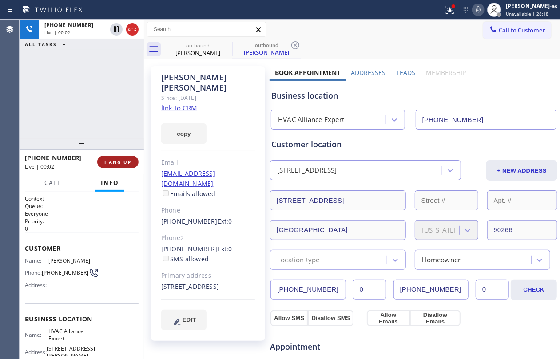
click at [123, 168] on button "HANG UP" at bounding box center [117, 162] width 41 height 12
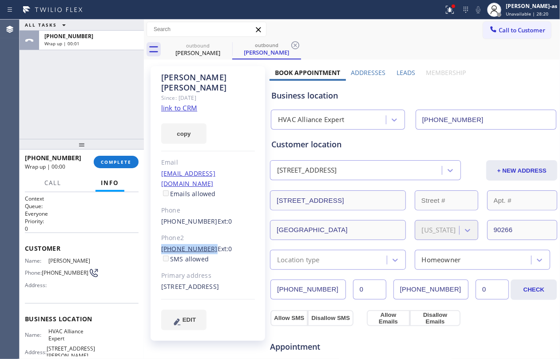
drag, startPoint x: 176, startPoint y: 229, endPoint x: 203, endPoint y: 228, distance: 27.1
click at [203, 228] on div "Justin Solomon Since: 20 may 2020 link to CRM copy Email jwsolo@gmail.com Email…" at bounding box center [208, 203] width 115 height 275
click at [113, 162] on span "COMPLETE" at bounding box center [116, 162] width 31 height 6
click at [101, 118] on div "ALL TASKS ALL TASKS ACTIVE TASKS TASKS IN WRAP UP +13127539429 Wrap up | 00:02" at bounding box center [82, 79] width 124 height 119
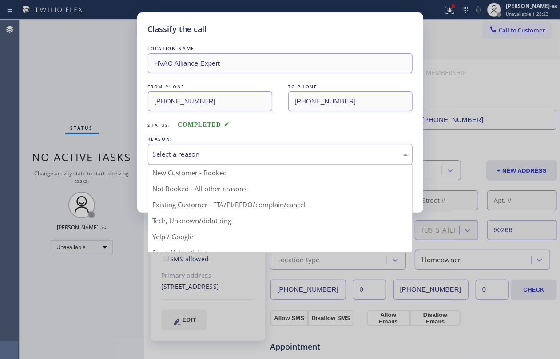
click at [262, 155] on div "Select a reason" at bounding box center [280, 154] width 255 height 10
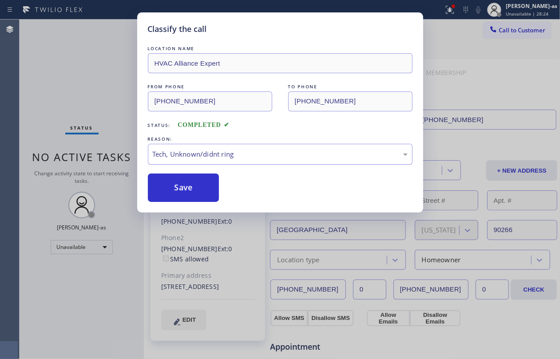
drag, startPoint x: 235, startPoint y: 152, endPoint x: 241, endPoint y: 163, distance: 12.9
click at [237, 156] on div "Tech, Unknown/didnt ring" at bounding box center [280, 154] width 255 height 10
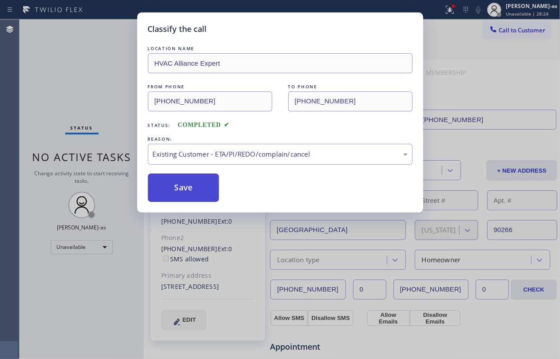
drag, startPoint x: 267, startPoint y: 203, endPoint x: 219, endPoint y: 194, distance: 49.7
click at [206, 185] on button "Save" at bounding box center [184, 188] width 72 height 28
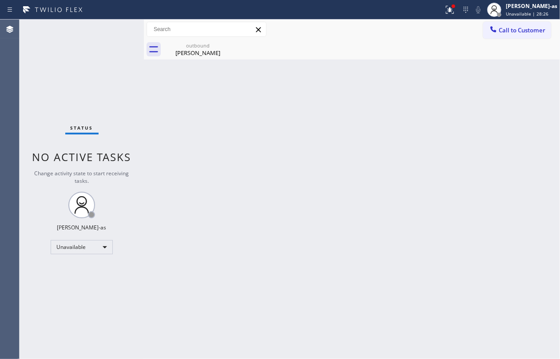
click at [509, 31] on span "Call to Customer" at bounding box center [522, 30] width 47 height 8
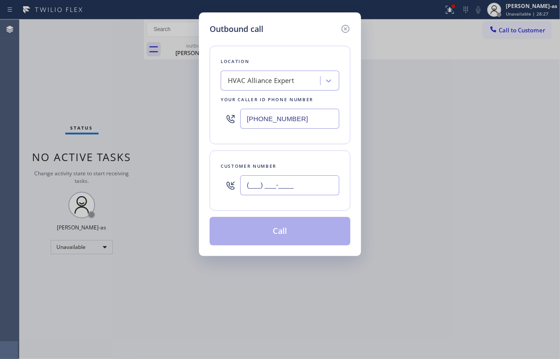
click at [307, 184] on input "(___) ___-____" at bounding box center [289, 185] width 99 height 20
paste input "310) 889-4412"
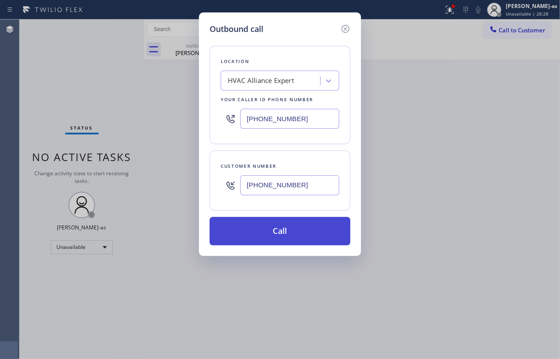
type input "[PHONE_NUMBER]"
click at [288, 232] on button "Call" at bounding box center [280, 231] width 141 height 28
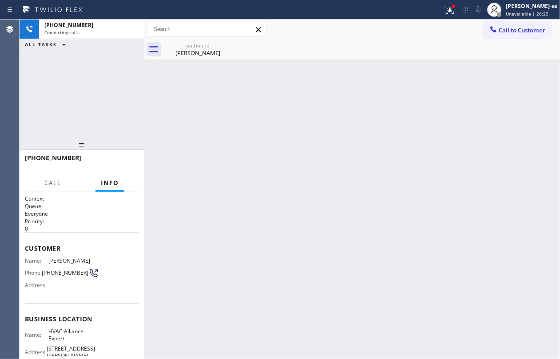
click at [102, 80] on div "+13108894412 Connecting call… ALL TASKS ALL TASKS ACTIVE TASKS TASKS IN WRAP UP" at bounding box center [82, 79] width 124 height 119
click at [200, 45] on div "outbound" at bounding box center [197, 45] width 67 height 7
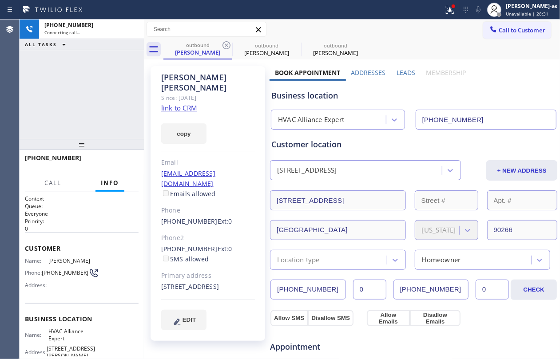
click at [231, 43] on icon at bounding box center [226, 45] width 11 height 11
click at [0, 0] on icon at bounding box center [0, 0] width 0 height 0
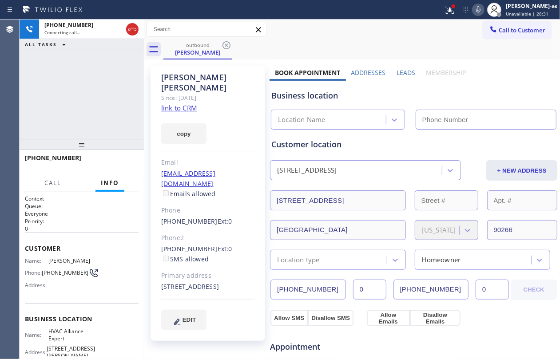
drag, startPoint x: 121, startPoint y: 86, endPoint x: 131, endPoint y: 88, distance: 10.9
click at [123, 87] on div "+13108894412 Connecting call… ALL TASKS ALL TASKS ACTIVE TASKS TASKS IN WRAP UP" at bounding box center [82, 79] width 124 height 119
click at [170, 103] on link "link to CRM" at bounding box center [179, 107] width 36 height 9
type input "[PHONE_NUMBER]"
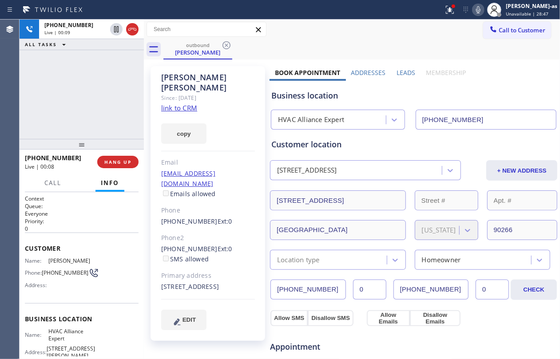
click at [91, 114] on div "+13108894412 Live | 00:09 ALL TASKS ALL TASKS ACTIVE TASKS TASKS IN WRAP UP" at bounding box center [82, 79] width 124 height 119
click at [131, 26] on icon at bounding box center [132, 29] width 11 height 11
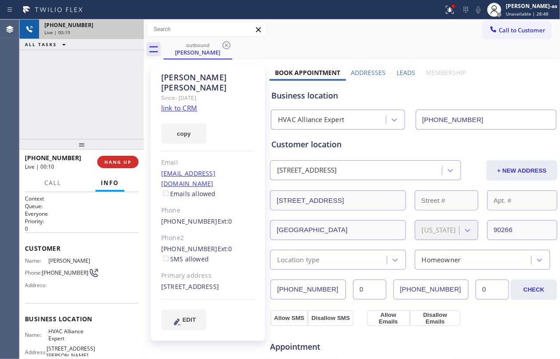
click at [115, 150] on div at bounding box center [82, 144] width 124 height 11
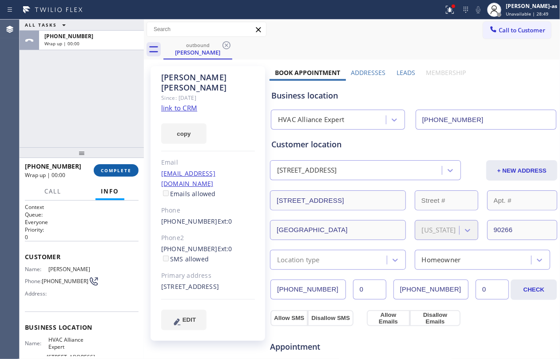
click at [114, 171] on span "COMPLETE" at bounding box center [116, 170] width 31 height 6
click at [168, 103] on link "link to CRM" at bounding box center [179, 107] width 36 height 9
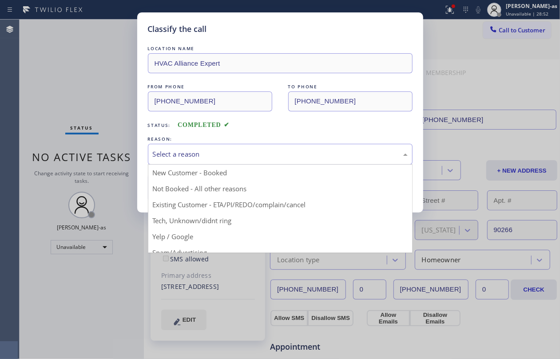
drag, startPoint x: 203, startPoint y: 153, endPoint x: 254, endPoint y: 211, distance: 76.5
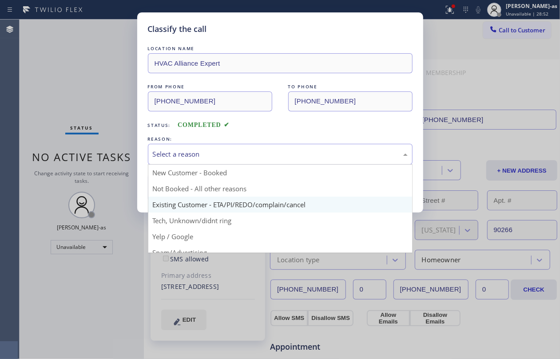
click at [204, 156] on div "Select a reason" at bounding box center [280, 154] width 255 height 10
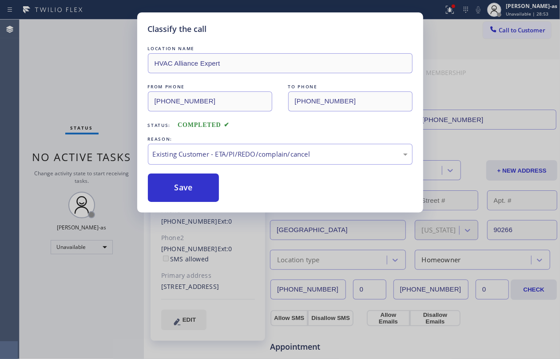
drag, startPoint x: 256, startPoint y: 204, endPoint x: 223, endPoint y: 198, distance: 34.3
click at [205, 185] on button "Save" at bounding box center [184, 188] width 72 height 28
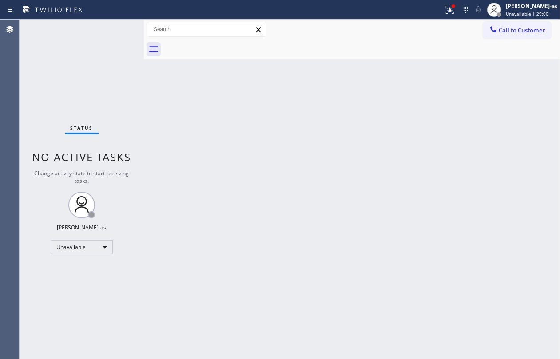
drag, startPoint x: 117, startPoint y: 116, endPoint x: 139, endPoint y: 108, distance: 22.6
click at [123, 114] on div "Status No active tasks Change activity state to start receiving tasks. [PERSON_…" at bounding box center [82, 190] width 124 height 340
click at [222, 79] on div "Back to Dashboard Change Sender ID Customers Technicians Select a contact Outbo…" at bounding box center [352, 190] width 416 height 340
drag, startPoint x: 505, startPoint y: 34, endPoint x: 392, endPoint y: 141, distance: 155.2
click at [503, 34] on button "Call to Customer" at bounding box center [517, 30] width 68 height 17
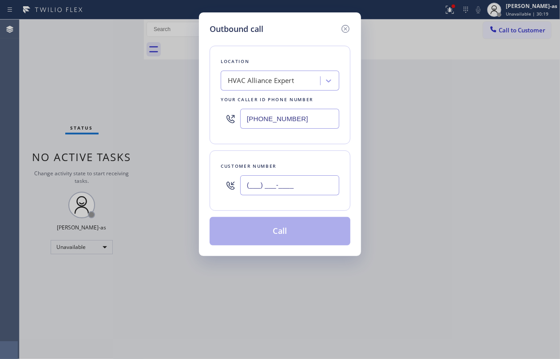
click at [280, 187] on input "(___) ___-____" at bounding box center [289, 185] width 99 height 20
paste input "415) 215-2260"
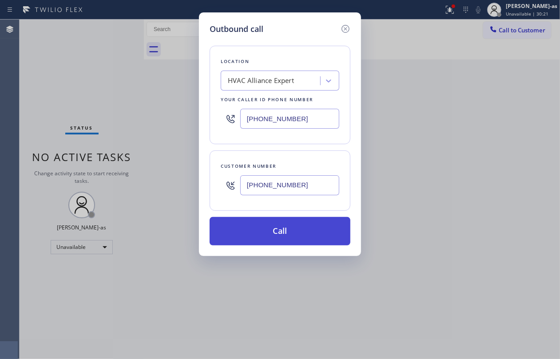
type input "(415) 215-2260"
click at [288, 237] on button "Call" at bounding box center [280, 231] width 141 height 28
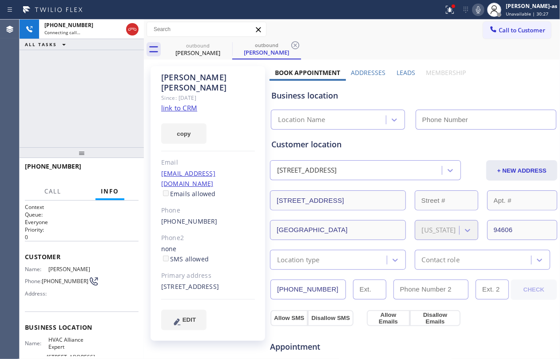
type input "[PHONE_NUMBER]"
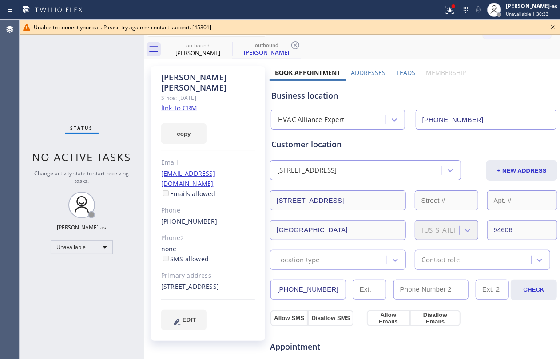
drag, startPoint x: 85, startPoint y: 98, endPoint x: 166, endPoint y: 86, distance: 81.8
click at [88, 96] on div "Status No active tasks Change activity state to start receiving tasks. [PERSON_…" at bounding box center [82, 190] width 124 height 340
click at [187, 58] on div "outbound Jessica Brenes" at bounding box center [197, 50] width 67 height 20
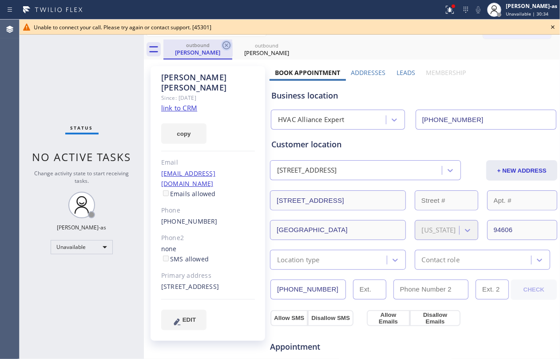
click at [223, 43] on icon at bounding box center [226, 45] width 11 height 11
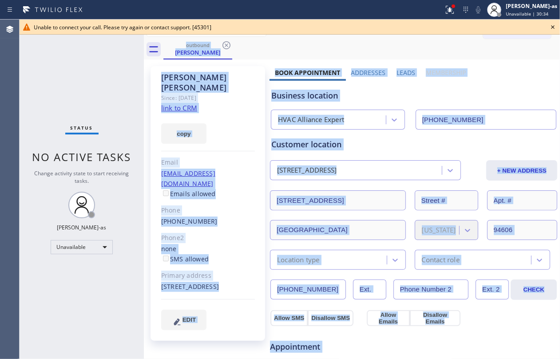
click at [223, 43] on div "outbound Jessica Brenes" at bounding box center [361, 50] width 397 height 20
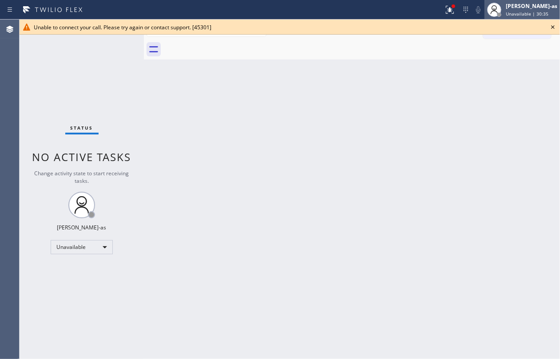
drag, startPoint x: 56, startPoint y: 89, endPoint x: 497, endPoint y: 12, distance: 447.8
click at [75, 86] on div "Status No active tasks Change activity state to start receiving tasks. [PERSON_…" at bounding box center [82, 190] width 124 height 340
click at [551, 22] on icon at bounding box center [553, 27] width 11 height 11
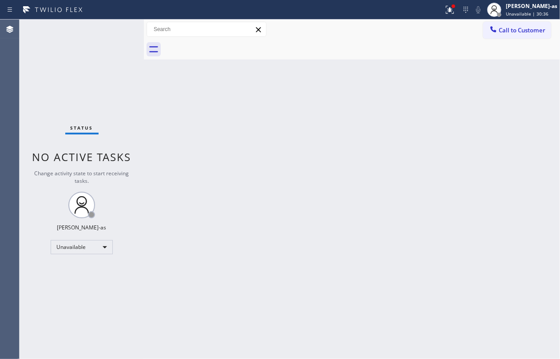
click at [237, 172] on div "Back to Dashboard Change Sender ID Customers Technicians Select a contact Outbo…" at bounding box center [352, 190] width 416 height 340
click at [507, 31] on span "Call to Customer" at bounding box center [522, 30] width 47 height 8
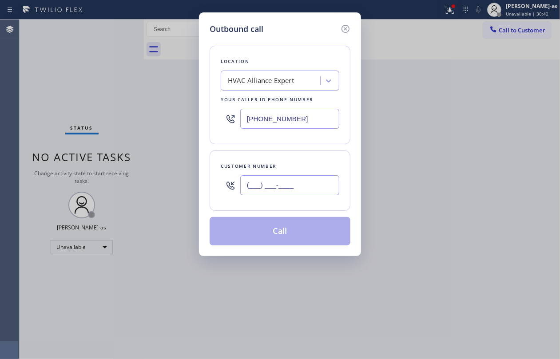
click at [318, 176] on input "(___) ___-____" at bounding box center [289, 185] width 99 height 20
paste input "610) 348-8352"
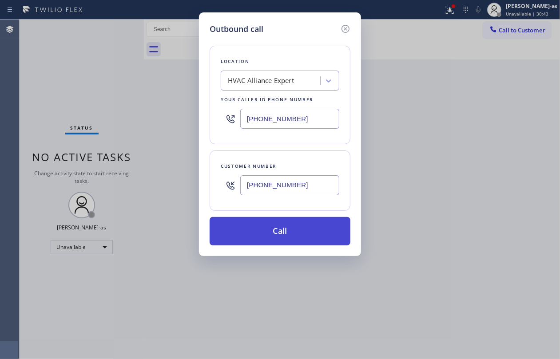
type input "[PHONE_NUMBER]"
click at [300, 233] on button "Call" at bounding box center [280, 231] width 141 height 28
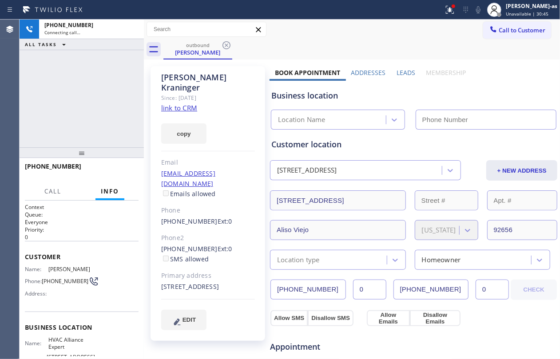
click at [115, 72] on div "+16103488352 Connecting call… ALL TASKS ALL TASKS ACTIVE TASKS TASKS IN WRAP UP" at bounding box center [82, 84] width 124 height 128
click at [182, 103] on link "link to CRM" at bounding box center [179, 107] width 36 height 9
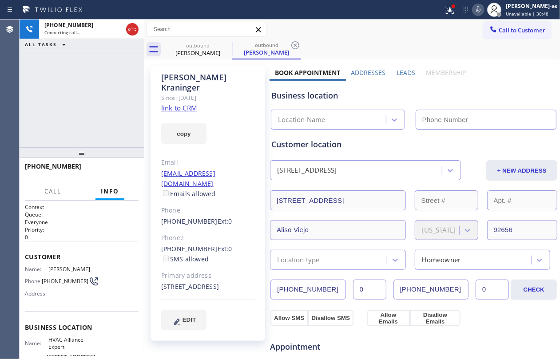
type input "[PHONE_NUMBER]"
drag, startPoint x: 131, startPoint y: 29, endPoint x: 155, endPoint y: 32, distance: 24.2
click at [142, 32] on div "+16103488352 Live | 00:12 ALL TASKS ALL TASKS ACTIVE TASKS TASKS IN WRAP UP +16…" at bounding box center [290, 190] width 541 height 340
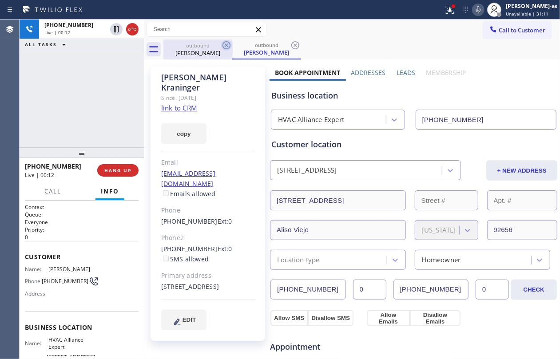
drag, startPoint x: 203, startPoint y: 52, endPoint x: 225, endPoint y: 47, distance: 22.4
click at [210, 52] on div "[PERSON_NAME]" at bounding box center [197, 53] width 67 height 8
click at [227, 45] on icon at bounding box center [226, 45] width 11 height 11
drag, startPoint x: 136, startPoint y: 32, endPoint x: 129, endPoint y: 90, distance: 58.2
click at [136, 36] on div at bounding box center [124, 30] width 32 height 20
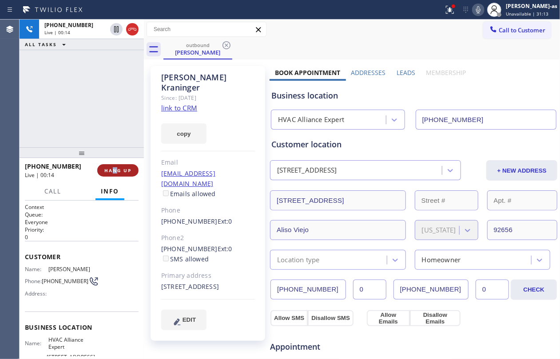
click at [115, 167] on div "+16103488352 Live | 00:14 HANG UP" at bounding box center [82, 170] width 114 height 23
click at [102, 118] on div "+16103488352 Live | 00:15 ALL TASKS ALL TASKS ACTIVE TASKS TASKS IN WRAP UP" at bounding box center [82, 84] width 124 height 128
drag, startPoint x: 122, startPoint y: 165, endPoint x: 149, endPoint y: 171, distance: 28.1
click at [123, 165] on button "HANG UP" at bounding box center [117, 170] width 41 height 12
drag, startPoint x: 116, startPoint y: 171, endPoint x: 198, endPoint y: 165, distance: 82.4
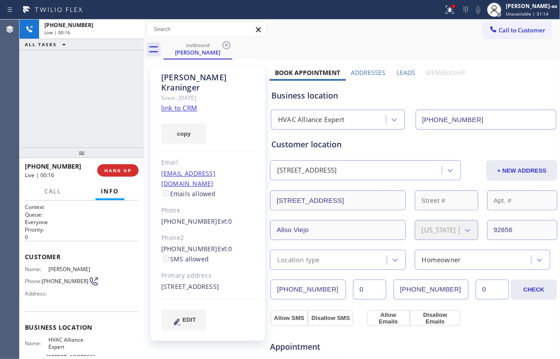
click at [118, 171] on span "HANG UP" at bounding box center [117, 170] width 27 height 6
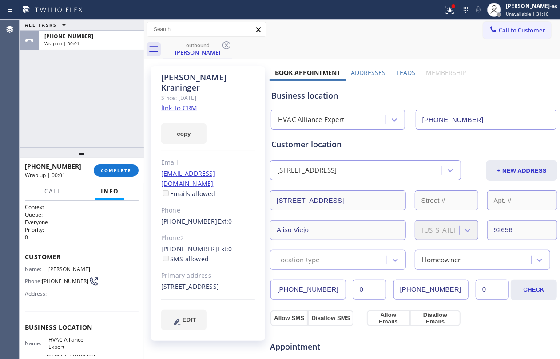
drag, startPoint x: 105, startPoint y: 168, endPoint x: 251, endPoint y: 158, distance: 146.5
click at [109, 169] on span "COMPLETE" at bounding box center [116, 170] width 31 height 6
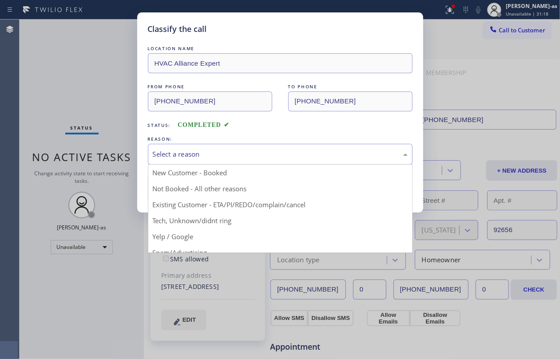
drag, startPoint x: 217, startPoint y: 158, endPoint x: 256, endPoint y: 195, distance: 54.4
click at [217, 158] on div "Select a reason" at bounding box center [280, 154] width 255 height 10
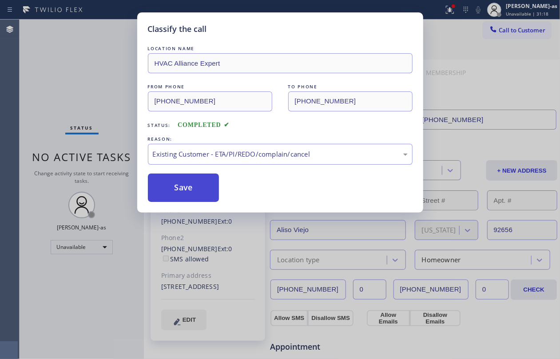
click at [192, 188] on button "Save" at bounding box center [184, 188] width 72 height 28
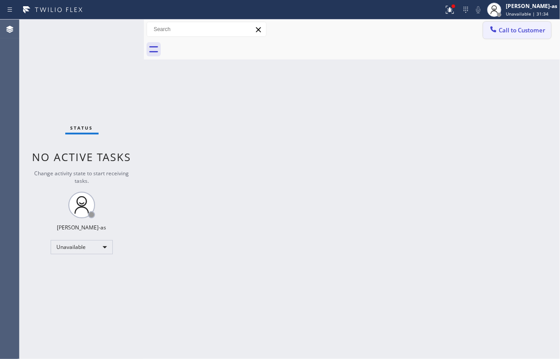
click at [513, 29] on span "Call to Customer" at bounding box center [522, 30] width 47 height 8
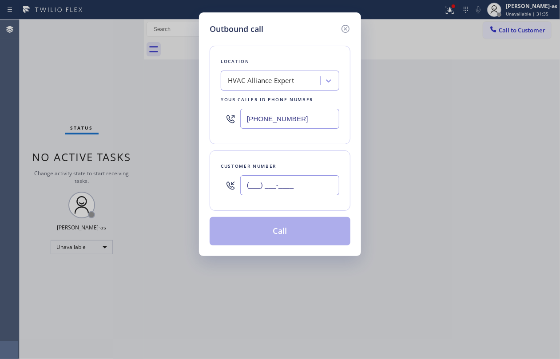
click at [295, 179] on input "(___) ___-____" at bounding box center [289, 185] width 99 height 20
paste input "949) 636-1395"
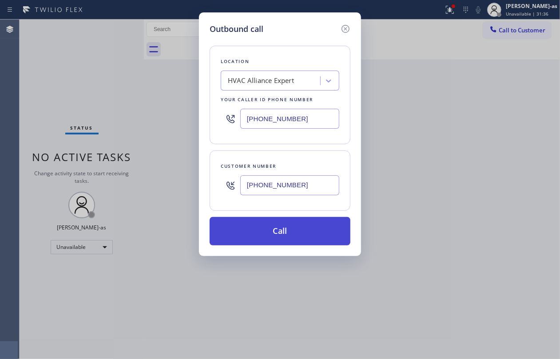
type input "[PHONE_NUMBER]"
click at [295, 237] on button "Call" at bounding box center [280, 231] width 141 height 28
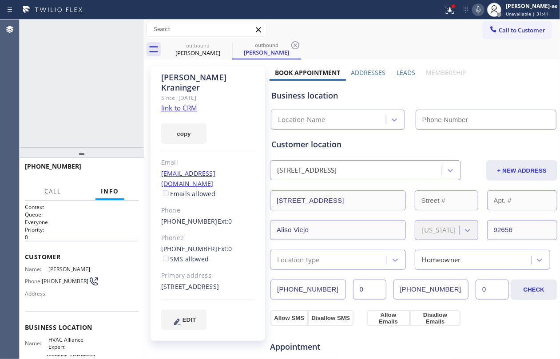
type input "[PHONE_NUMBER]"
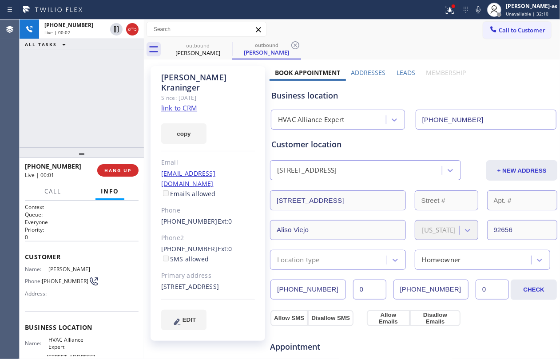
click at [68, 105] on div "[PHONE_NUMBER] Live | 00:02 ALL TASKS ALL TASKS ACTIVE TASKS TASKS IN WRAP UP" at bounding box center [82, 84] width 124 height 128
click at [134, 25] on icon at bounding box center [132, 29] width 11 height 11
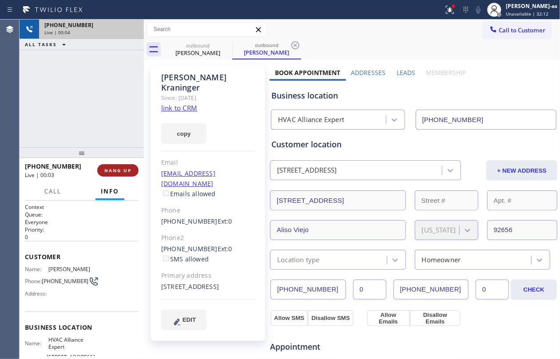
click at [123, 171] on span "HANG UP" at bounding box center [117, 170] width 27 height 6
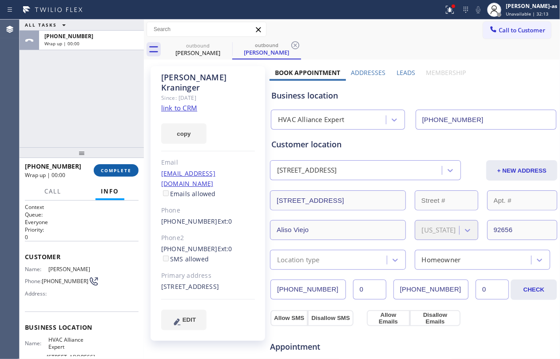
click at [123, 167] on span "COMPLETE" at bounding box center [116, 170] width 31 height 6
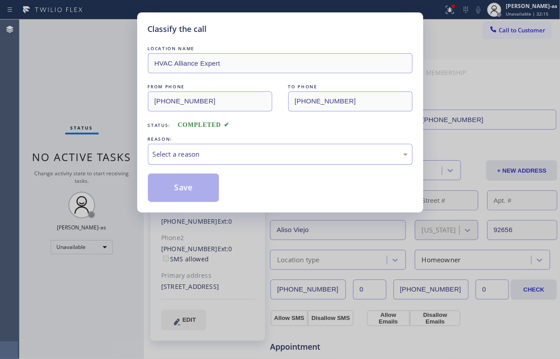
click at [240, 156] on div "Select a reason" at bounding box center [280, 154] width 255 height 10
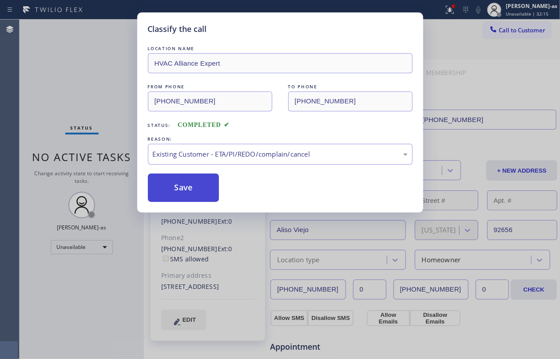
click at [187, 191] on button "Save" at bounding box center [184, 188] width 72 height 28
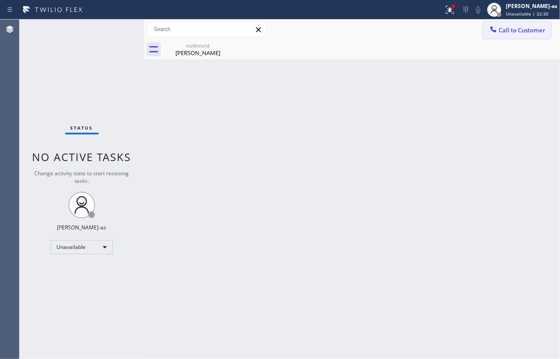
click at [488, 36] on button "Call to Customer" at bounding box center [517, 30] width 68 height 17
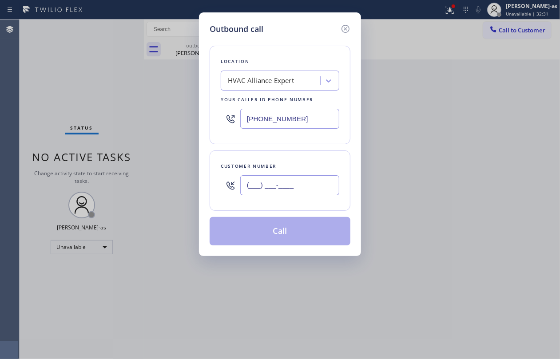
click at [298, 180] on input "(___) ___-____" at bounding box center [289, 185] width 99 height 20
paste input "408) 828-2715"
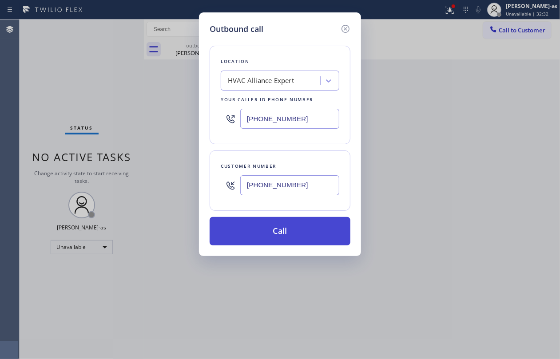
type input "[PHONE_NUMBER]"
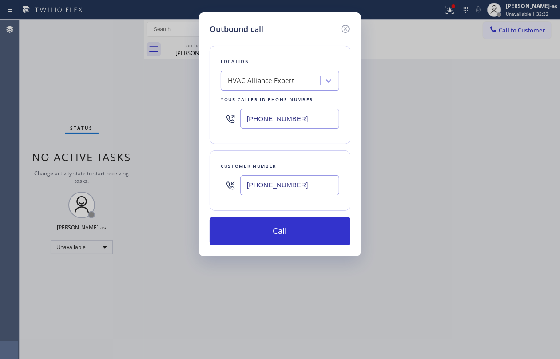
drag, startPoint x: 285, startPoint y: 227, endPoint x: 285, endPoint y: 211, distance: 16.0
click at [285, 218] on div "Location HVAC Alliance Expert Your caller id phone number [PHONE_NUMBER] Custom…" at bounding box center [280, 140] width 141 height 211
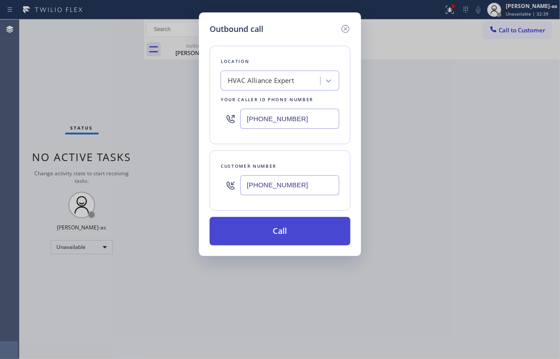
click at [295, 229] on button "Call" at bounding box center [280, 231] width 141 height 28
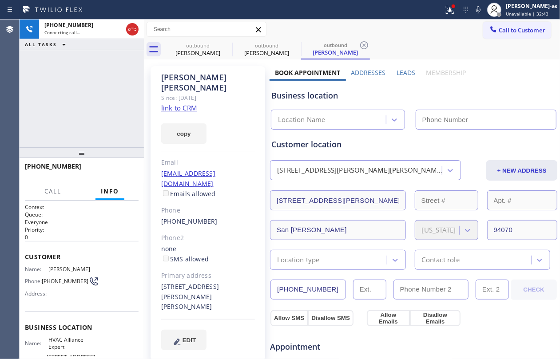
click at [175, 103] on link "link to CRM" at bounding box center [179, 107] width 36 height 9
type input "[PHONE_NUMBER]"
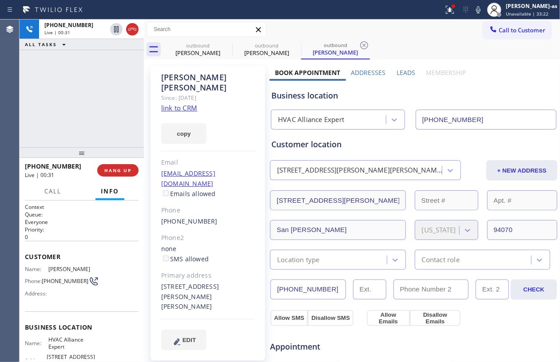
click at [90, 132] on div "[PHONE_NUMBER] Live | 00:31 ALL TASKS ALL TASKS ACTIVE TASKS TASKS IN WRAP UP" at bounding box center [82, 84] width 124 height 128
click at [90, 132] on div "[PHONE_NUMBER] Live | 00:32 ALL TASKS ALL TASKS ACTIVE TASKS TASKS IN WRAP UP" at bounding box center [82, 84] width 124 height 128
click at [89, 134] on div "[PHONE_NUMBER] Live | 00:33 ALL TASKS ALL TASKS ACTIVE TASKS TASKS IN WRAP UP" at bounding box center [82, 84] width 124 height 128
click at [89, 134] on div "[PHONE_NUMBER] Live | 00:34 ALL TASKS ALL TASKS ACTIVE TASKS TASKS IN WRAP UP" at bounding box center [82, 84] width 124 height 128
click at [76, 150] on div at bounding box center [82, 152] width 124 height 11
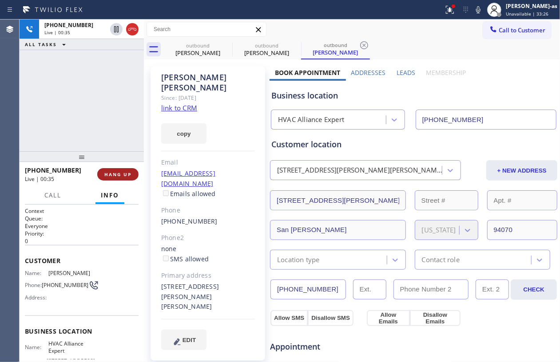
click at [130, 179] on button "HANG UP" at bounding box center [117, 174] width 41 height 12
drag, startPoint x: 111, startPoint y: 175, endPoint x: 139, endPoint y: 176, distance: 28.9
click at [115, 176] on span "HANG UP" at bounding box center [117, 174] width 27 height 6
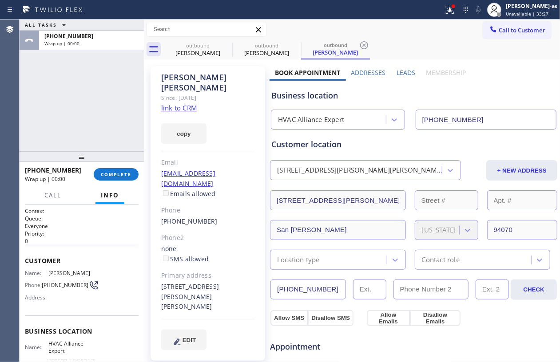
click at [76, 82] on div "ALL TASKS ALL TASKS ACTIVE TASKS TASKS IN WRAP UP [PHONE_NUMBER] Wrap up | 00:00" at bounding box center [82, 86] width 124 height 132
drag, startPoint x: 119, startPoint y: 177, endPoint x: 109, endPoint y: 153, distance: 26.1
click at [119, 176] on span "COMPLETE" at bounding box center [116, 174] width 31 height 6
click at [101, 151] on div at bounding box center [82, 156] width 124 height 11
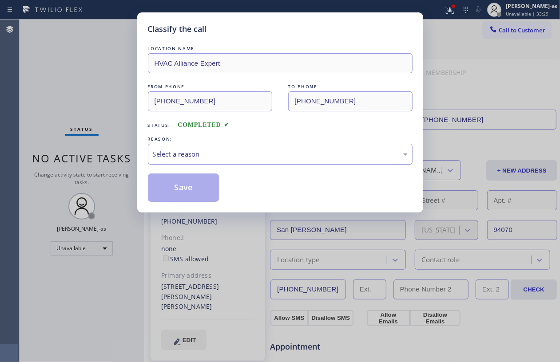
click at [237, 160] on div "Select a reason" at bounding box center [280, 154] width 265 height 21
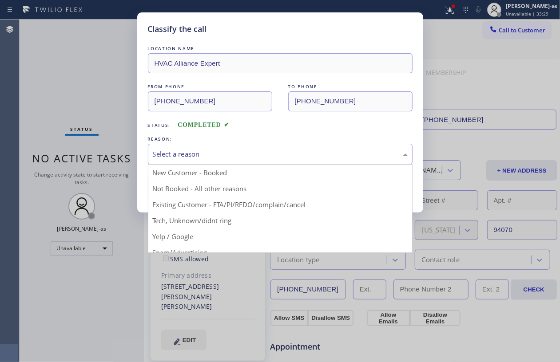
drag, startPoint x: 263, startPoint y: 210, endPoint x: 257, endPoint y: 203, distance: 9.1
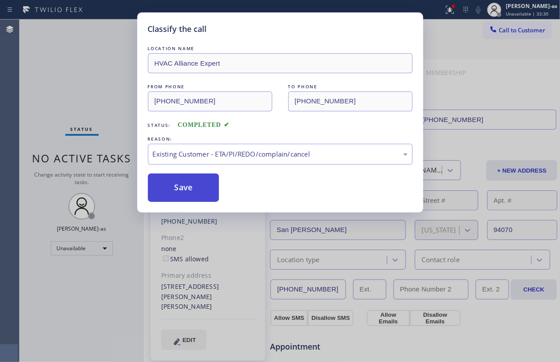
drag, startPoint x: 173, startPoint y: 185, endPoint x: 176, endPoint y: 195, distance: 10.0
click at [174, 194] on button "Save" at bounding box center [184, 188] width 72 height 28
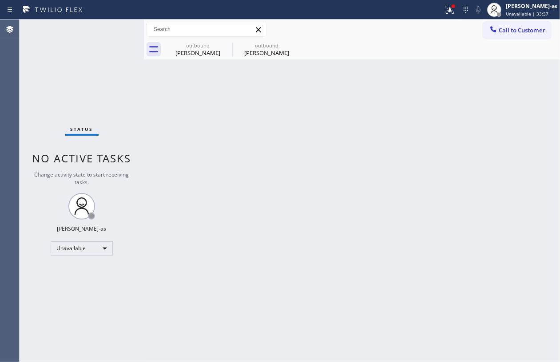
click at [515, 19] on div "Status report Issues detected These issues could affect your workflow. Please c…" at bounding box center [280, 10] width 560 height 20
click at [439, 37] on div "Call to Customer Outbound call Location HVAC Alliance Expert Your caller id pho…" at bounding box center [352, 30] width 416 height 20
click at [514, 29] on span "Call to Customer" at bounding box center [522, 30] width 47 height 8
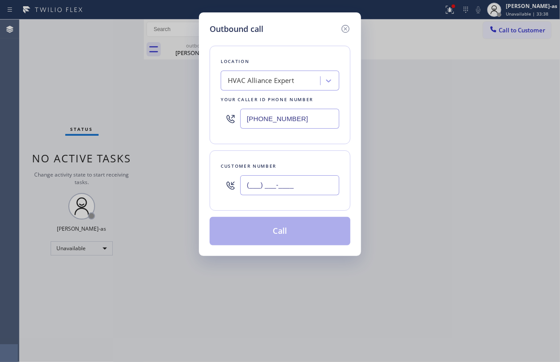
click at [296, 191] on input "(___) ___-____" at bounding box center [289, 185] width 99 height 20
paste input "949) 249-2492"
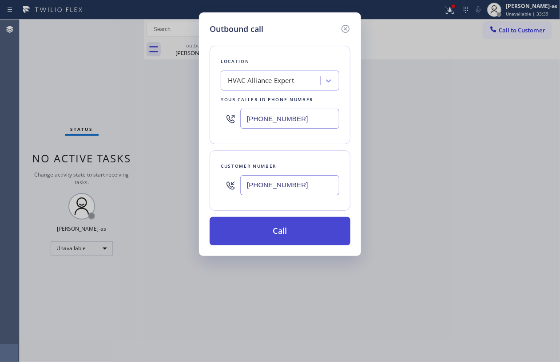
type input "[PHONE_NUMBER]"
click at [306, 237] on button "Call" at bounding box center [280, 231] width 141 height 28
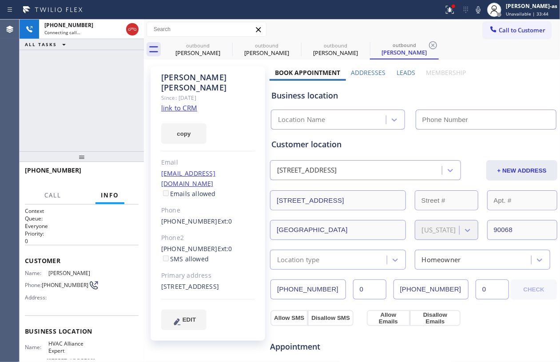
type input "[PHONE_NUMBER]"
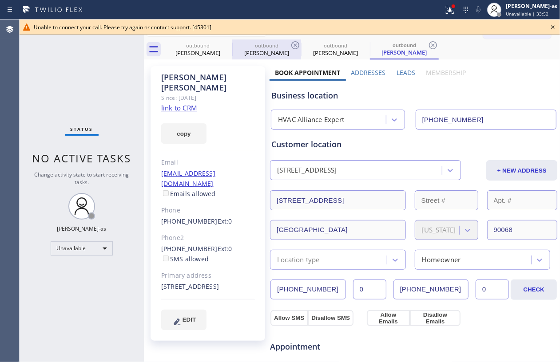
drag, startPoint x: 208, startPoint y: 41, endPoint x: 238, endPoint y: 43, distance: 29.8
click at [214, 44] on div "outbound [PERSON_NAME]" at bounding box center [197, 50] width 67 height 20
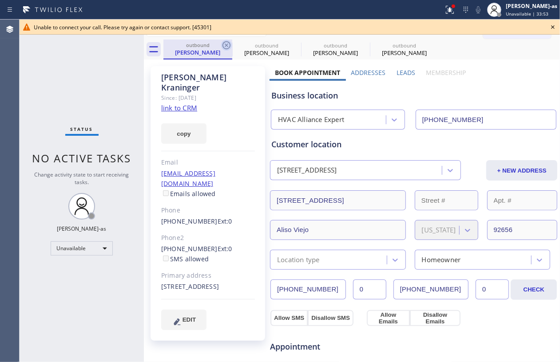
click at [226, 47] on icon at bounding box center [226, 45] width 11 height 11
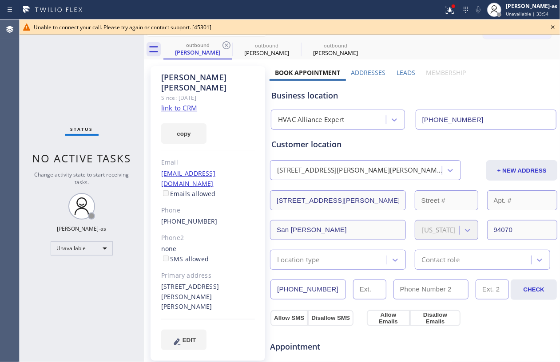
click at [226, 47] on icon at bounding box center [226, 45] width 11 height 11
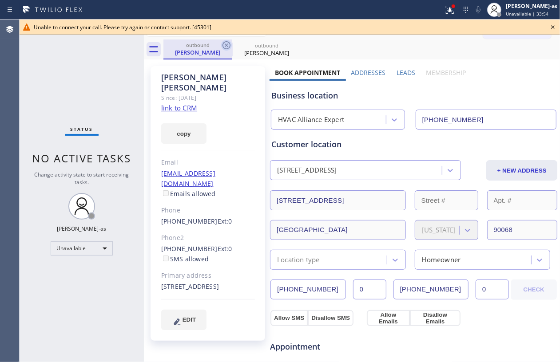
click at [226, 47] on icon at bounding box center [226, 45] width 11 height 11
click at [0, 0] on icon at bounding box center [0, 0] width 0 height 0
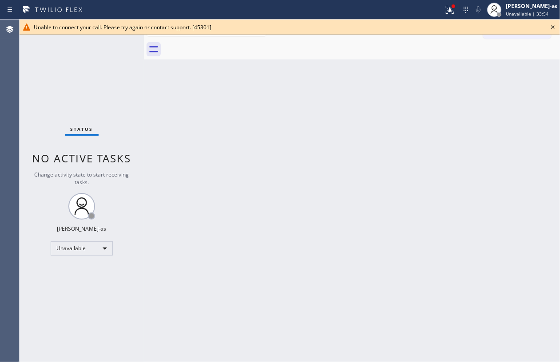
click at [226, 47] on div at bounding box center [361, 50] width 397 height 20
drag, startPoint x: 235, startPoint y: 140, endPoint x: 235, endPoint y: 134, distance: 6.7
click at [235, 139] on div "Back to Dashboard Change Sender ID Customers Technicians Select a contact Outbo…" at bounding box center [352, 191] width 416 height 343
click at [245, 119] on div "Back to Dashboard Change Sender ID Customers Technicians Select a contact Outbo…" at bounding box center [352, 191] width 416 height 343
click at [551, 27] on icon at bounding box center [553, 27] width 11 height 11
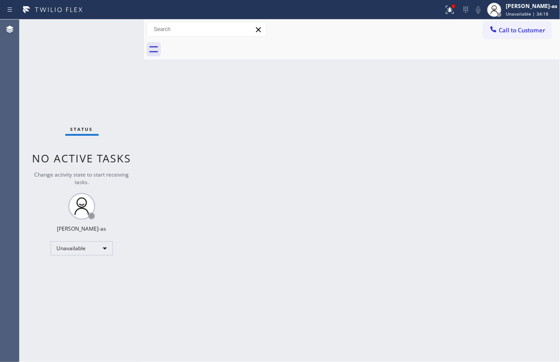
click at [357, 142] on div "Back to Dashboard Change Sender ID Customers Technicians Select a contact Outbo…" at bounding box center [352, 191] width 416 height 343
click at [279, 123] on div "Back to Dashboard Change Sender ID Customers Technicians Select a contact Outbo…" at bounding box center [352, 191] width 416 height 343
click at [415, 173] on div "Back to Dashboard Change Sender ID Customers Technicians Select a contact Outbo…" at bounding box center [352, 191] width 416 height 343
click at [282, 218] on div "Back to Dashboard Change Sender ID Customers Technicians Select a contact Outbo…" at bounding box center [352, 191] width 416 height 343
click at [506, 24] on button "Call to Customer" at bounding box center [517, 30] width 68 height 17
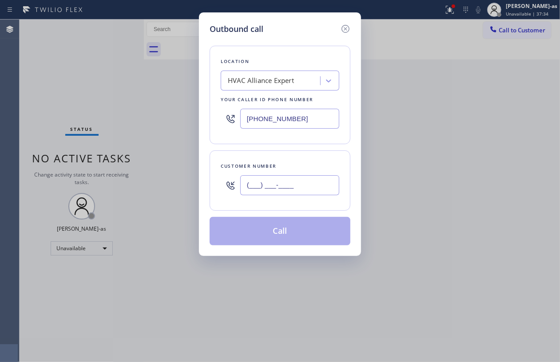
click at [306, 185] on input "(___) ___-____" at bounding box center [289, 185] width 99 height 20
paste input "310) 719-5232"
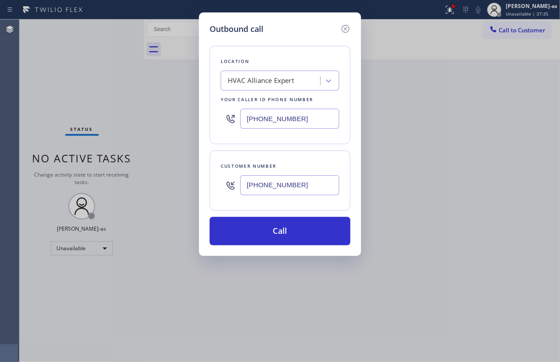
type input "[PHONE_NUMBER]"
click at [302, 246] on button "Call" at bounding box center [280, 231] width 141 height 28
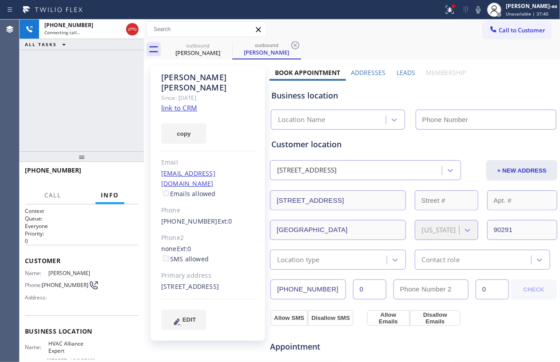
type input "[PHONE_NUMBER]"
click at [170, 103] on link "link to CRM" at bounding box center [179, 107] width 36 height 9
click at [96, 104] on div "[PHONE_NUMBER] Live | 06:33 ALL TASKS ALL TASKS ACTIVE TASKS TASKS IN WRAP UP" at bounding box center [82, 86] width 124 height 132
click at [108, 93] on div "[PHONE_NUMBER] Live | 06:34 ALL TASKS ALL TASKS ACTIVE TASKS TASKS IN WRAP UP" at bounding box center [82, 86] width 124 height 132
drag, startPoint x: 79, startPoint y: 107, endPoint x: 119, endPoint y: 178, distance: 81.8
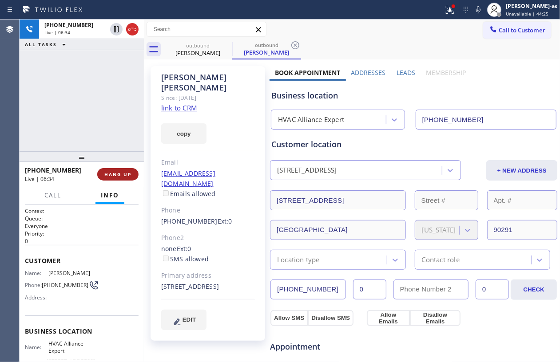
click at [84, 103] on div "[PHONE_NUMBER] Live | 06:34 ALL TASKS ALL TASKS ACTIVE TASKS TASKS IN WRAP UP" at bounding box center [82, 86] width 124 height 132
drag, startPoint x: 66, startPoint y: 140, endPoint x: 112, endPoint y: 166, distance: 53.1
click at [84, 145] on div "[PHONE_NUMBER] Live | 06:35 ALL TASKS ALL TASKS ACTIVE TASKS TASKS IN WRAP UP" at bounding box center [82, 86] width 124 height 132
click at [118, 176] on span "HANG UP" at bounding box center [117, 174] width 27 height 6
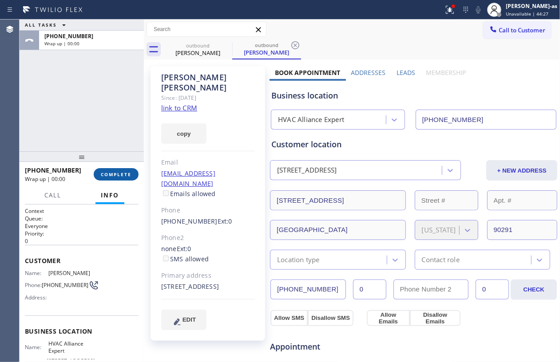
click at [119, 173] on span "COMPLETE" at bounding box center [116, 174] width 31 height 6
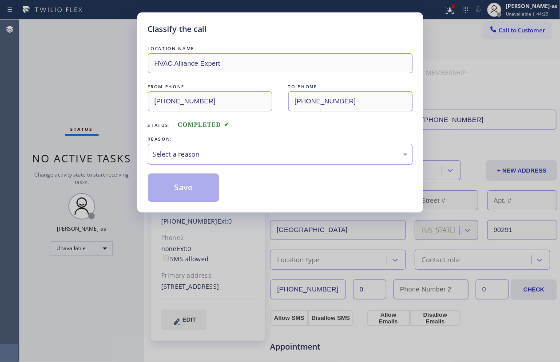
click at [219, 155] on div "Select a reason" at bounding box center [280, 154] width 255 height 10
click at [187, 185] on button "Save" at bounding box center [184, 188] width 72 height 28
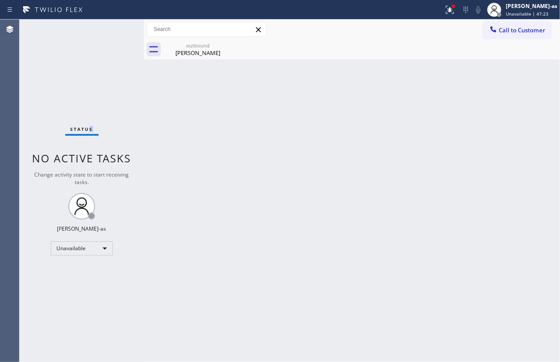
click at [108, 102] on div "Status No active tasks Change activity state to start receiving tasks. [PERSON_…" at bounding box center [82, 191] width 124 height 343
click at [213, 52] on div "[PERSON_NAME]" at bounding box center [197, 53] width 67 height 8
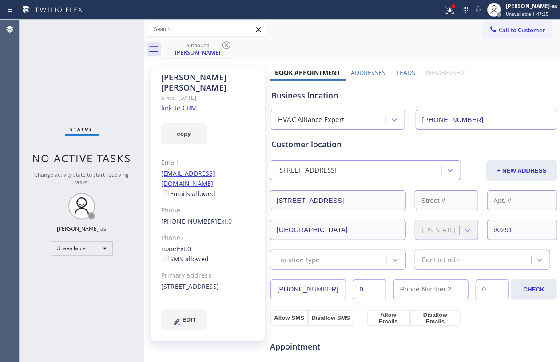
click at [499, 122] on input "[PHONE_NUMBER]" at bounding box center [486, 120] width 141 height 20
drag, startPoint x: 102, startPoint y: 76, endPoint x: 162, endPoint y: 56, distance: 63.1
click at [103, 76] on div "Status No active tasks Change activity state to start receiving tasks. [PERSON_…" at bounding box center [82, 191] width 124 height 343
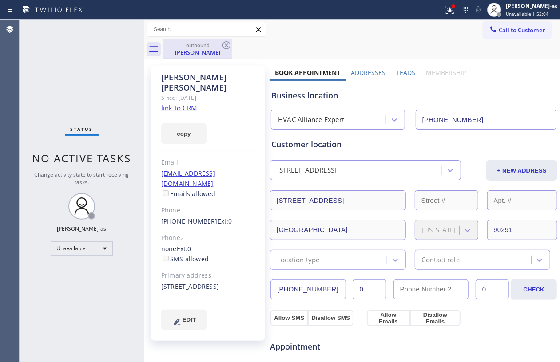
drag, startPoint x: 187, startPoint y: 48, endPoint x: 232, endPoint y: 44, distance: 45.0
click at [188, 48] on div "[PERSON_NAME]" at bounding box center [197, 52] width 67 height 8
click at [226, 44] on icon at bounding box center [227, 45] width 8 height 8
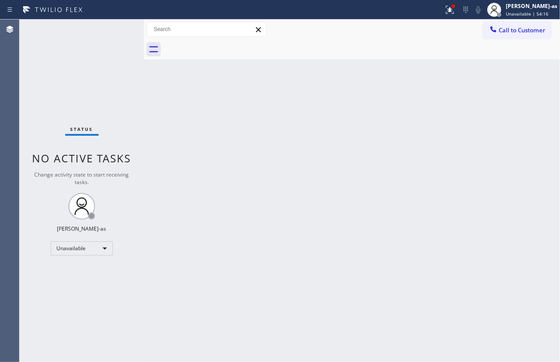
click at [244, 121] on div "Back to Dashboard Change Sender ID Customers Technicians Select a contact Outbo…" at bounding box center [352, 191] width 416 height 343
click at [506, 28] on span "Call to Customer" at bounding box center [522, 30] width 47 height 8
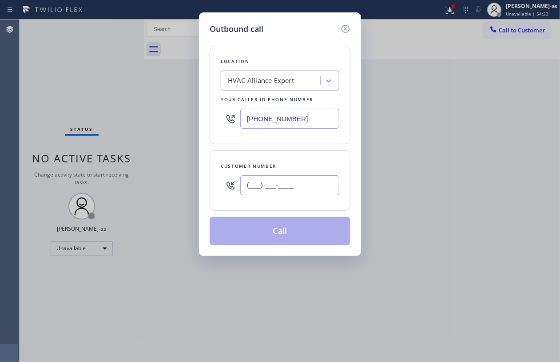
click at [306, 179] on input "(___) ___-____" at bounding box center [289, 185] width 99 height 20
paste input "352) 219-4669"
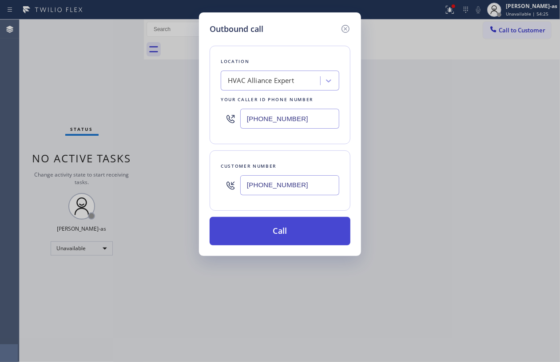
type input "[PHONE_NUMBER]"
click at [291, 235] on button "Call" at bounding box center [280, 231] width 141 height 28
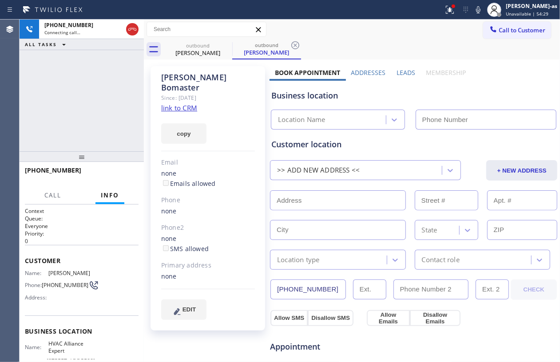
click at [182, 103] on link "link to CRM" at bounding box center [179, 107] width 36 height 9
type input "[PHONE_NUMBER]"
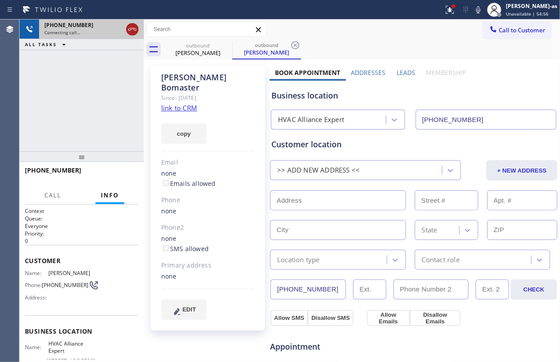
click at [136, 27] on icon at bounding box center [132, 29] width 11 height 11
drag, startPoint x: 189, startPoint y: 43, endPoint x: 219, endPoint y: 43, distance: 30.2
click at [195, 43] on div "outbound" at bounding box center [197, 45] width 67 height 7
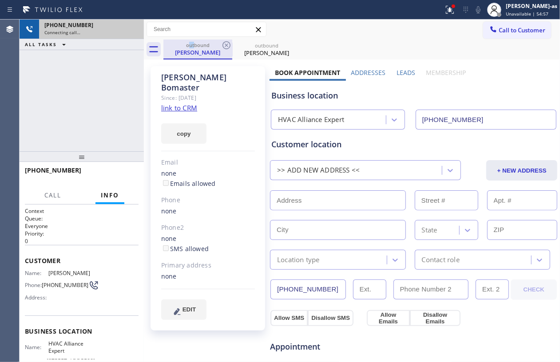
click at [219, 43] on div "outbound" at bounding box center [197, 45] width 67 height 7
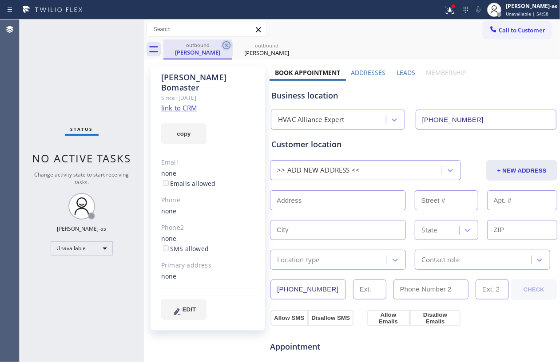
click at [224, 43] on icon at bounding box center [227, 45] width 8 height 8
click at [225, 42] on icon at bounding box center [227, 45] width 8 height 8
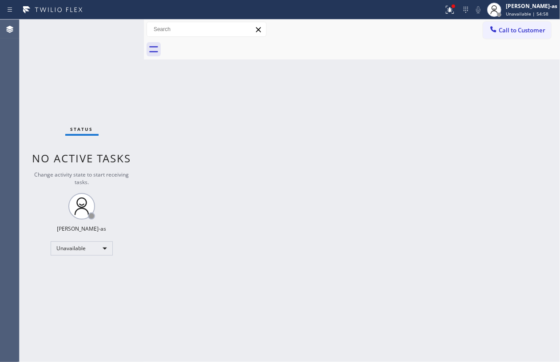
click at [225, 42] on div at bounding box center [361, 50] width 397 height 20
click at [199, 181] on div "Back to Dashboard Change Sender ID Customers Technicians Select a contact Outbo…" at bounding box center [352, 191] width 416 height 343
drag, startPoint x: 336, startPoint y: 86, endPoint x: 478, endPoint y: 34, distance: 151.3
click at [338, 86] on div "Back to Dashboard Change Sender ID Customers Technicians Select a contact Outbo…" at bounding box center [352, 191] width 416 height 343
click at [491, 32] on icon at bounding box center [493, 29] width 9 height 9
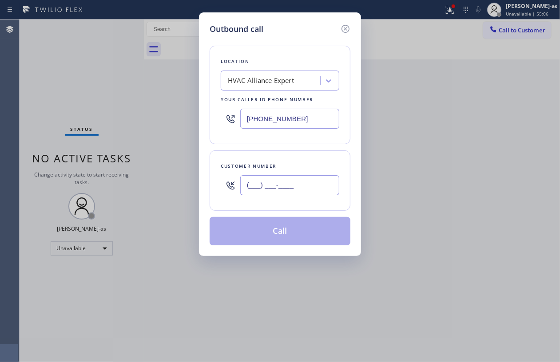
click at [297, 181] on input "(___) ___-____" at bounding box center [289, 185] width 99 height 20
paste input "619) 520-1098"
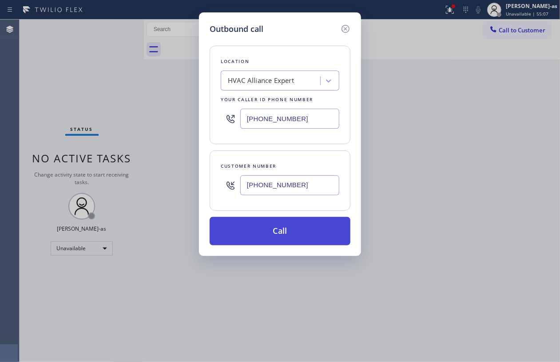
type input "[PHONE_NUMBER]"
click at [272, 243] on button "Call" at bounding box center [280, 231] width 141 height 28
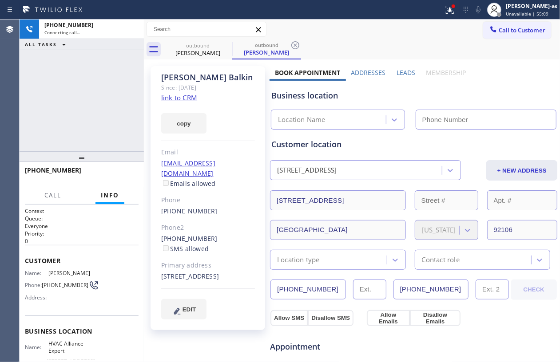
click at [180, 100] on link "link to CRM" at bounding box center [179, 97] width 36 height 9
type input "[PHONE_NUMBER]"
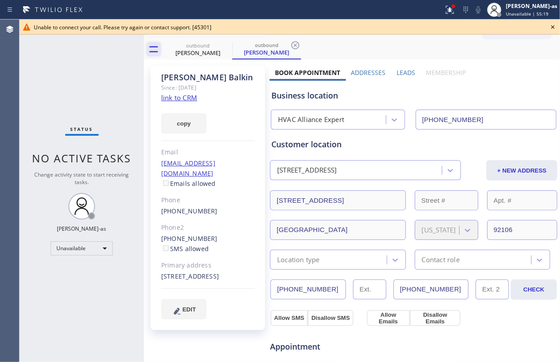
drag, startPoint x: 65, startPoint y: 86, endPoint x: 150, endPoint y: 48, distance: 92.9
click at [72, 84] on div "Status No active tasks Change activity state to start receiving tasks. [PERSON_…" at bounding box center [82, 191] width 124 height 343
click at [196, 50] on div "[PERSON_NAME]" at bounding box center [197, 53] width 67 height 8
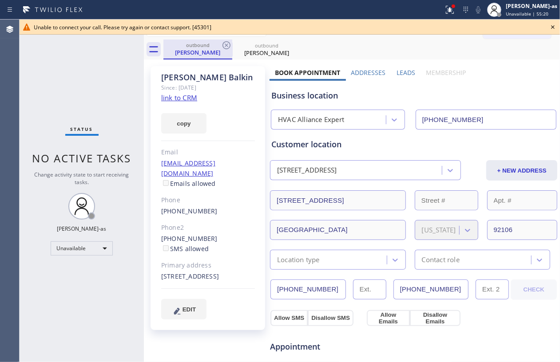
click at [219, 47] on div "outbound" at bounding box center [197, 45] width 67 height 7
click at [227, 45] on icon at bounding box center [226, 45] width 11 height 11
click at [0, 0] on icon at bounding box center [0, 0] width 0 height 0
click at [227, 45] on div "outbound [PERSON_NAME] outbound [PERSON_NAME]" at bounding box center [361, 50] width 397 height 20
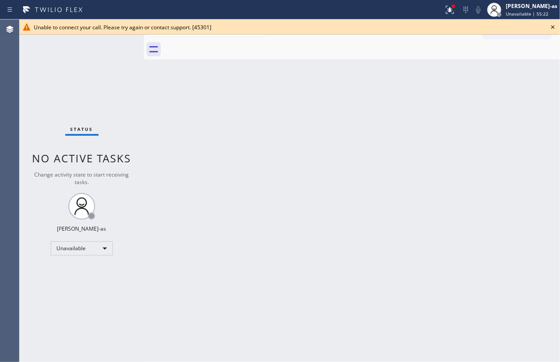
click at [550, 27] on icon at bounding box center [553, 27] width 11 height 11
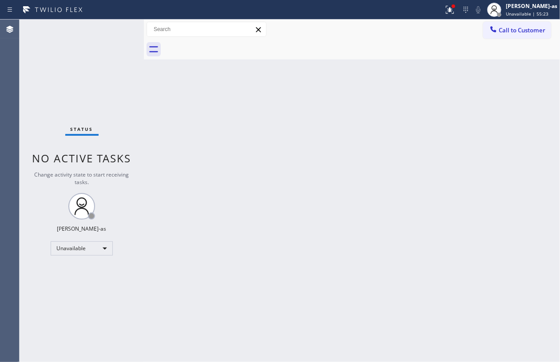
click at [384, 123] on div "Back to Dashboard Change Sender ID Customers Technicians Select a contact Outbo…" at bounding box center [352, 191] width 416 height 343
drag, startPoint x: 118, startPoint y: 9, endPoint x: 124, endPoint y: 16, distance: 9.4
click at [123, 16] on div at bounding box center [222, 10] width 437 height 14
click at [169, 118] on div "Back to Dashboard Change Sender ID Customers Technicians Select a contact Outbo…" at bounding box center [352, 191] width 416 height 343
click at [260, 230] on div "Back to Dashboard Change Sender ID Customers Technicians Select a contact Outbo…" at bounding box center [352, 191] width 416 height 343
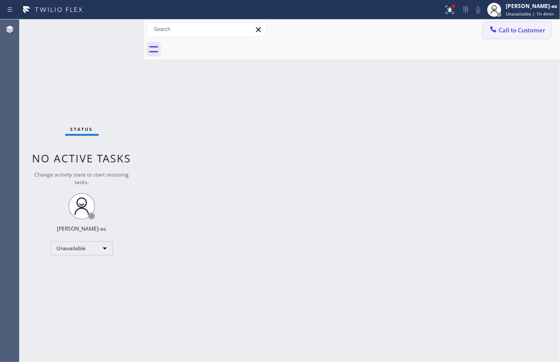
drag, startPoint x: 519, startPoint y: 34, endPoint x: 394, endPoint y: 122, distance: 153.0
click at [517, 34] on span "Call to Customer" at bounding box center [522, 30] width 47 height 8
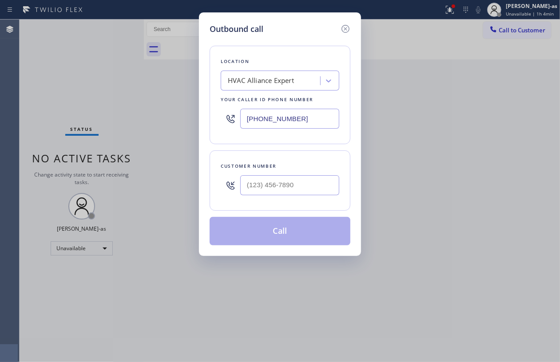
click at [288, 202] on div "Customer number" at bounding box center [280, 181] width 141 height 60
click at [302, 180] on input "(___) ___-____" at bounding box center [289, 185] width 99 height 20
paste input "310) 428-7842"
click at [346, 28] on icon at bounding box center [345, 29] width 11 height 11
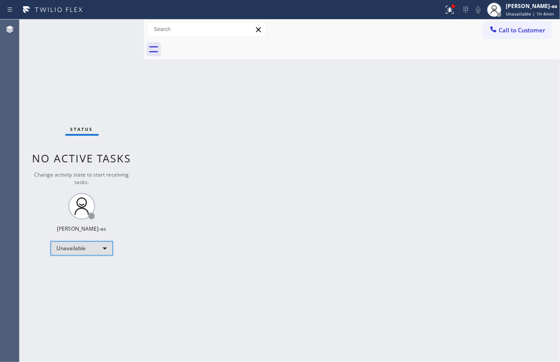
click at [82, 250] on div "Unavailable" at bounding box center [82, 249] width 62 height 14
click at [83, 269] on li "Available" at bounding box center [81, 272] width 60 height 11
click at [515, 29] on span "Call to Customer" at bounding box center [522, 30] width 47 height 8
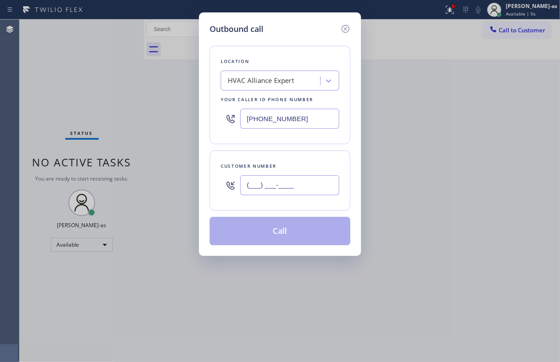
click at [289, 189] on input "(___) ___-____" at bounding box center [289, 185] width 99 height 20
paste input "310) 428-7842"
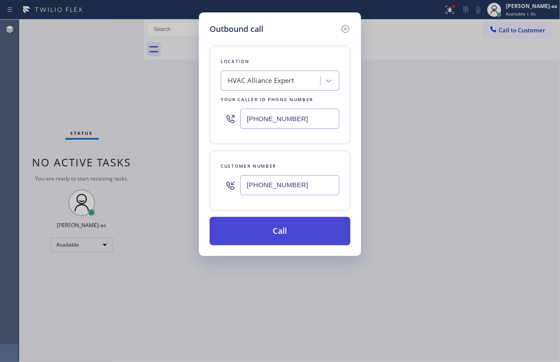
type input "[PHONE_NUMBER]"
click at [288, 240] on button "Call" at bounding box center [280, 231] width 141 height 28
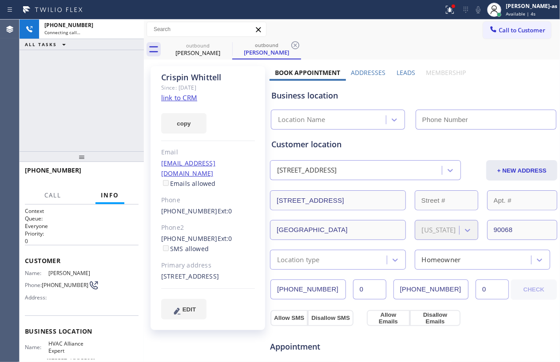
type input "[PHONE_NUMBER]"
drag, startPoint x: 124, startPoint y: 72, endPoint x: 167, endPoint y: 72, distance: 42.6
click at [127, 72] on div "[PHONE_NUMBER] Connecting call… ALL TASKS ALL TASKS ACTIVE TASKS TASKS IN WRAP …" at bounding box center [82, 86] width 124 height 132
type input "[PHONE_NUMBER]"
click at [209, 41] on div "outbound [PERSON_NAME]" at bounding box center [197, 50] width 67 height 20
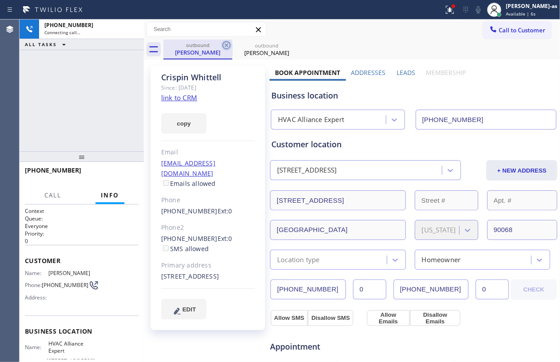
click at [223, 45] on icon at bounding box center [227, 45] width 8 height 8
drag, startPoint x: 66, startPoint y: 87, endPoint x: 167, endPoint y: 100, distance: 101.7
click at [79, 87] on div "[PHONE_NUMBER] Connecting call… ALL TASKS ALL TASKS ACTIVE TASKS TASKS IN WRAP …" at bounding box center [82, 86] width 124 height 132
click at [178, 100] on link "link to CRM" at bounding box center [179, 97] width 36 height 9
click at [205, 56] on div "[PERSON_NAME]" at bounding box center [197, 52] width 67 height 8
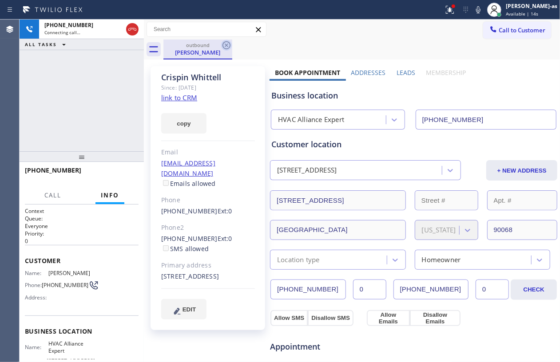
click at [227, 47] on icon at bounding box center [226, 45] width 11 height 11
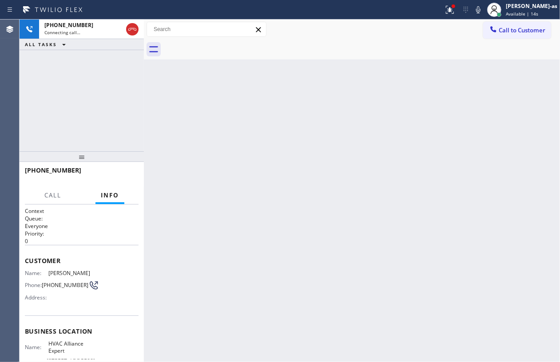
click at [56, 110] on div "[PHONE_NUMBER] Connecting call… ALL TASKS ALL TASKS ACTIVE TASKS TASKS IN WRAP …" at bounding box center [82, 86] width 124 height 132
click at [79, 102] on div "[PHONE_NUMBER] Connecting call… ALL TASKS ALL TASKS ACTIVE TASKS TASKS IN WRAP …" at bounding box center [82, 86] width 124 height 132
click at [99, 127] on div "[PHONE_NUMBER] Connecting call… ALL TASKS ALL TASKS ACTIVE TASKS TASKS IN WRAP …" at bounding box center [82, 86] width 124 height 132
click at [137, 27] on div "[PHONE_NUMBER] Connecting call…" at bounding box center [82, 30] width 124 height 20
click at [133, 27] on icon at bounding box center [132, 29] width 11 height 11
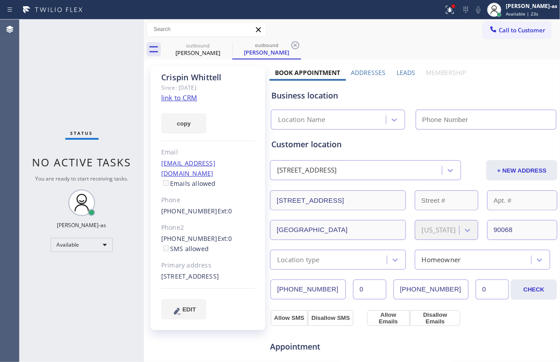
type input "[PHONE_NUMBER]"
click at [514, 27] on span "Call to Customer" at bounding box center [522, 30] width 47 height 8
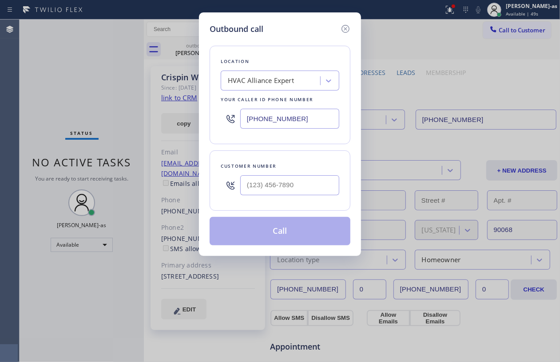
click at [301, 174] on div at bounding box center [289, 185] width 99 height 29
click at [300, 179] on input "(___) ___-____" at bounding box center [289, 185] width 99 height 20
paste input "310) 849-3023"
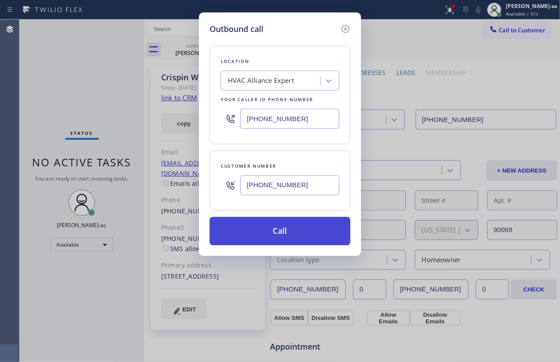
type input "[PHONE_NUMBER]"
click at [286, 237] on button "Call" at bounding box center [280, 231] width 141 height 28
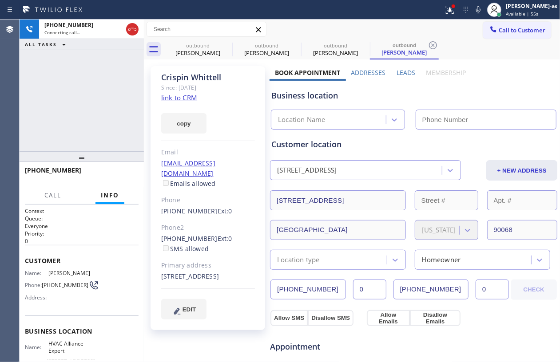
type input "[PHONE_NUMBER]"
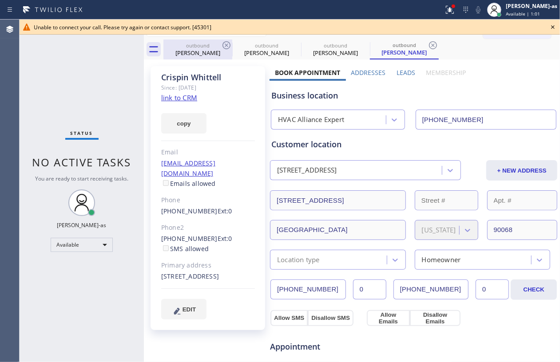
click at [211, 46] on div "outbound" at bounding box center [197, 45] width 67 height 7
click at [229, 46] on icon at bounding box center [226, 45] width 11 height 11
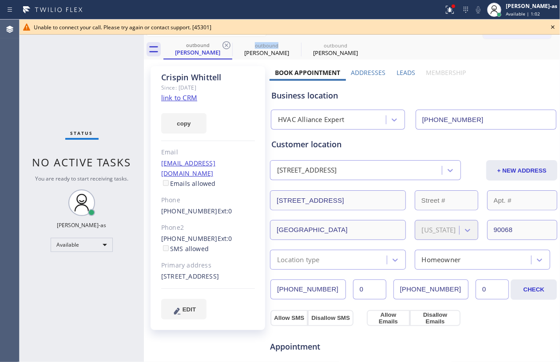
click at [229, 46] on icon at bounding box center [226, 45] width 11 height 11
click at [0, 0] on icon at bounding box center [0, 0] width 0 height 0
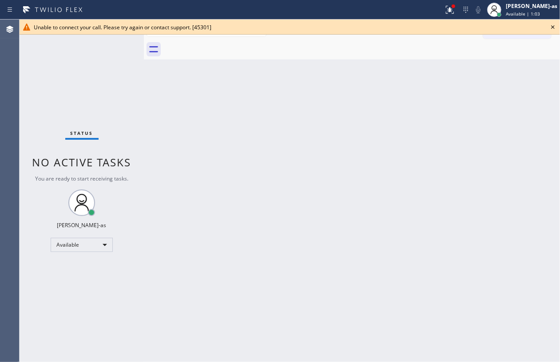
click at [229, 46] on div at bounding box center [361, 50] width 397 height 20
click at [353, 210] on div "Back to Dashboard Change Sender ID Customers Technicians Select a contact Outbo…" at bounding box center [352, 191] width 416 height 343
click at [170, 159] on div "Back to Dashboard Change Sender ID Customers Technicians Select a contact Outbo…" at bounding box center [352, 191] width 416 height 343
click at [553, 28] on icon at bounding box center [553, 27] width 11 height 11
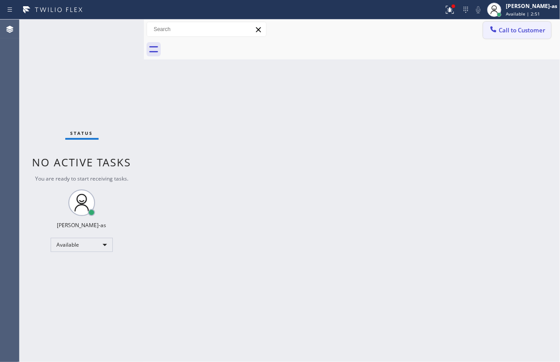
click at [520, 26] on span "Call to Customer" at bounding box center [522, 30] width 47 height 8
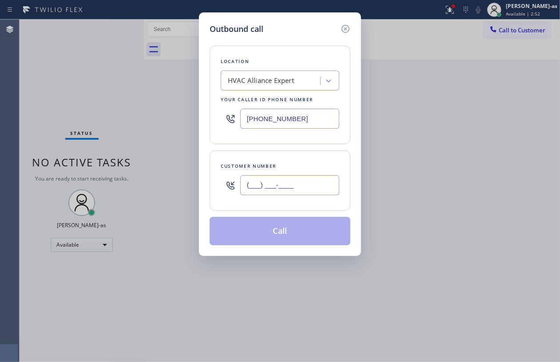
click at [294, 183] on input "(___) ___-____" at bounding box center [289, 185] width 99 height 20
paste input "818) 270-8481"
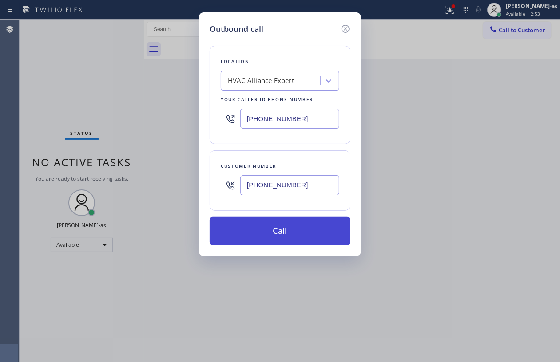
type input "[PHONE_NUMBER]"
click at [296, 233] on button "Call" at bounding box center [280, 231] width 141 height 28
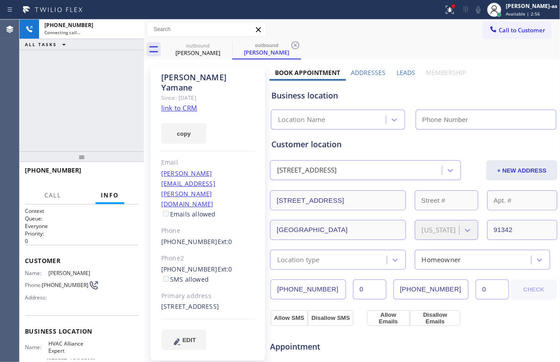
click at [171, 103] on link "link to CRM" at bounding box center [179, 107] width 36 height 9
click at [174, 103] on link "link to CRM" at bounding box center [179, 107] width 36 height 9
type input "[PHONE_NUMBER]"
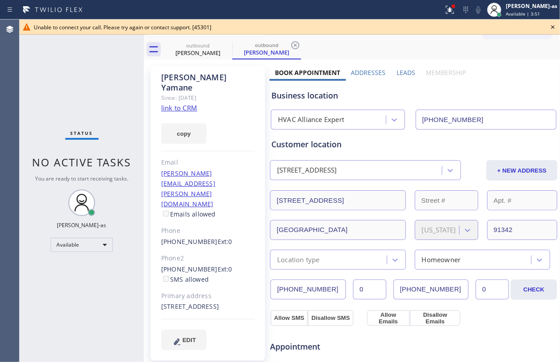
click at [549, 24] on icon at bounding box center [553, 27] width 11 height 11
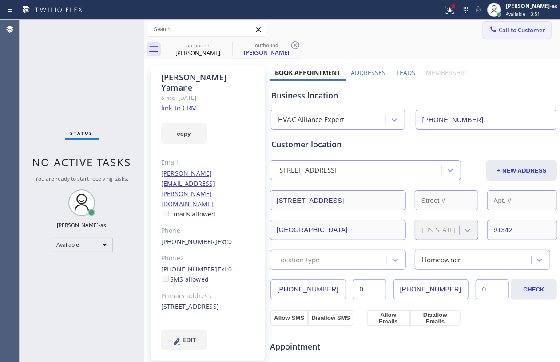
click at [518, 27] on span "Call to Customer" at bounding box center [522, 30] width 47 height 8
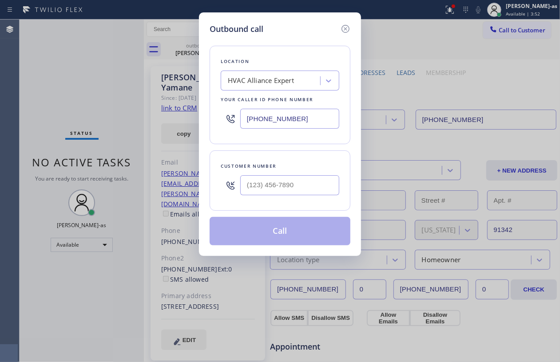
click at [274, 171] on div at bounding box center [289, 185] width 99 height 29
click at [321, 186] on input "(___) ___-____" at bounding box center [289, 185] width 99 height 20
paste input "818) 336-6498"
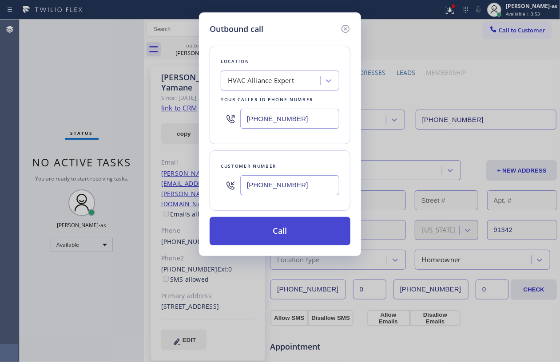
type input "[PHONE_NUMBER]"
click at [292, 237] on button "Call" at bounding box center [280, 231] width 141 height 28
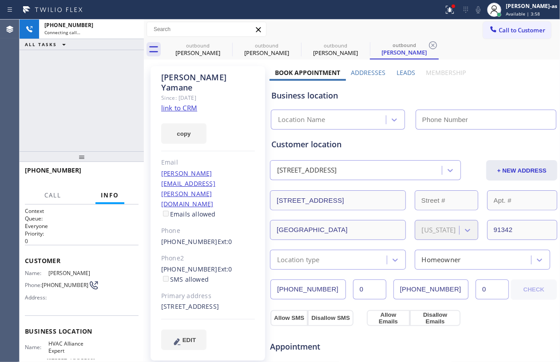
type input "[PHONE_NUMBER]"
drag, startPoint x: 96, startPoint y: 103, endPoint x: 232, endPoint y: 67, distance: 140.8
click at [110, 98] on div "[PHONE_NUMBER] Connecting call… ALL TASKS ALL TASKS ACTIVE TASKS TASKS IN WRAP …" at bounding box center [82, 86] width 124 height 132
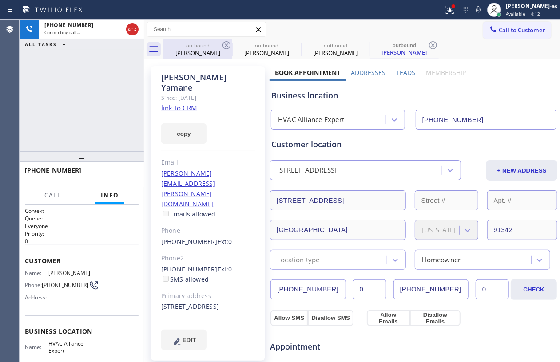
click at [199, 48] on div "outbound" at bounding box center [197, 45] width 67 height 7
click at [230, 44] on icon at bounding box center [226, 45] width 11 height 11
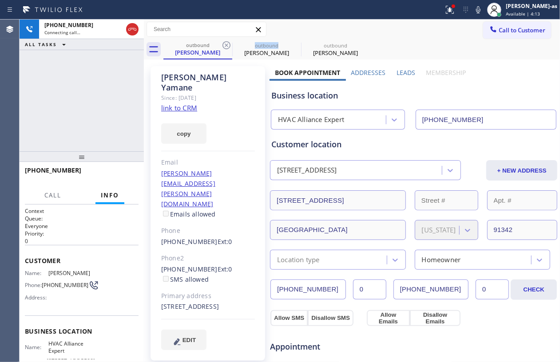
click at [230, 44] on icon at bounding box center [226, 45] width 11 height 11
click at [0, 0] on icon at bounding box center [0, 0] width 0 height 0
click at [82, 118] on div "[PHONE_NUMBER] Connecting call… ALL TASKS ALL TASKS ACTIVE TASKS TASKS IN WRAP …" at bounding box center [82, 86] width 124 height 132
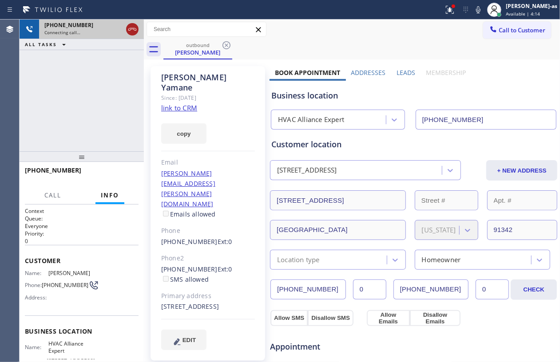
click at [132, 26] on icon at bounding box center [132, 29] width 11 height 11
drag, startPoint x: 80, startPoint y: 107, endPoint x: 246, endPoint y: 64, distance: 171.0
click at [93, 106] on div "[PHONE_NUMBER] Connecting call… ALL TASKS ALL TASKS ACTIVE TASKS TASKS IN WRAP …" at bounding box center [82, 86] width 124 height 132
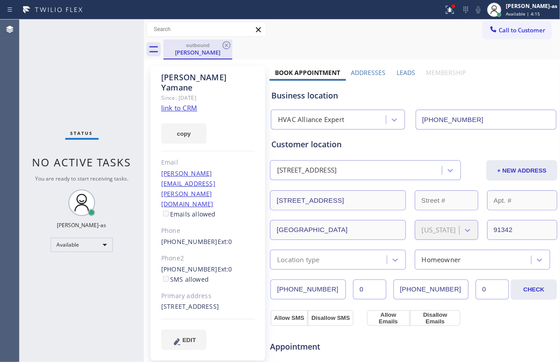
click at [197, 47] on div "outbound" at bounding box center [197, 45] width 67 height 7
click at [224, 46] on icon at bounding box center [226, 45] width 11 height 11
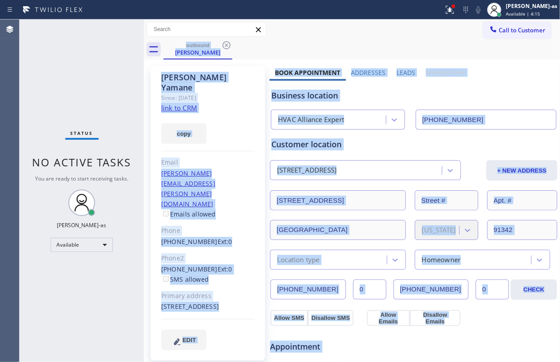
click at [224, 46] on div "outbound [PERSON_NAME]" at bounding box center [361, 50] width 397 height 20
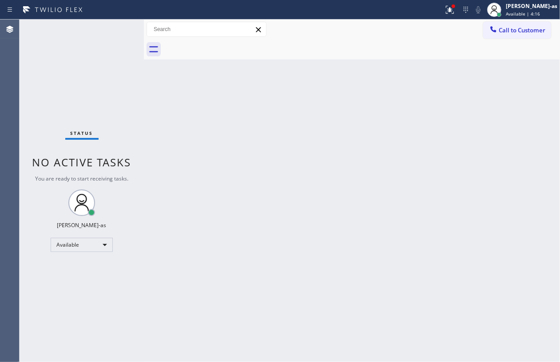
click at [225, 46] on div at bounding box center [361, 50] width 397 height 20
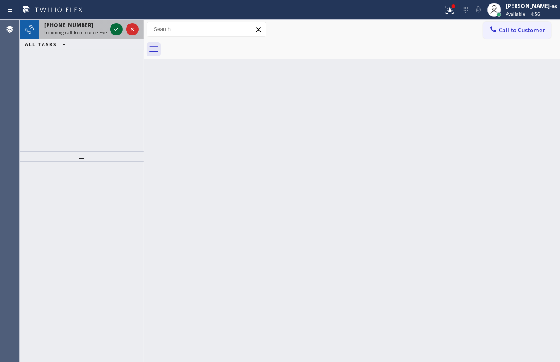
click at [116, 27] on icon at bounding box center [116, 29] width 11 height 11
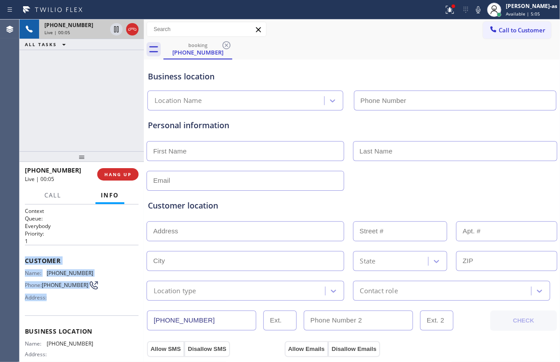
scroll to position [59, 0]
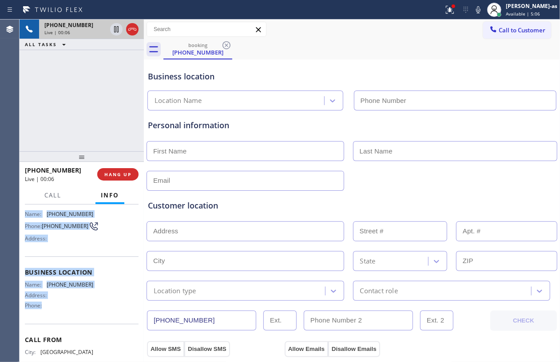
drag, startPoint x: 25, startPoint y: 258, endPoint x: 103, endPoint y: 313, distance: 95.7
click at [103, 313] on div "Context Queue: Everybody Priority: 1 Customer Name: [PHONE_NUMBER] Phone: [PHON…" at bounding box center [82, 269] width 114 height 243
copy div "Customer Name: [PHONE_NUMBER] Phone: [PHONE_NUMBER] Address: Business location …"
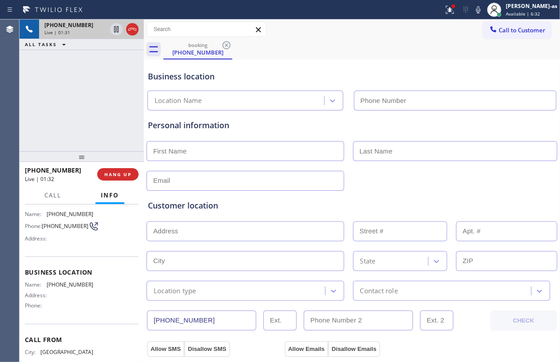
click at [115, 115] on div "[PHONE_NUMBER] Live | 01:31 ALL TASKS ALL TASKS ACTIVE TASKS TASKS IN WRAP UP" at bounding box center [82, 86] width 124 height 132
click at [102, 123] on div "[PHONE_NUMBER] Live | 01:49 ALL TASKS ALL TASKS ACTIVE TASKS TASKS IN WRAP UP" at bounding box center [82, 86] width 124 height 132
drag, startPoint x: 99, startPoint y: 121, endPoint x: 106, endPoint y: 120, distance: 6.3
click at [99, 119] on div "[PHONE_NUMBER] Live | 01:49 ALL TASKS ALL TASKS ACTIVE TASKS TASKS IN WRAP UP" at bounding box center [82, 86] width 124 height 132
click at [96, 116] on div "[PHONE_NUMBER] Live | 01:50 ALL TASKS ALL TASKS ACTIVE TASKS TASKS IN WRAP UP" at bounding box center [82, 86] width 124 height 132
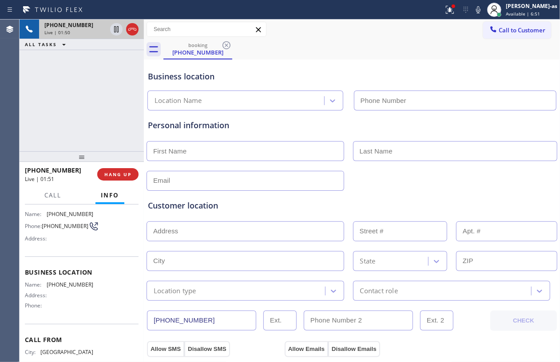
click at [98, 115] on div "[PHONE_NUMBER] Live | 01:50 ALL TASKS ALL TASKS ACTIVE TASKS TASKS IN WRAP UP" at bounding box center [82, 86] width 124 height 132
click at [99, 115] on div "[PHONE_NUMBER] Live | 01:51 ALL TASKS ALL TASKS ACTIVE TASKS TASKS IN WRAP UP" at bounding box center [82, 86] width 124 height 132
click at [83, 123] on div "[PHONE_NUMBER] Live | 01:51 ALL TASKS ALL TASKS ACTIVE TASKS TASKS IN WRAP UP" at bounding box center [82, 86] width 124 height 132
click at [107, 142] on div "[PHONE_NUMBER] Live | 01:52 ALL TASKS ALL TASKS ACTIVE TASKS TASKS IN WRAP UP" at bounding box center [82, 86] width 124 height 132
drag, startPoint x: 118, startPoint y: 171, endPoint x: 164, endPoint y: 175, distance: 45.9
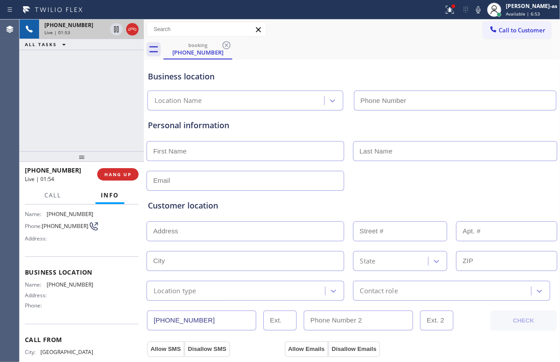
click at [121, 172] on span "HANG UP" at bounding box center [117, 174] width 27 height 6
drag, startPoint x: 106, startPoint y: 175, endPoint x: 122, endPoint y: 176, distance: 16.1
click at [110, 176] on span "HANG UP" at bounding box center [117, 174] width 27 height 6
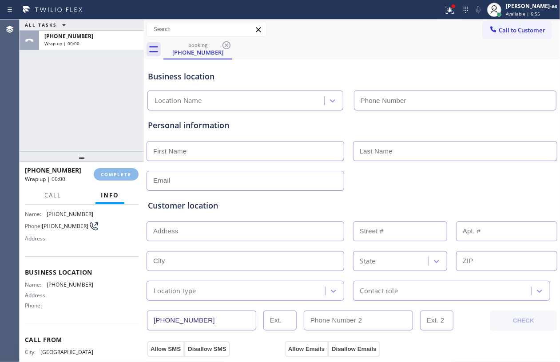
click at [105, 131] on div "ALL TASKS ALL TASKS ACTIVE TASKS TASKS IN WRAP UP [PHONE_NUMBER] Wrap up | 00:00" at bounding box center [82, 86] width 124 height 132
click at [123, 174] on span "COMPLETE" at bounding box center [116, 174] width 31 height 6
drag, startPoint x: 104, startPoint y: 119, endPoint x: 226, endPoint y: 123, distance: 121.8
click at [106, 119] on div "ALL TASKS ALL TASKS ACTIVE TASKS TASKS IN WRAP UP [PHONE_NUMBER] Wrap up | 00:01" at bounding box center [82, 86] width 124 height 132
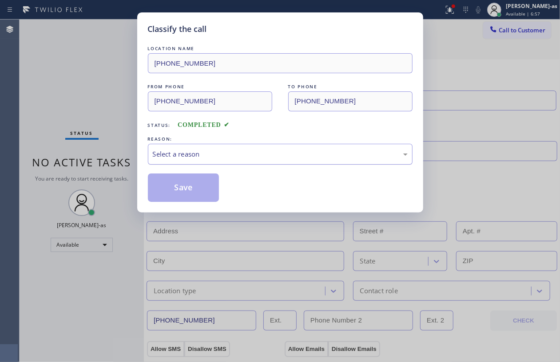
click at [215, 162] on div "Select a reason" at bounding box center [280, 154] width 265 height 21
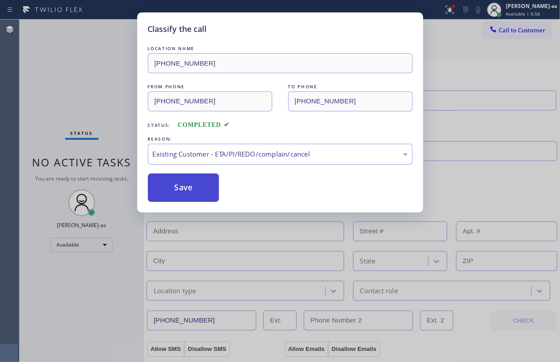
click at [187, 187] on button "Save" at bounding box center [184, 188] width 72 height 28
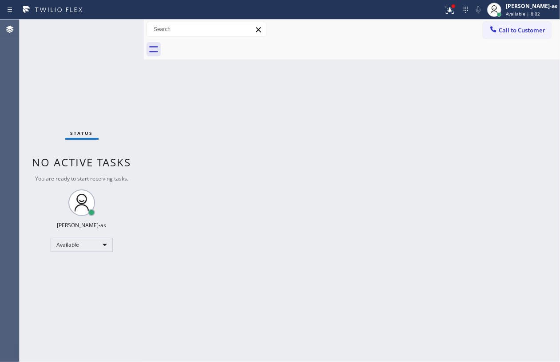
click at [267, 237] on div "Back to Dashboard Change Sender ID Customers Technicians Select a contact Outbo…" at bounding box center [352, 191] width 416 height 343
click at [73, 246] on div "Available" at bounding box center [82, 245] width 62 height 14
click at [80, 292] on li "Break" at bounding box center [81, 290] width 60 height 11
